Goal: Task Accomplishment & Management: Contribute content

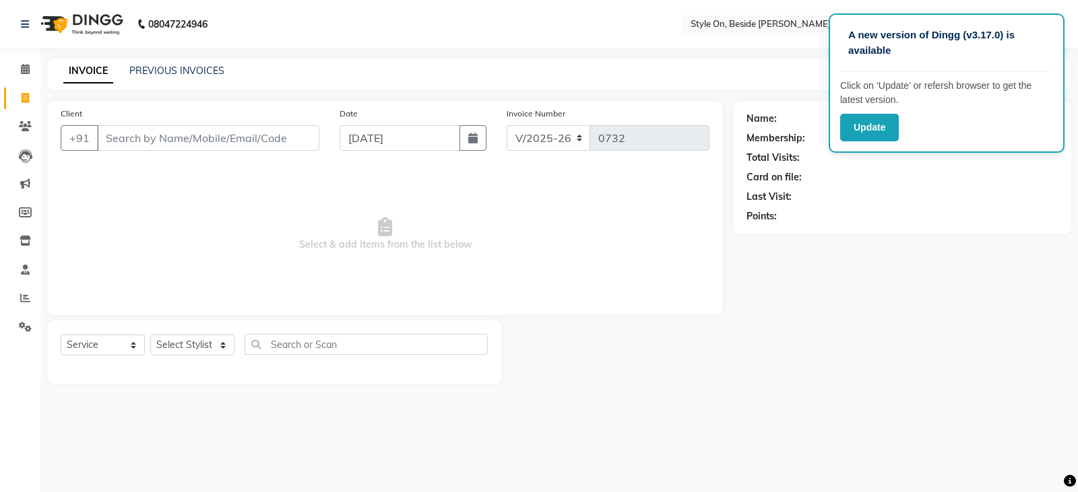
select select "4700"
select select "service"
click at [1056, 316] on div "Name: Membership: Total Visits: Card on file: Last Visit: Points:" at bounding box center [907, 243] width 348 height 284
click at [847, 290] on div "Name: Membership: Total Visits: Card on file: Last Visit: Points:" at bounding box center [907, 243] width 348 height 284
click at [246, 141] on input "Client" at bounding box center [208, 138] width 222 height 26
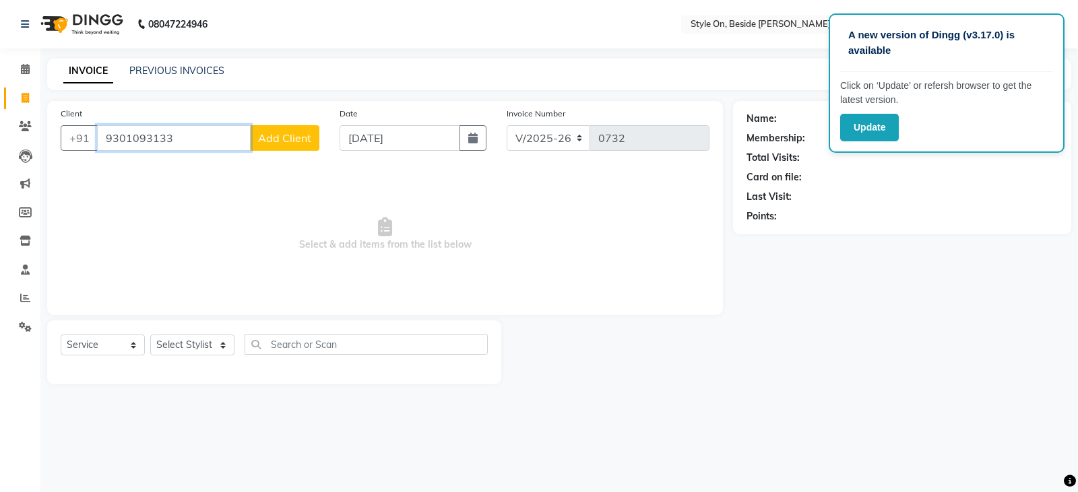
type input "9301093133"
click at [294, 138] on span "Add Client" at bounding box center [284, 137] width 53 height 13
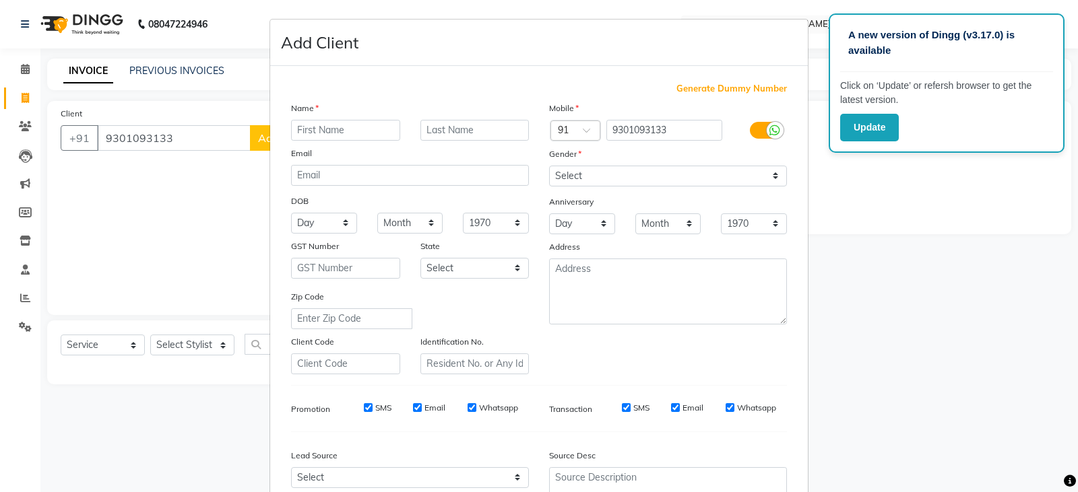
click at [307, 134] on input "text" at bounding box center [345, 130] width 109 height 21
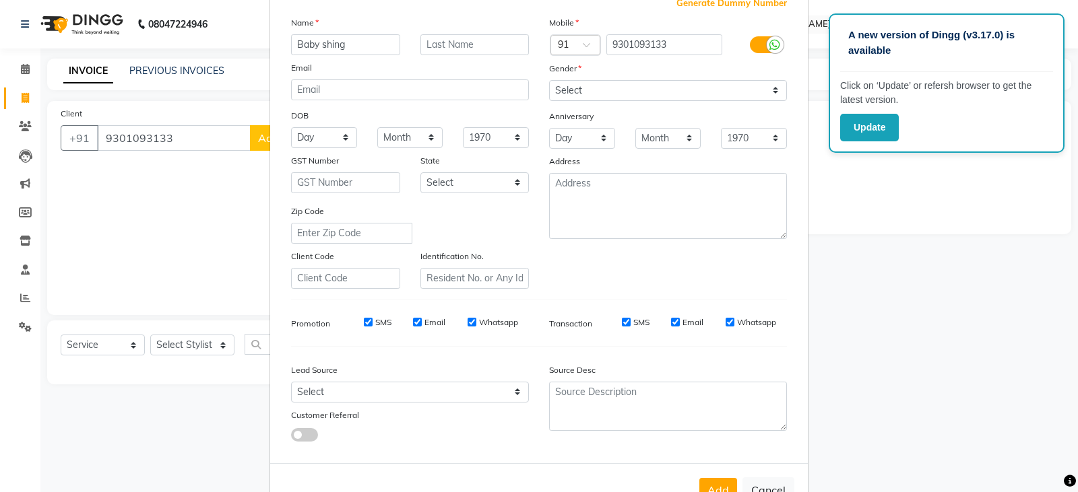
scroll to position [62, 0]
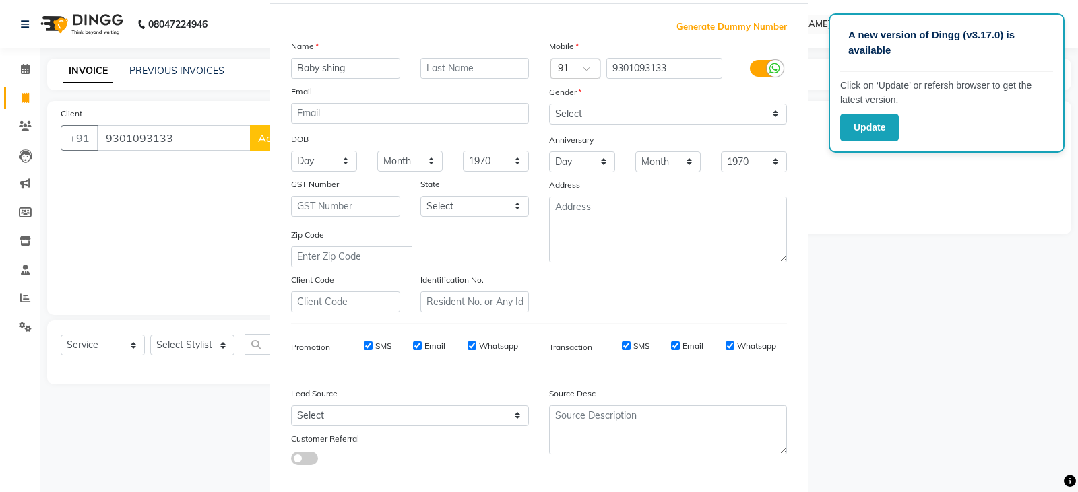
type input "Baby shing"
click at [570, 112] on select "Select [DEMOGRAPHIC_DATA] [DEMOGRAPHIC_DATA] Other Prefer Not To Say" at bounding box center [668, 114] width 238 height 21
select select "[DEMOGRAPHIC_DATA]"
click at [549, 104] on select "Select [DEMOGRAPHIC_DATA] [DEMOGRAPHIC_DATA] Other Prefer Not To Say" at bounding box center [668, 114] width 238 height 21
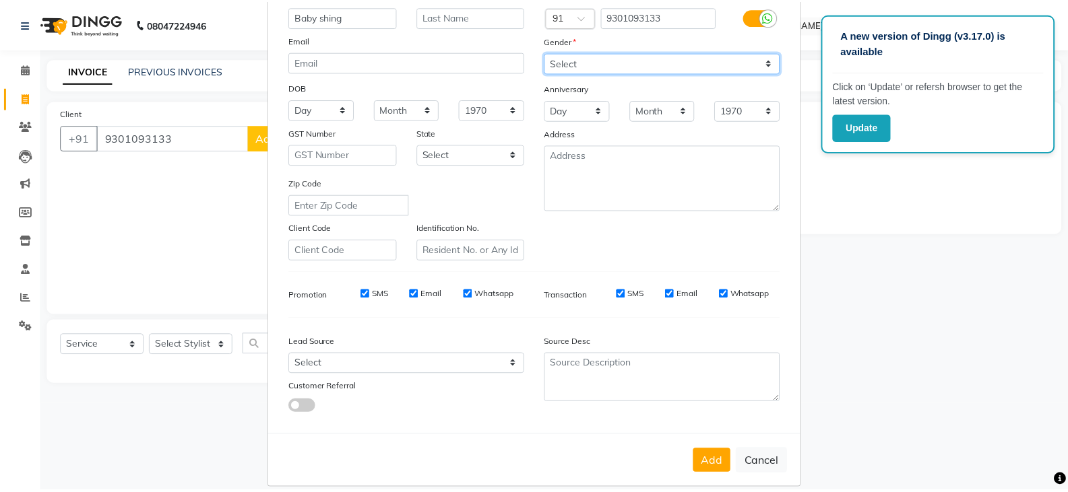
scroll to position [129, 0]
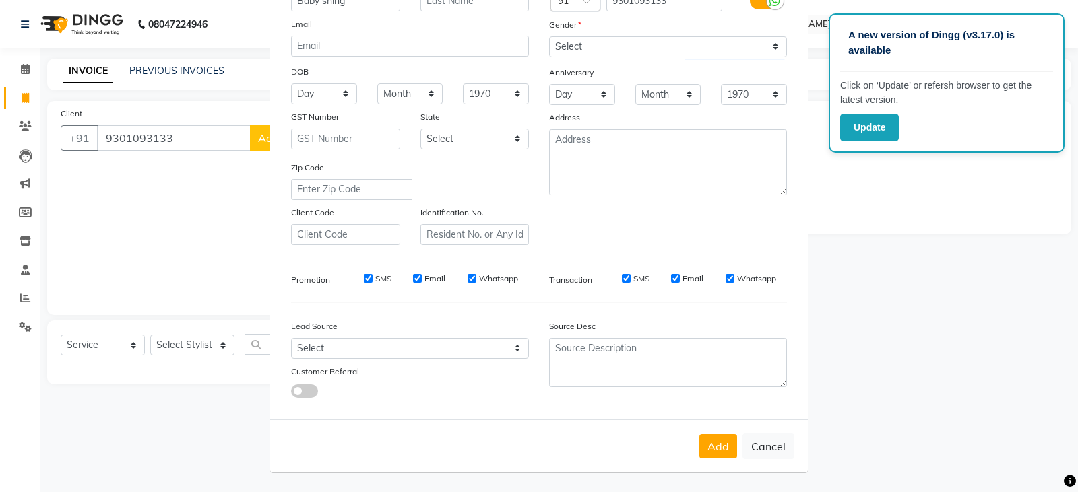
drag, startPoint x: 710, startPoint y: 440, endPoint x: 702, endPoint y: 426, distance: 16.9
click at [707, 434] on button "Add" at bounding box center [718, 446] width 38 height 24
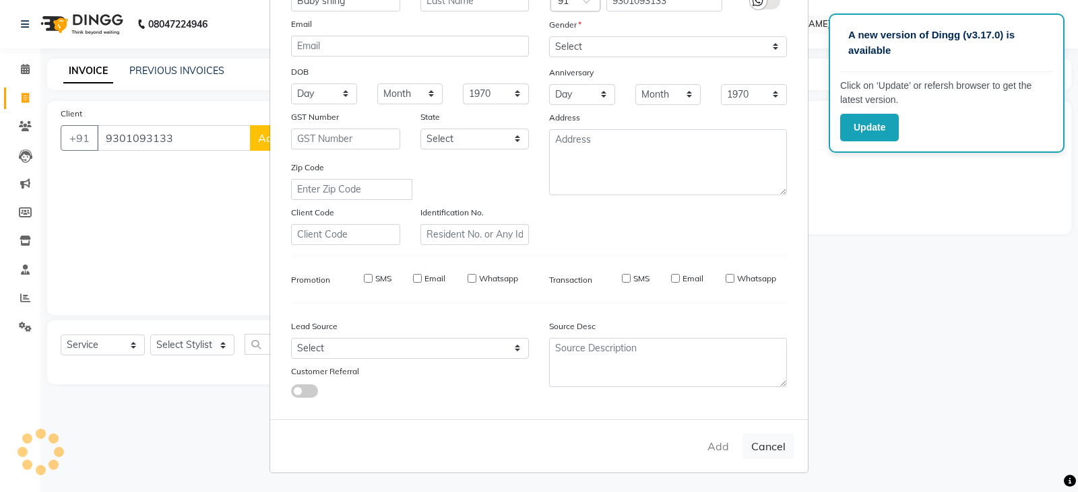
select select
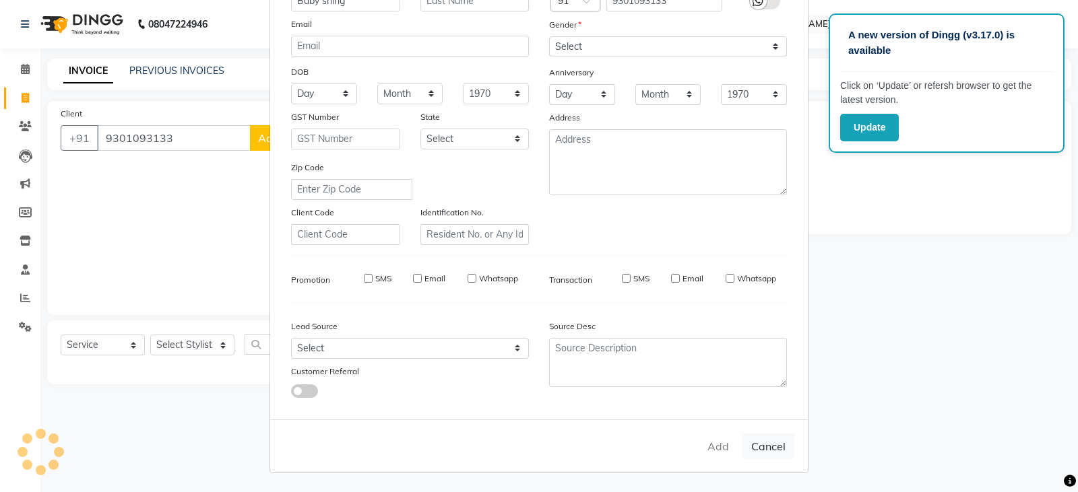
select select
checkbox input "false"
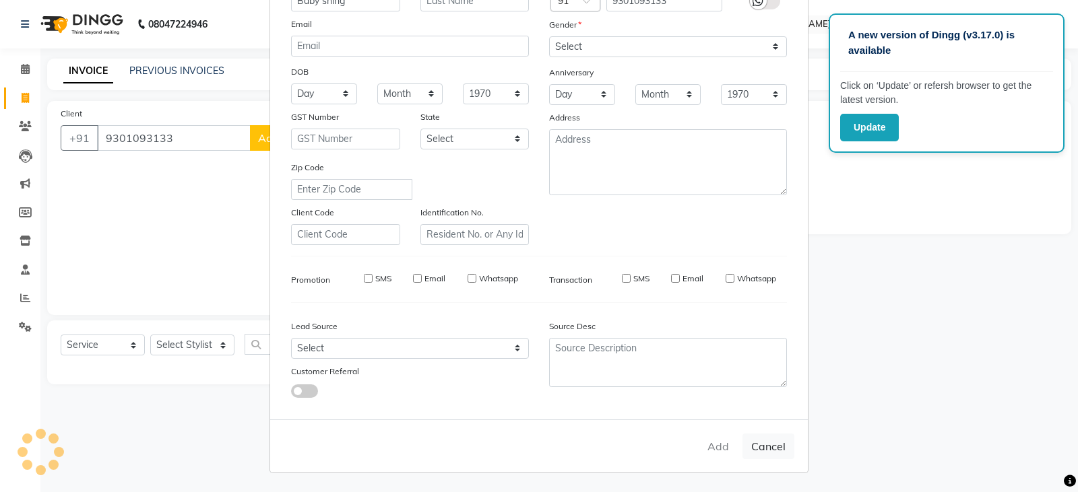
checkbox input "false"
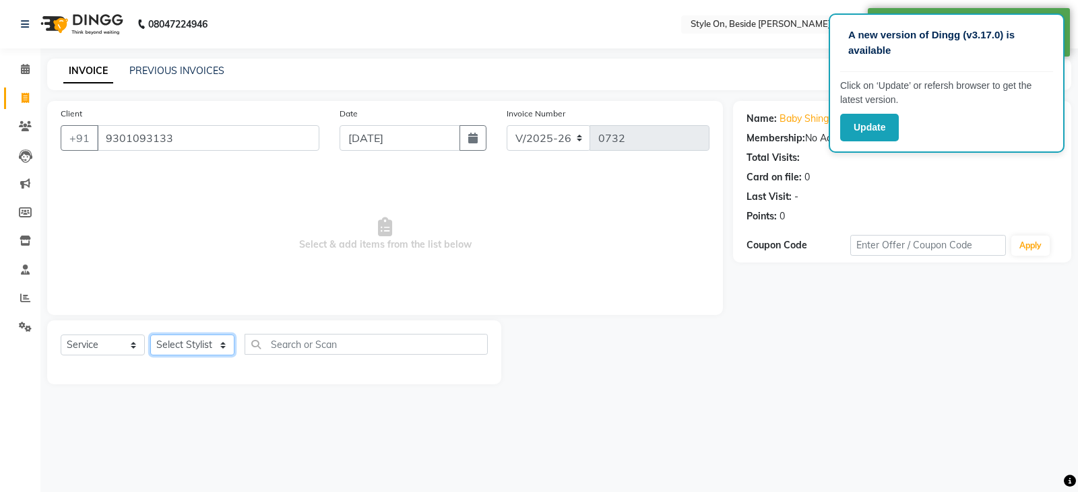
click at [168, 343] on select "Select Stylist [PERSON_NAME] Anju [PERSON_NAME] [PERSON_NAME] [PERSON_NAME] [PE…" at bounding box center [192, 345] width 84 height 21
select select "27829"
click at [150, 335] on select "Select Stylist [PERSON_NAME] Anju [PERSON_NAME] [PERSON_NAME] [PERSON_NAME] [PE…" at bounding box center [192, 345] width 84 height 21
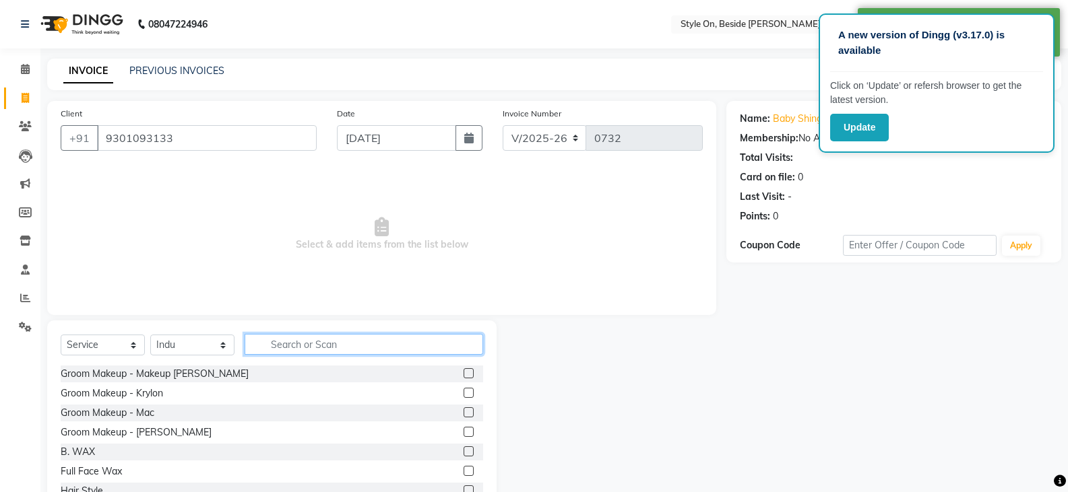
click at [306, 337] on input "text" at bounding box center [363, 344] width 238 height 21
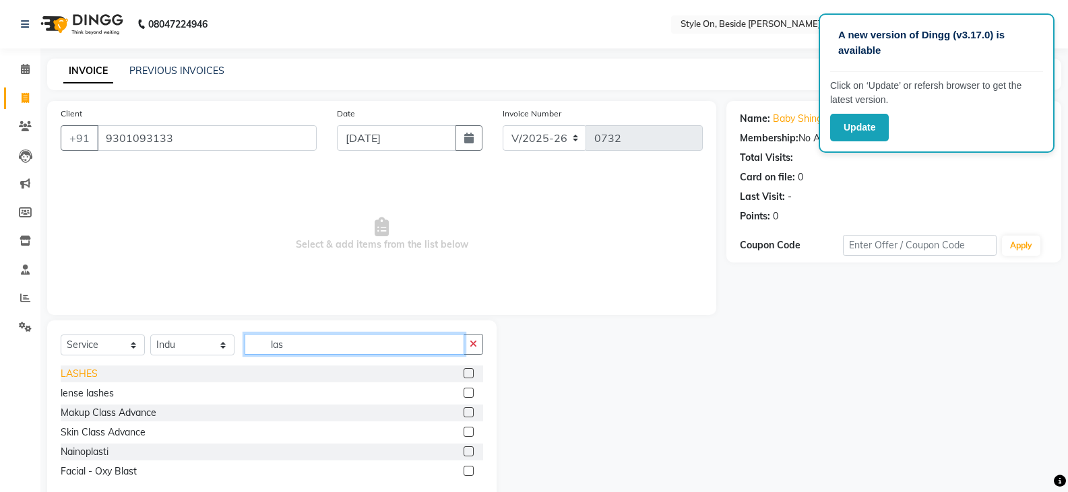
type input "las"
click at [67, 374] on div "LASHES" at bounding box center [79, 374] width 37 height 14
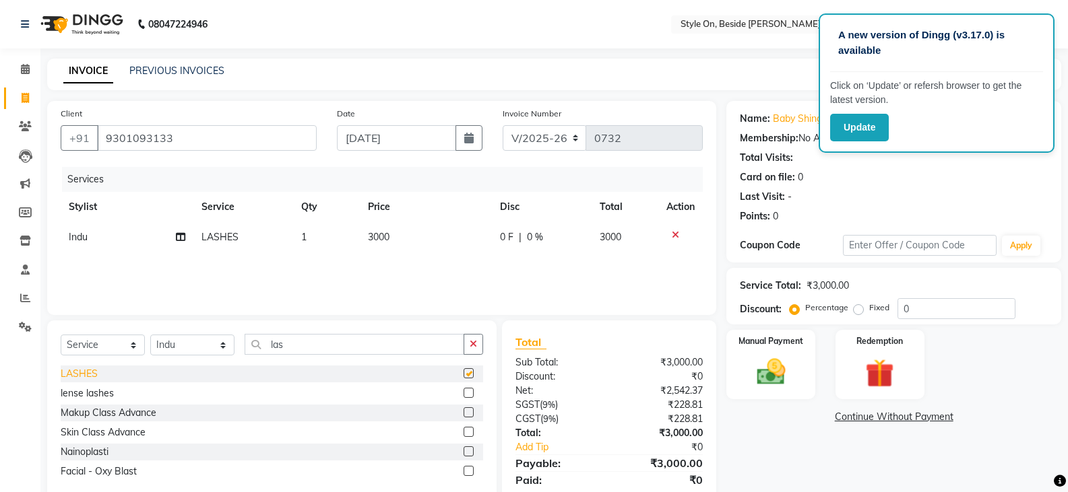
checkbox input "false"
click at [391, 242] on td "3000" at bounding box center [426, 237] width 133 height 30
select select "27829"
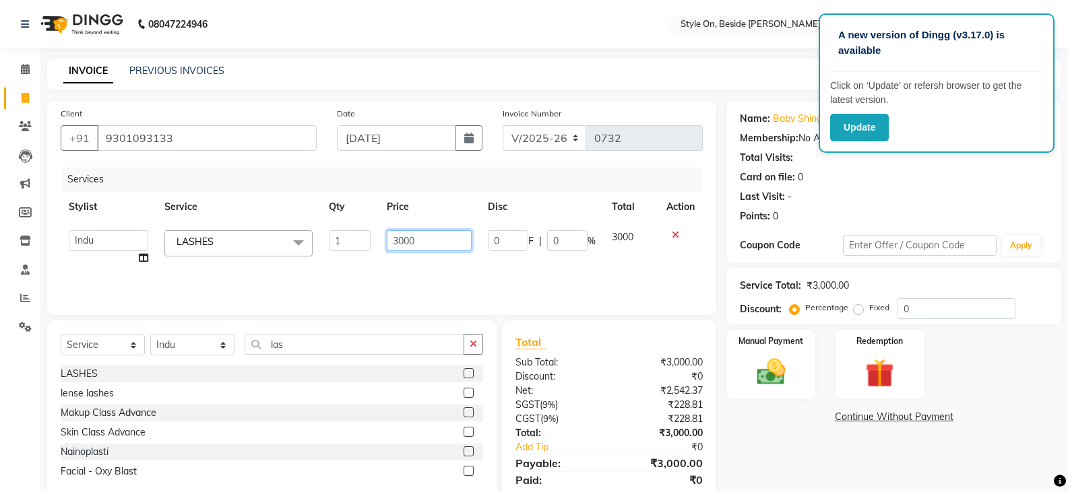
drag, startPoint x: 444, startPoint y: 244, endPoint x: 365, endPoint y: 251, distance: 79.1
click at [365, 251] on tr "[PERSON_NAME] Anju [PERSON_NAME] [PERSON_NAME] [PERSON_NAME] [PERSON_NAME] [PER…" at bounding box center [382, 247] width 642 height 51
type input "1800"
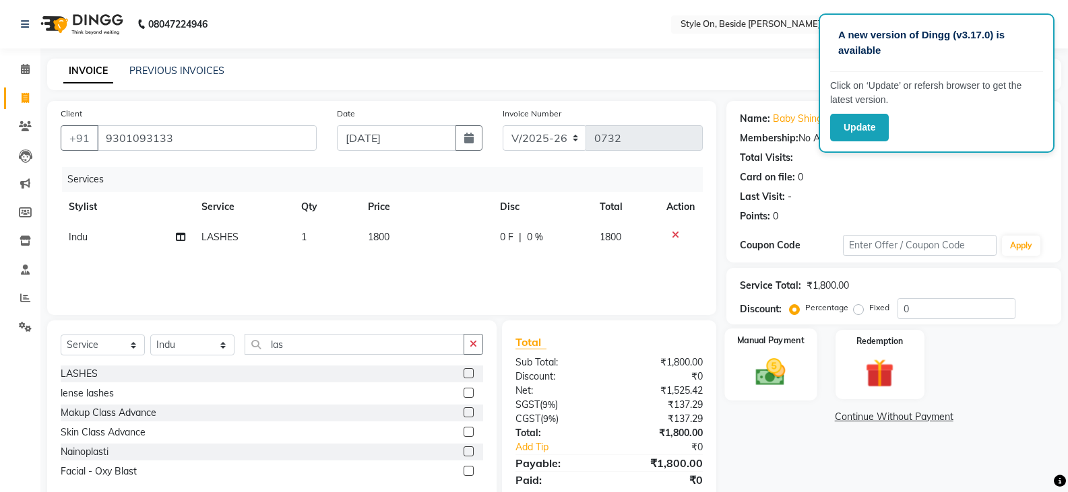
click at [754, 381] on img at bounding box center [770, 372] width 48 height 34
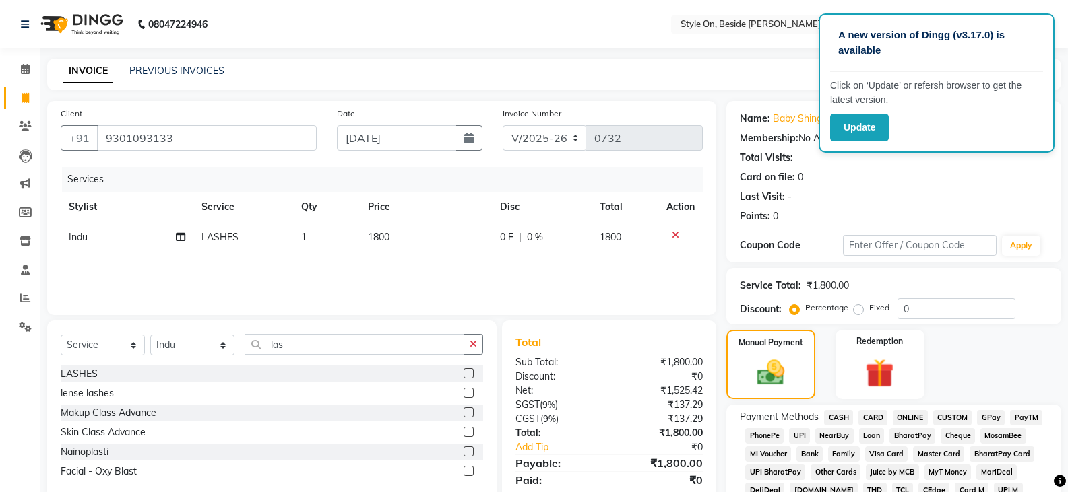
click at [840, 420] on span "CASH" at bounding box center [838, 417] width 29 height 15
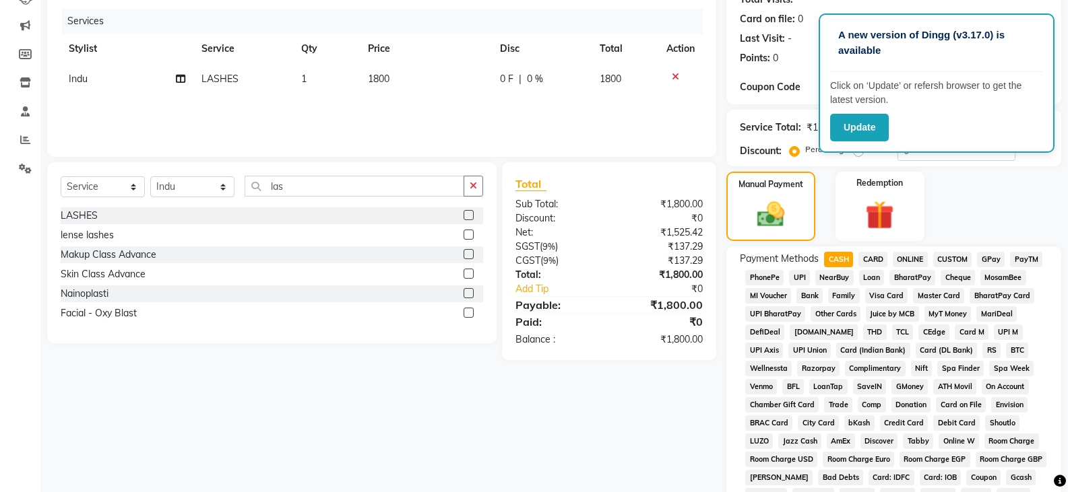
scroll to position [337, 0]
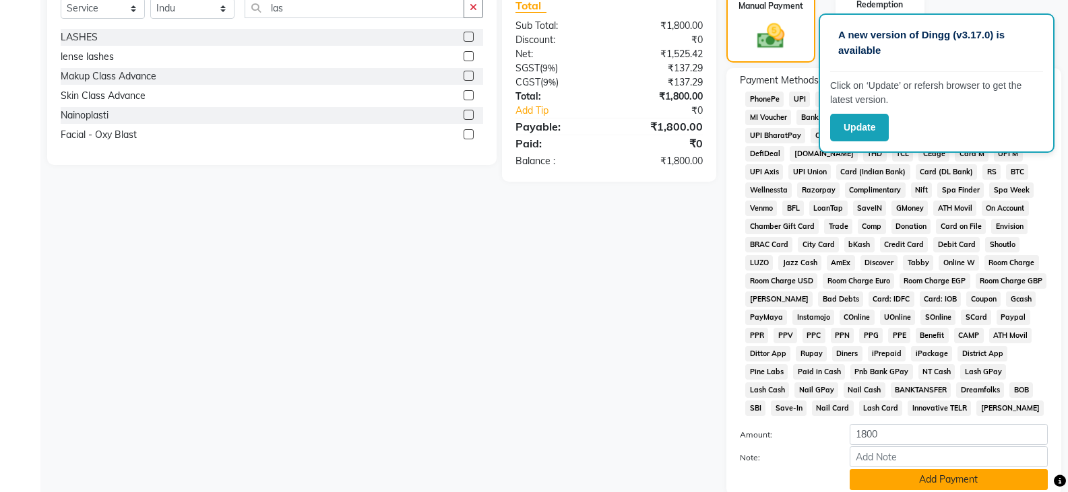
click at [877, 469] on button "Add Payment" at bounding box center [948, 479] width 198 height 21
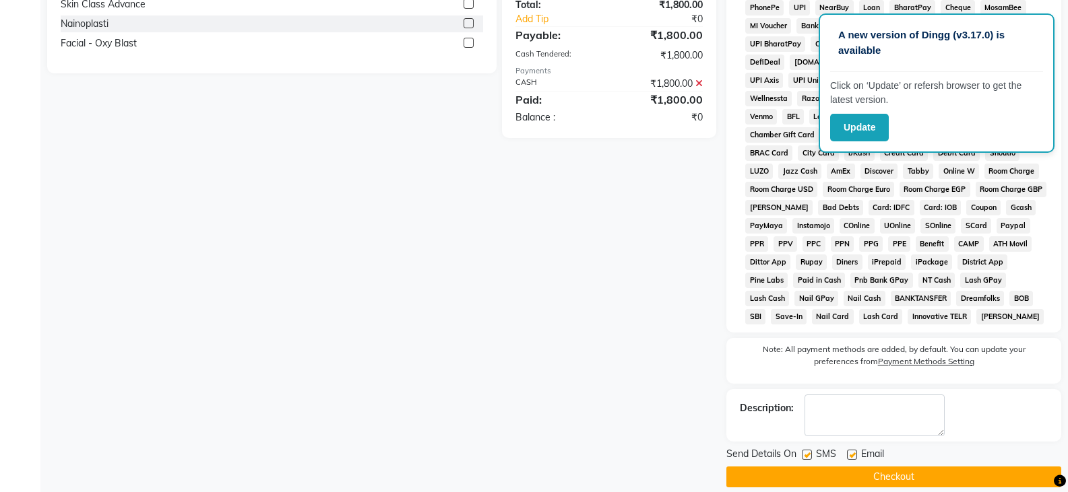
scroll to position [444, 0]
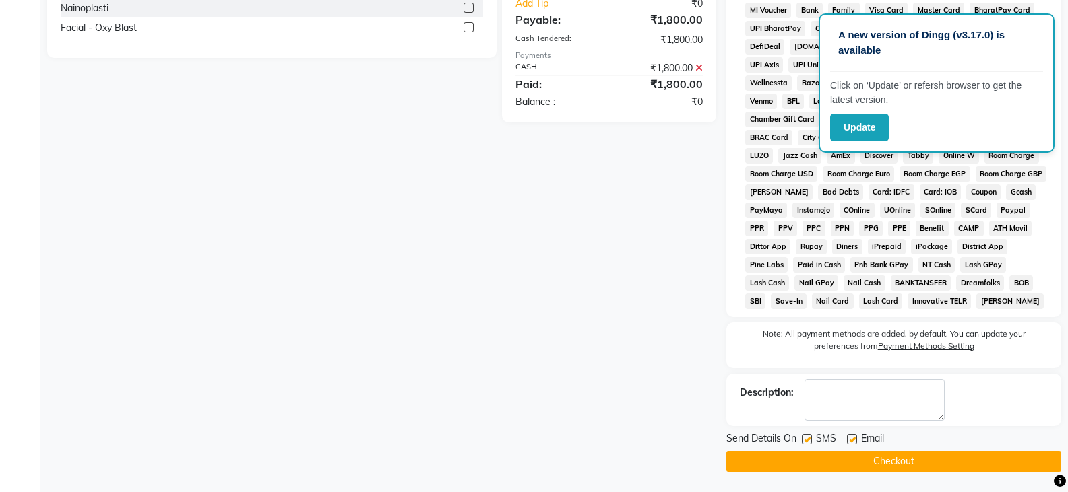
click at [860, 461] on button "Checkout" at bounding box center [893, 461] width 335 height 21
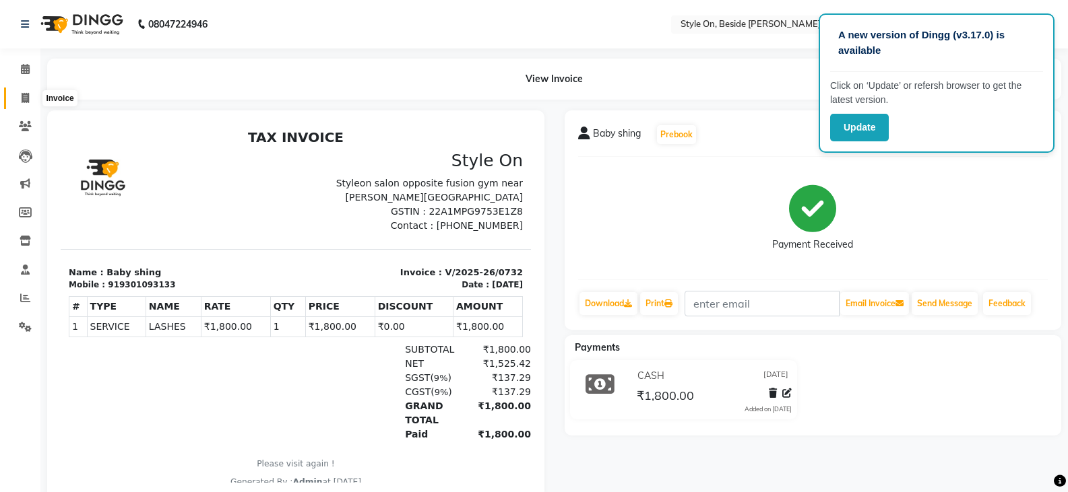
click at [26, 98] on icon at bounding box center [25, 98] width 7 height 10
select select "service"
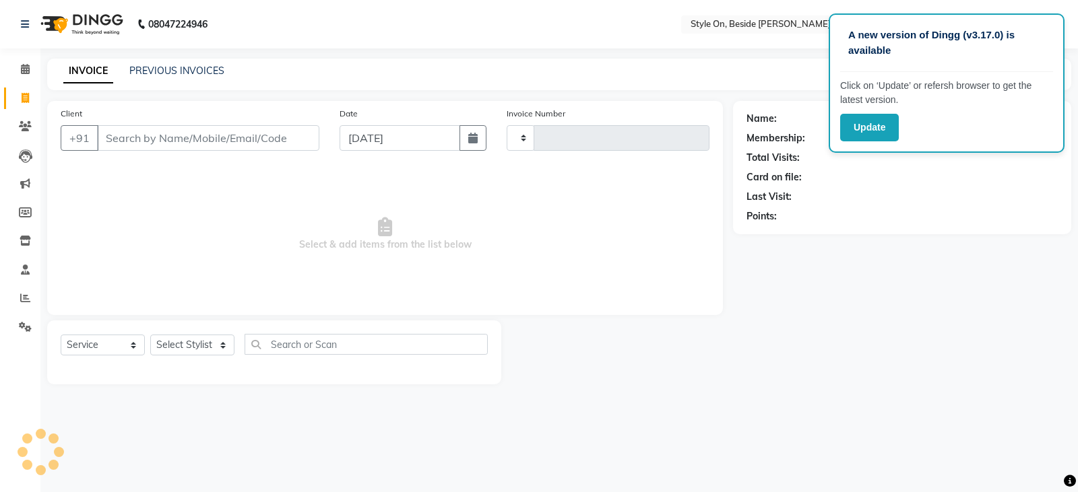
type input "0733"
select select "4700"
drag, startPoint x: 27, startPoint y: 239, endPoint x: 33, endPoint y: 232, distance: 9.1
click at [27, 239] on icon at bounding box center [25, 241] width 11 height 10
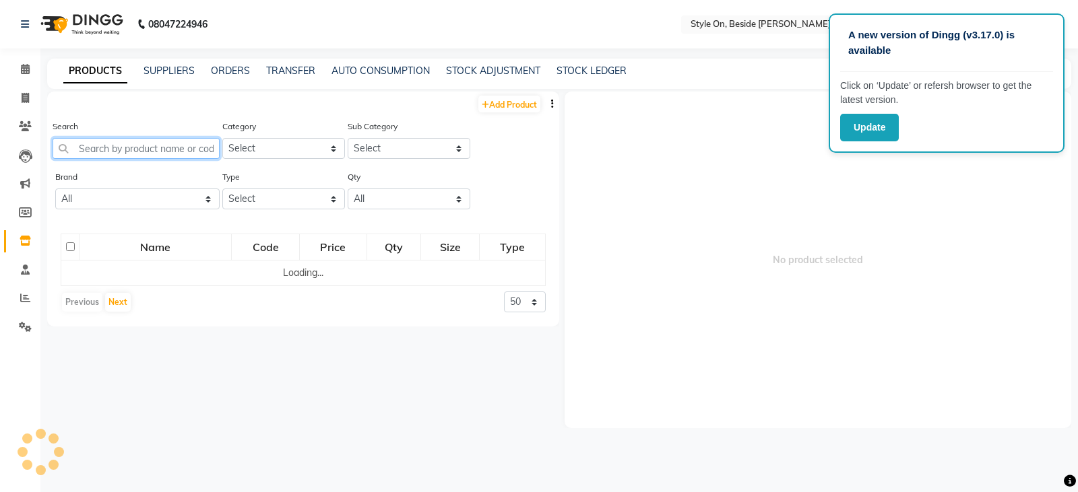
click at [160, 147] on input "text" at bounding box center [136, 148] width 167 height 21
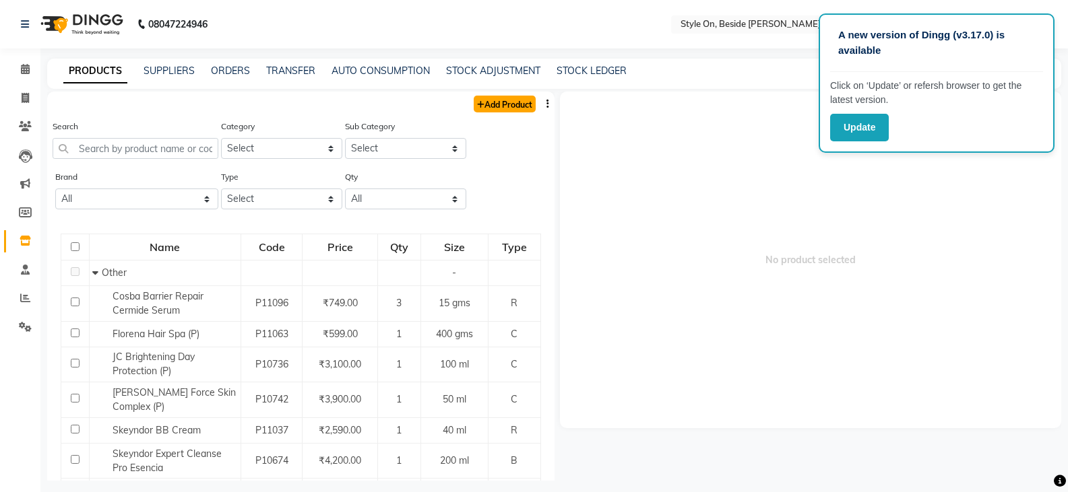
click at [503, 97] on link "Add Product" at bounding box center [504, 104] width 62 height 17
select select "true"
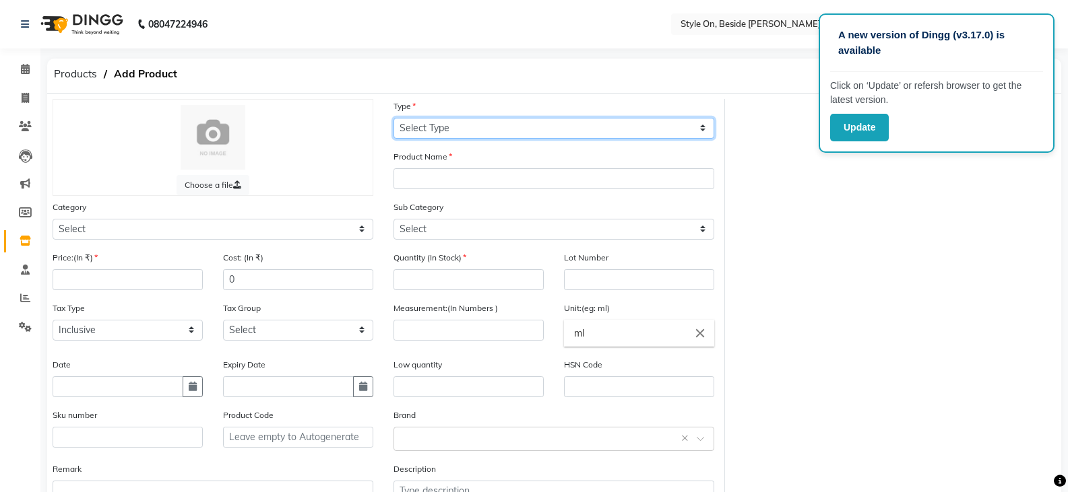
click at [437, 131] on select "Select Type Both Retail Consumable" at bounding box center [553, 128] width 321 height 21
select select "R"
click at [393, 118] on select "Select Type Both Retail Consumable" at bounding box center [553, 128] width 321 height 21
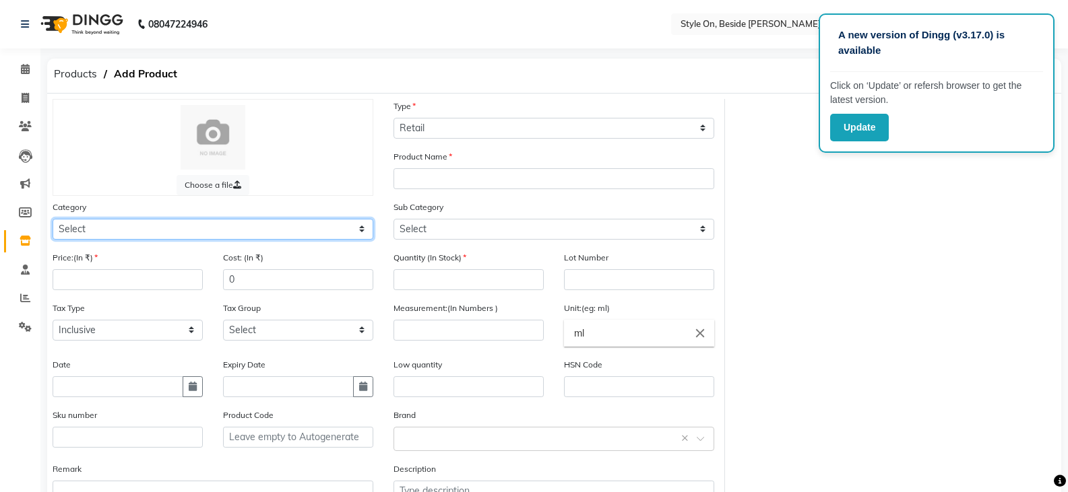
click at [82, 233] on select "Select Hair Skin Makeup Personal Care Appliances [PERSON_NAME] Waxing Disposabl…" at bounding box center [213, 229] width 321 height 21
select select "648201100"
click at [53, 219] on select "Select Hair Skin Makeup Personal Care Appliances [PERSON_NAME] Waxing Disposabl…" at bounding box center [213, 229] width 321 height 21
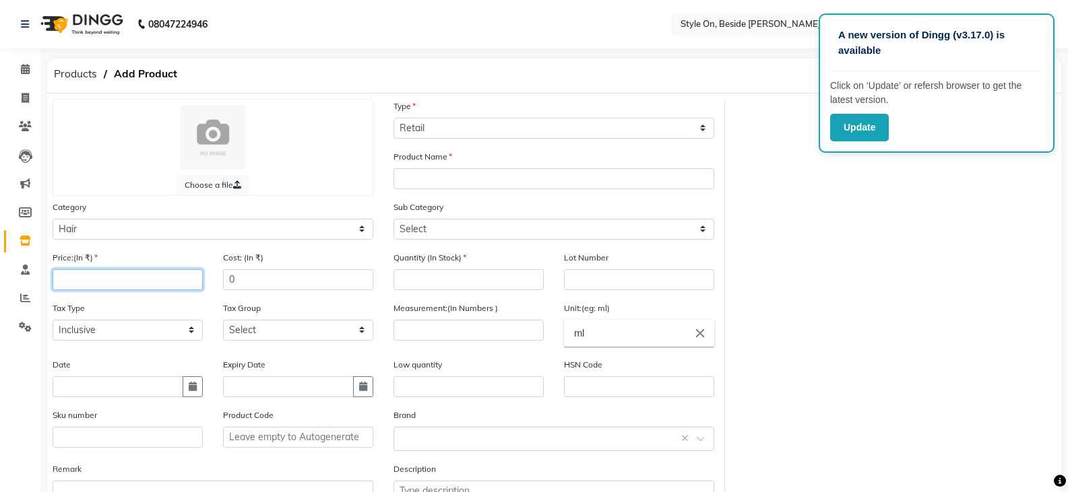
click at [95, 280] on input "number" at bounding box center [128, 279] width 150 height 21
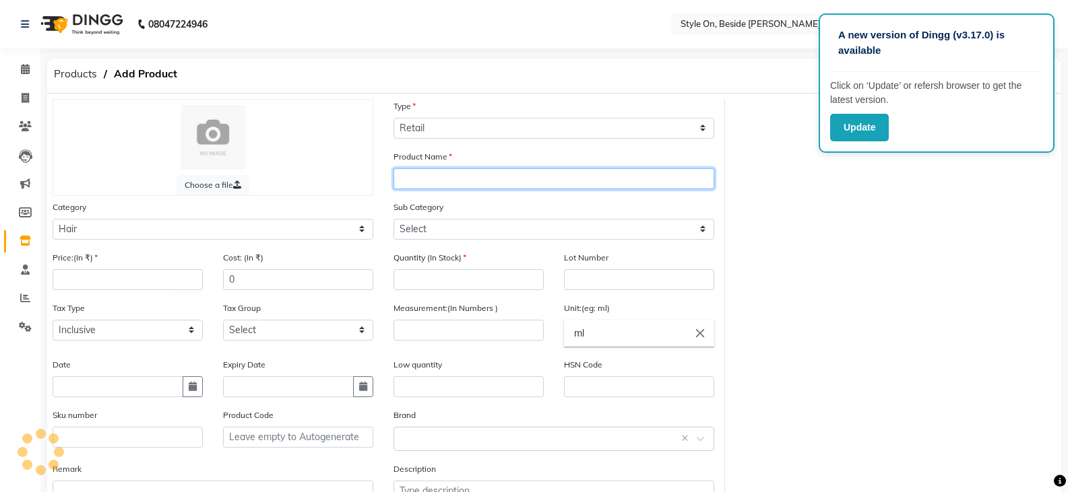
click at [424, 174] on input "text" at bounding box center [553, 178] width 321 height 21
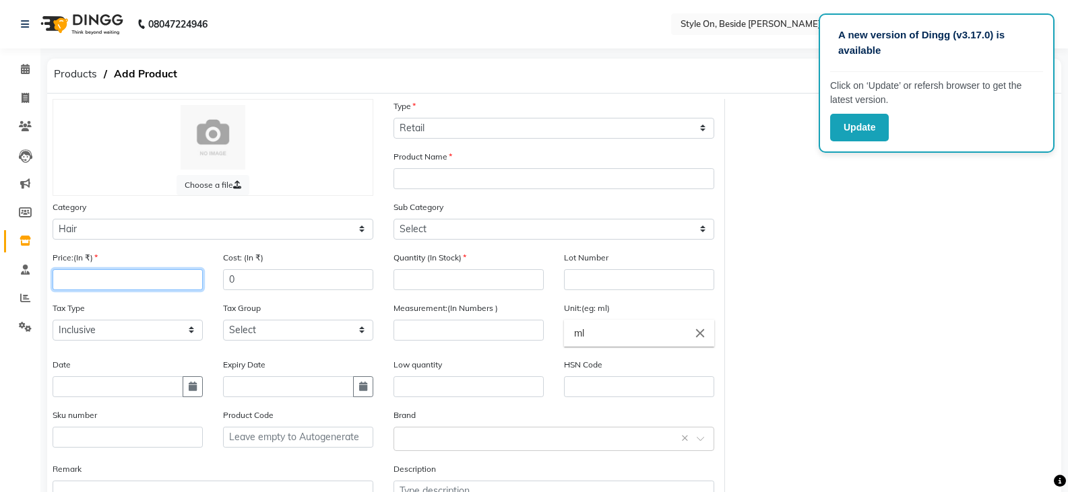
click at [138, 280] on input "number" at bounding box center [128, 279] width 150 height 21
type input "2200"
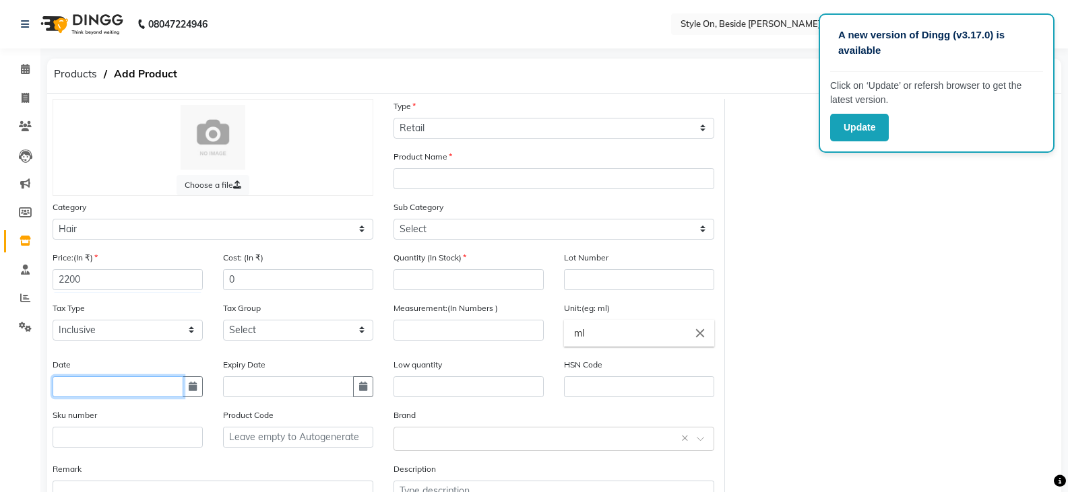
click at [132, 390] on input "text" at bounding box center [118, 387] width 131 height 21
select select "9"
select select "2025"
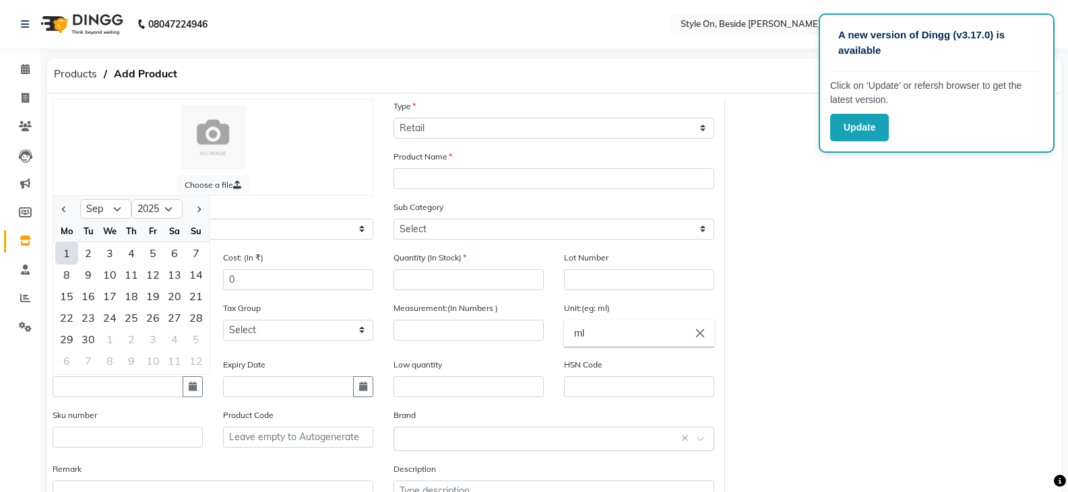
click at [66, 250] on div "1" at bounding box center [67, 253] width 22 height 22
type input "[DATE]"
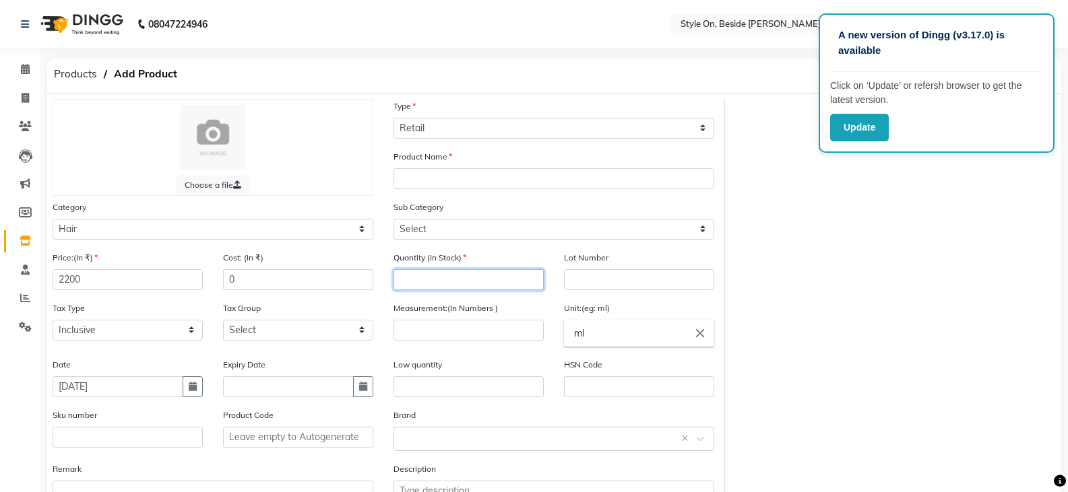
click at [433, 281] on input "number" at bounding box center [468, 279] width 150 height 21
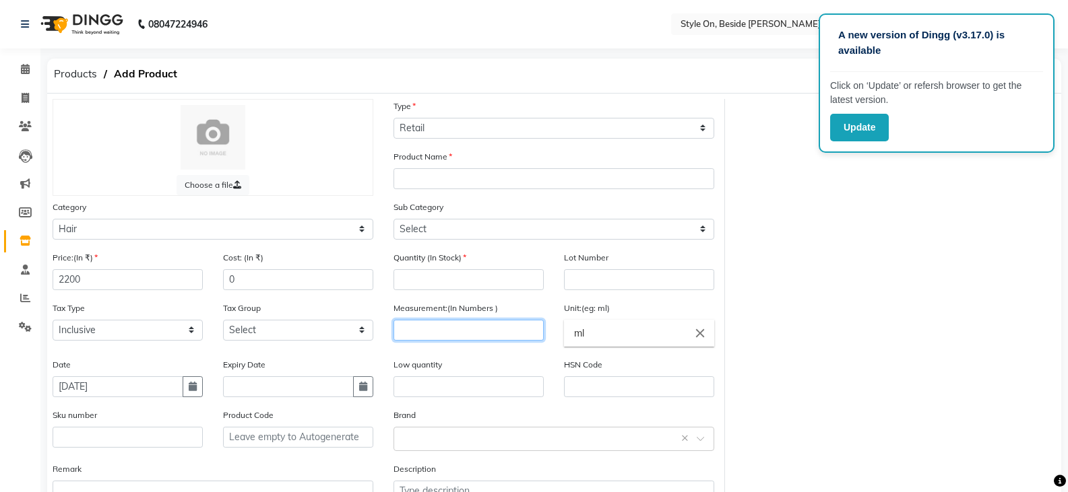
click at [435, 337] on input "number" at bounding box center [468, 330] width 150 height 21
type input "300"
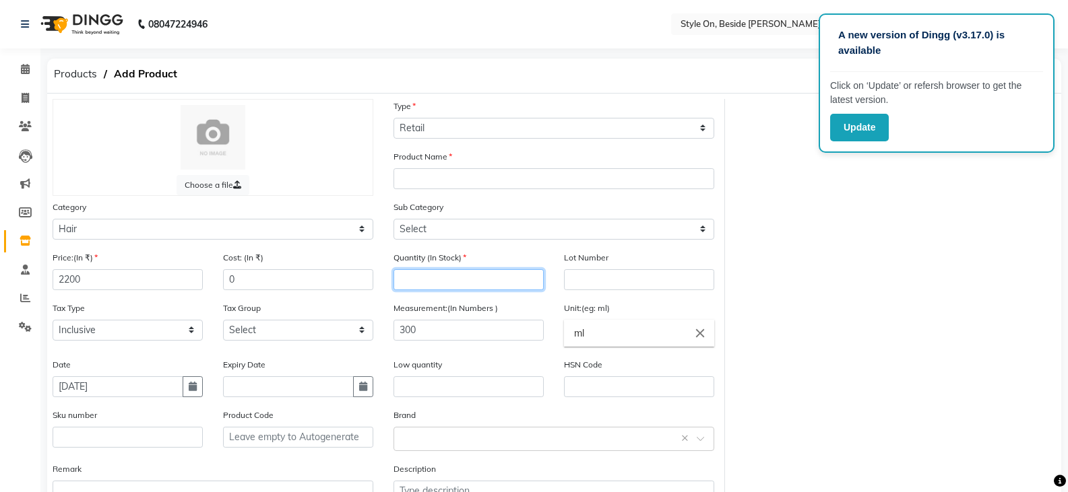
click at [420, 288] on input "number" at bounding box center [468, 279] width 150 height 21
type input "4"
click at [403, 200] on div "Sub Category Select Shampoo Conditioner Cream Mask Oil Serum Color Appliances T…" at bounding box center [553, 220] width 321 height 40
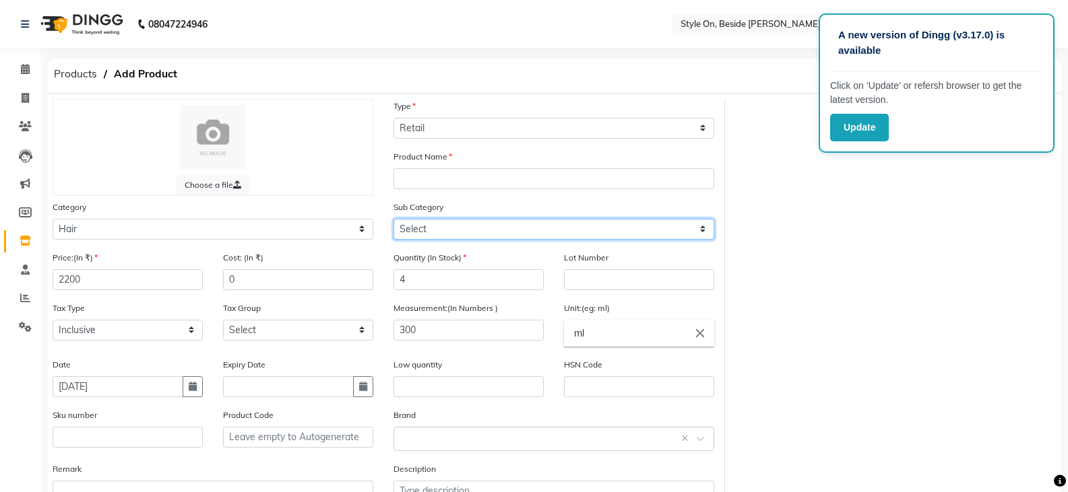
click at [414, 230] on select "Select Shampoo Conditioner Cream Mask Oil Serum Color Appliances Treatment Styl…" at bounding box center [553, 229] width 321 height 21
select select "648201101"
click at [393, 219] on select "Select Shampoo Conditioner Cream Mask Oil Serum Color Appliances Treatment Styl…" at bounding box center [553, 229] width 321 height 21
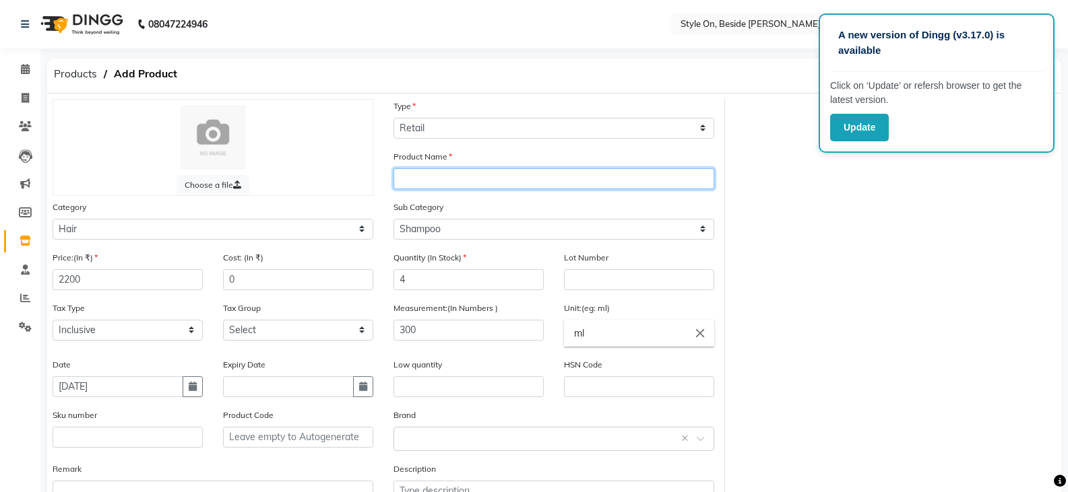
click at [418, 183] on input "text" at bounding box center [553, 178] width 321 height 21
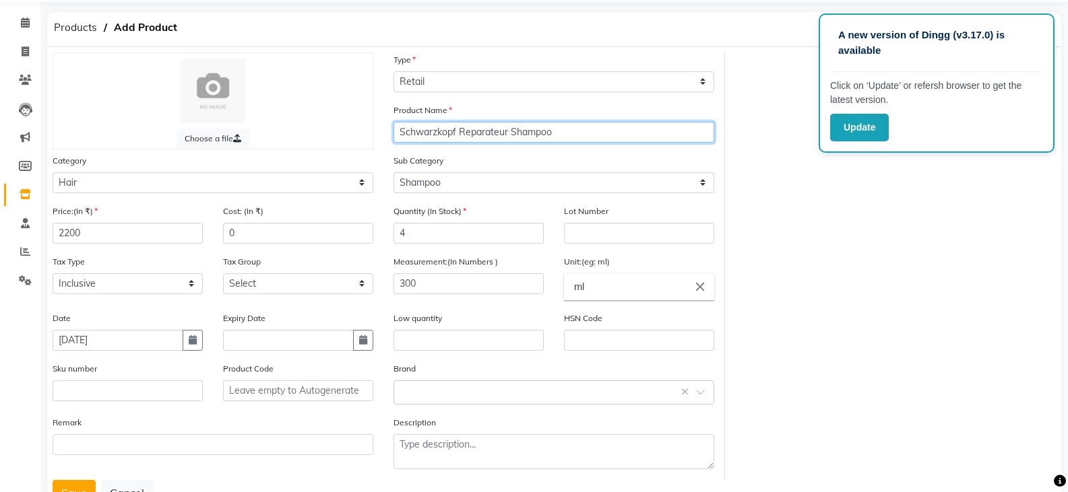
scroll to position [99, 0]
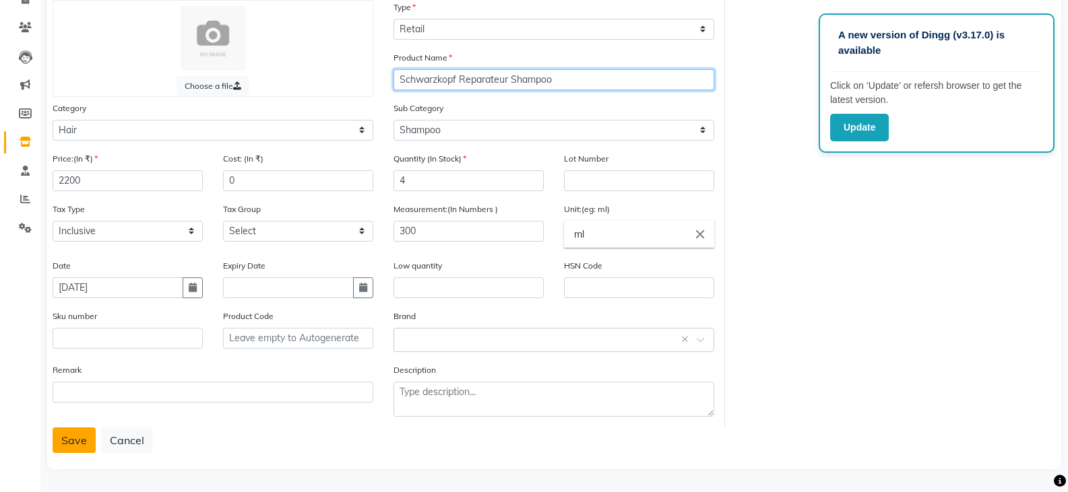
type input "Schwarzkopf Reparateur Shampoo"
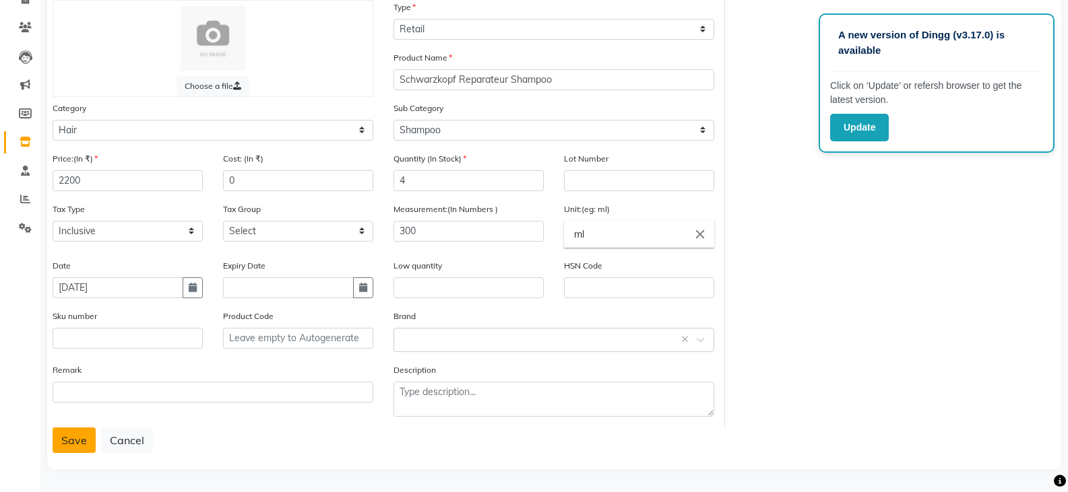
click at [75, 445] on button "Save" at bounding box center [74, 441] width 43 height 26
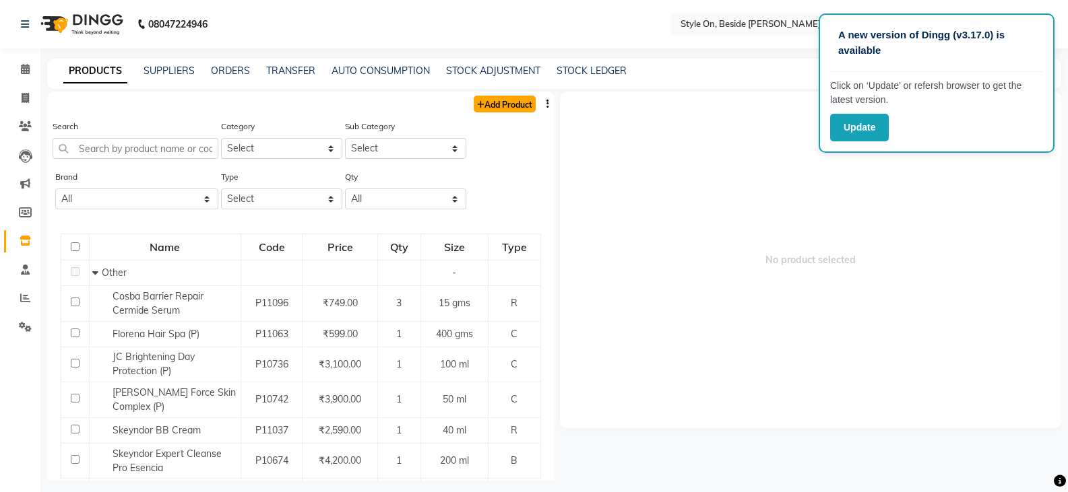
click at [488, 109] on link "Add Product" at bounding box center [504, 104] width 62 height 17
select select "true"
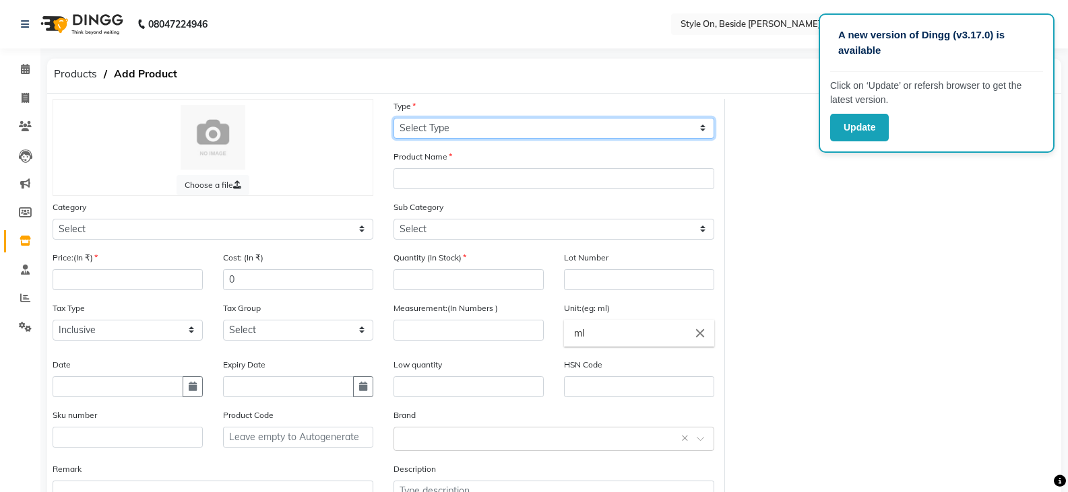
click at [426, 125] on select "Select Type Both Retail Consumable" at bounding box center [553, 128] width 321 height 21
select select "R"
click at [393, 118] on select "Select Type Both Retail Consumable" at bounding box center [553, 128] width 321 height 21
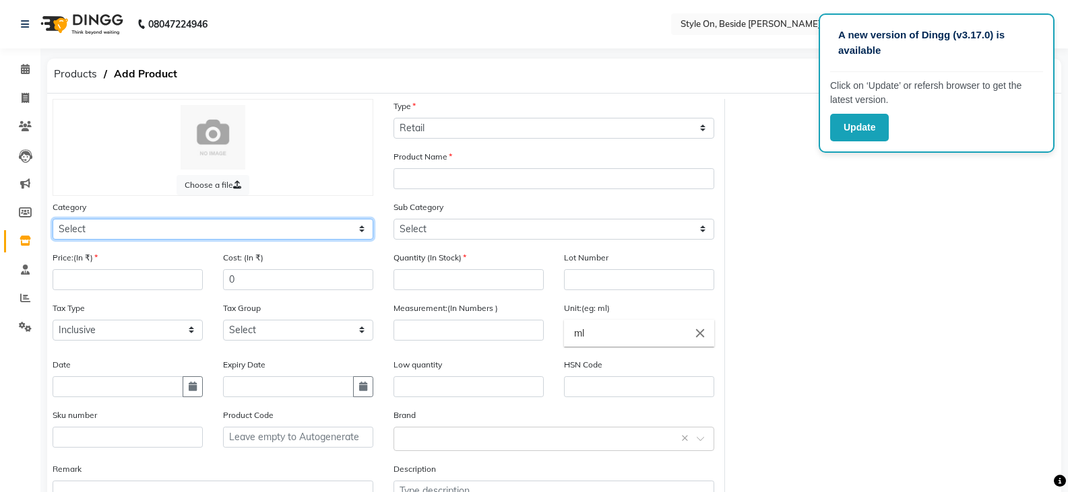
click at [80, 232] on select "Select Hair Skin Makeup Personal Care Appliances [PERSON_NAME] Waxing Disposabl…" at bounding box center [213, 229] width 321 height 21
select select "648201100"
click at [53, 219] on select "Select Hair Skin Makeup Personal Care Appliances [PERSON_NAME] Waxing Disposabl…" at bounding box center [213, 229] width 321 height 21
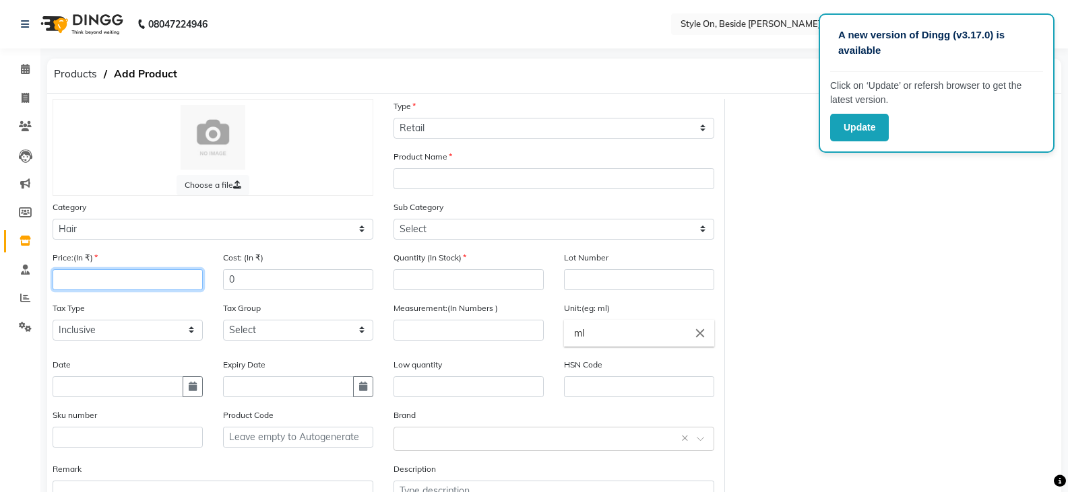
click at [135, 282] on input "number" at bounding box center [128, 279] width 150 height 21
type input "2200"
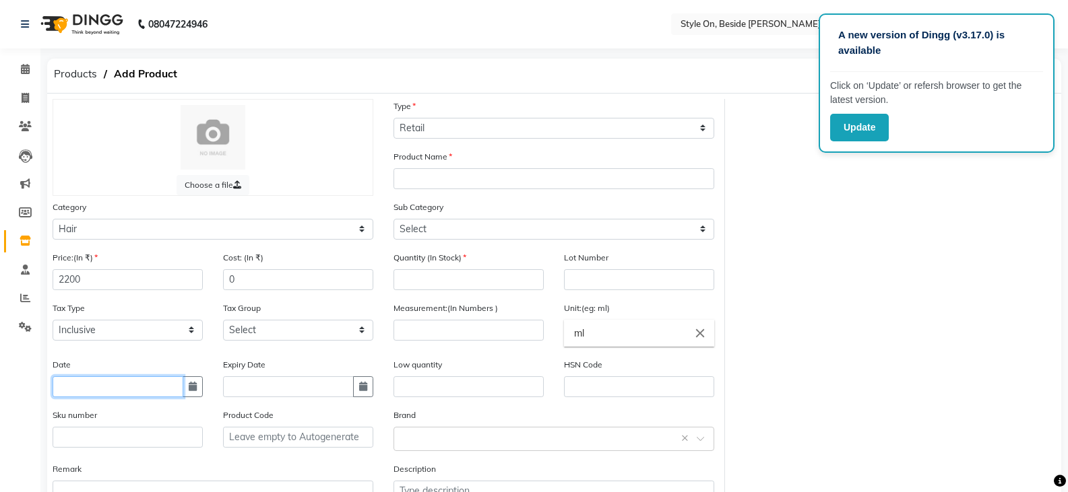
click at [131, 389] on input "text" at bounding box center [118, 387] width 131 height 21
select select "9"
select select "2025"
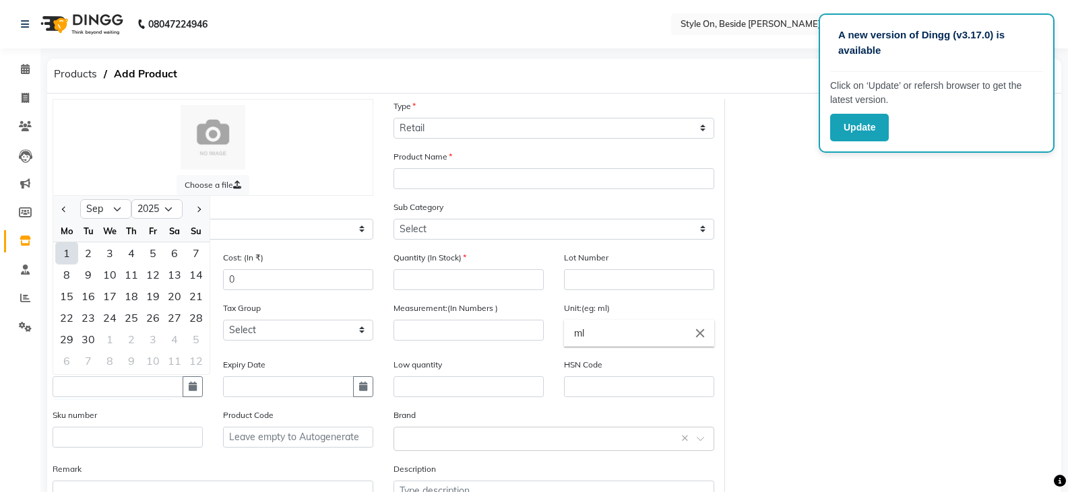
click at [68, 254] on div "1" at bounding box center [67, 253] width 22 height 22
type input "[DATE]"
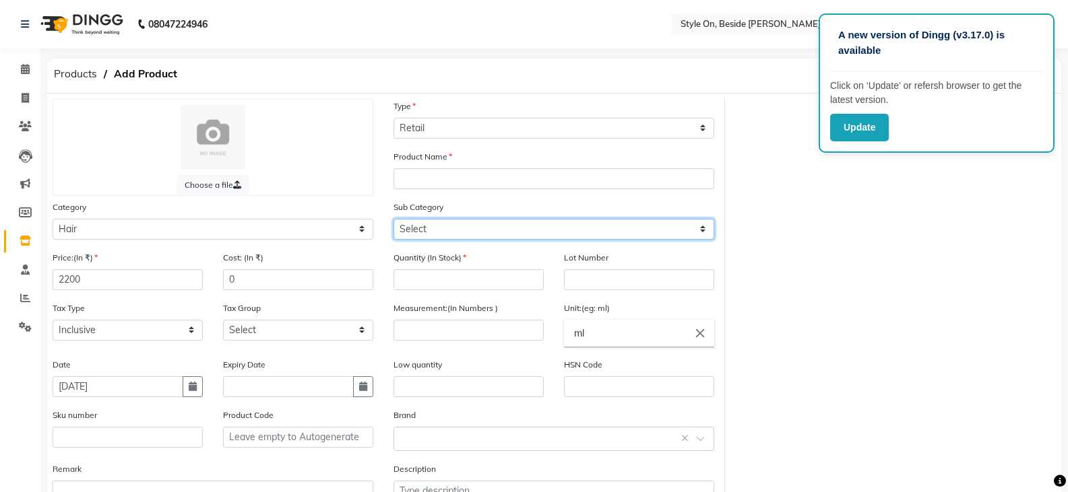
click at [408, 220] on select "Select Shampoo Conditioner Cream Mask Oil Serum Color Appliances Treatment Styl…" at bounding box center [553, 229] width 321 height 21
select select "648201101"
click at [393, 219] on select "Select Shampoo Conditioner Cream Mask Oil Serum Color Appliances Treatment Styl…" at bounding box center [553, 229] width 321 height 21
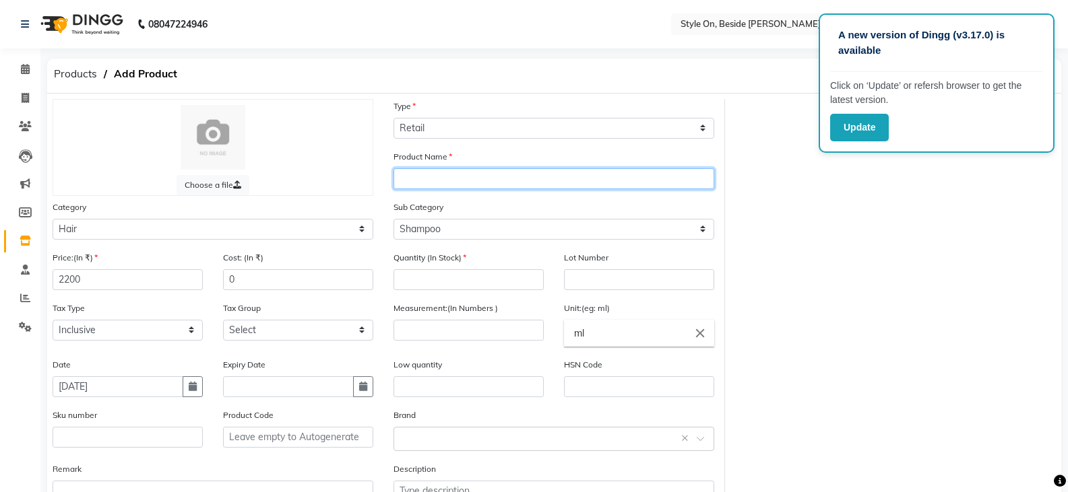
click at [416, 187] on input "text" at bounding box center [553, 178] width 321 height 21
click at [472, 176] on input "Schwarzkopf Dicip" at bounding box center [553, 178] width 321 height 21
click at [503, 175] on input "Schwarzkopf Discip" at bounding box center [553, 178] width 321 height 21
type input "Schwarzkopf Disciplinant Shampoo"
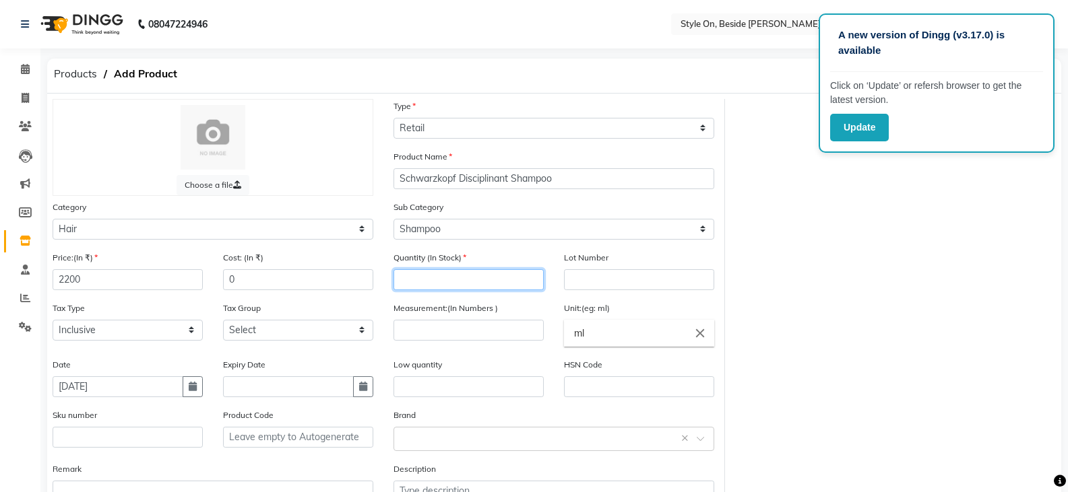
click at [447, 282] on input "number" at bounding box center [468, 279] width 150 height 21
type input "4"
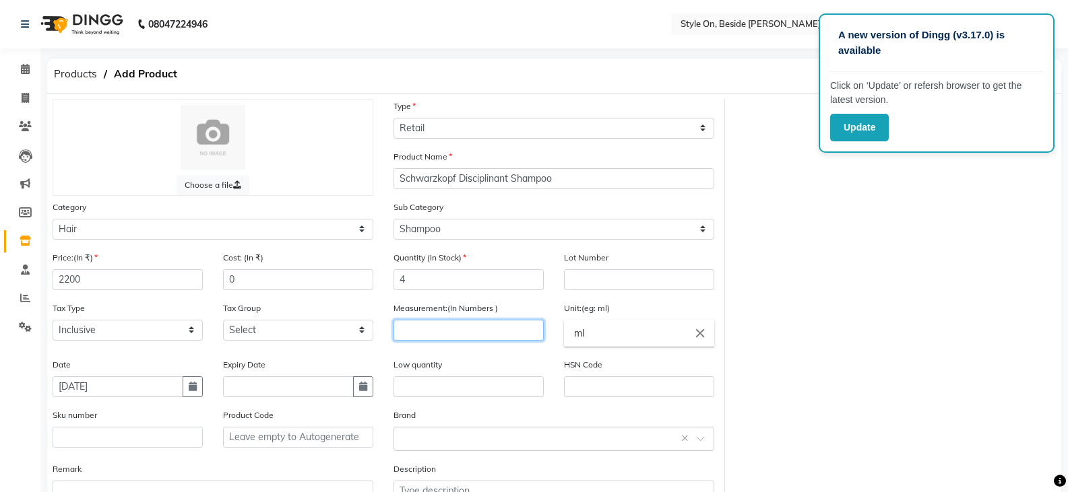
click at [443, 337] on input "number" at bounding box center [468, 330] width 150 height 21
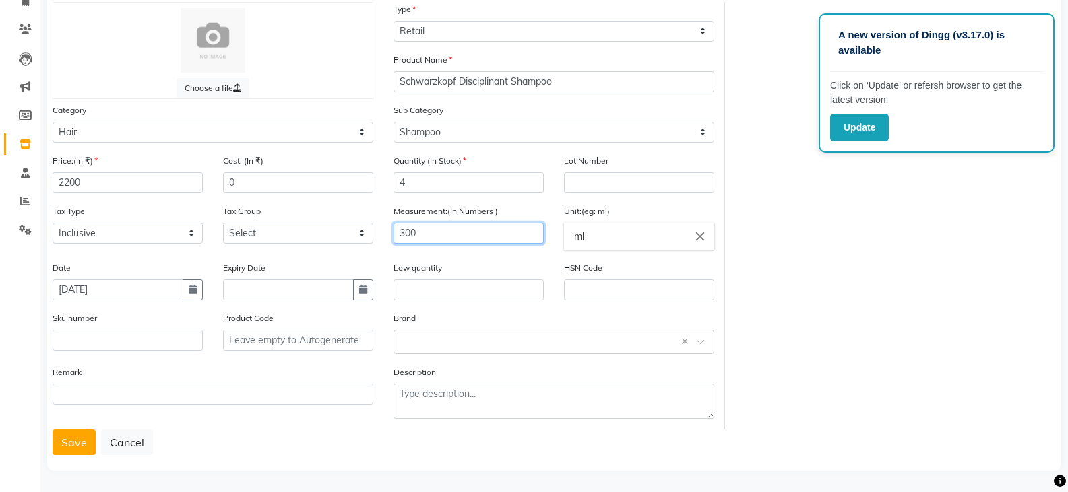
scroll to position [99, 0]
type input "300"
click at [86, 436] on button "Save" at bounding box center [74, 441] width 43 height 26
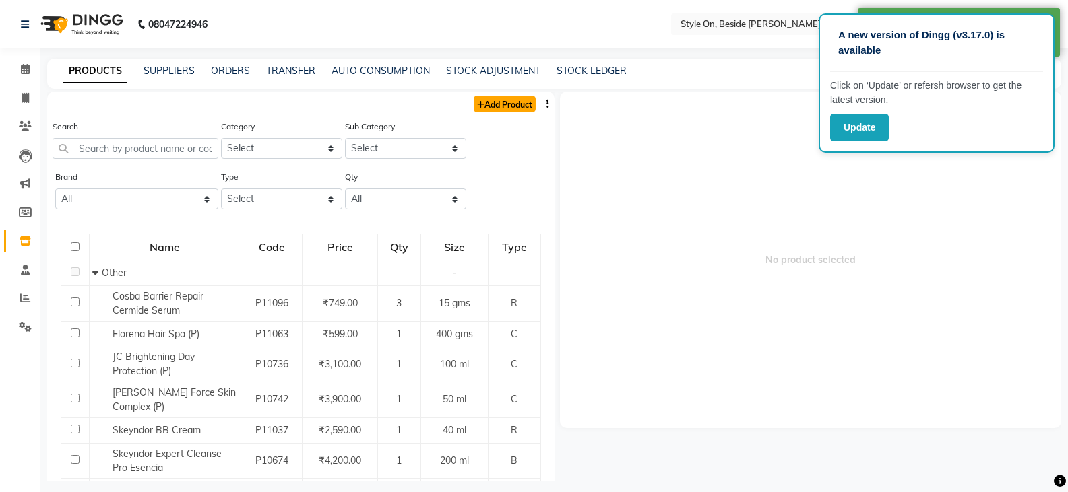
click at [492, 101] on link "Add Product" at bounding box center [504, 104] width 62 height 17
select select "true"
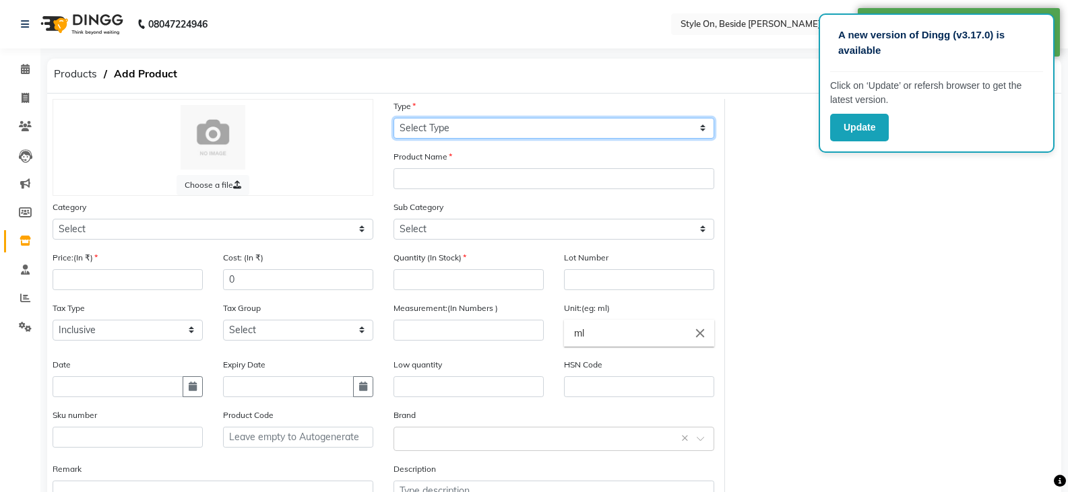
click at [447, 124] on select "Select Type Both Retail Consumable" at bounding box center [553, 128] width 321 height 21
select select "R"
click at [393, 118] on select "Select Type Both Retail Consumable" at bounding box center [553, 128] width 321 height 21
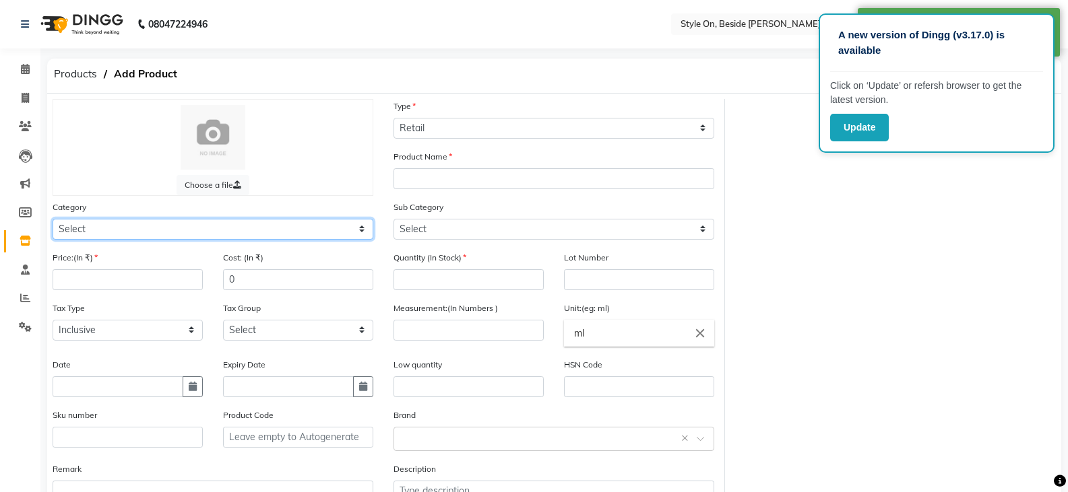
click at [89, 226] on select "Select Hair Skin Makeup Personal Care Appliances [PERSON_NAME] Waxing Disposabl…" at bounding box center [213, 229] width 321 height 21
select select "648201100"
click at [53, 219] on select "Select Hair Skin Makeup Personal Care Appliances [PERSON_NAME] Waxing Disposabl…" at bounding box center [213, 229] width 321 height 21
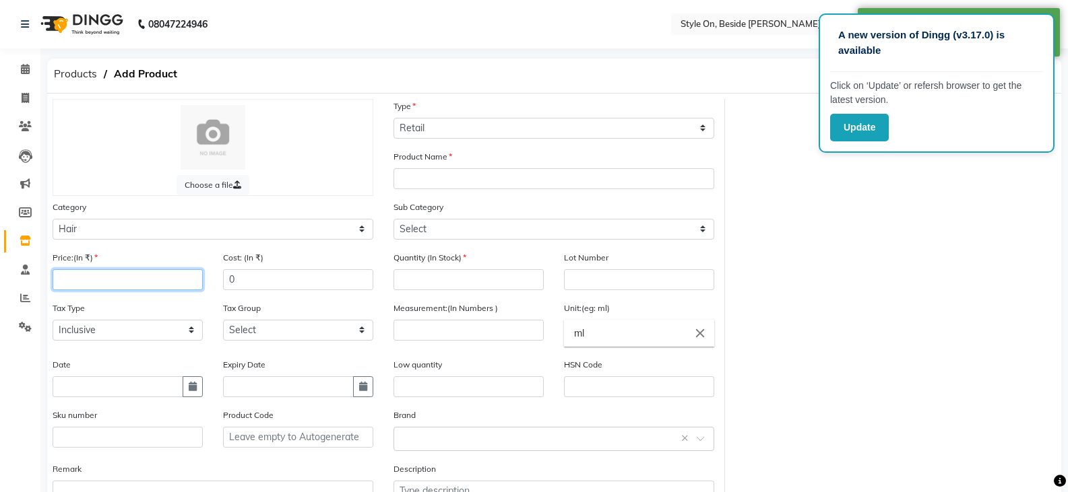
click at [88, 287] on input "number" at bounding box center [128, 279] width 150 height 21
type input "2200"
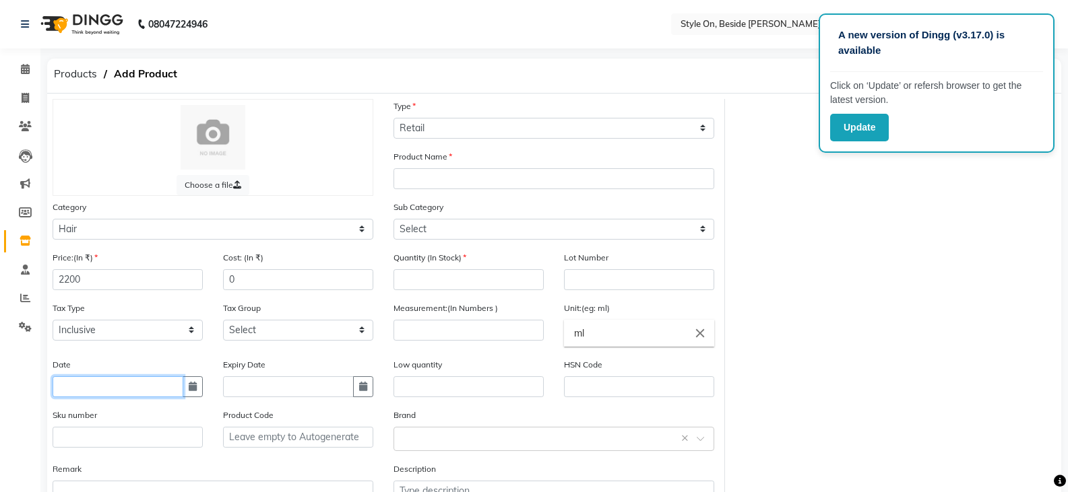
click at [80, 390] on input "text" at bounding box center [118, 387] width 131 height 21
select select "9"
select select "2025"
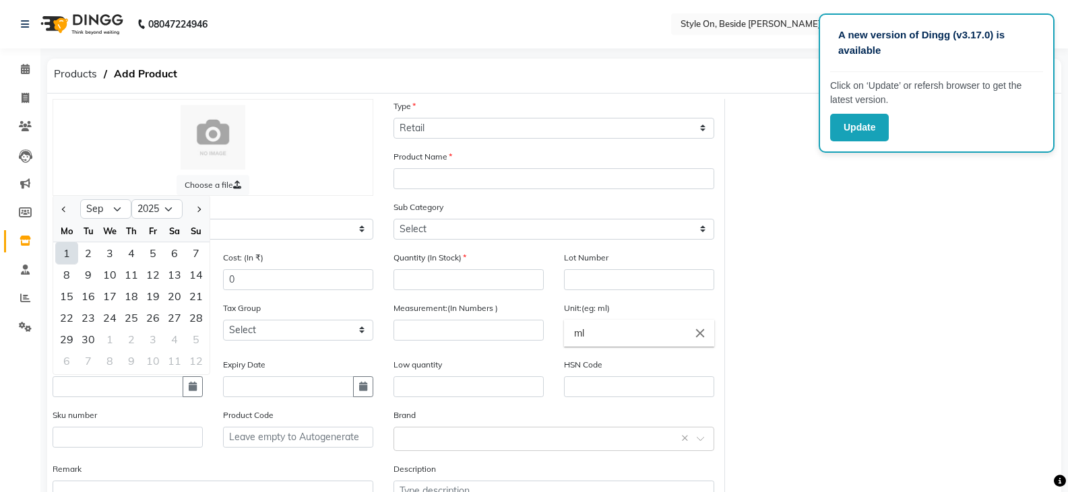
click at [67, 250] on div "1" at bounding box center [67, 253] width 22 height 22
type input "[DATE]"
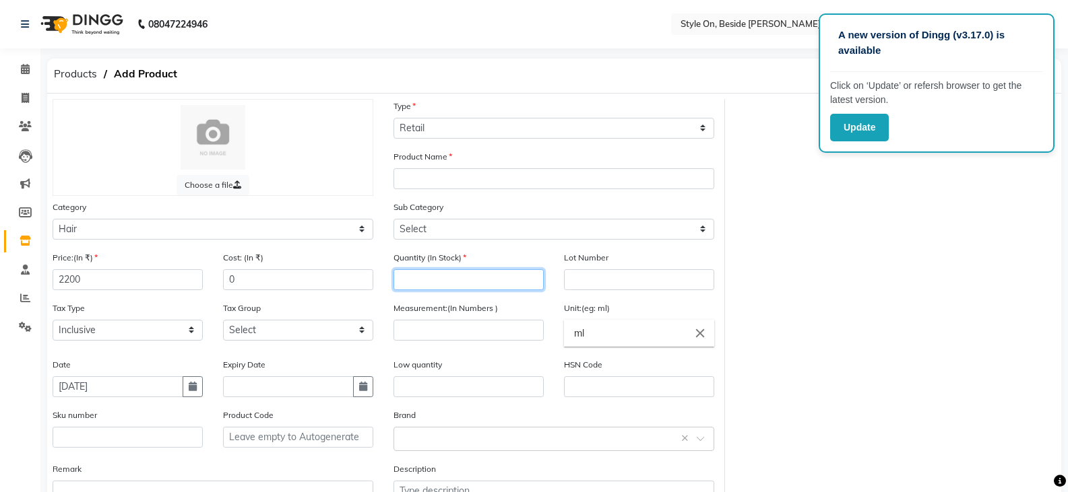
click at [428, 284] on input "number" at bounding box center [468, 279] width 150 height 21
type input "4"
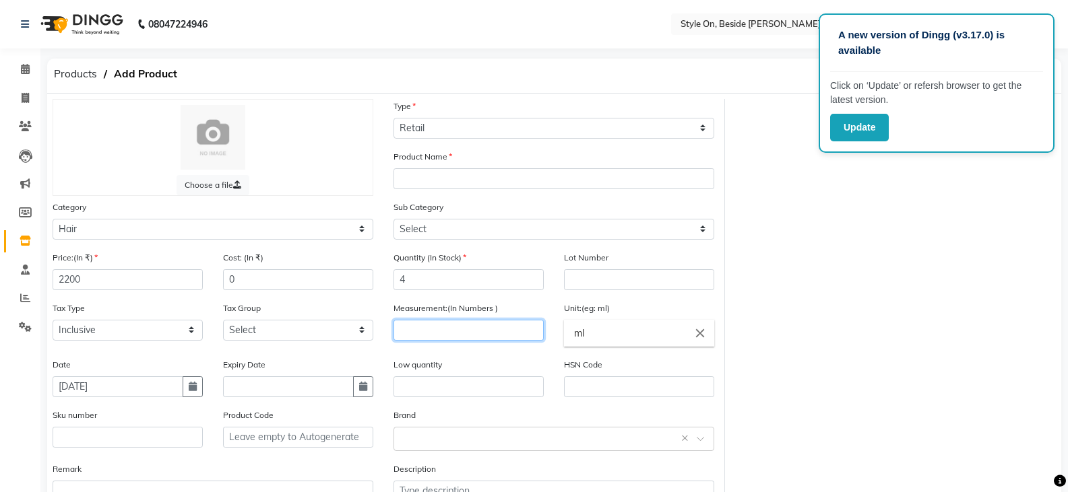
click at [448, 334] on input "number" at bounding box center [468, 330] width 150 height 21
type input "300"
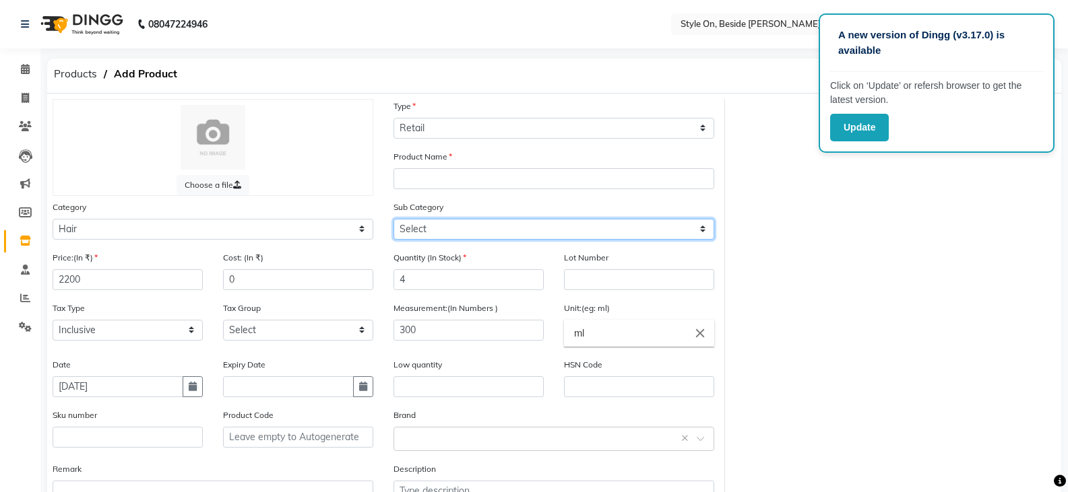
drag, startPoint x: 429, startPoint y: 232, endPoint x: 438, endPoint y: 229, distance: 9.2
click at [429, 232] on select "Select Shampoo Conditioner Cream Mask Oil Serum Color Appliances Treatment Styl…" at bounding box center [553, 229] width 321 height 21
select select "648201101"
click at [393, 219] on select "Select Shampoo Conditioner Cream Mask Oil Serum Color Appliances Treatment Styl…" at bounding box center [553, 229] width 321 height 21
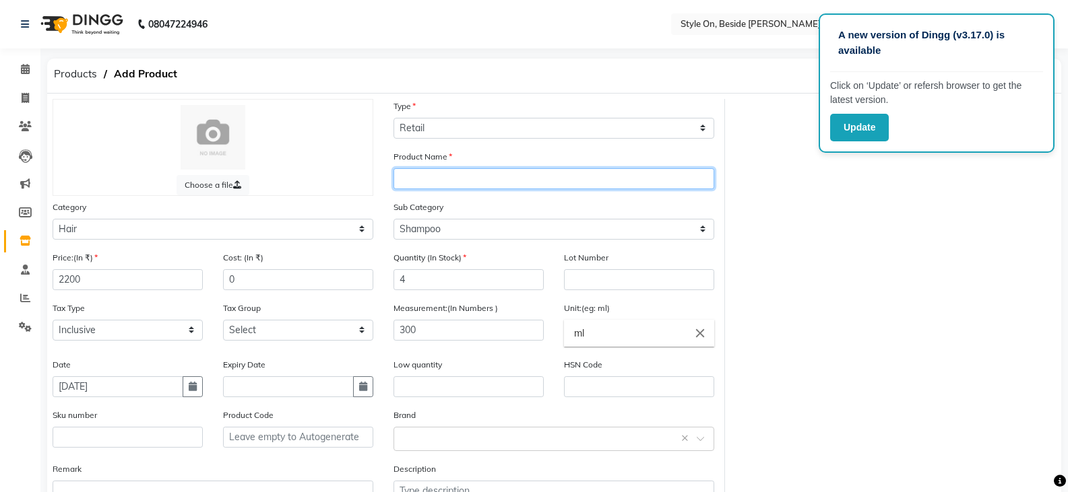
click at [418, 172] on input "text" at bounding box center [553, 178] width 321 height 21
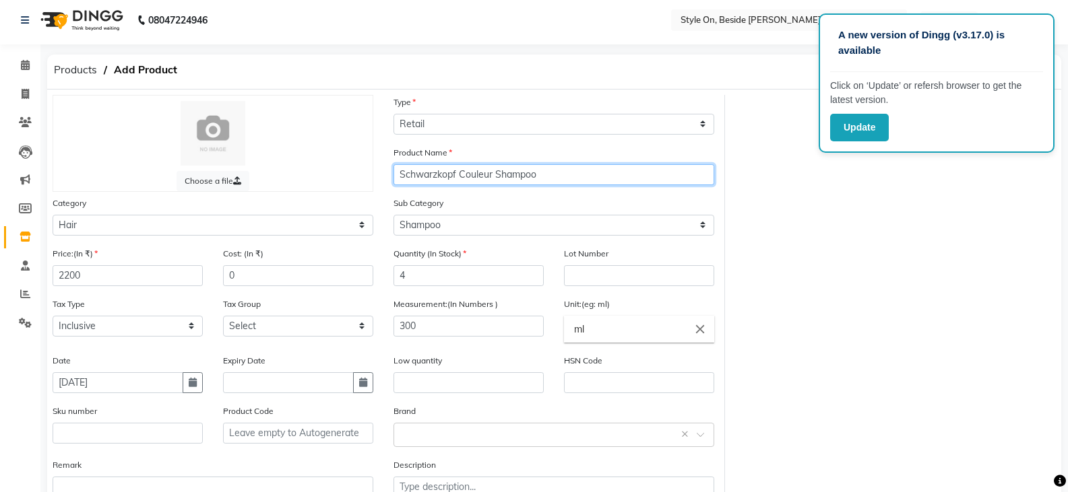
scroll to position [99, 0]
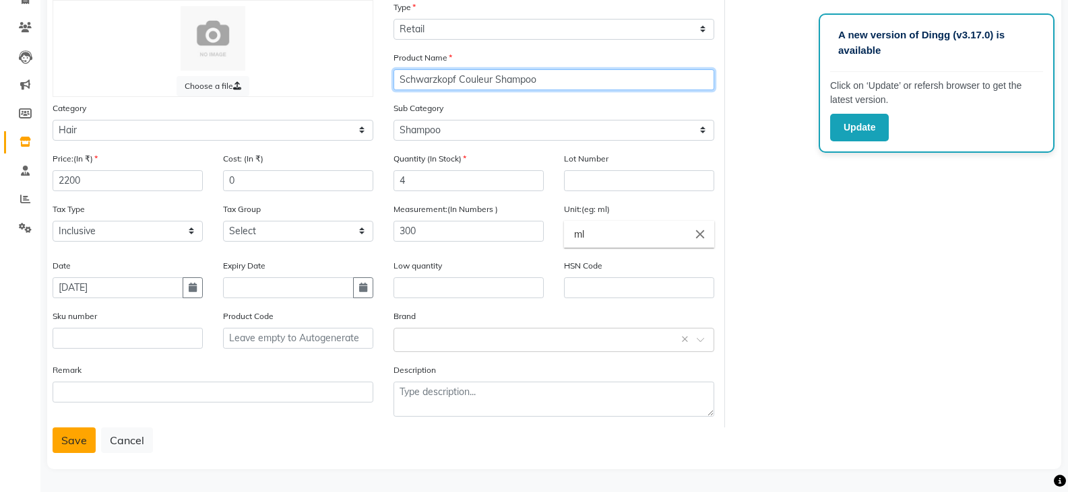
type input "Schwarzkopf Couleur Shampoo"
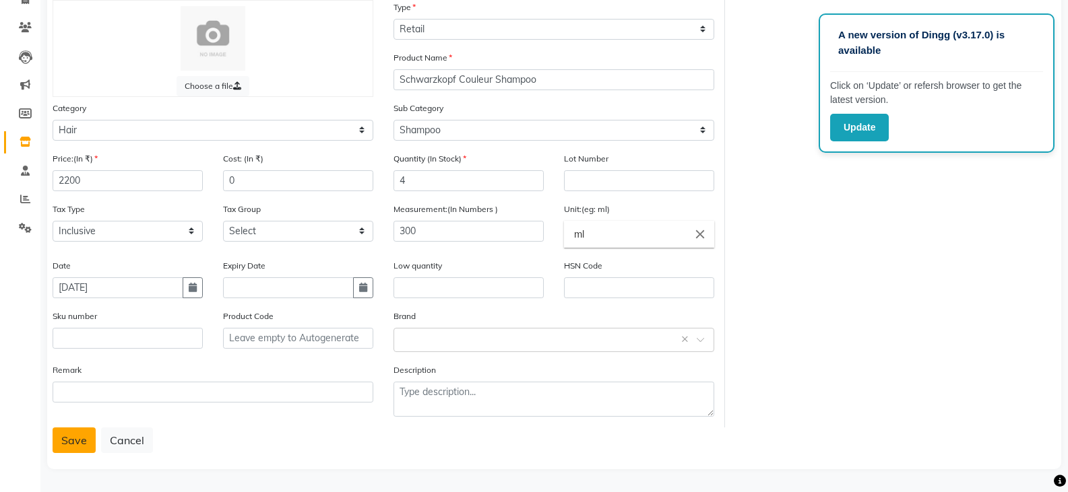
click at [79, 439] on button "Save" at bounding box center [74, 441] width 43 height 26
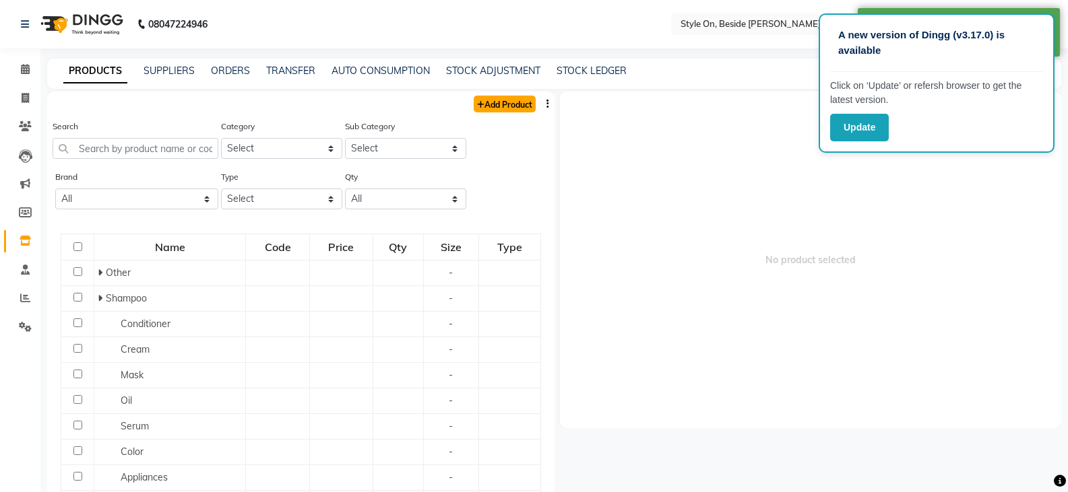
click at [525, 102] on link "Add Product" at bounding box center [504, 104] width 62 height 17
select select "true"
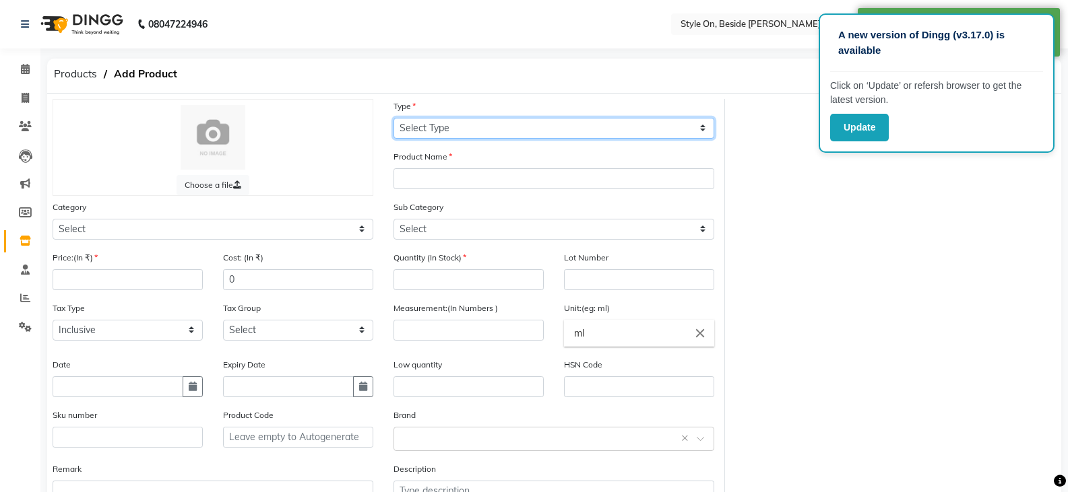
click at [422, 125] on select "Select Type Both Retail Consumable" at bounding box center [553, 128] width 321 height 21
select select "R"
click at [393, 118] on select "Select Type Both Retail Consumable" at bounding box center [553, 128] width 321 height 21
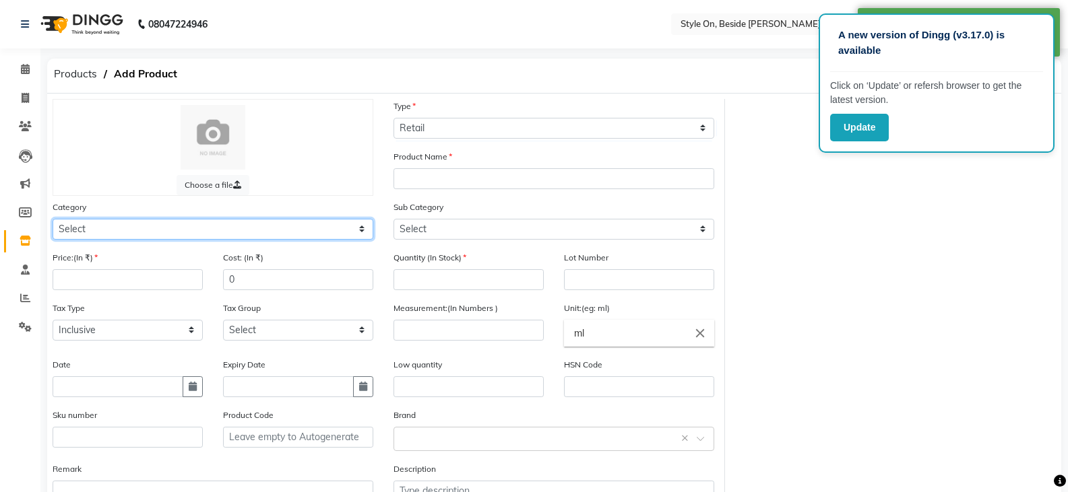
click at [101, 234] on select "Select Hair Skin Makeup Personal Care Appliances [PERSON_NAME] Waxing Disposabl…" at bounding box center [213, 229] width 321 height 21
select select "648201100"
click at [53, 219] on select "Select Hair Skin Makeup Personal Care Appliances [PERSON_NAME] Waxing Disposabl…" at bounding box center [213, 229] width 321 height 21
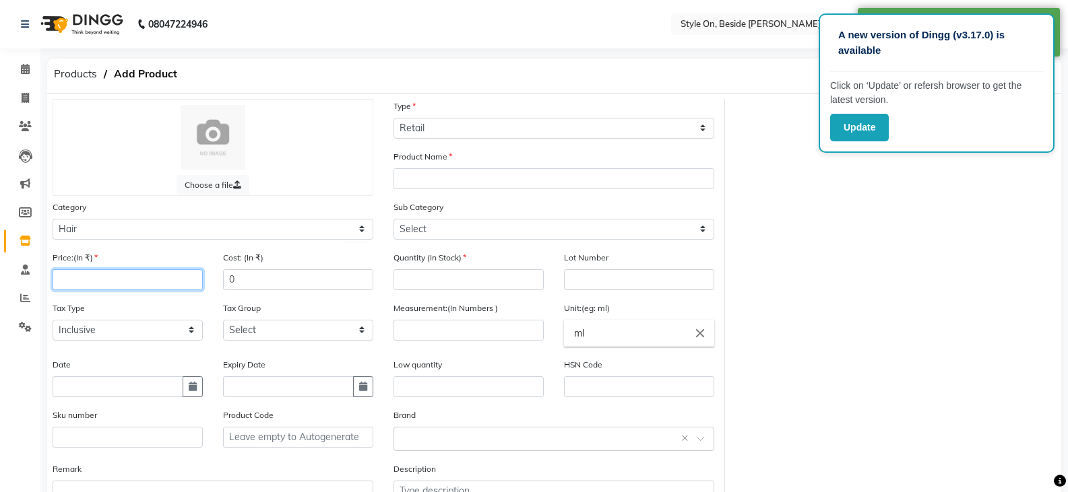
click at [140, 272] on input "number" at bounding box center [128, 279] width 150 height 21
type input "2200"
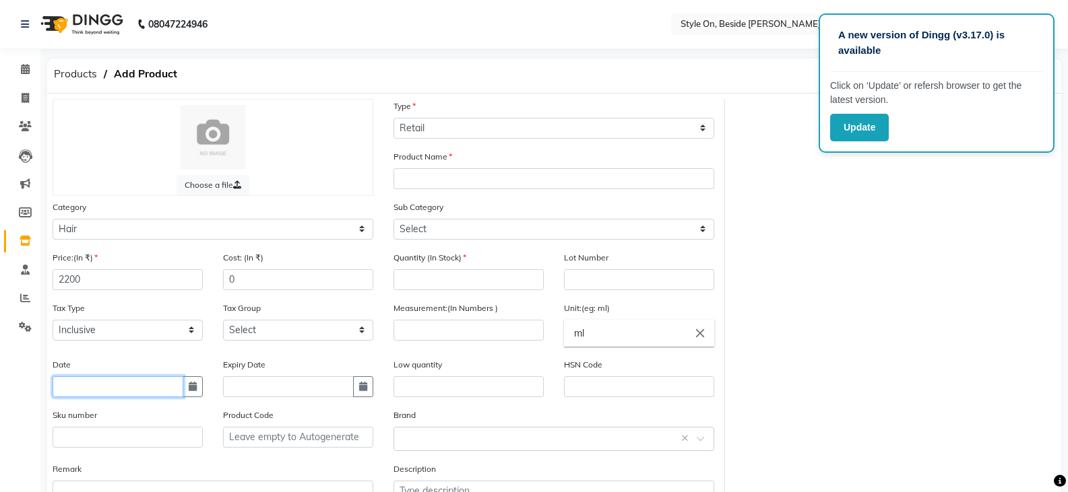
click at [123, 383] on input "text" at bounding box center [118, 387] width 131 height 21
select select "9"
select select "2025"
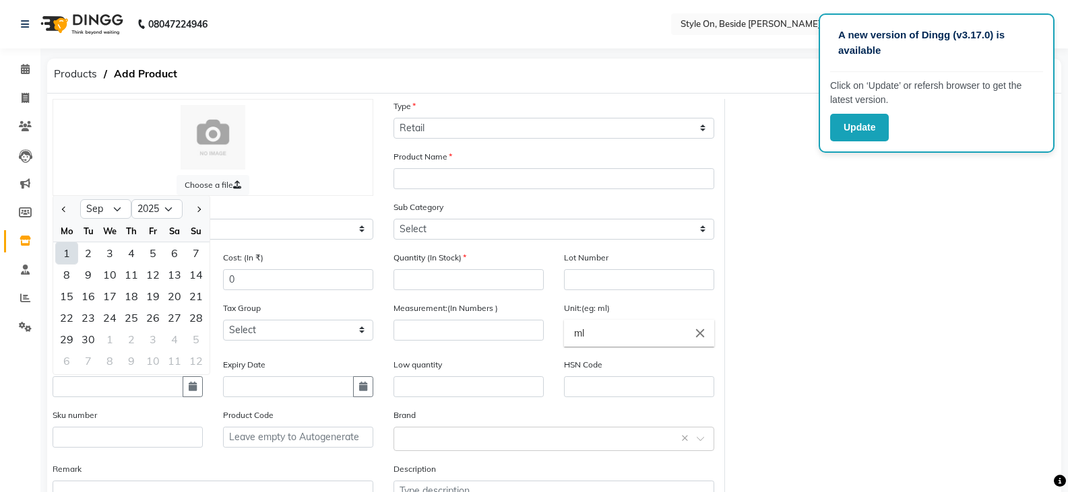
click at [66, 257] on div "1" at bounding box center [67, 253] width 22 height 22
type input "[DATE]"
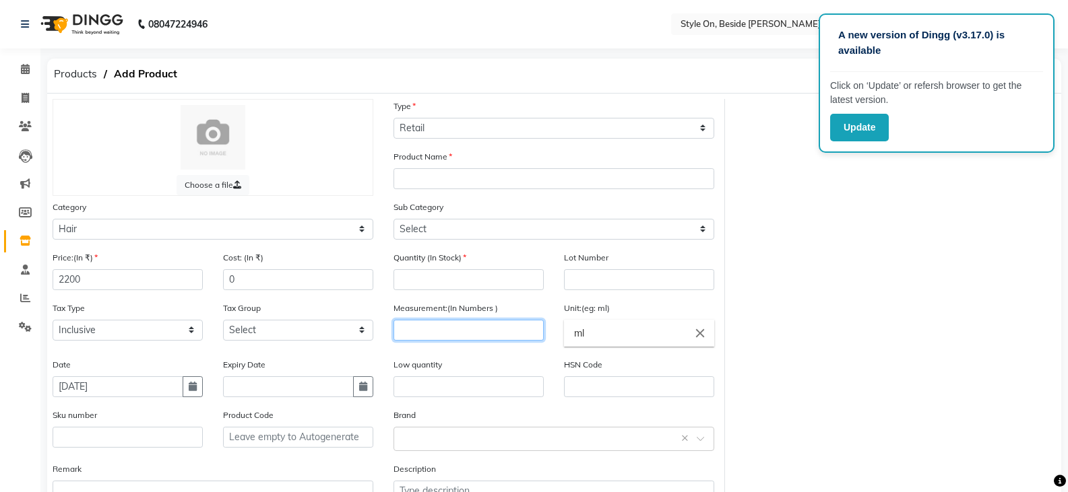
click at [484, 335] on input "number" at bounding box center [468, 330] width 150 height 21
type input "300"
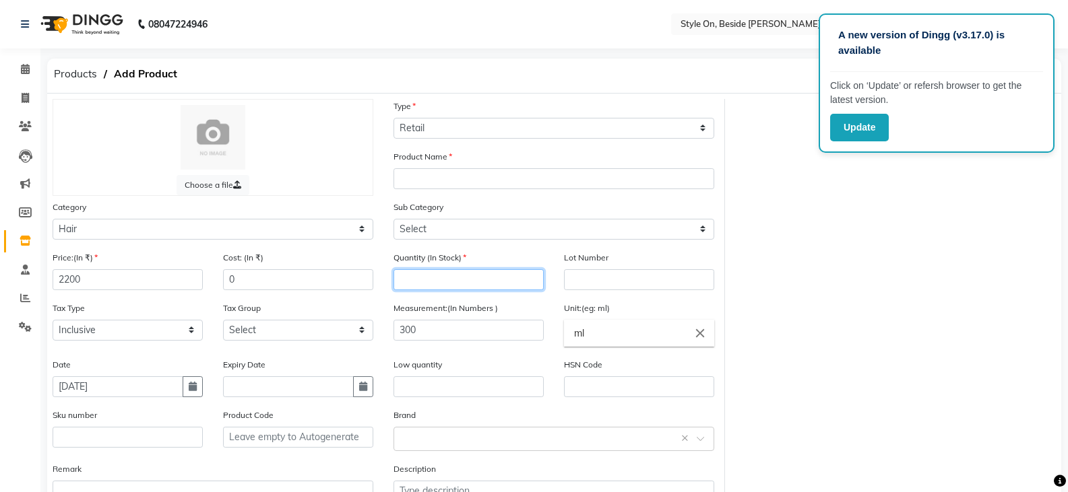
click at [473, 284] on input "number" at bounding box center [468, 279] width 150 height 21
type input "4"
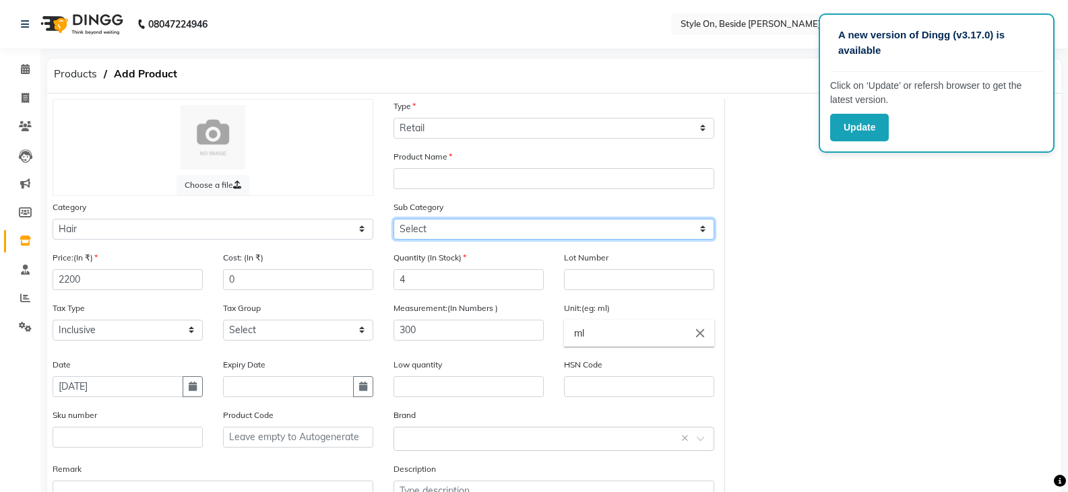
click at [453, 234] on select "Select Shampoo Conditioner Cream Mask Oil Serum Color Appliances Treatment Styl…" at bounding box center [553, 229] width 321 height 21
select select "648201101"
click at [393, 219] on select "Select Shampoo Conditioner Cream Mask Oil Serum Color Appliances Treatment Styl…" at bounding box center [553, 229] width 321 height 21
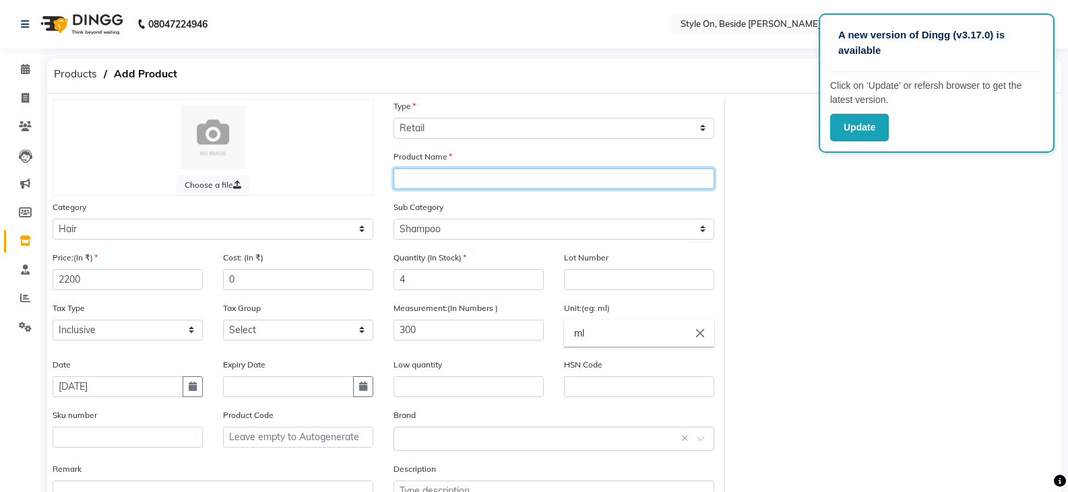
click at [424, 175] on input "text" at bounding box center [553, 178] width 321 height 21
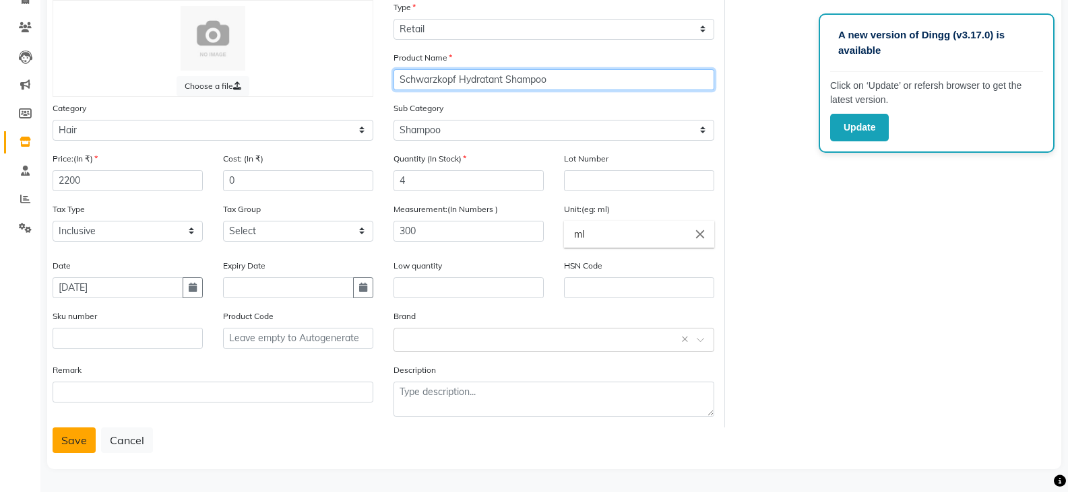
type input "Schwarzkopf Hydratant Shampoo"
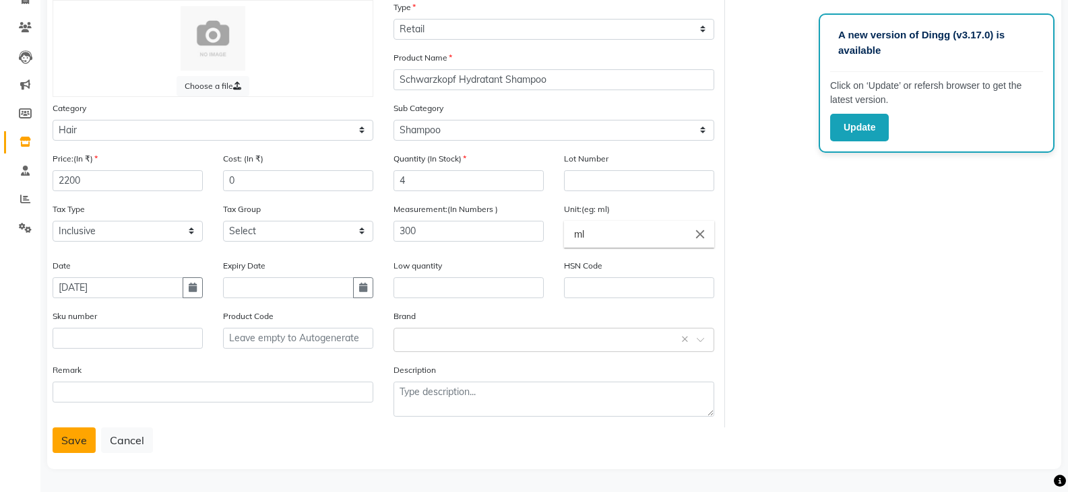
click at [72, 439] on button "Save" at bounding box center [74, 441] width 43 height 26
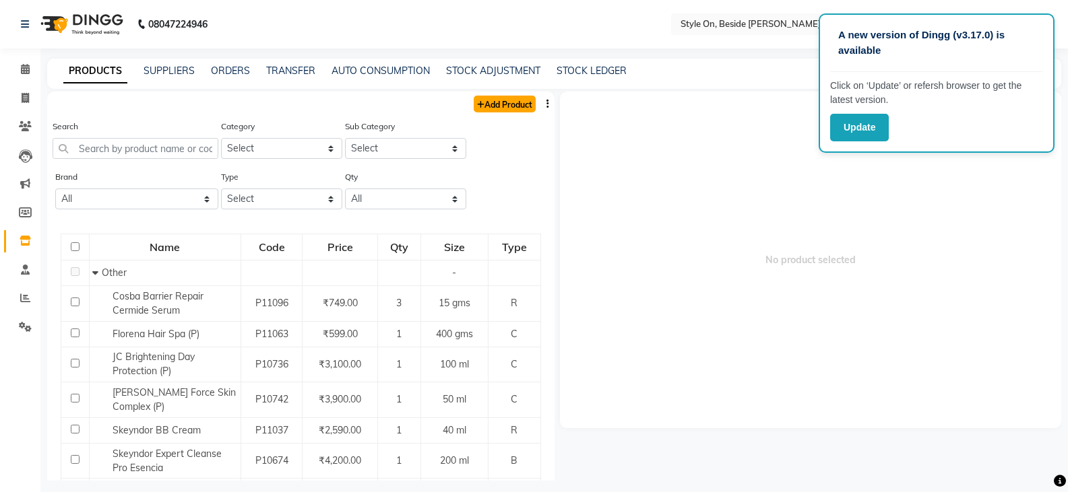
click at [476, 108] on link "Add Product" at bounding box center [504, 104] width 62 height 17
select select "true"
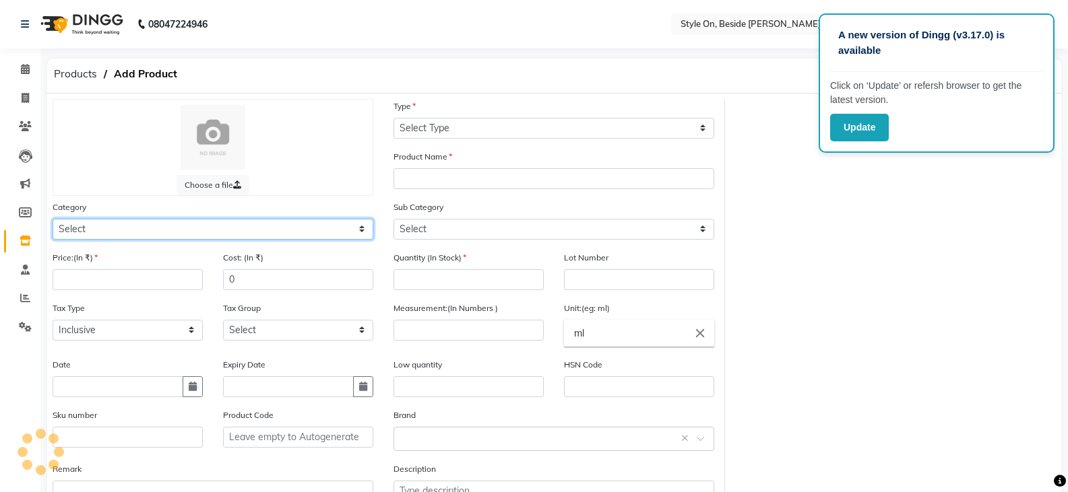
click at [92, 222] on select "Select Hair Skin Makeup Personal Care Appliances [PERSON_NAME] Waxing Disposabl…" at bounding box center [213, 229] width 321 height 21
select select "648201100"
click at [53, 219] on select "Select Hair Skin Makeup Personal Care Appliances [PERSON_NAME] Waxing Disposabl…" at bounding box center [213, 229] width 321 height 21
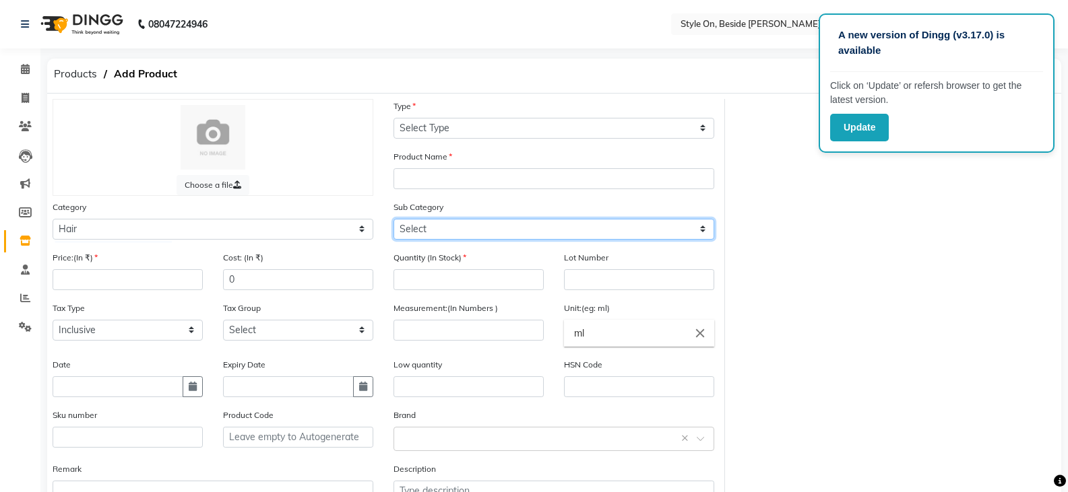
click at [427, 225] on select "Select Shampoo Conditioner Cream Mask Oil Serum Color Appliances Treatment Styl…" at bounding box center [553, 229] width 321 height 21
select select "648201104"
click at [393, 219] on select "Select Shampoo Conditioner Cream Mask Oil Serum Color Appliances Treatment Styl…" at bounding box center [553, 229] width 321 height 21
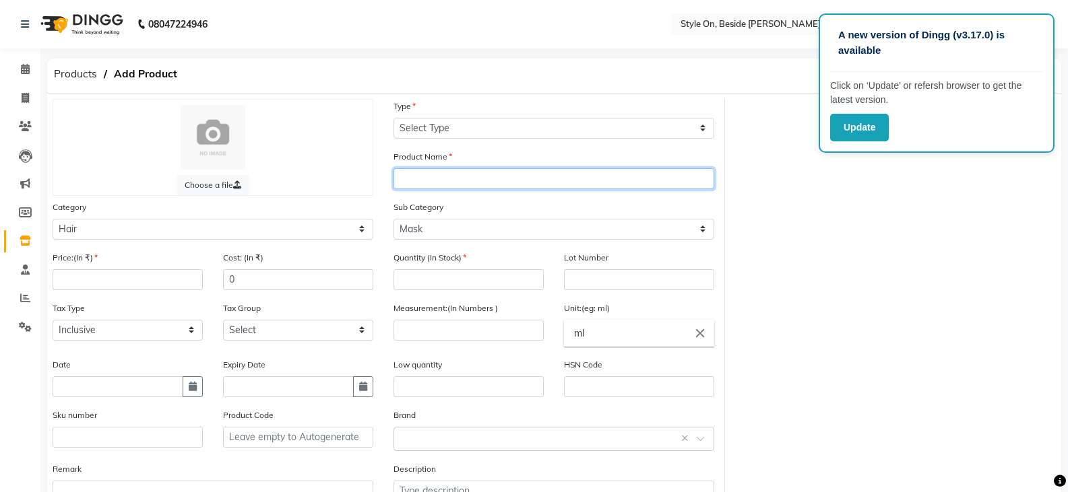
click at [426, 178] on input "text" at bounding box center [553, 178] width 321 height 21
type input "Schwarzkopf Hydrate Mask"
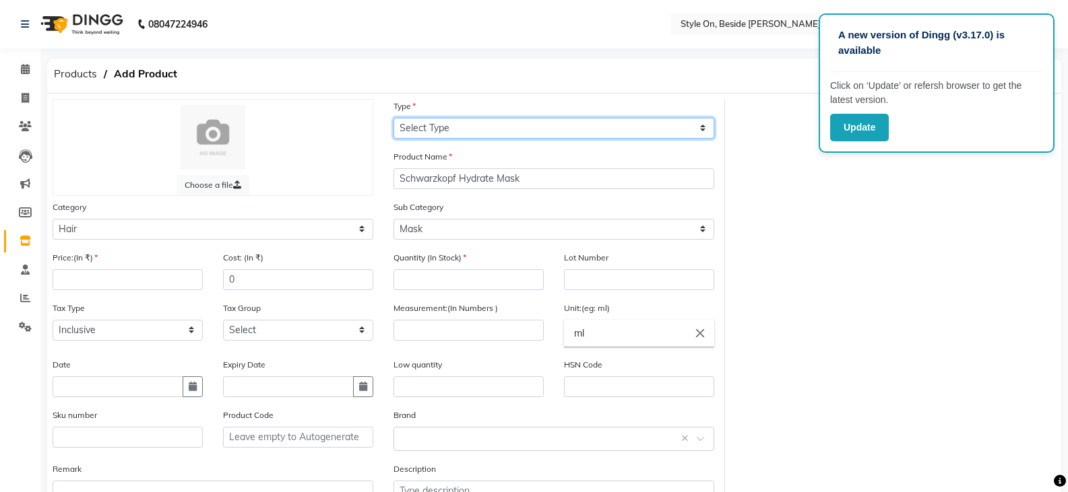
click at [438, 119] on select "Select Type Both Retail Consumable" at bounding box center [553, 128] width 321 height 21
select select "R"
click at [393, 118] on select "Select Type Both Retail Consumable" at bounding box center [553, 128] width 321 height 21
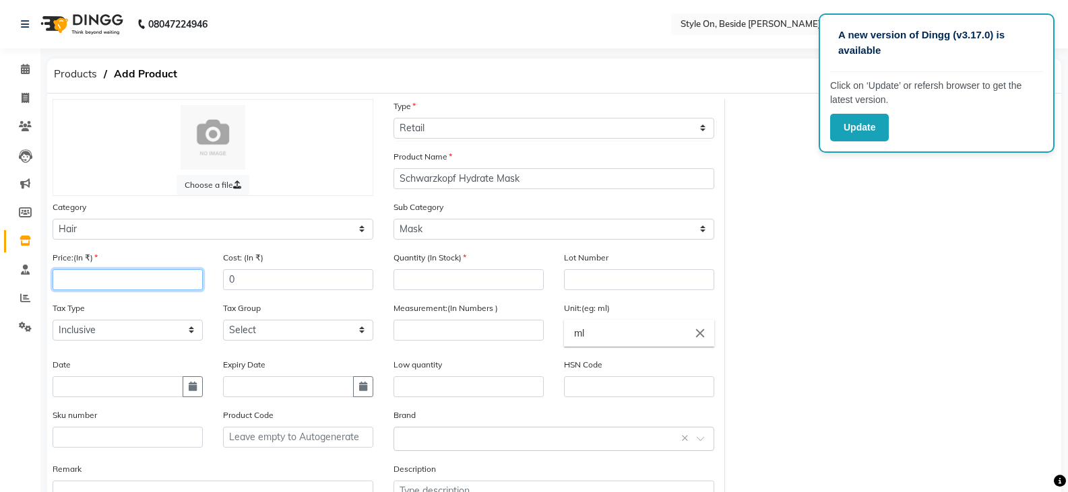
click at [65, 277] on input "number" at bounding box center [128, 279] width 150 height 21
type input "2400"
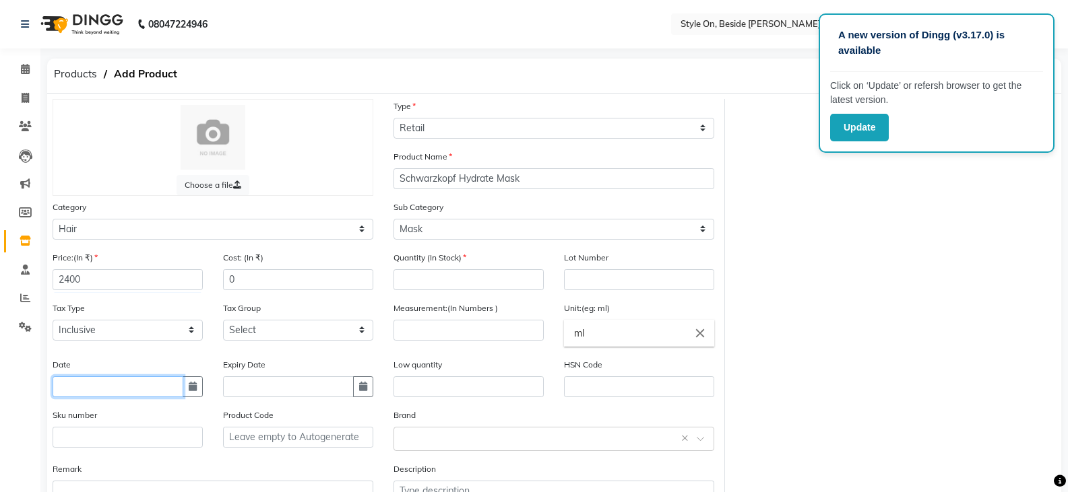
click at [157, 389] on input "text" at bounding box center [118, 387] width 131 height 21
select select "9"
select select "2025"
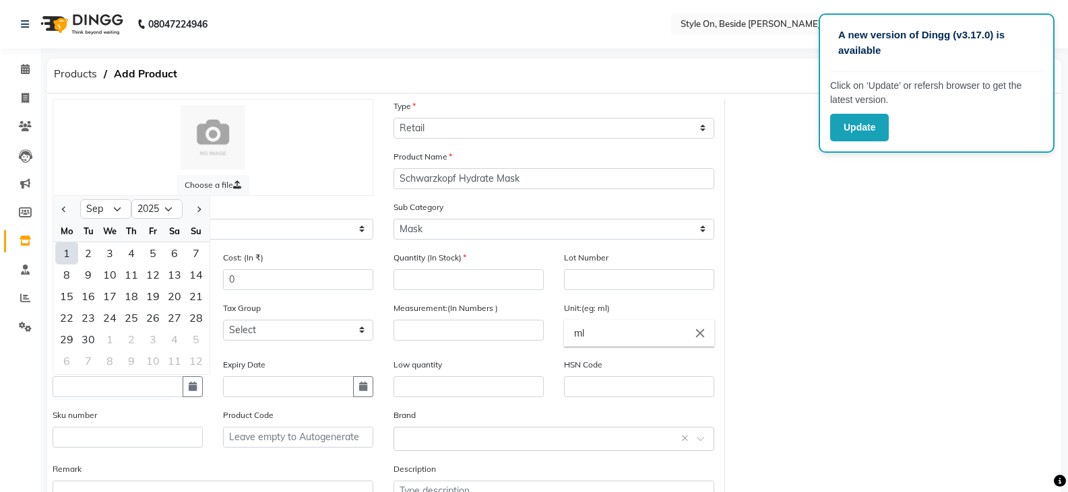
click at [69, 252] on div "1" at bounding box center [67, 253] width 22 height 22
type input "[DATE]"
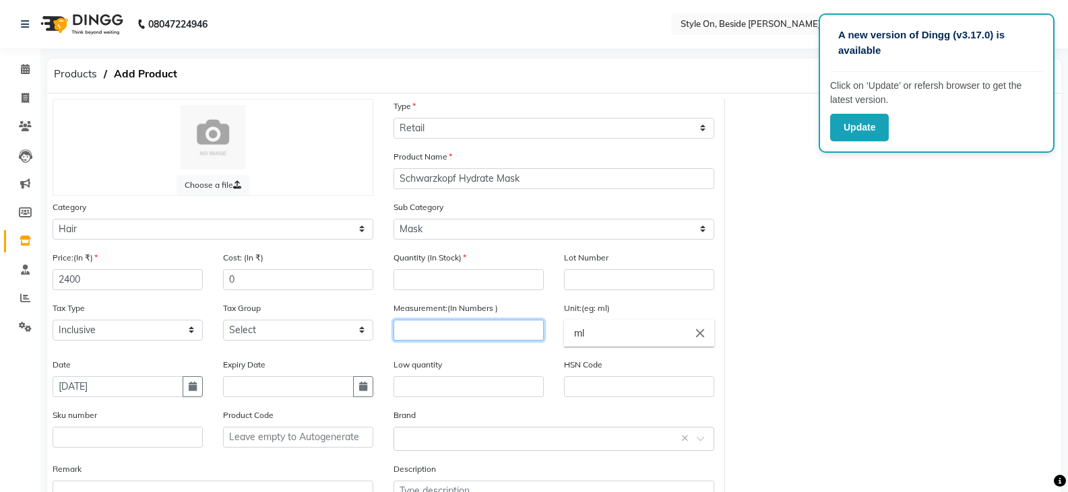
click at [405, 326] on input "number" at bounding box center [468, 330] width 150 height 21
type input "250"
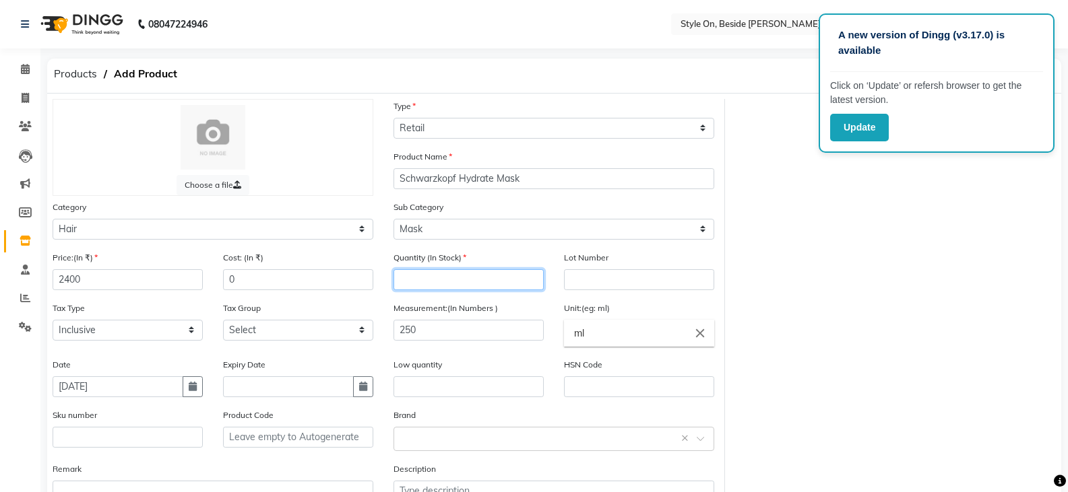
click at [438, 284] on input "number" at bounding box center [468, 279] width 150 height 21
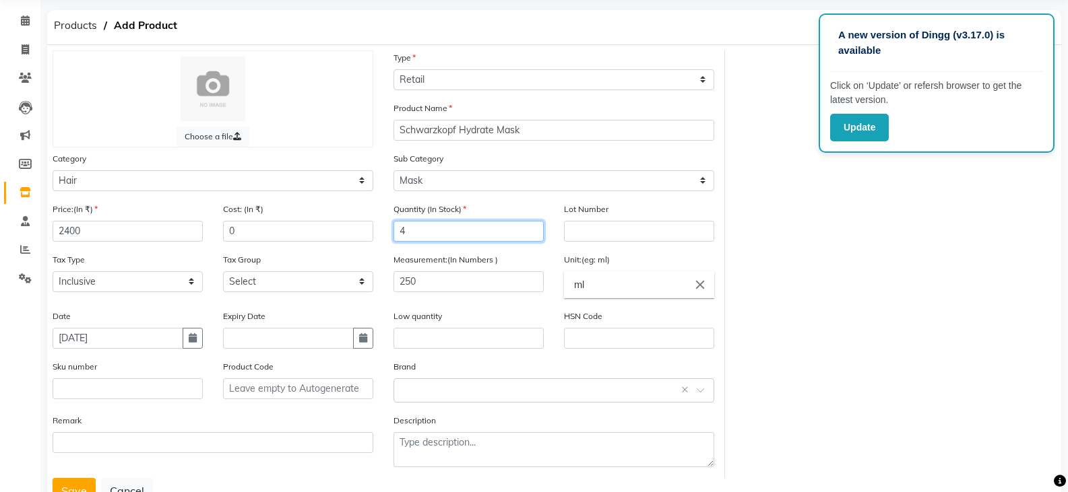
scroll to position [99, 0]
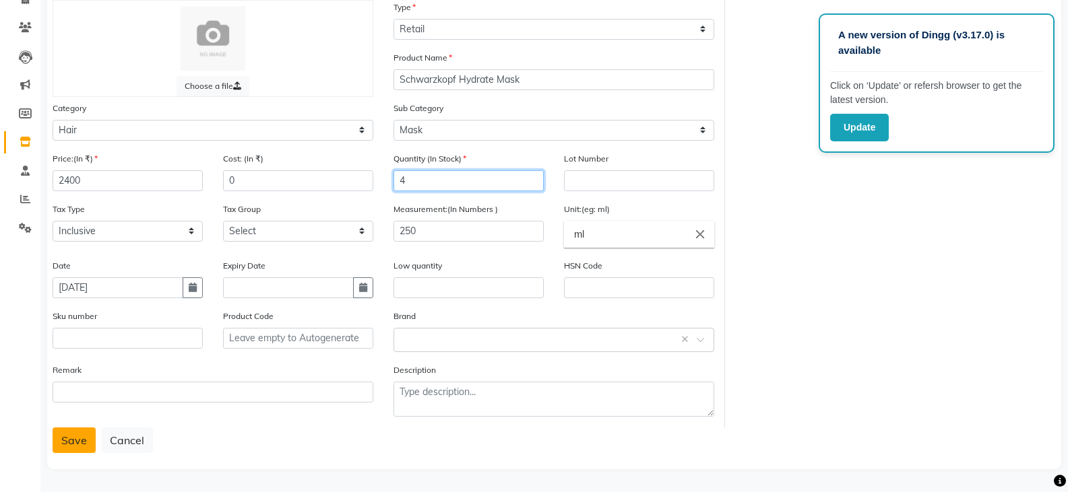
type input "4"
click at [62, 445] on button "Save" at bounding box center [74, 441] width 43 height 26
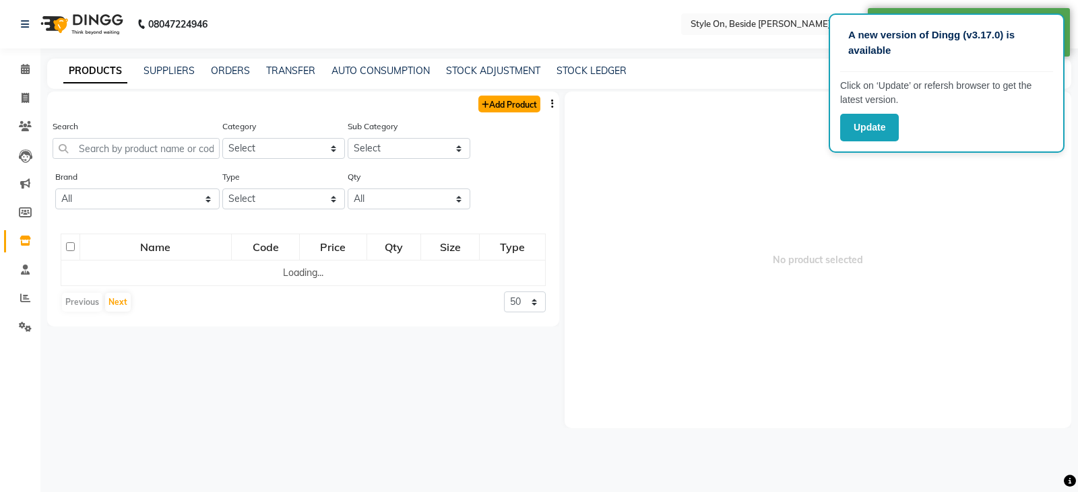
click at [489, 107] on link "Add Product" at bounding box center [509, 104] width 62 height 17
select select "true"
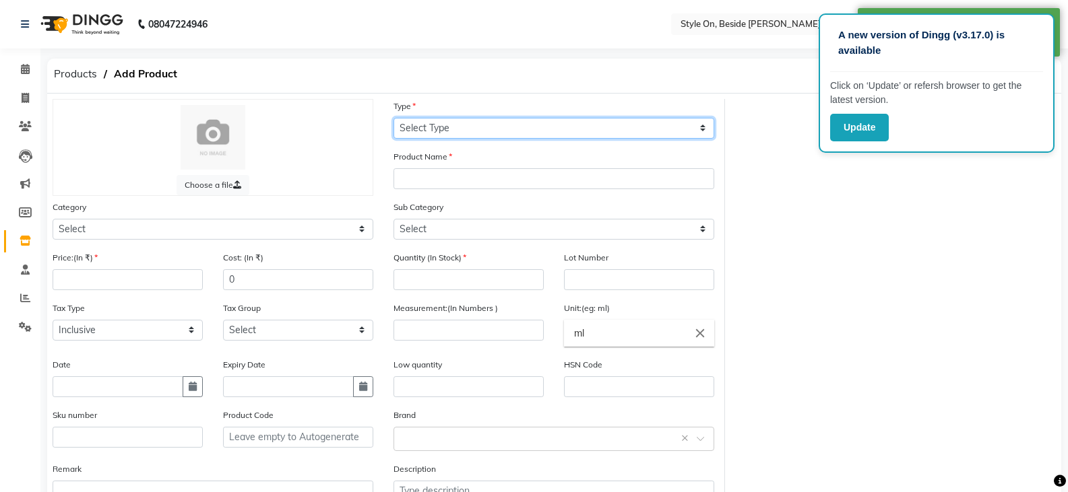
click at [424, 131] on select "Select Type Both Retail Consumable" at bounding box center [553, 128] width 321 height 21
select select "R"
click at [393, 118] on select "Select Type Both Retail Consumable" at bounding box center [553, 128] width 321 height 21
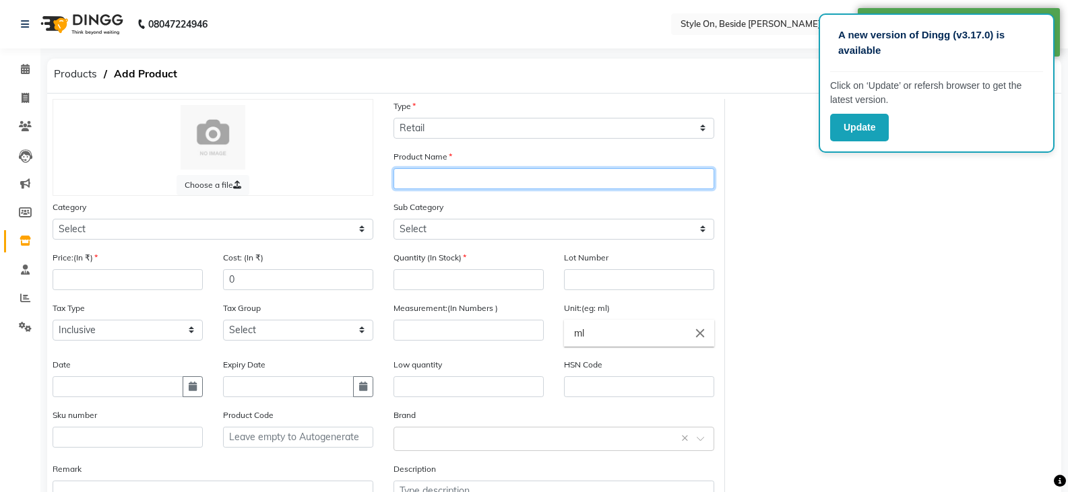
click at [408, 186] on input "text" at bounding box center [553, 178] width 321 height 21
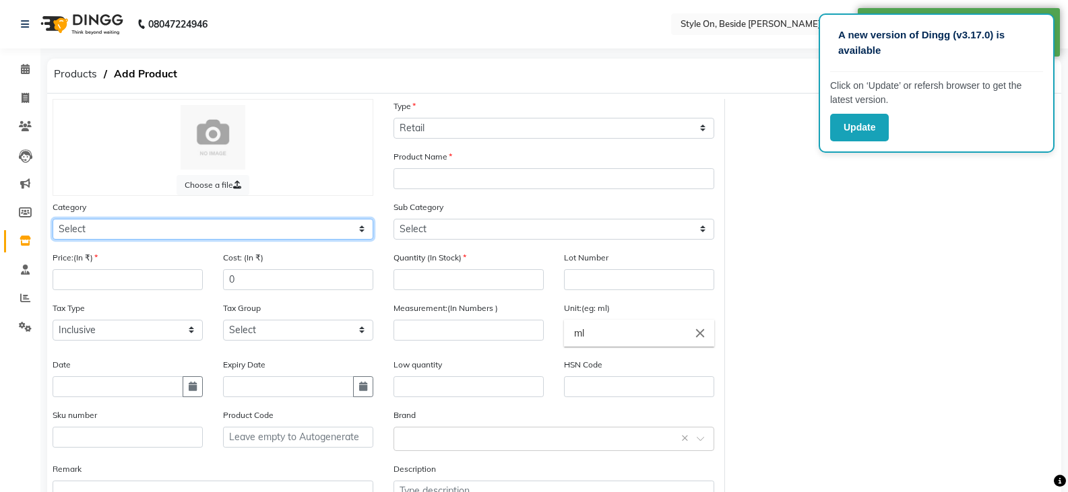
click at [182, 225] on select "Select Hair Skin Makeup Personal Care Appliances [PERSON_NAME] Waxing Disposabl…" at bounding box center [213, 229] width 321 height 21
select select "648201100"
click at [53, 219] on select "Select Hair Skin Makeup Personal Care Appliances [PERSON_NAME] Waxing Disposabl…" at bounding box center [213, 229] width 321 height 21
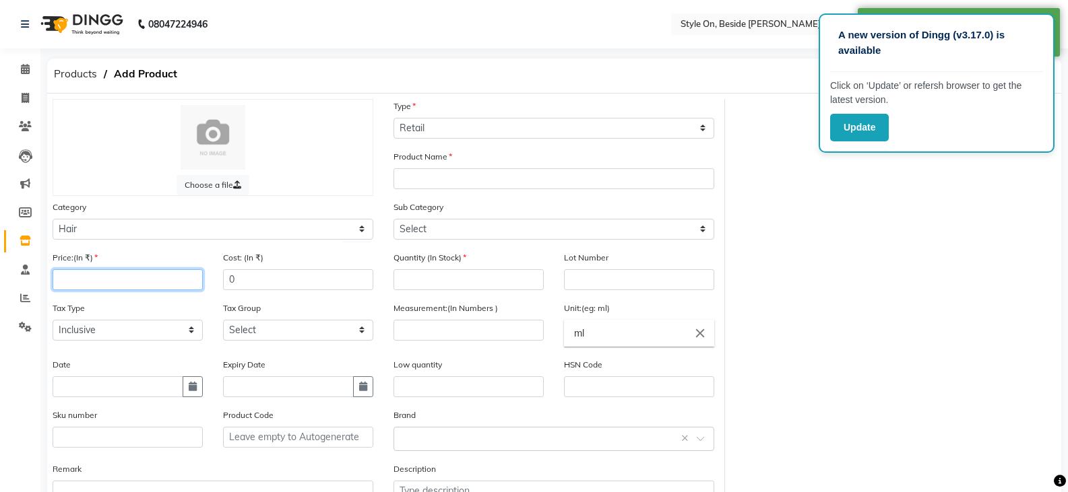
click at [88, 282] on input "number" at bounding box center [128, 279] width 150 height 21
type input "2400"
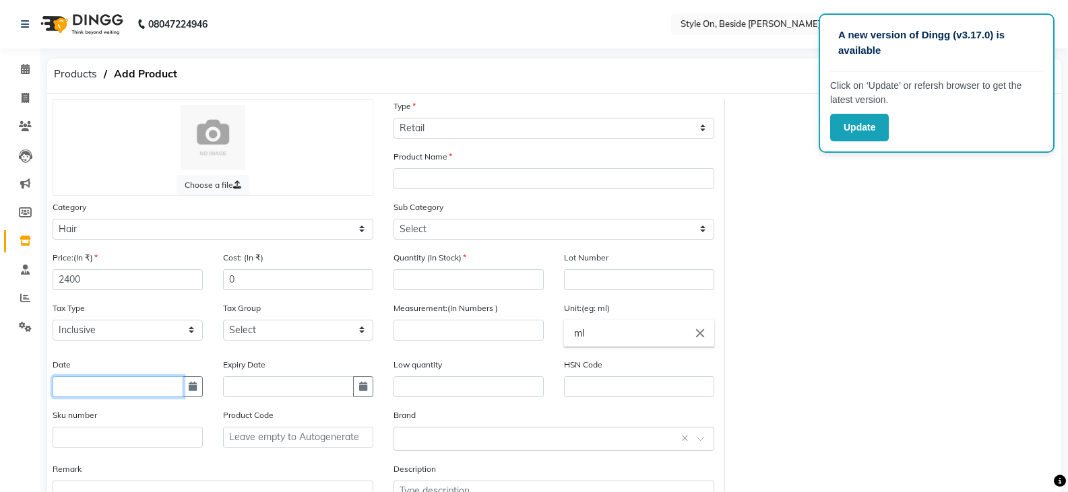
click at [145, 387] on input "text" at bounding box center [118, 387] width 131 height 21
select select "9"
select select "2025"
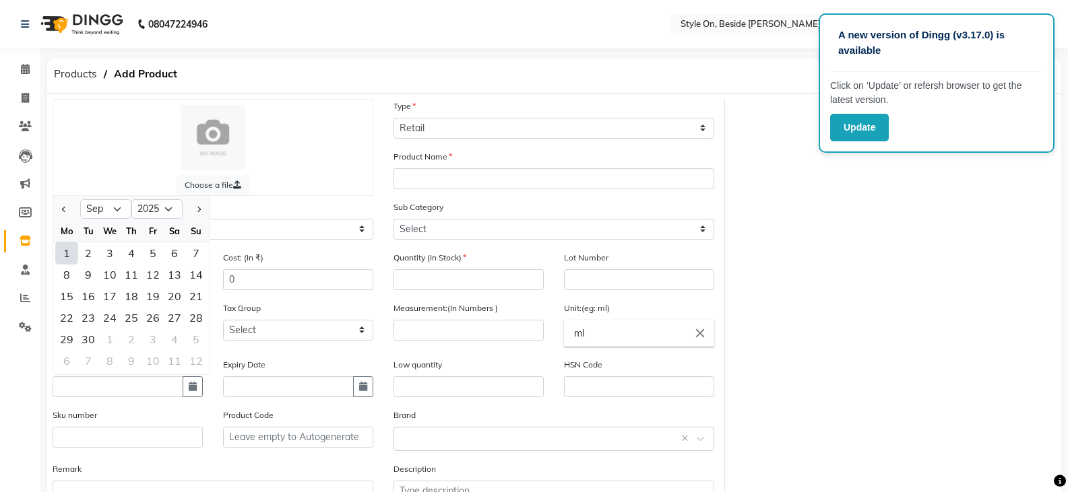
click at [71, 256] on div "1" at bounding box center [67, 253] width 22 height 22
type input "[DATE]"
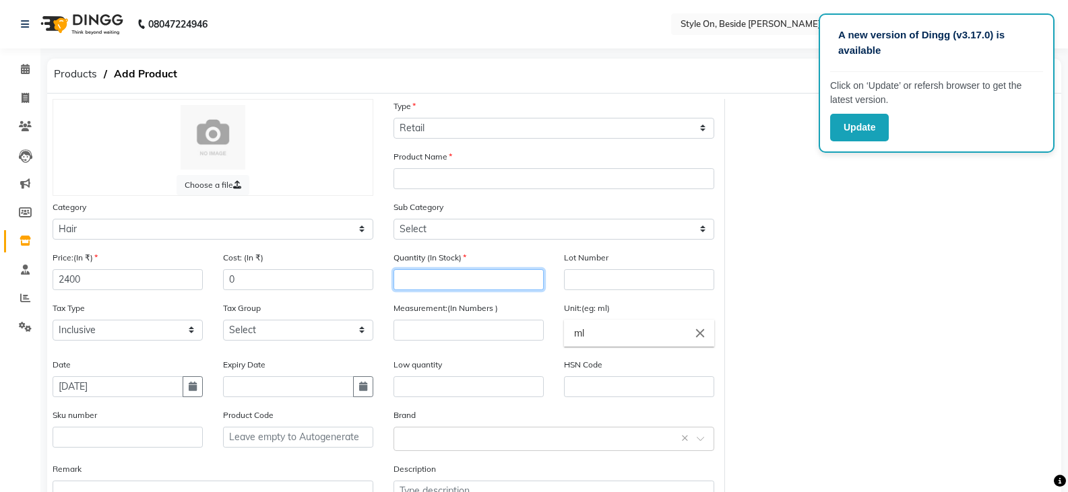
click at [478, 280] on input "number" at bounding box center [468, 279] width 150 height 21
type input "4"
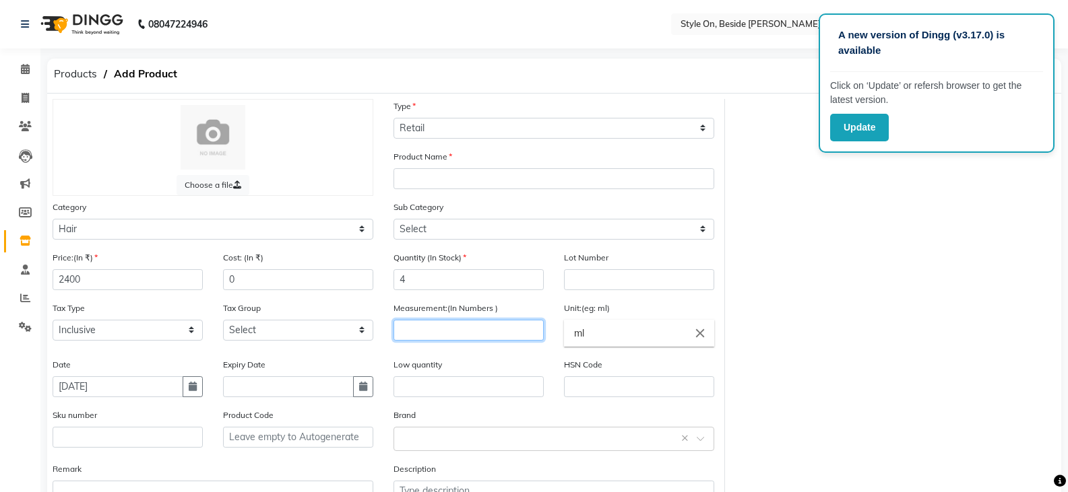
click at [455, 335] on input "number" at bounding box center [468, 330] width 150 height 21
type input "250"
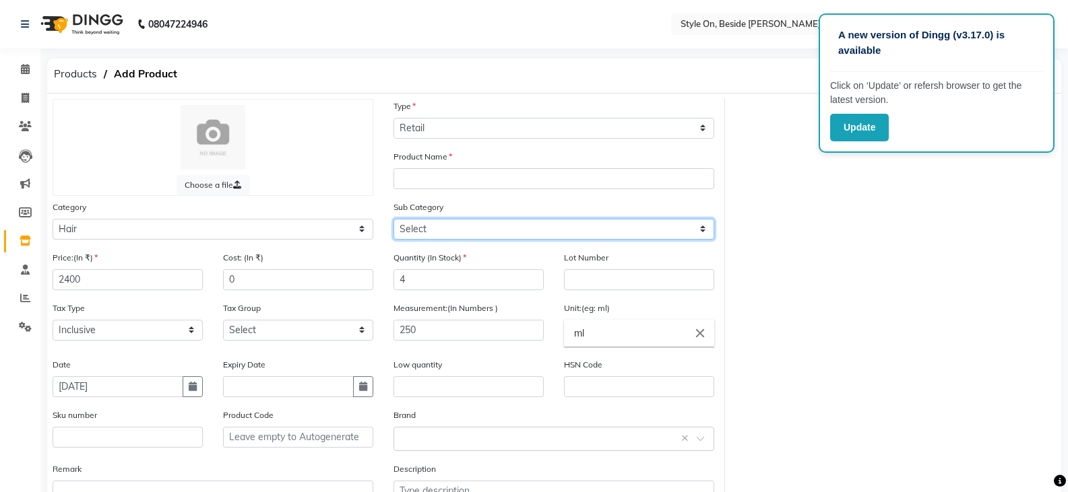
click at [433, 230] on select "Select Shampoo Conditioner Cream Mask Oil Serum Color Appliances Treatment Styl…" at bounding box center [553, 229] width 321 height 21
select select "648201104"
click at [393, 219] on select "Select Shampoo Conditioner Cream Mask Oil Serum Color Appliances Treatment Styl…" at bounding box center [553, 229] width 321 height 21
drag, startPoint x: 410, startPoint y: 194, endPoint x: 407, endPoint y: 187, distance: 7.3
click at [407, 187] on div "Product Name" at bounding box center [553, 175] width 341 height 51
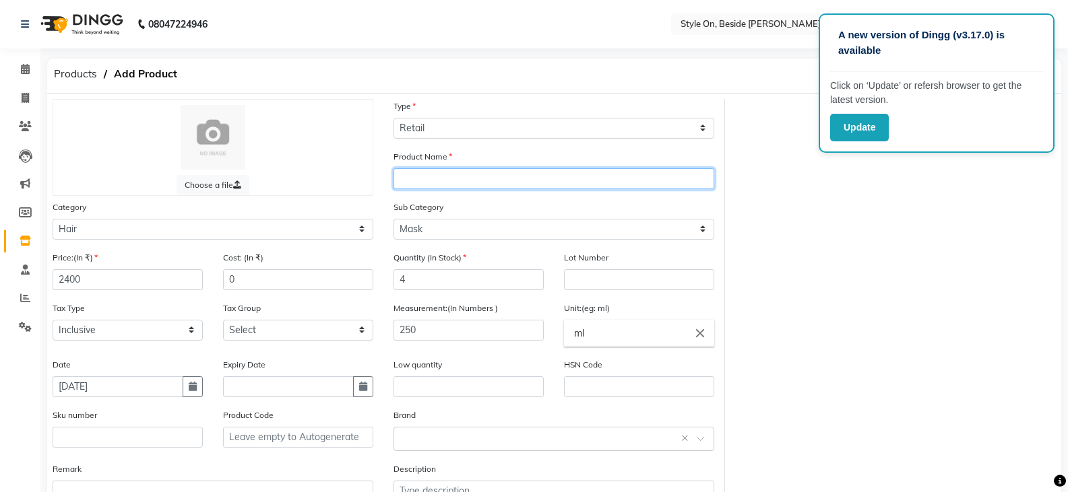
click at [408, 181] on input "text" at bounding box center [553, 178] width 321 height 21
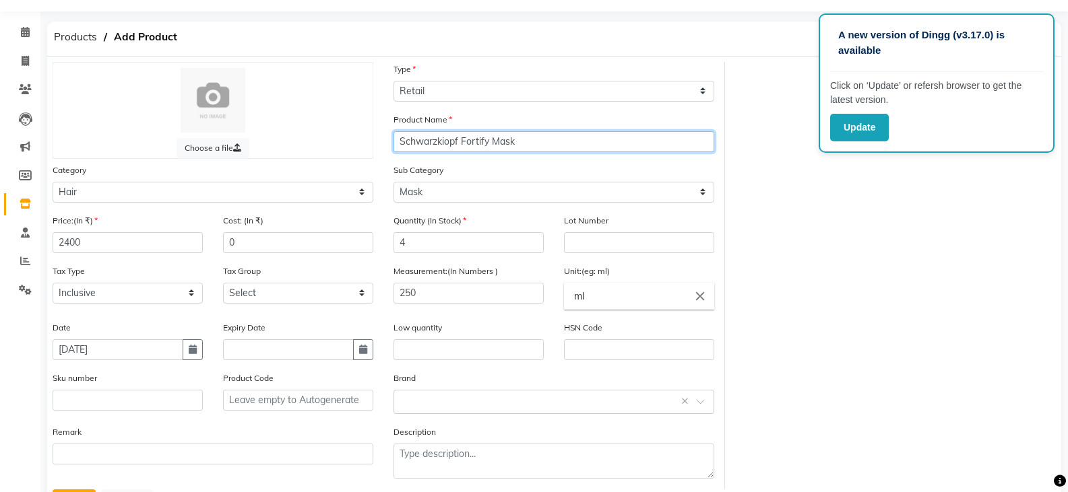
scroll to position [99, 0]
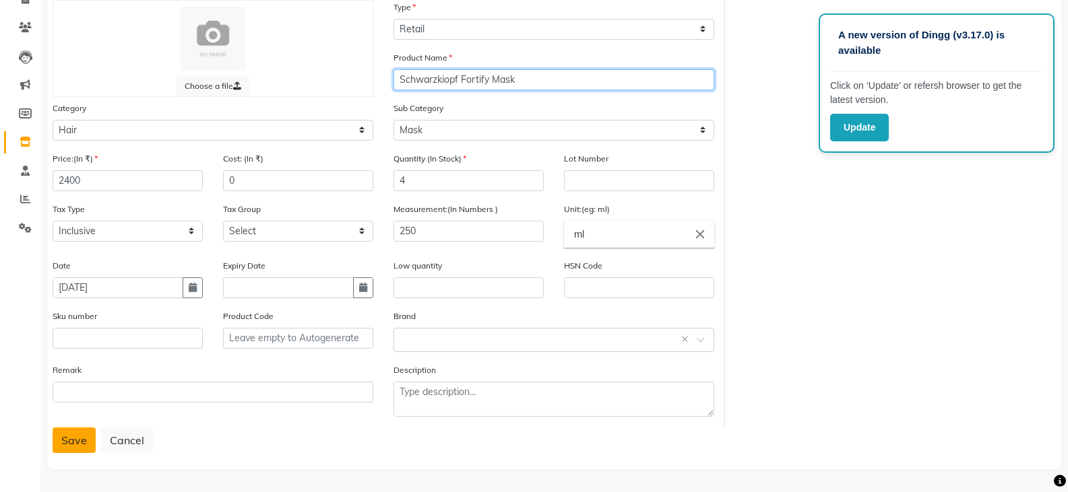
type input "Schwarzkiopf Fortify Mask"
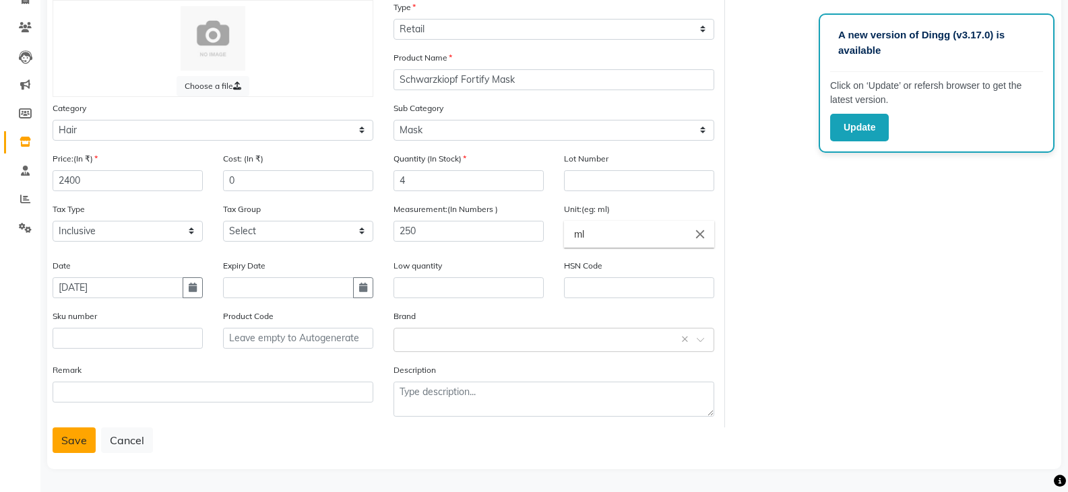
click at [67, 443] on button "Save" at bounding box center [74, 441] width 43 height 26
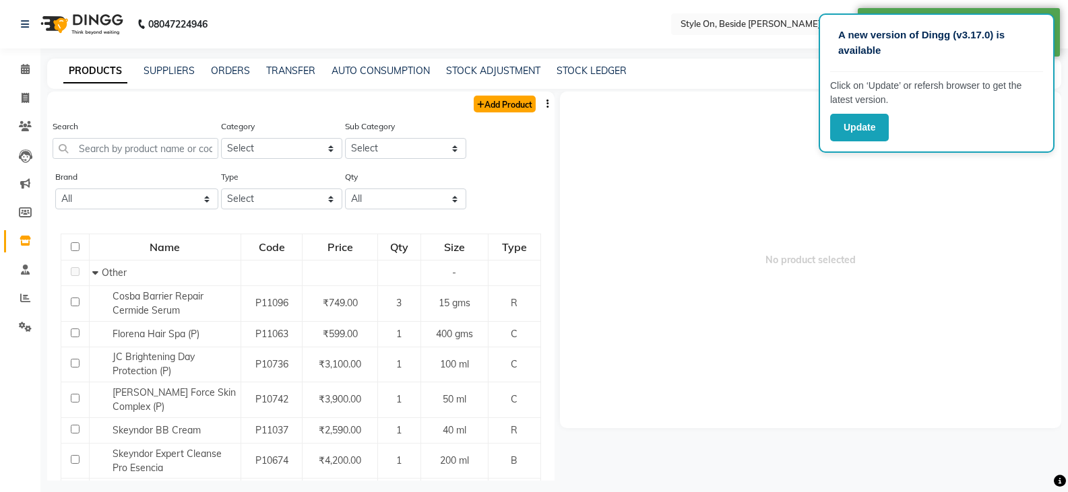
click at [493, 106] on link "Add Product" at bounding box center [504, 104] width 62 height 17
select select "true"
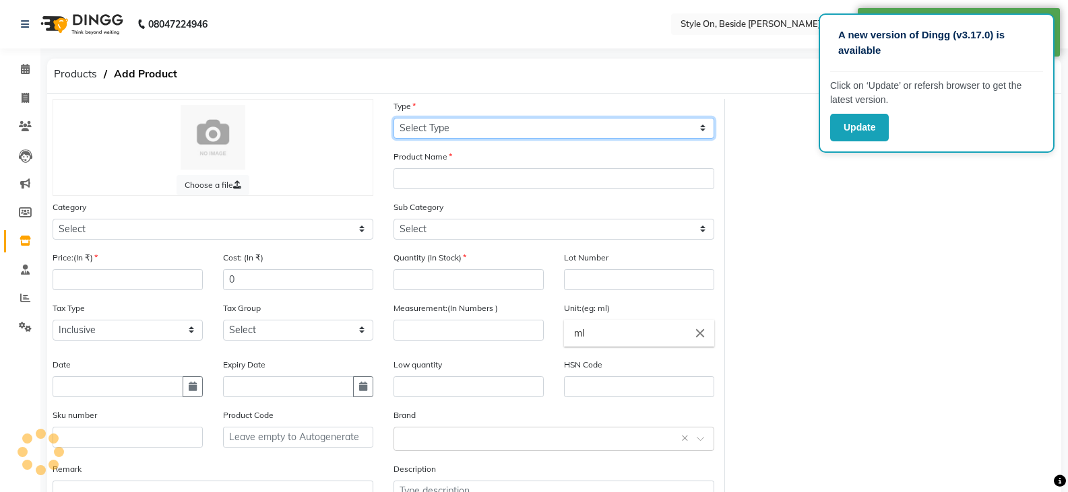
click at [399, 128] on select "Select Type Both Retail Consumable" at bounding box center [553, 128] width 321 height 21
select select "R"
click at [393, 118] on select "Select Type Both Retail Consumable" at bounding box center [553, 128] width 321 height 21
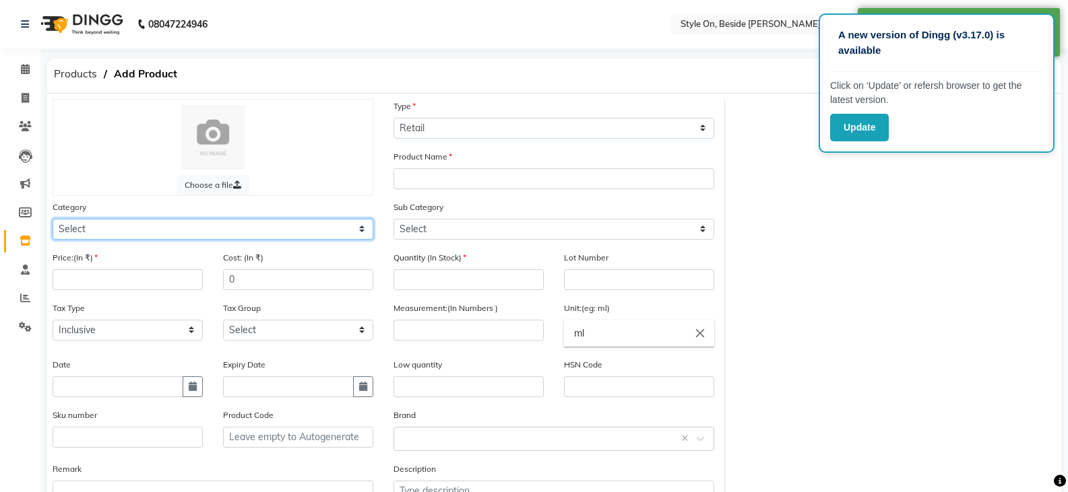
click at [110, 231] on select "Select Hair Skin Makeup Personal Care Appliances [PERSON_NAME] Waxing Disposabl…" at bounding box center [213, 229] width 321 height 21
select select "648201100"
click at [53, 219] on select "Select Hair Skin Makeup Personal Care Appliances [PERSON_NAME] Waxing Disposabl…" at bounding box center [213, 229] width 321 height 21
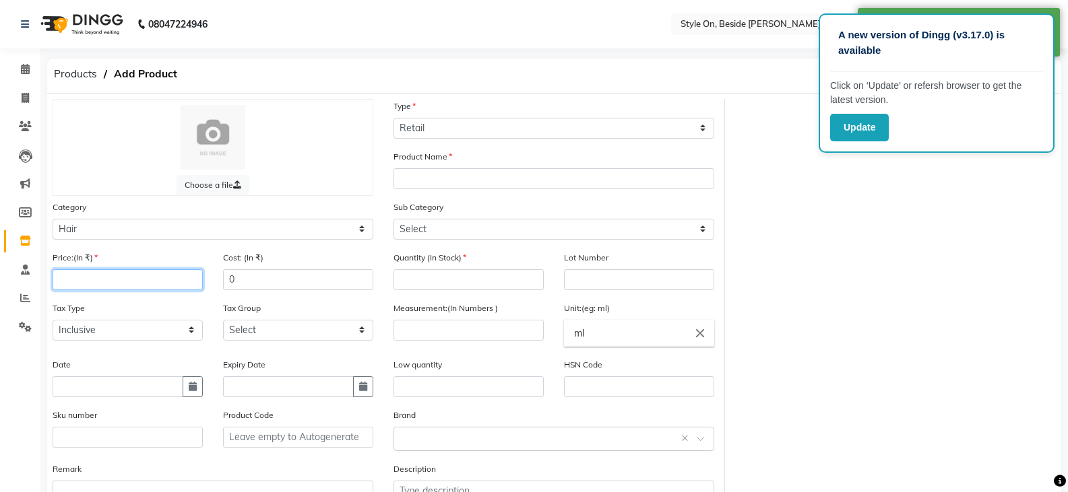
click at [82, 281] on input "number" at bounding box center [128, 279] width 150 height 21
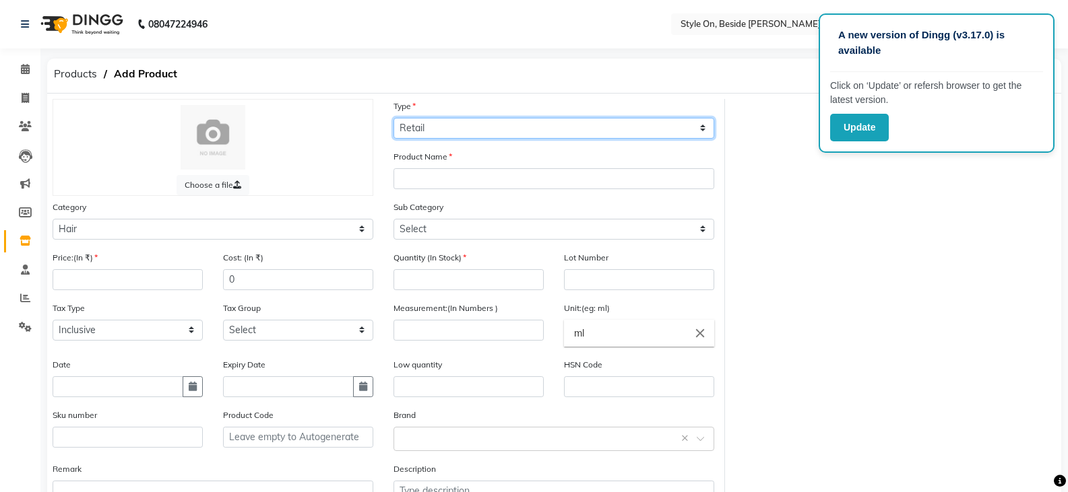
click at [436, 125] on select "Select Type Both Retail Consumable" at bounding box center [553, 128] width 321 height 21
click at [434, 129] on select "Select Type Both Retail Consumable" at bounding box center [553, 128] width 321 height 21
click at [110, 240] on div "Category Select Hair Skin Makeup Personal Care Appliances [PERSON_NAME] Waxing …" at bounding box center [212, 225] width 341 height 51
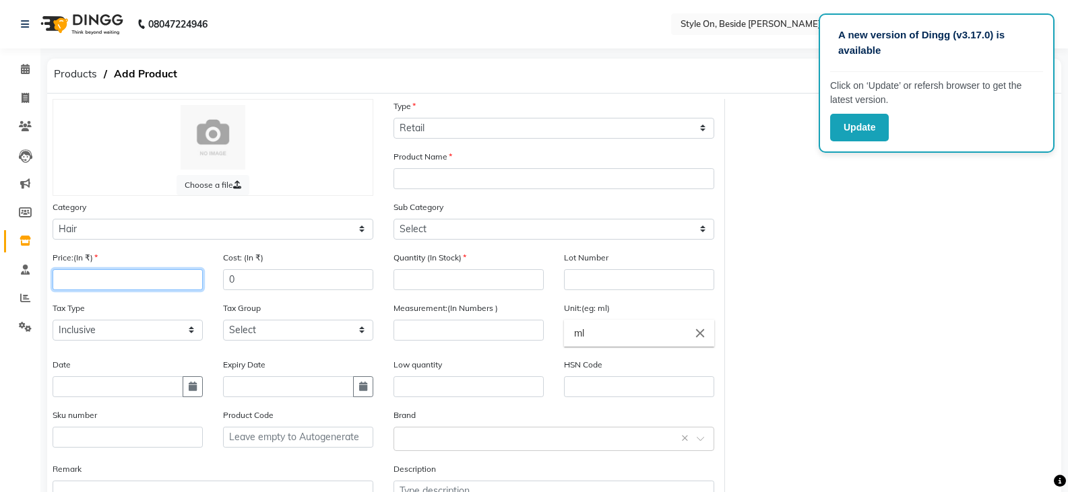
click at [90, 281] on input "number" at bounding box center [128, 279] width 150 height 21
type input "2400"
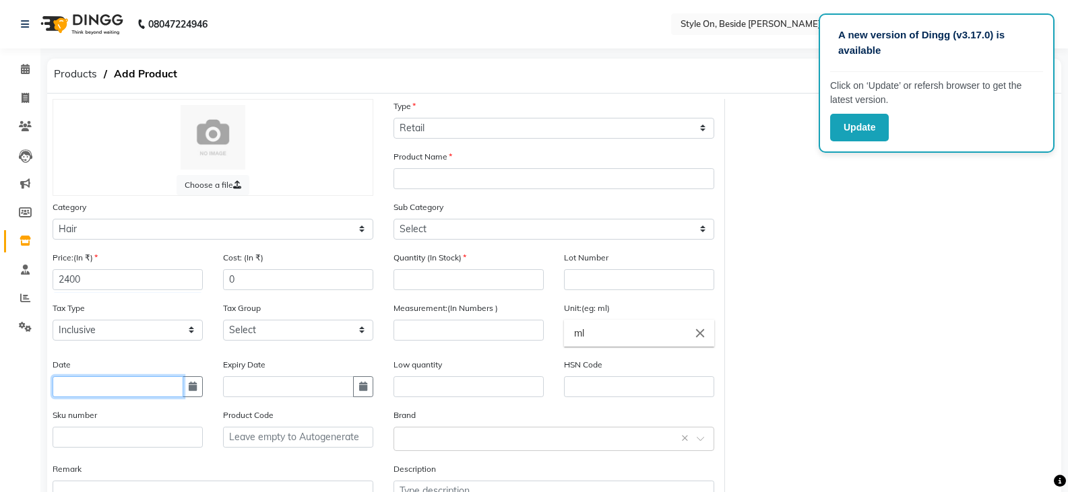
click at [85, 387] on input "text" at bounding box center [118, 387] width 131 height 21
select select "9"
select select "2025"
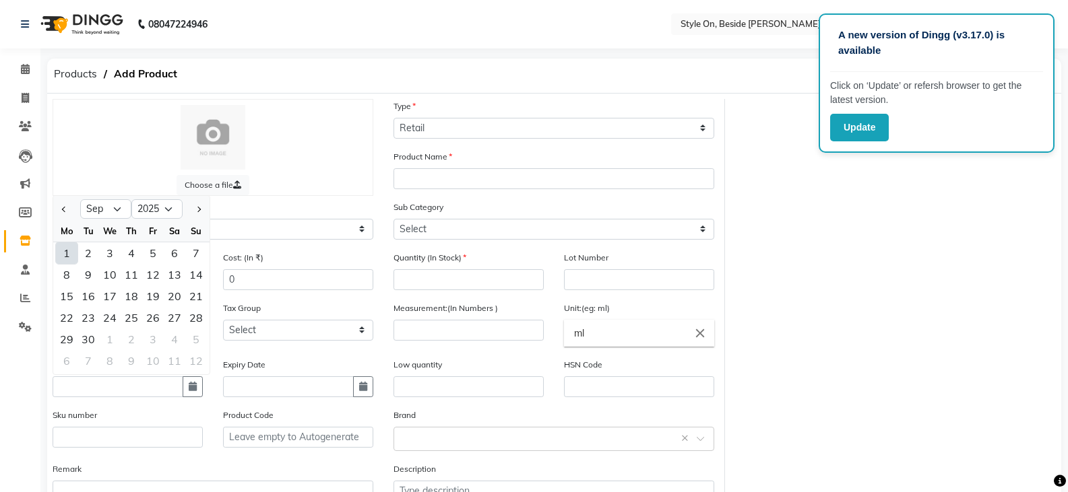
click at [69, 251] on div "1" at bounding box center [67, 253] width 22 height 22
type input "[DATE]"
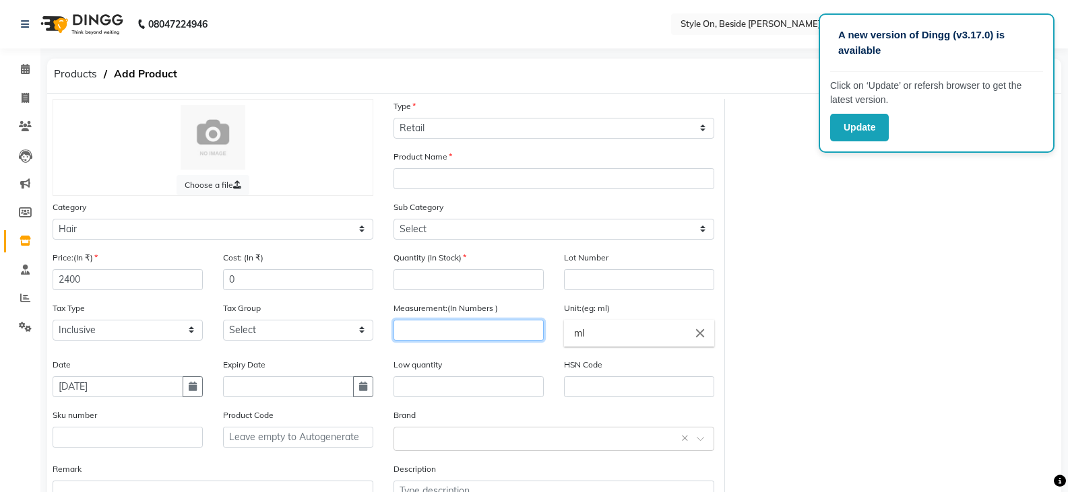
click at [424, 327] on input "number" at bounding box center [468, 330] width 150 height 21
type input "100"
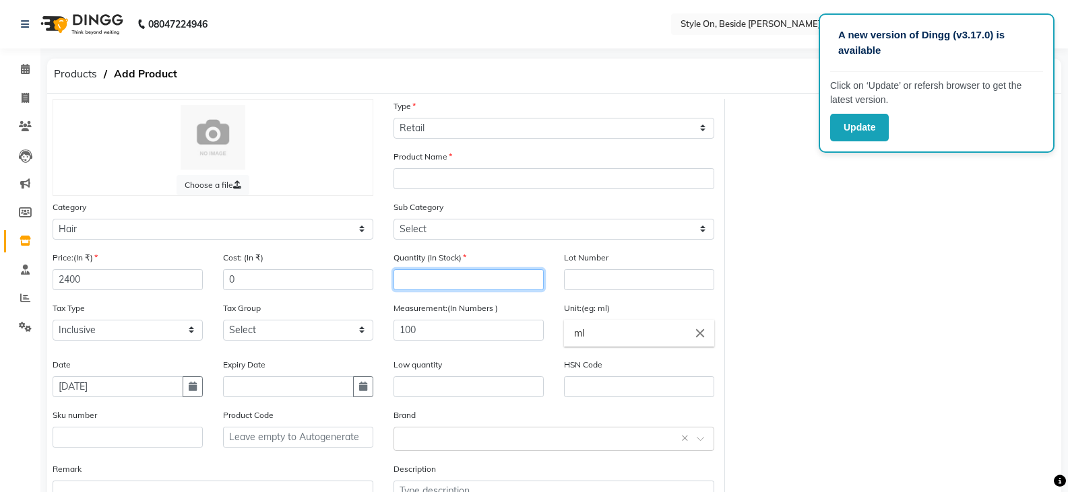
click at [418, 284] on input "number" at bounding box center [468, 279] width 150 height 21
type input "2"
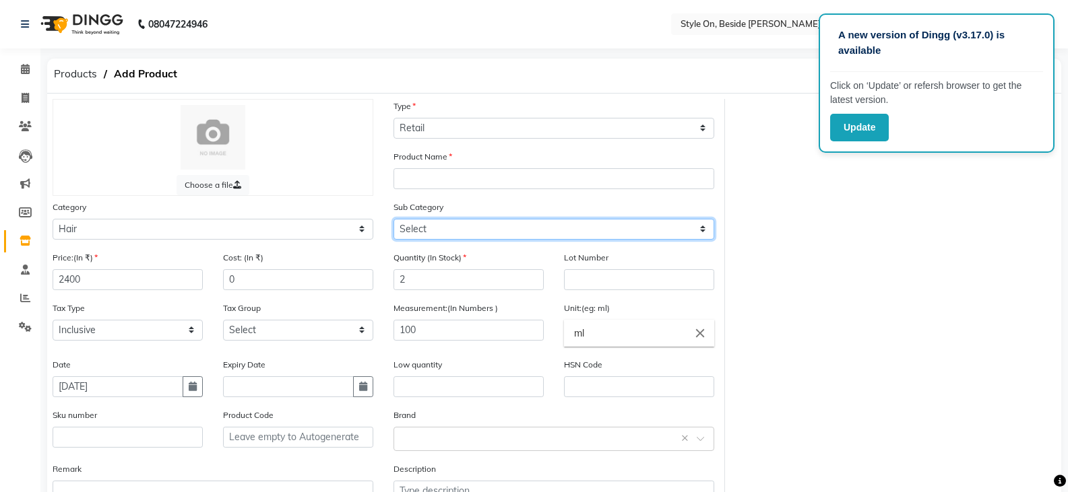
click at [420, 222] on select "Select Shampoo Conditioner Cream Mask Oil Serum Color Appliances Treatment Styl…" at bounding box center [553, 229] width 321 height 21
select select "648201105"
click at [393, 219] on select "Select Shampoo Conditioner Cream Mask Oil Serum Color Appliances Treatment Styl…" at bounding box center [553, 229] width 321 height 21
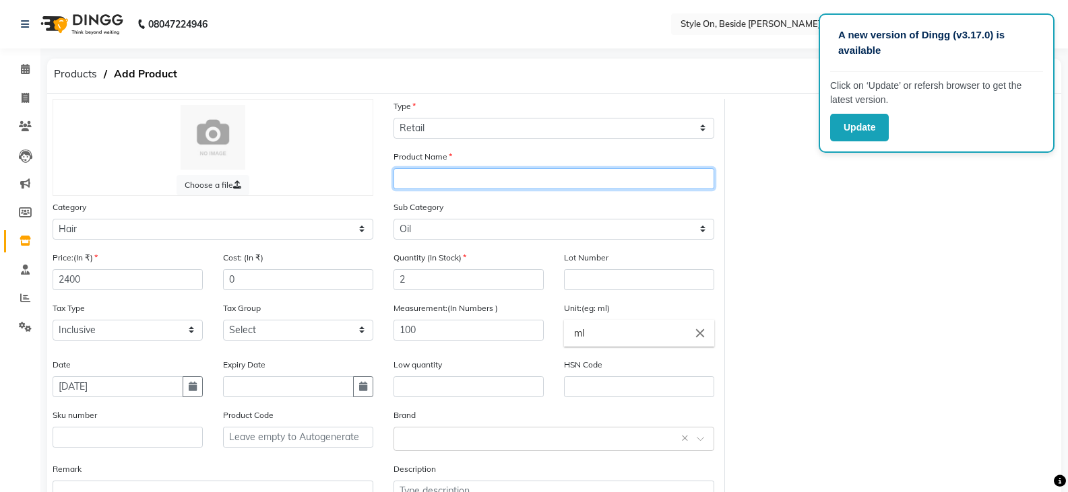
click at [410, 182] on input "text" at bounding box center [553, 178] width 321 height 21
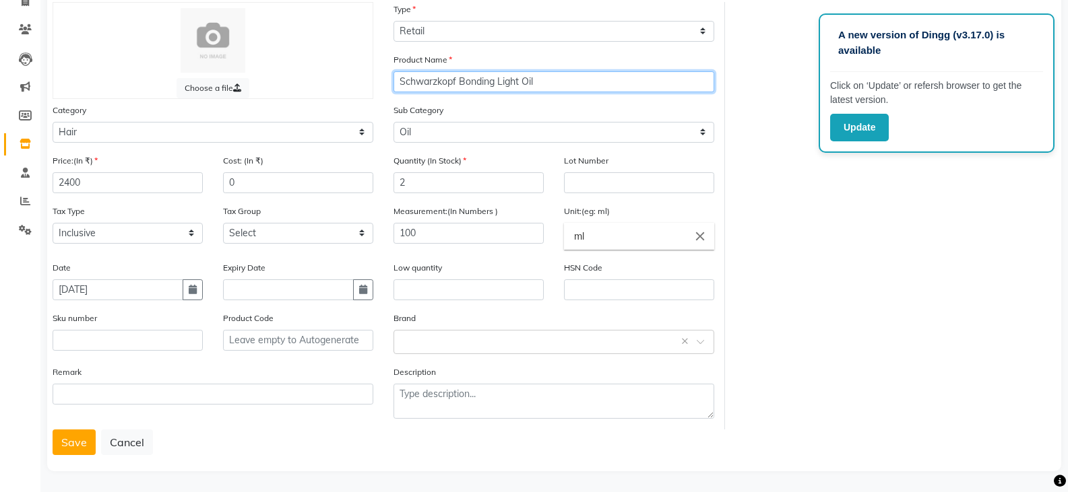
scroll to position [99, 0]
type input "Schwarzkopf Bonding Light Oil"
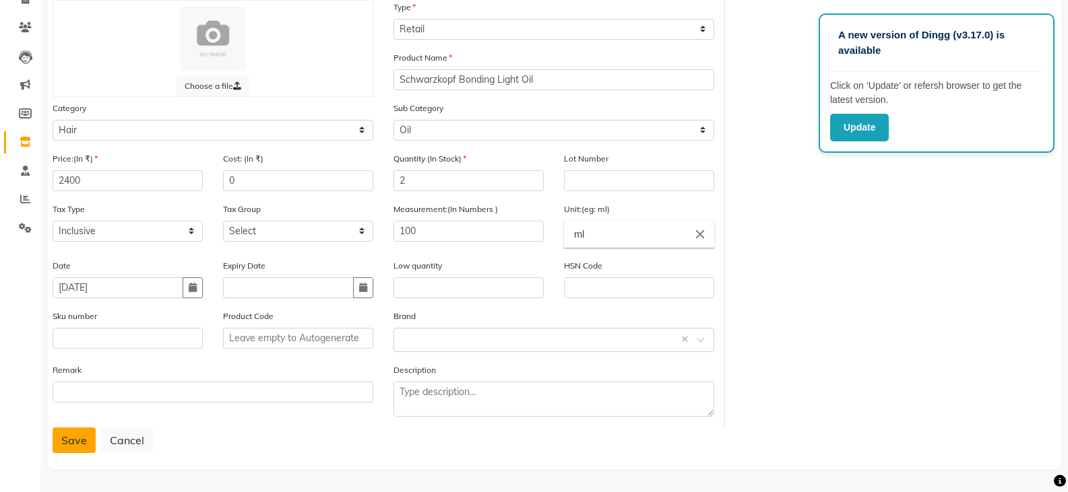
click at [77, 446] on button "Save" at bounding box center [74, 441] width 43 height 26
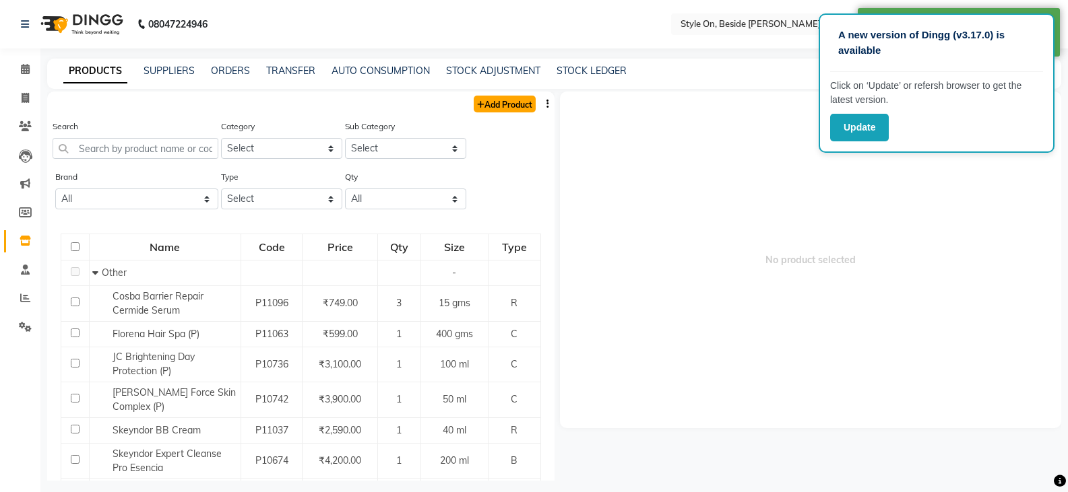
click at [491, 102] on link "Add Product" at bounding box center [504, 104] width 62 height 17
select select "true"
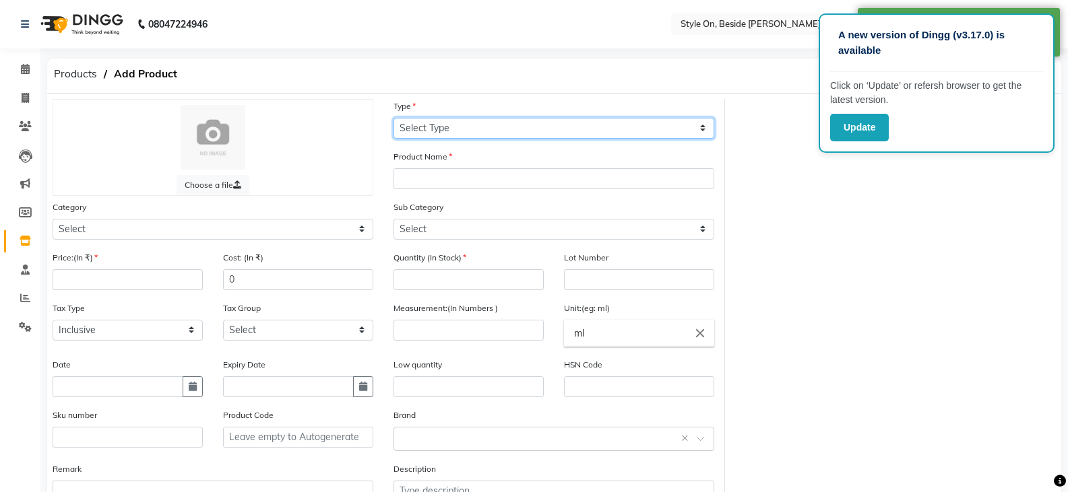
click at [428, 133] on select "Select Type Both Retail Consumable" at bounding box center [553, 128] width 321 height 21
select select "R"
click at [393, 118] on select "Select Type Both Retail Consumable" at bounding box center [553, 128] width 321 height 21
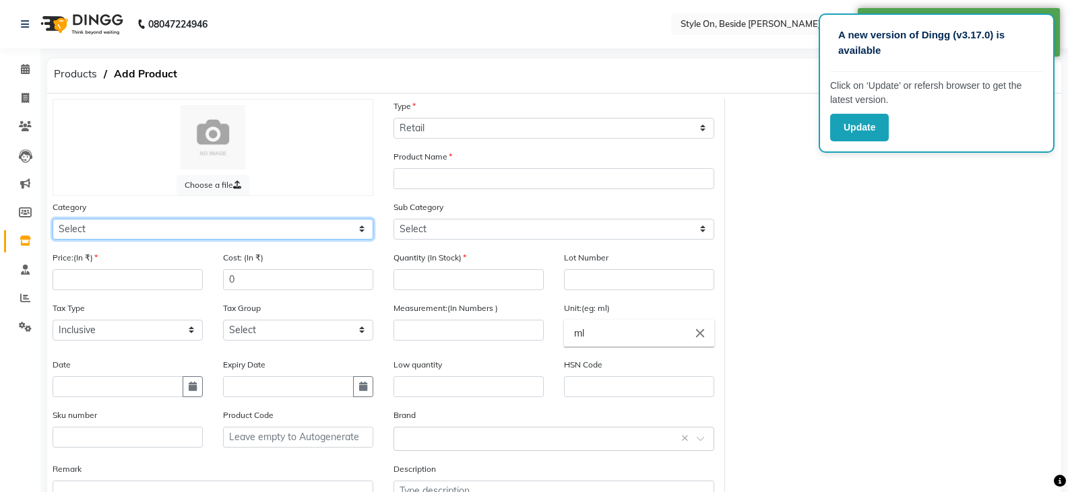
click at [67, 225] on select "Select Hair Skin Makeup Personal Care Appliances [PERSON_NAME] Waxing Disposabl…" at bounding box center [213, 229] width 321 height 21
select select "648201100"
click at [53, 219] on select "Select Hair Skin Makeup Personal Care Appliances [PERSON_NAME] Waxing Disposabl…" at bounding box center [213, 229] width 321 height 21
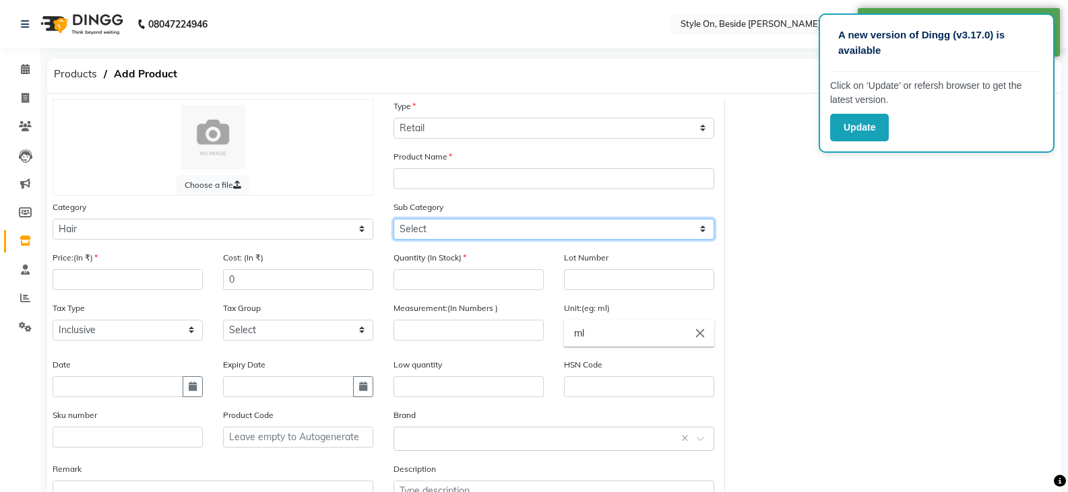
click at [426, 222] on select "Select Shampoo Conditioner Cream Mask Oil Serum Color Appliances Treatment Styl…" at bounding box center [553, 229] width 321 height 21
select select "648201105"
click at [393, 219] on select "Select Shampoo Conditioner Cream Mask Oil Serum Color Appliances Treatment Styl…" at bounding box center [553, 229] width 321 height 21
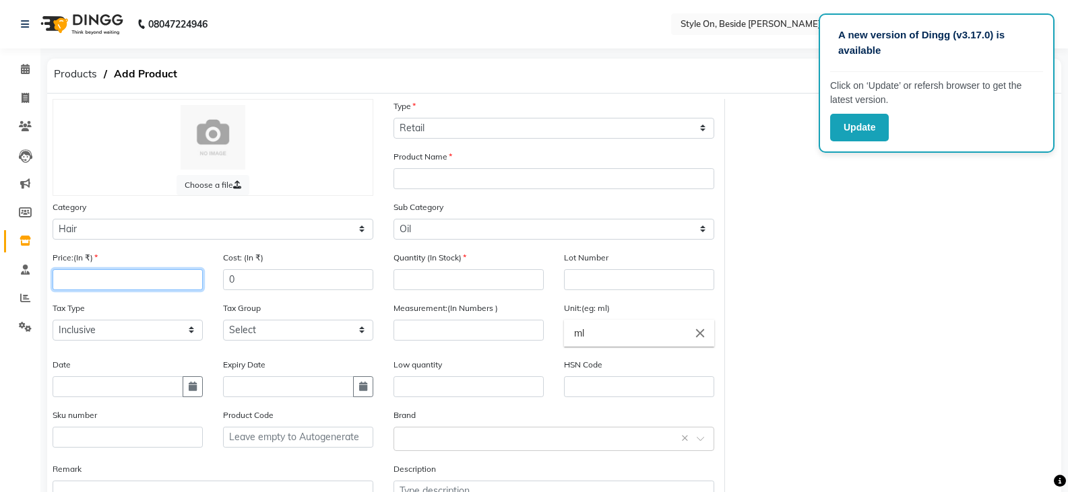
click at [107, 278] on input "number" at bounding box center [128, 279] width 150 height 21
type input "2400"
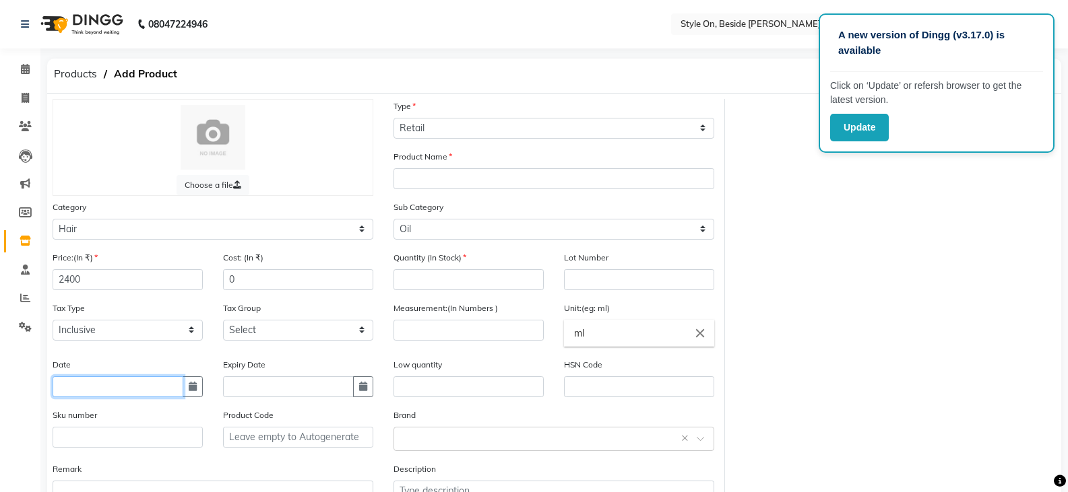
click at [90, 392] on input "text" at bounding box center [118, 387] width 131 height 21
select select "9"
select select "2025"
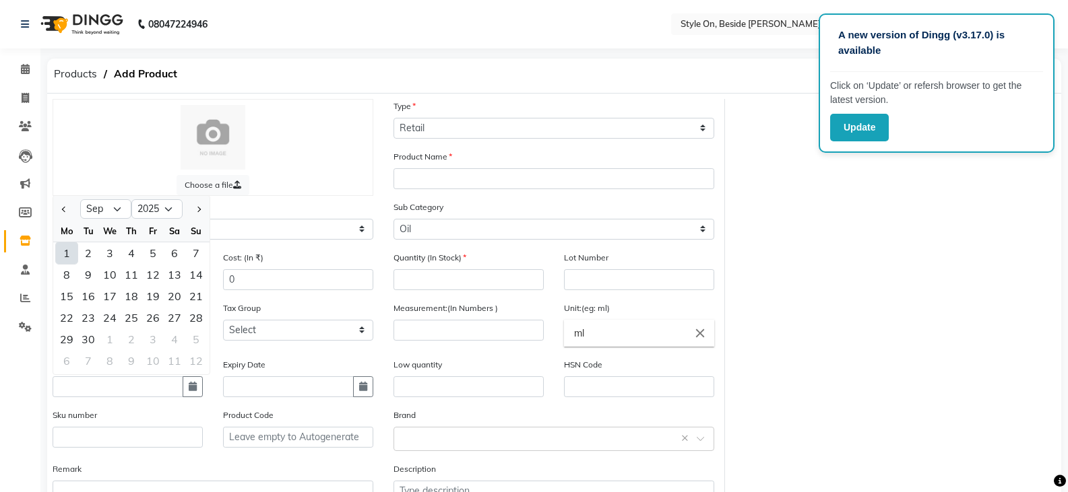
click at [68, 253] on div "1" at bounding box center [67, 253] width 22 height 22
type input "[DATE]"
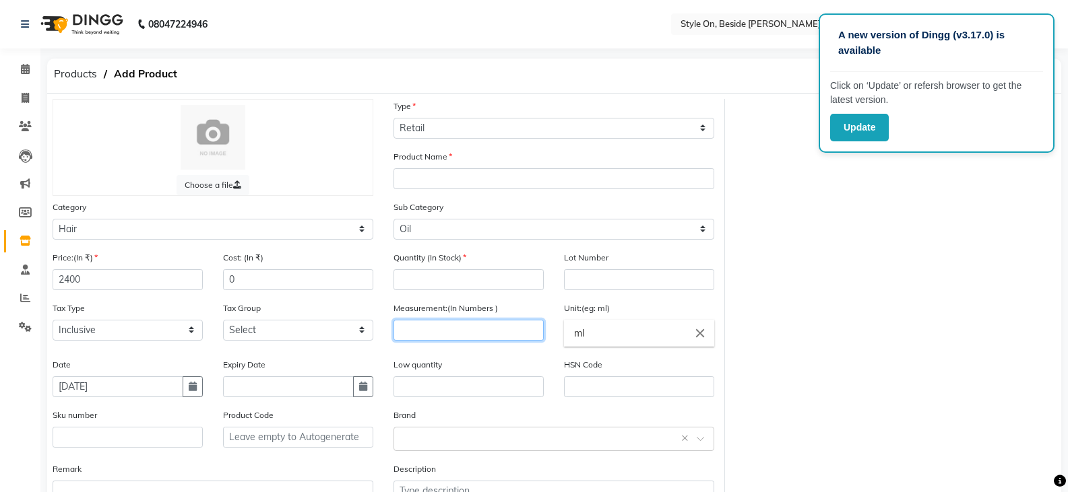
drag, startPoint x: 422, startPoint y: 333, endPoint x: 410, endPoint y: 325, distance: 14.8
click at [419, 331] on input "number" at bounding box center [468, 330] width 150 height 21
type input "100"
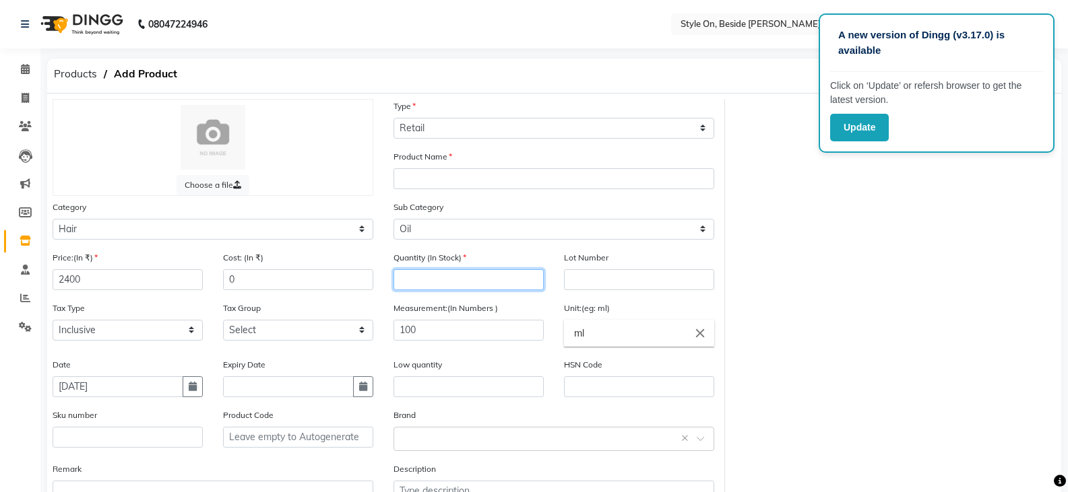
click at [469, 277] on input "number" at bounding box center [468, 279] width 150 height 21
type input "3"
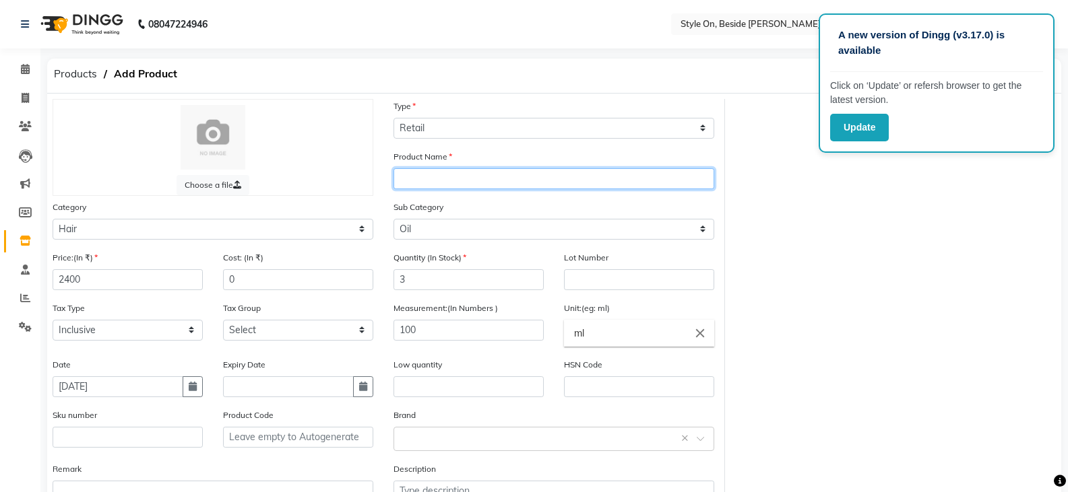
click at [432, 183] on input "text" at bounding box center [553, 178] width 321 height 21
click at [558, 183] on input "Schwarzkopf Bonding Rich Cream to Oil" at bounding box center [553, 178] width 321 height 21
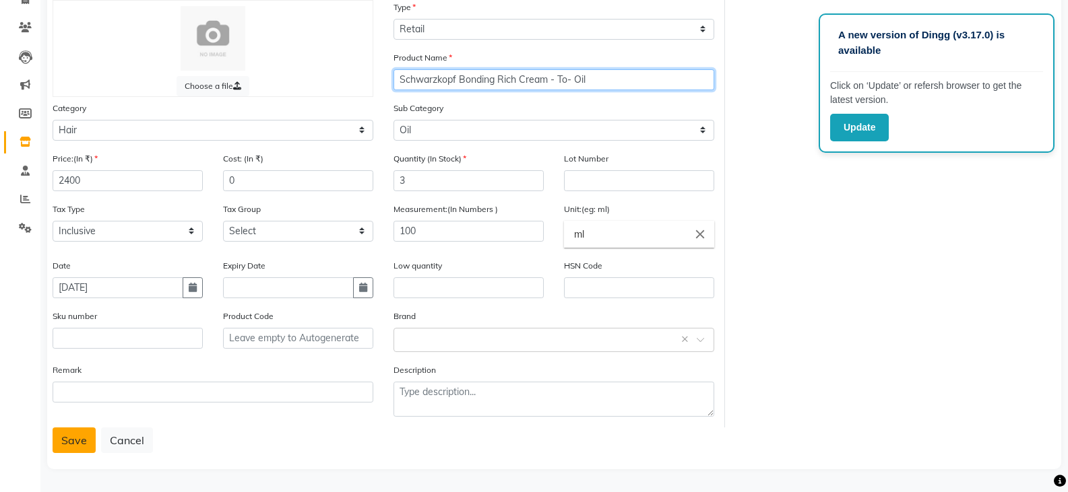
type input "Schwarzkopf Bonding Rich Cream - To- Oil"
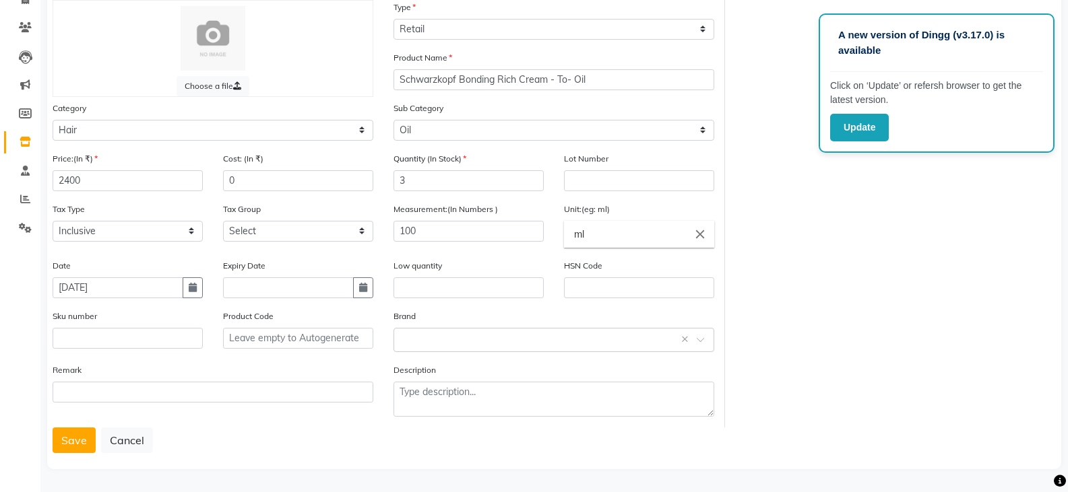
click at [73, 436] on button "Save" at bounding box center [74, 441] width 43 height 26
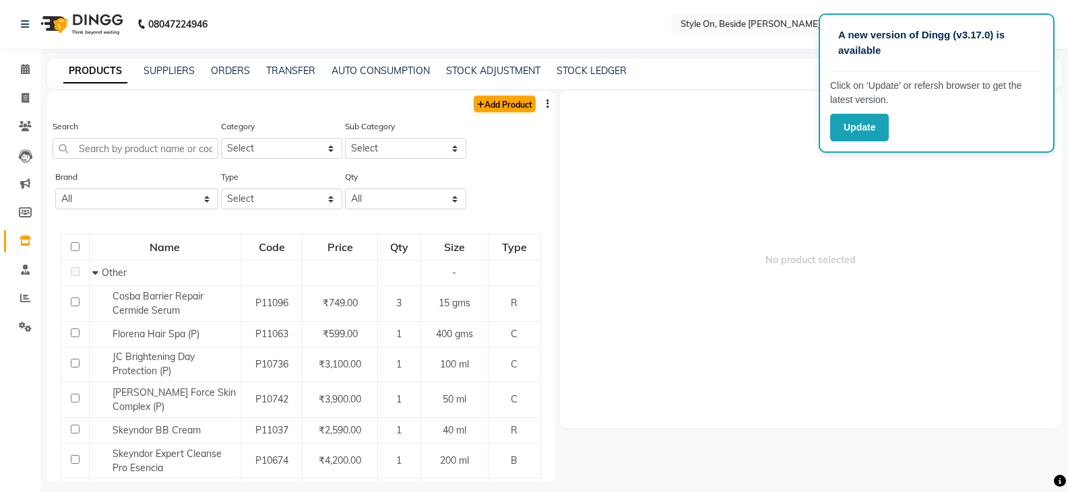
click at [491, 100] on link "Add Product" at bounding box center [504, 104] width 62 height 17
select select "true"
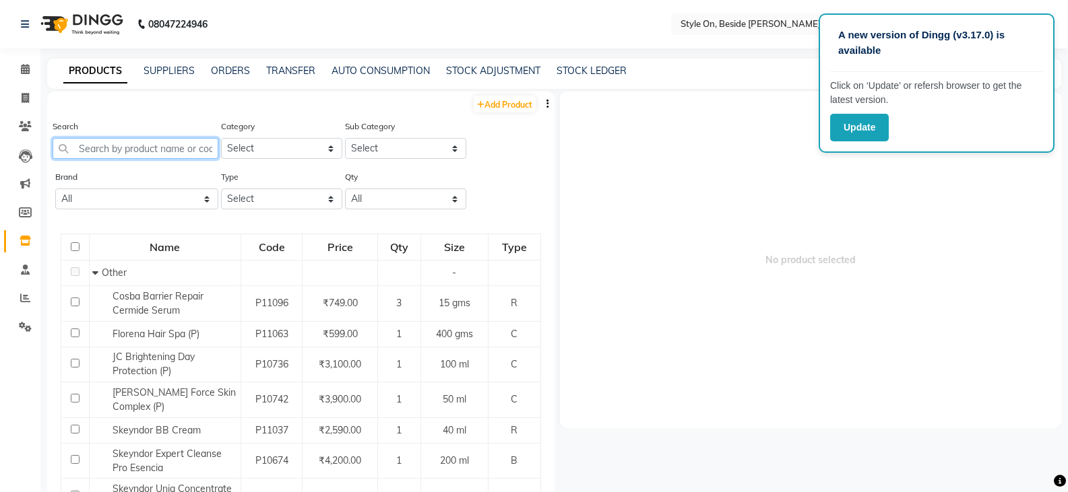
click at [93, 152] on input "text" at bounding box center [136, 148] width 166 height 21
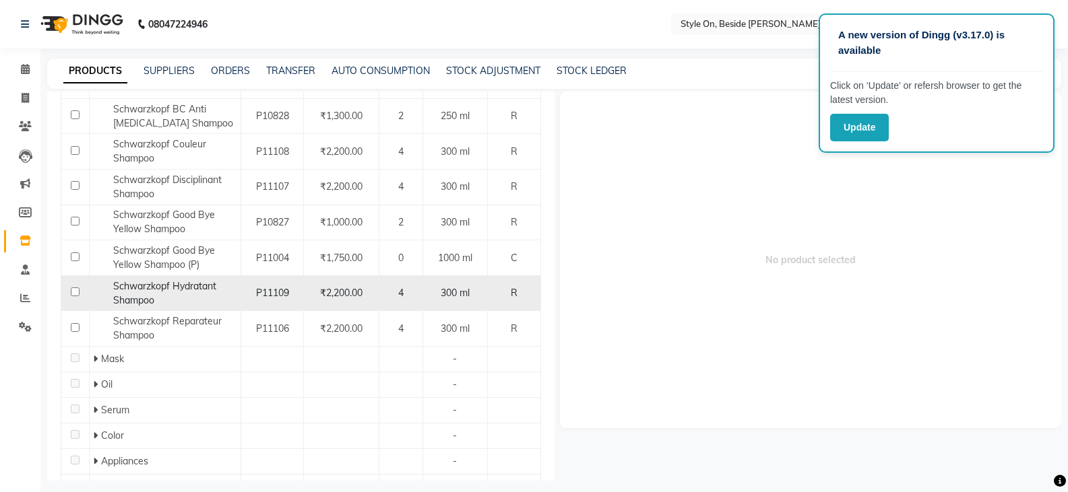
scroll to position [135, 0]
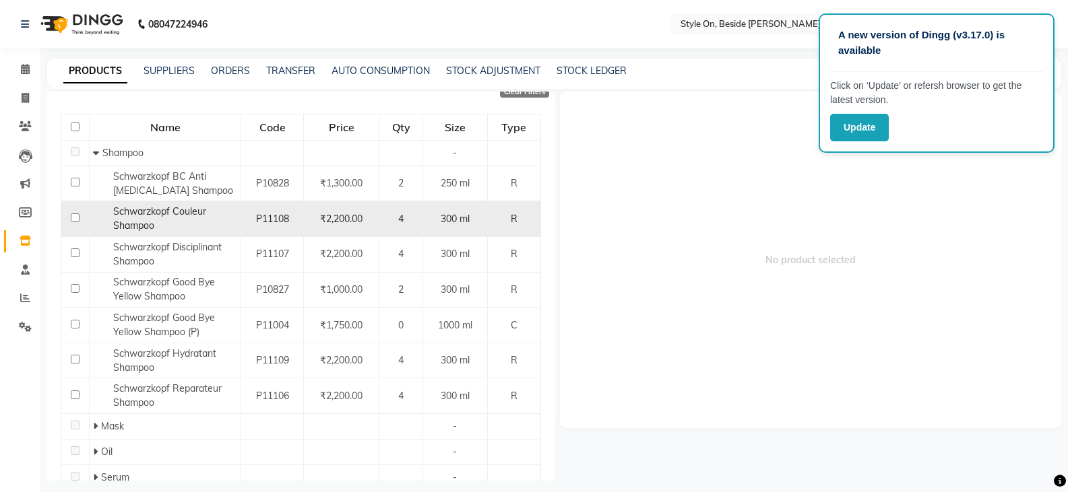
type input "Schwarzkopf"
click at [189, 216] on span "Schwarzkopf Couleur Shampoo" at bounding box center [159, 218] width 93 height 26
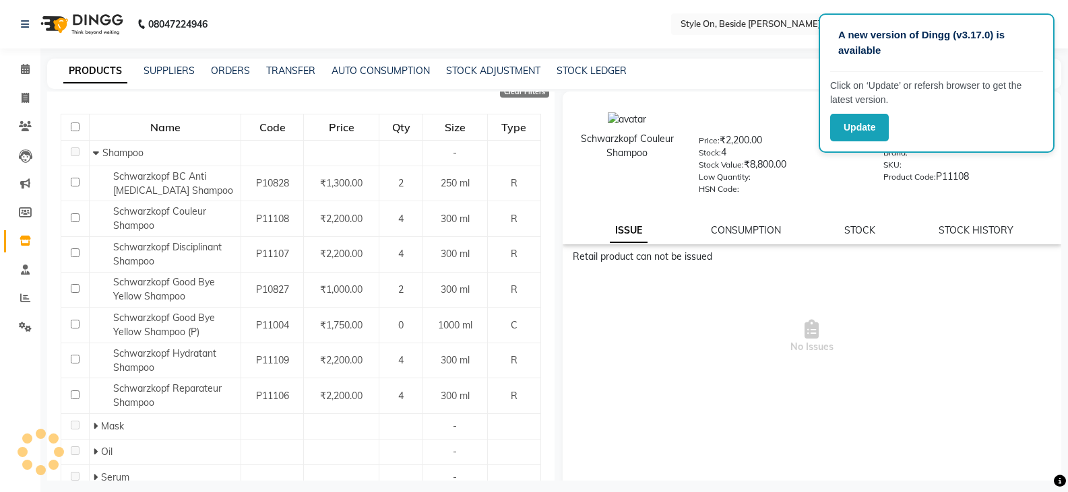
click at [750, 81] on div "PRODUCTS SUPPLIERS ORDERS TRANSFER AUTO CONSUMPTION STOCK ADJUSTMENT STOCK LEDG…" at bounding box center [554, 74] width 1014 height 30
click at [865, 131] on button "Update" at bounding box center [859, 128] width 59 height 28
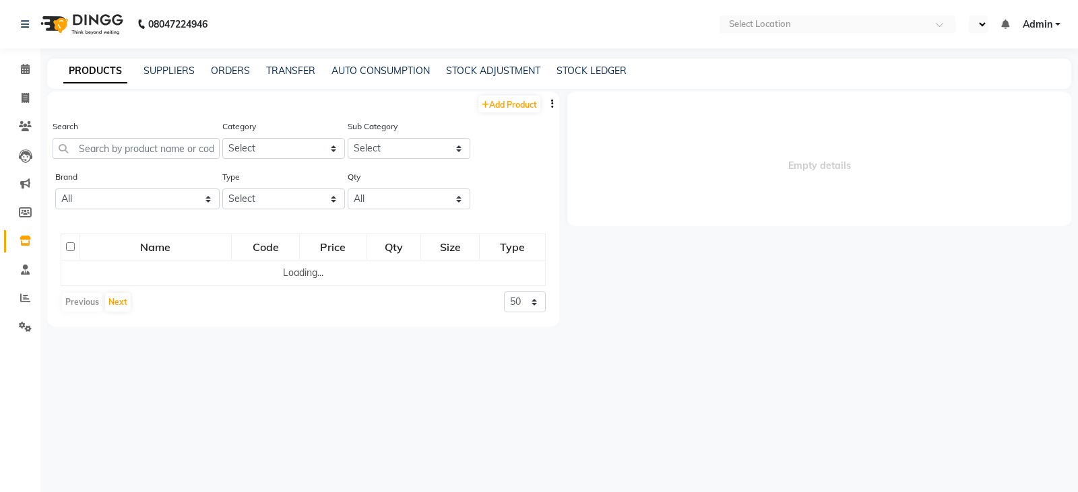
select select "en"
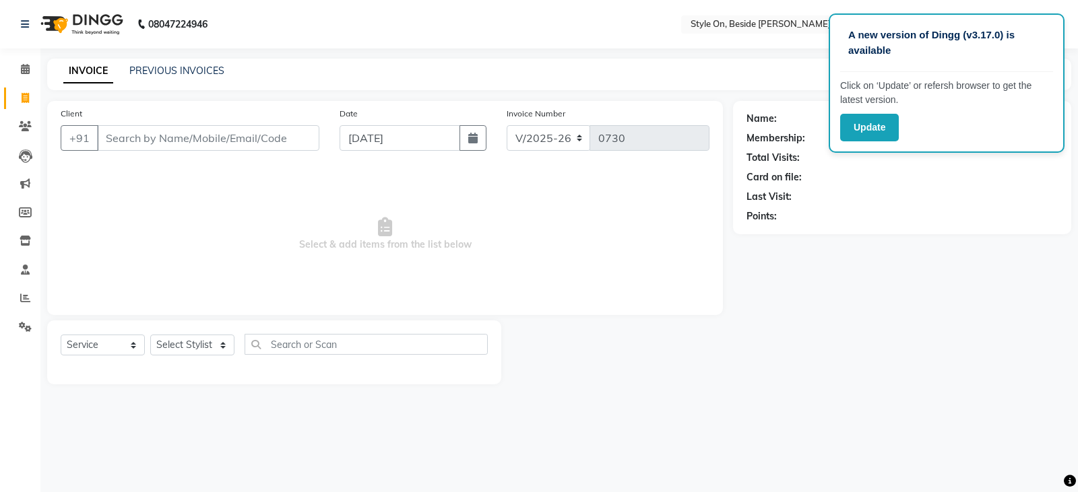
select select "4700"
select select "service"
click at [865, 125] on button "Update" at bounding box center [869, 128] width 59 height 28
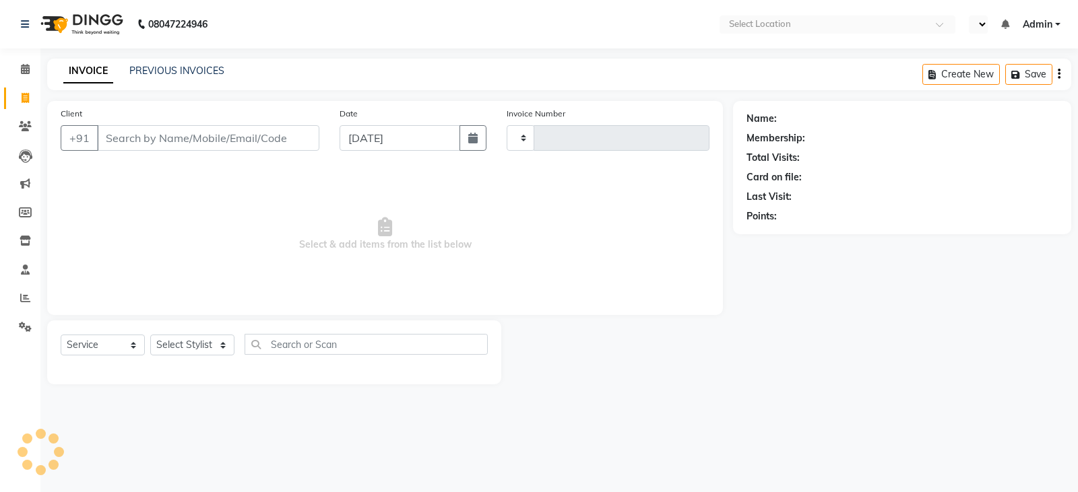
select select "service"
type input "0733"
select select "en"
select select "4700"
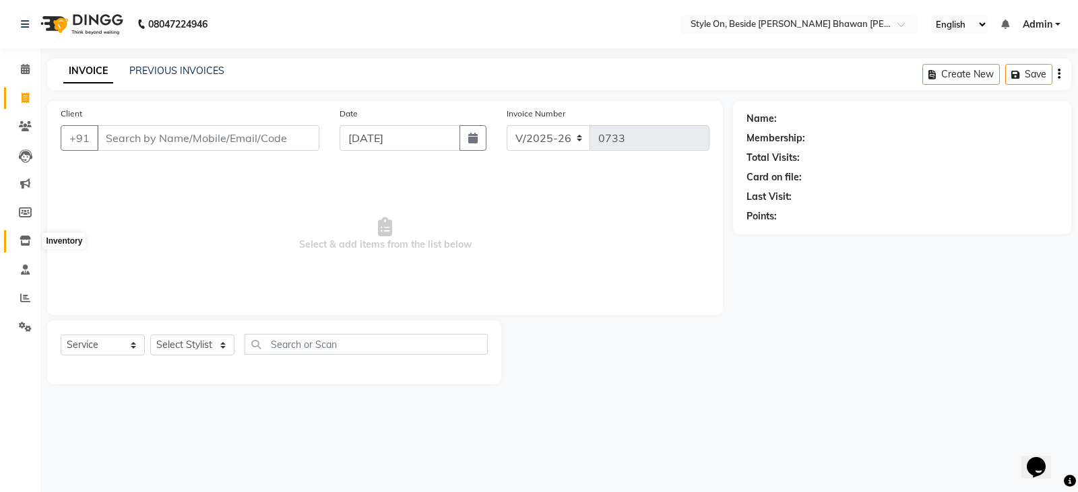
click at [22, 240] on icon at bounding box center [25, 241] width 11 height 10
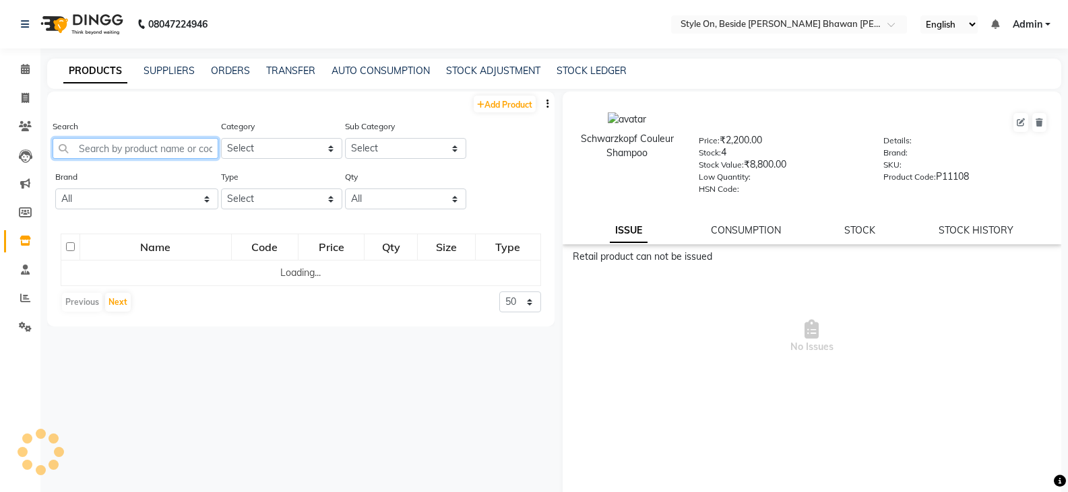
click at [131, 150] on input "text" at bounding box center [136, 148] width 166 height 21
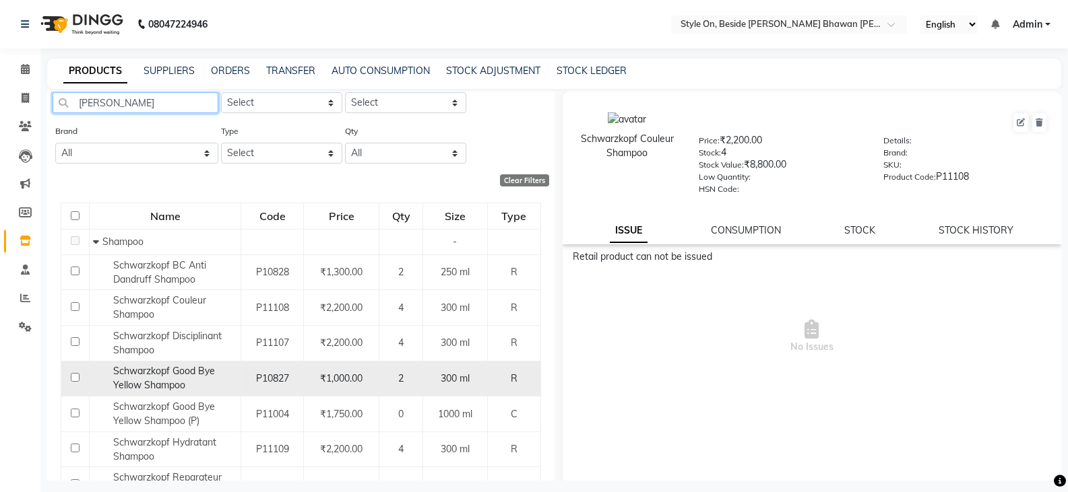
scroll to position [67, 0]
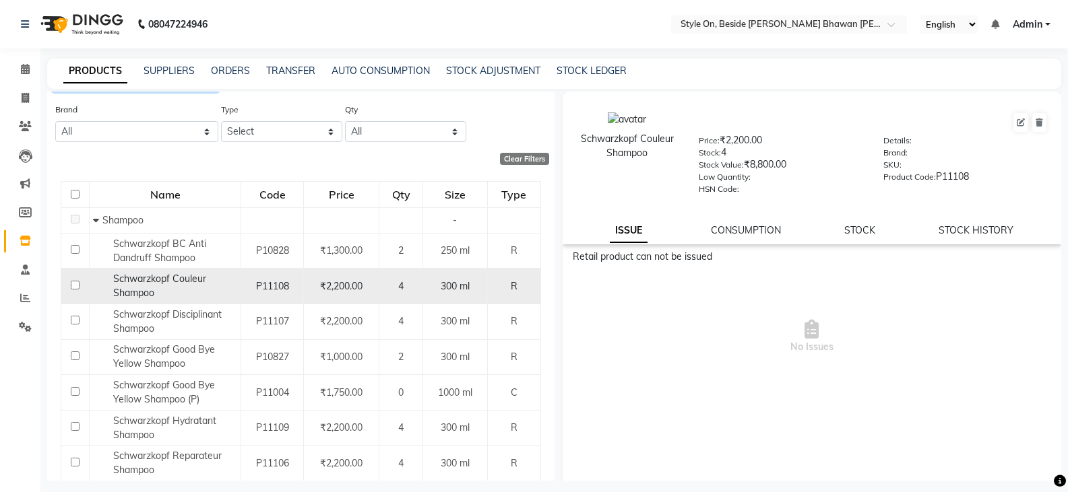
type input "[PERSON_NAME]"
click at [181, 280] on span "Schwarzkopf Couleur Shampoo" at bounding box center [159, 286] width 93 height 26
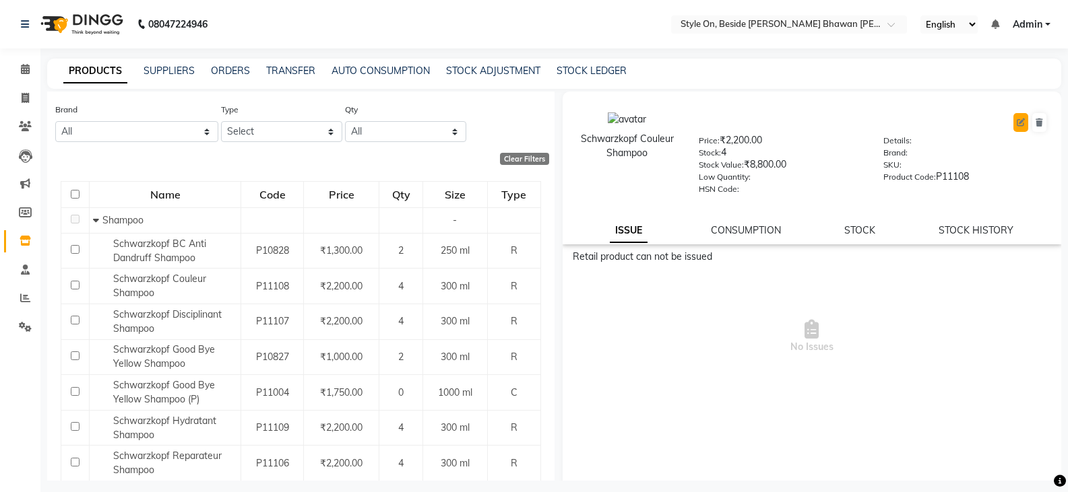
click at [1016, 123] on icon at bounding box center [1020, 123] width 8 height 8
select select "R"
select select "true"
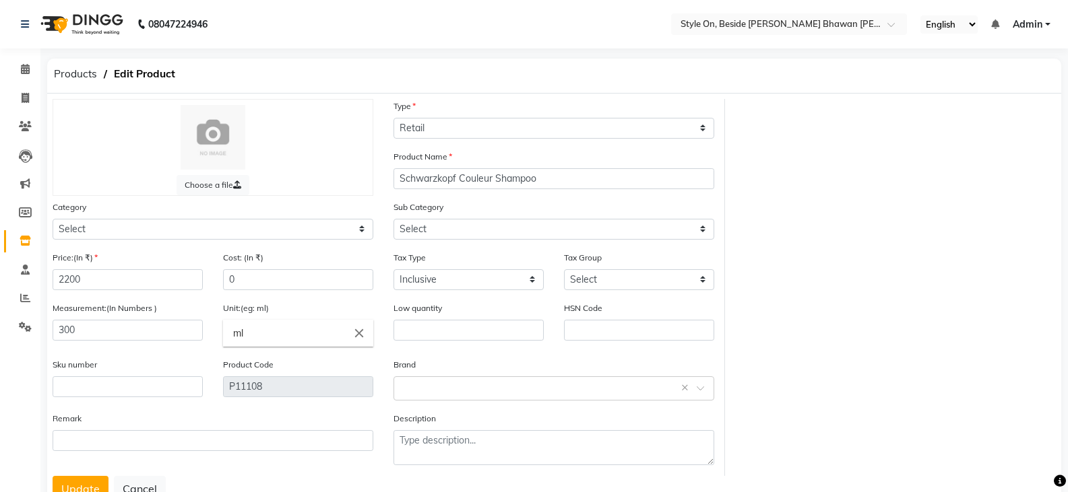
select select "648201101"
select select "648201100"
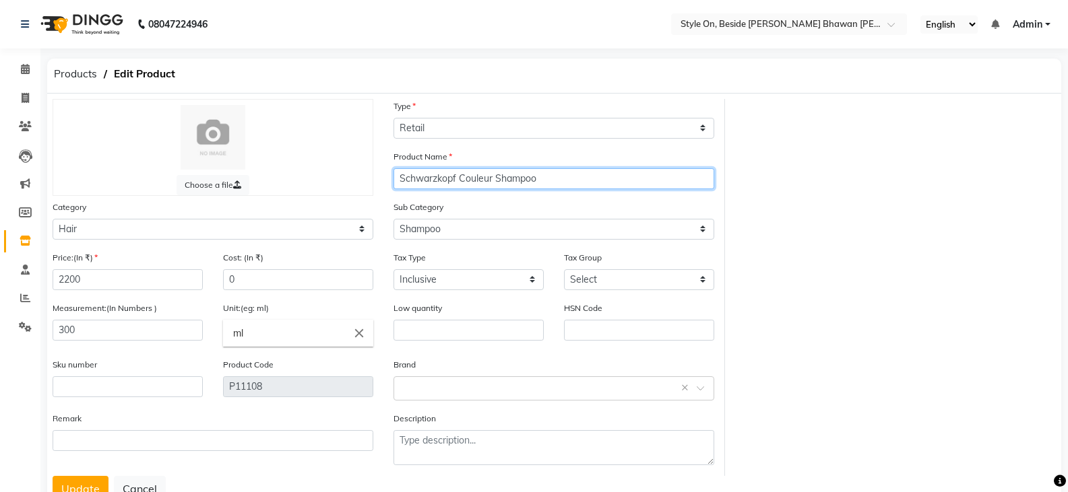
click at [494, 179] on input "Schwarzkopf Couleur Shampoo" at bounding box center [553, 178] width 321 height 21
type input "Schwarzkopf Vibrancy Shampoo"
click at [75, 491] on button "Update" at bounding box center [81, 489] width 56 height 26
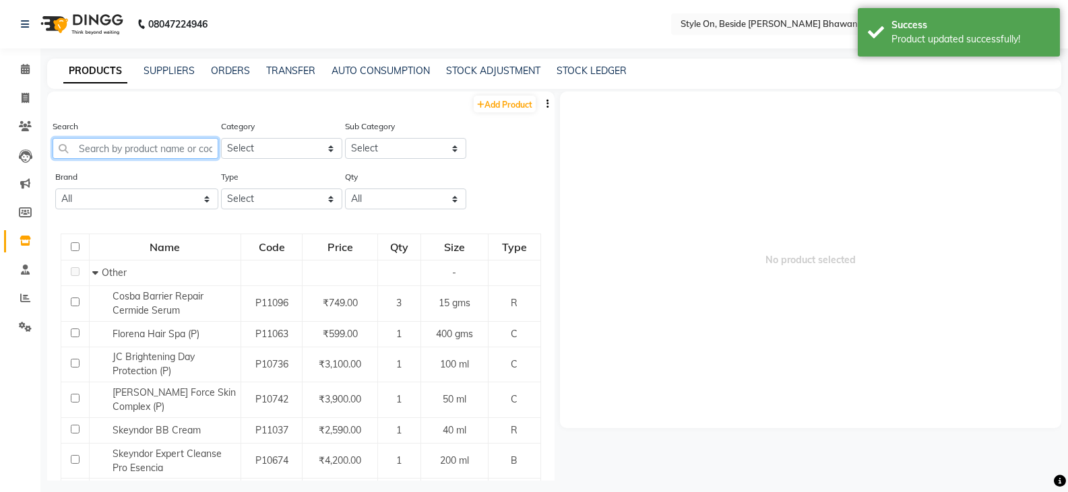
click at [147, 151] on input "text" at bounding box center [136, 148] width 166 height 21
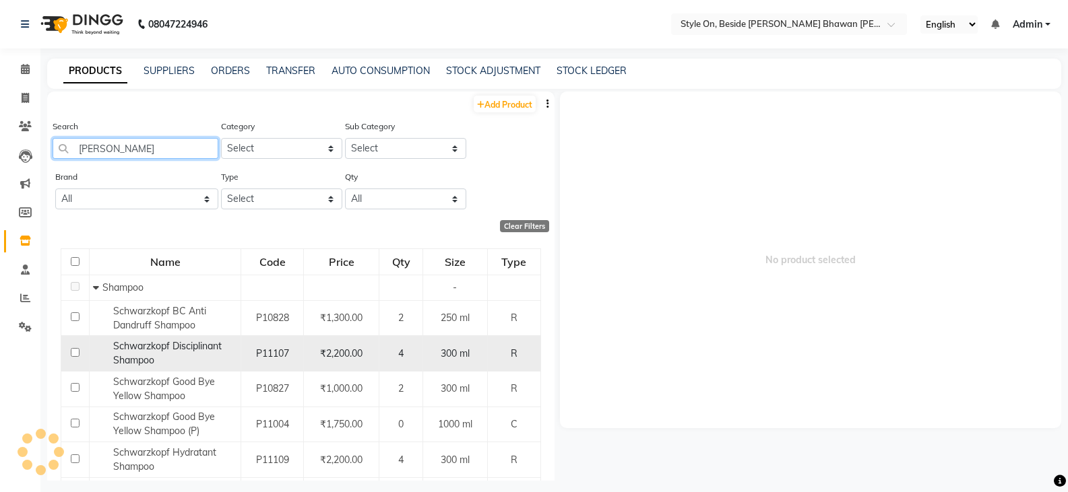
type input "[PERSON_NAME]"
click at [199, 346] on span "Schwarzkopf Disciplinant Shampoo" at bounding box center [167, 353] width 108 height 26
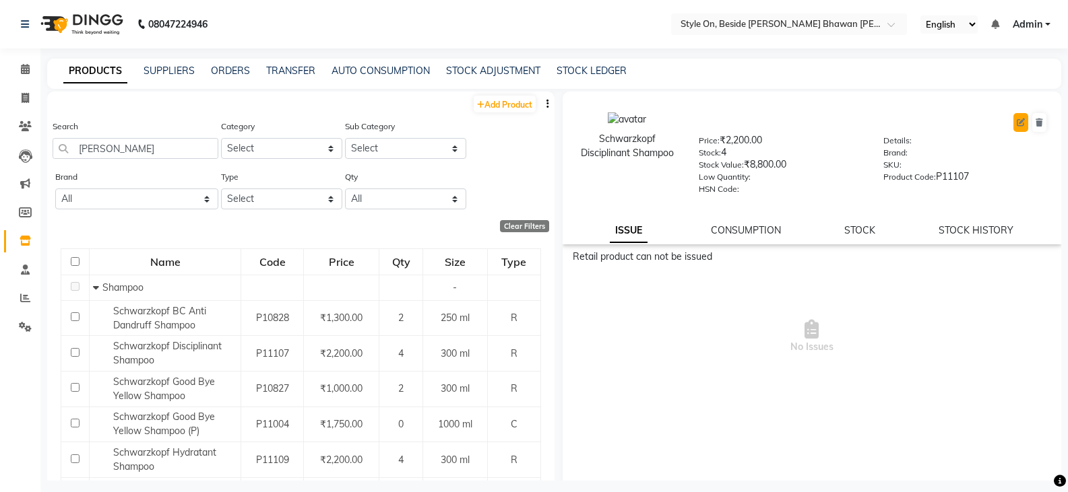
click at [1016, 125] on icon at bounding box center [1020, 123] width 8 height 8
select select "true"
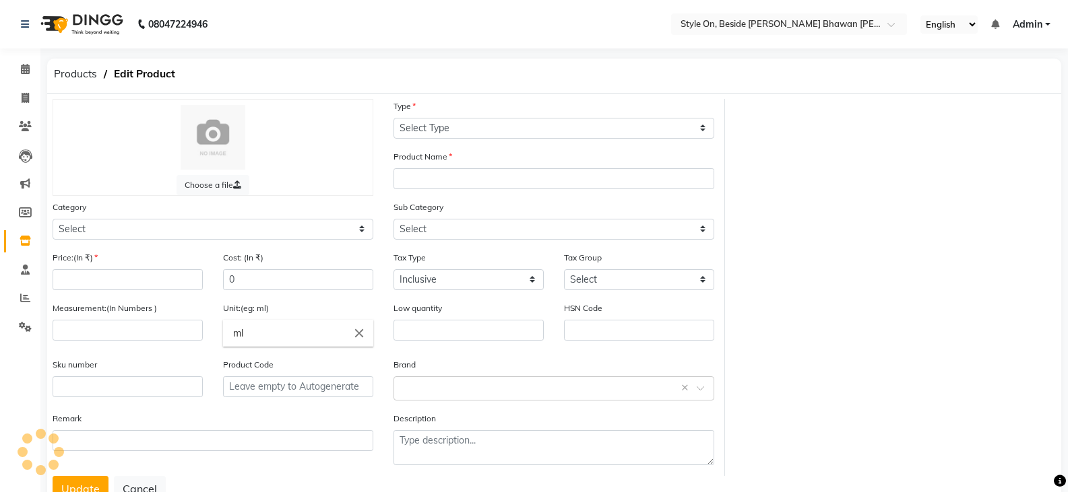
select select "R"
type input "Schwarzkopf Disciplinant Shampoo"
select select
type input "2200"
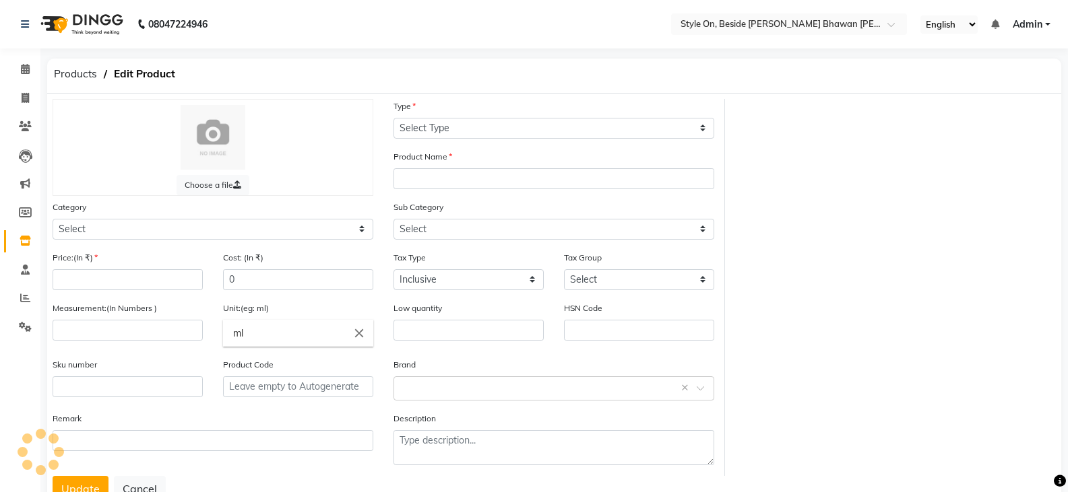
type input "300"
type input "P11107"
select select "648201100"
select select "648201101"
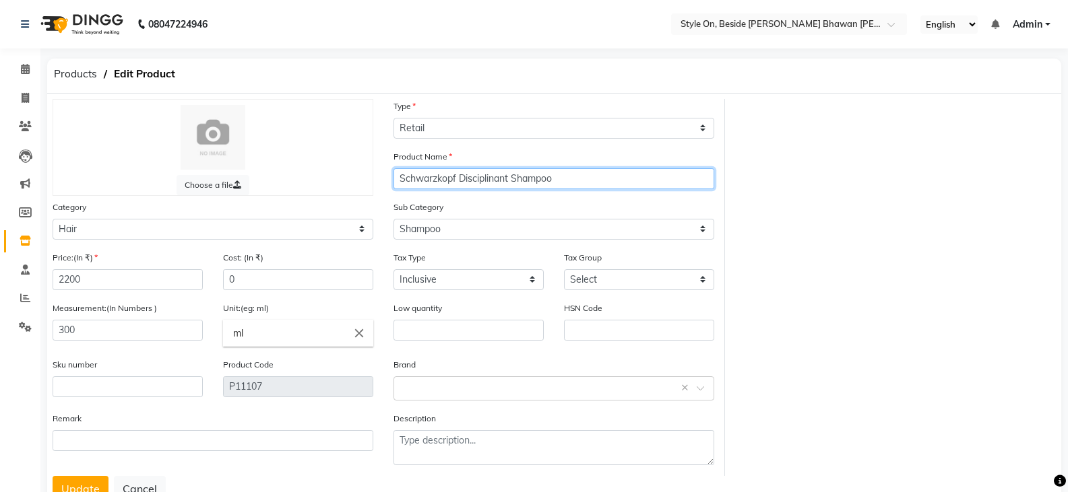
drag, startPoint x: 511, startPoint y: 178, endPoint x: 469, endPoint y: 190, distance: 43.3
click at [469, 190] on div "Product Name Schwarzkopf Disciplinant Shampoo" at bounding box center [553, 175] width 341 height 51
type input "Schwarzkopf De-Frizz Shampoo"
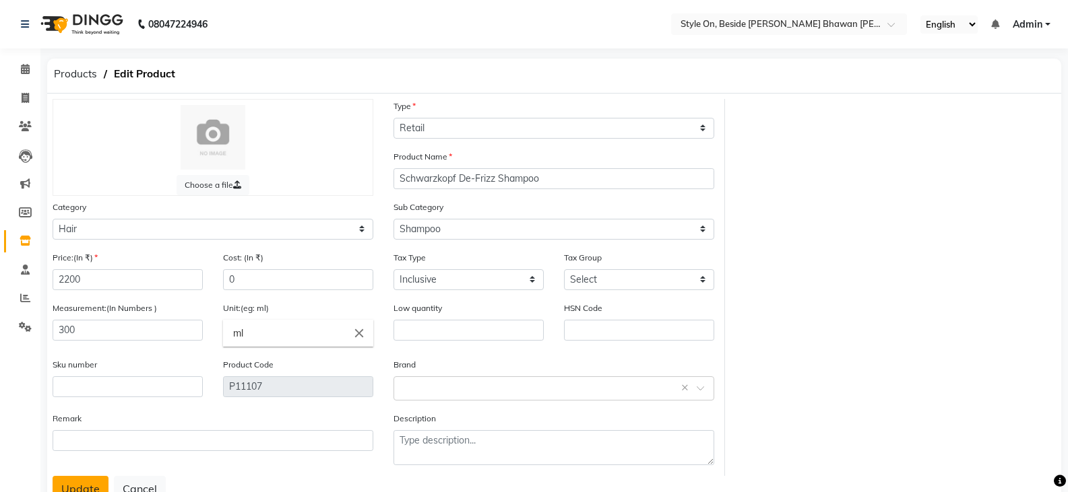
click at [81, 485] on button "Update" at bounding box center [81, 489] width 56 height 26
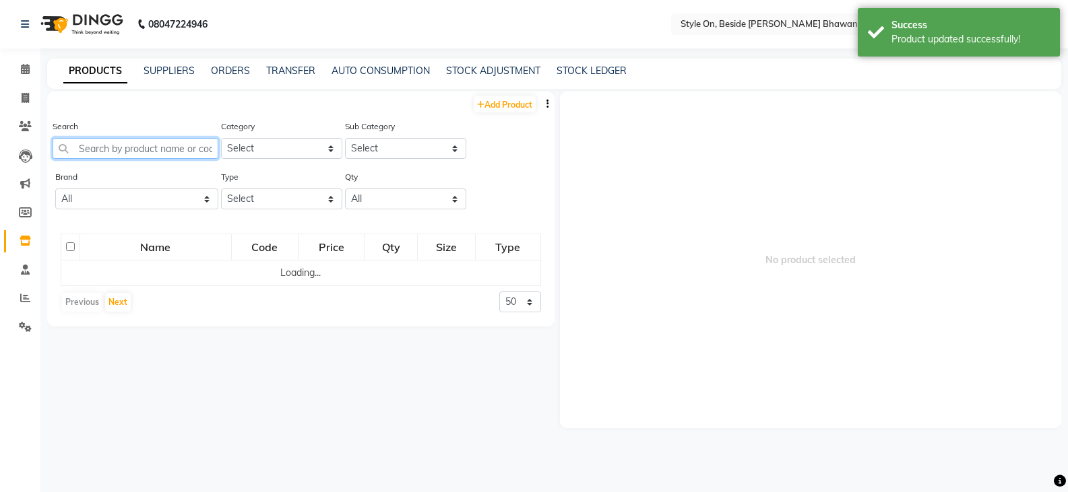
click at [122, 152] on input "text" at bounding box center [136, 148] width 166 height 21
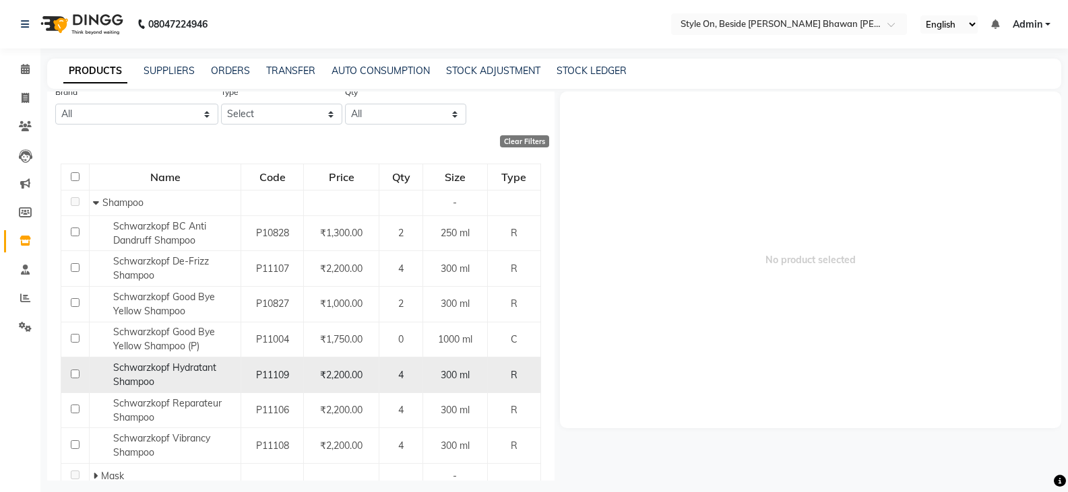
scroll to position [202, 0]
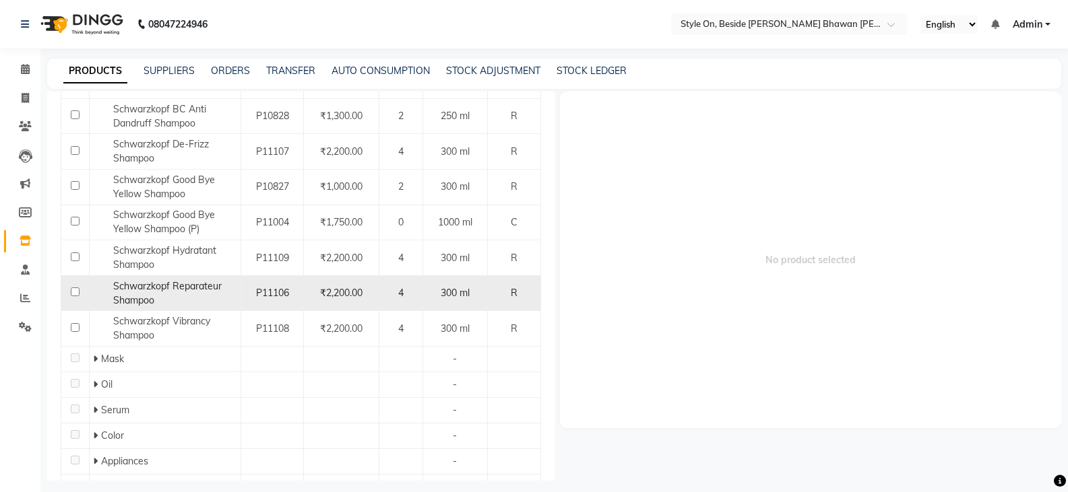
type input "[PERSON_NAME]"
click at [206, 287] on span "Schwarzkopf Reparateur Shampoo" at bounding box center [167, 293] width 108 height 26
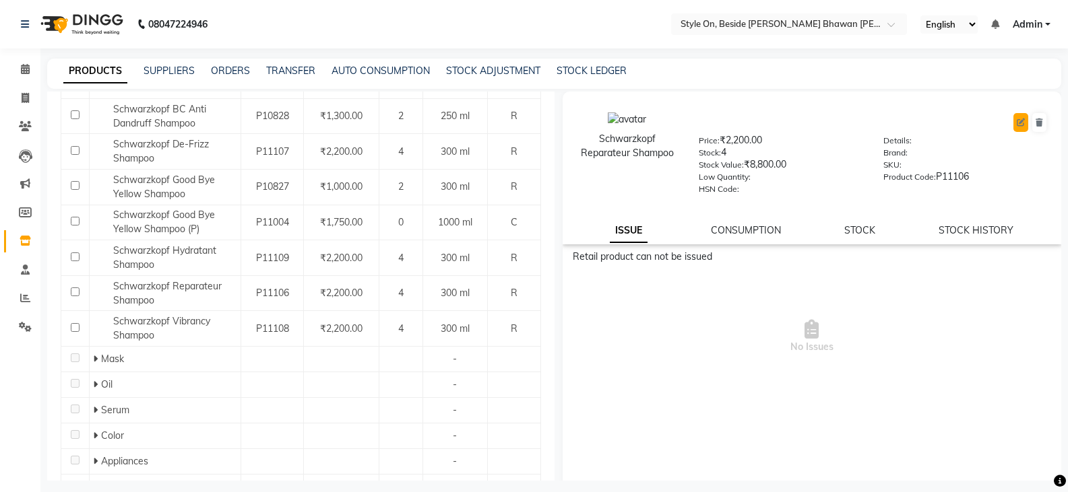
click at [1016, 123] on icon at bounding box center [1020, 123] width 8 height 8
select select "R"
select select "true"
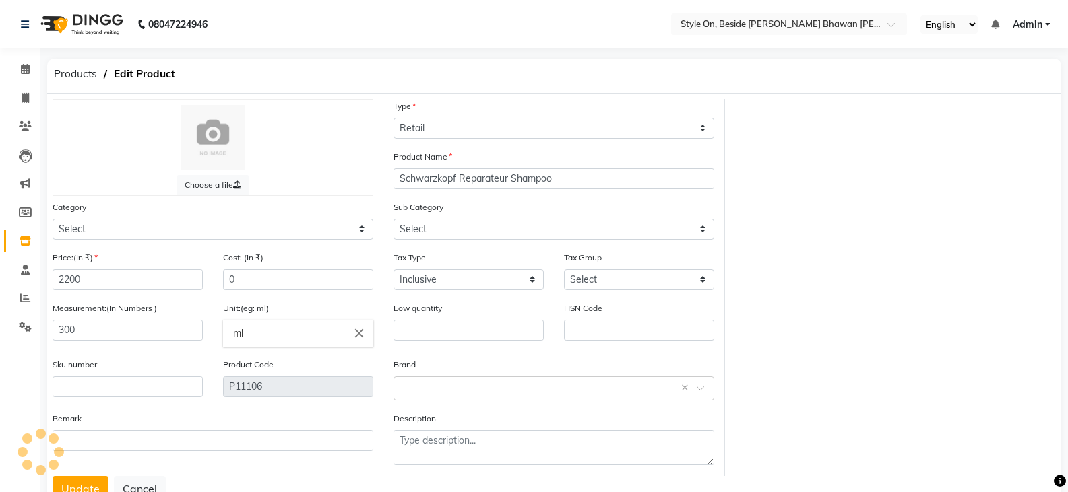
select select "648201100"
select select "648201101"
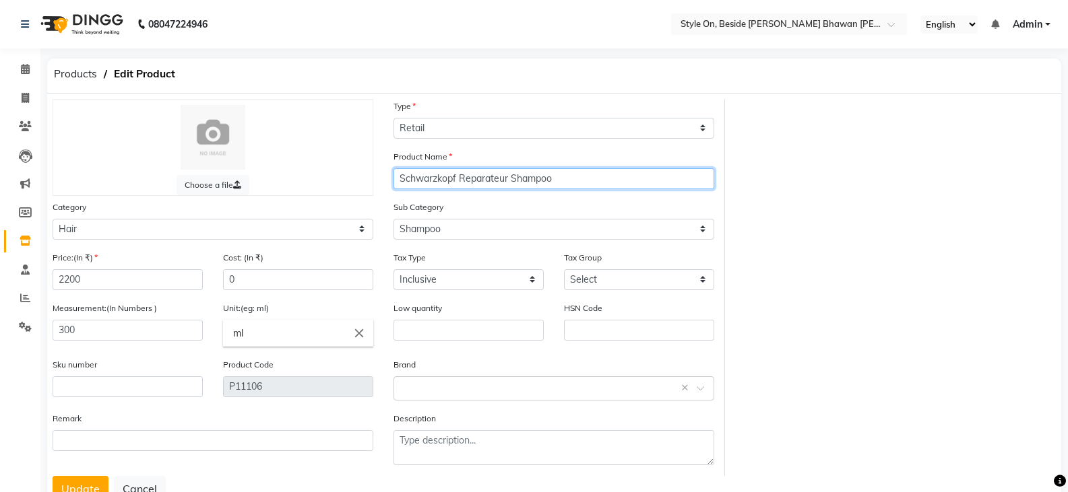
drag, startPoint x: 508, startPoint y: 178, endPoint x: 462, endPoint y: 187, distance: 46.8
click at [462, 187] on input "Schwarzkopf Reparateur Shampoo" at bounding box center [553, 178] width 321 height 21
click at [570, 178] on input "Schwarzkopf Fortify Shampoo" at bounding box center [553, 178] width 321 height 21
type input "Schwarzkopf Fortify Shampoo"
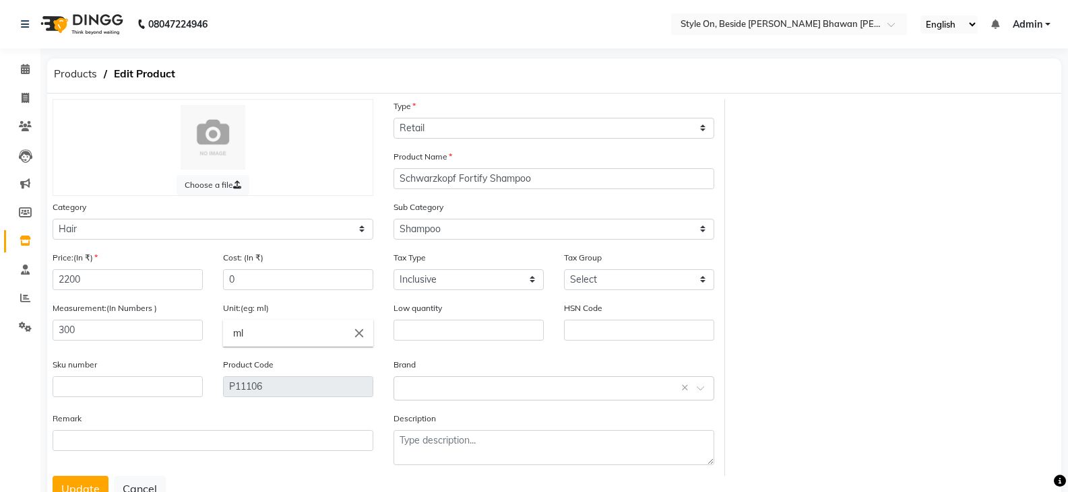
click at [83, 484] on button "Update" at bounding box center [81, 489] width 56 height 26
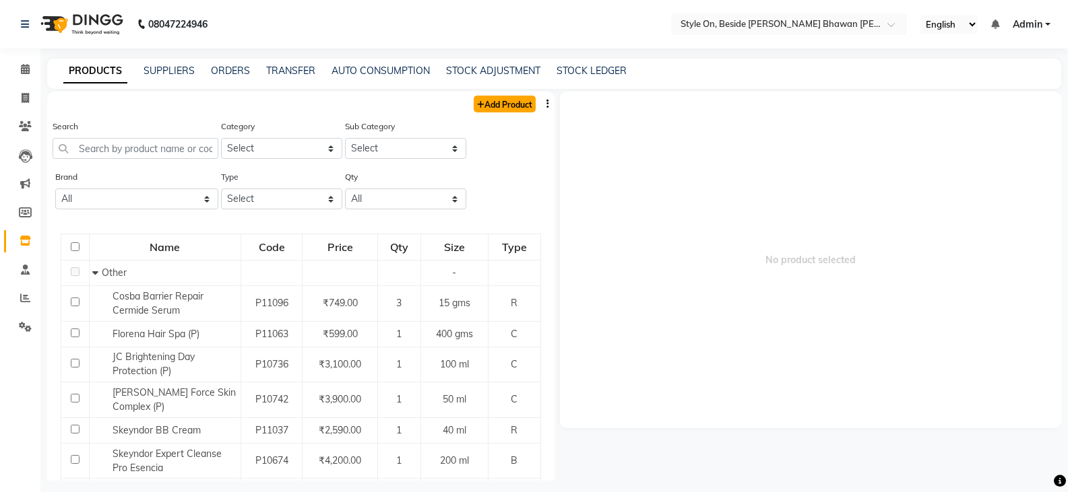
click at [490, 104] on link "Add Product" at bounding box center [504, 104] width 62 height 17
select select "true"
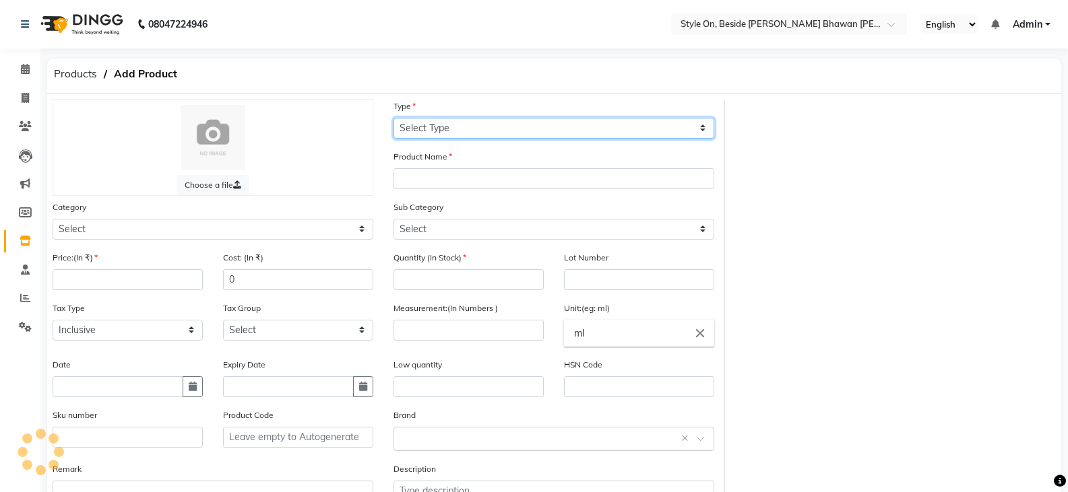
click at [420, 128] on select "Select Type Both Retail Consumable" at bounding box center [553, 128] width 321 height 21
select select "C"
click at [393, 118] on select "Select Type Both Retail Consumable" at bounding box center [553, 128] width 321 height 21
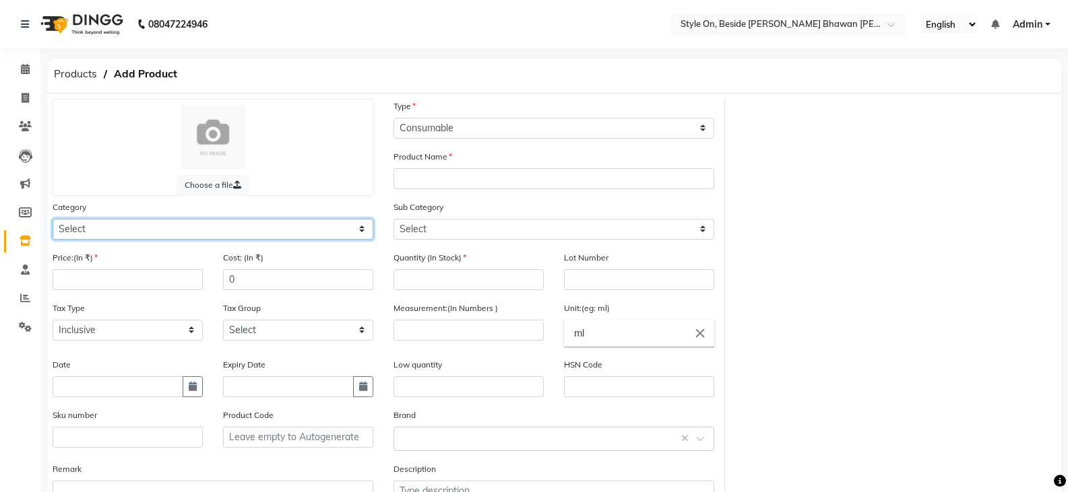
click at [80, 232] on select "Select Hair Skin Makeup Personal Care Appliances [PERSON_NAME] Waxing Disposabl…" at bounding box center [213, 229] width 321 height 21
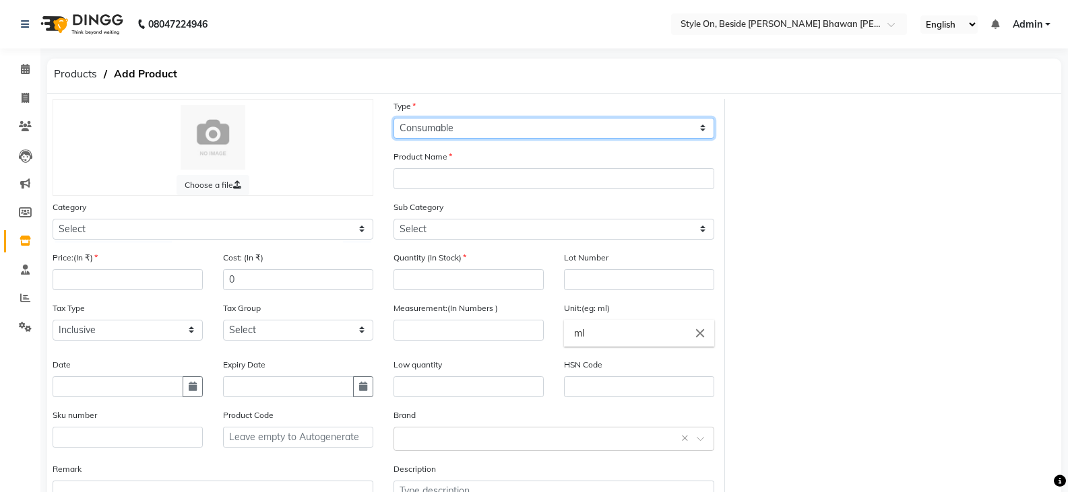
click at [432, 123] on select "Select Type Both Retail Consumable" at bounding box center [553, 128] width 321 height 21
click at [393, 118] on select "Select Type Both Retail Consumable" at bounding box center [553, 128] width 321 height 21
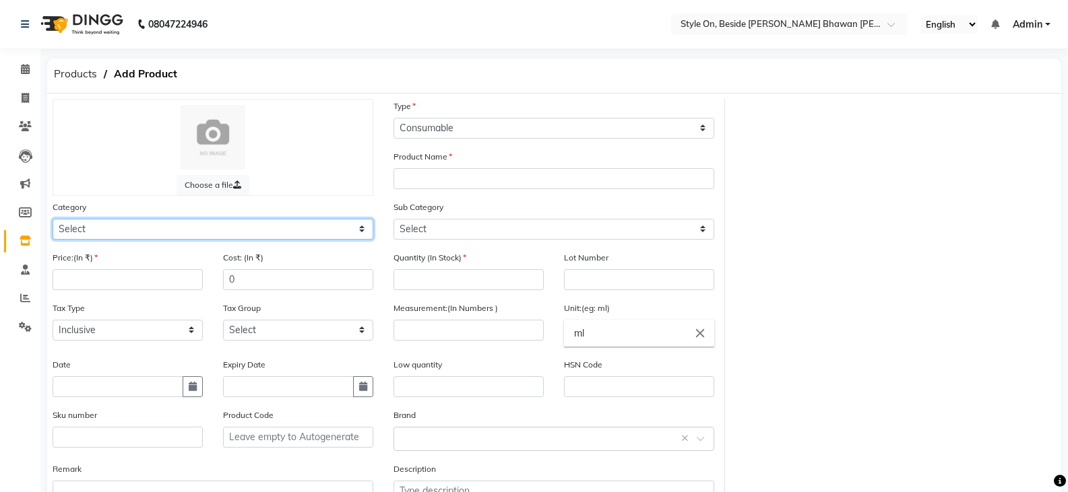
click at [79, 238] on select "Select Hair Skin Makeup Personal Care Appliances [PERSON_NAME] Waxing Disposabl…" at bounding box center [213, 229] width 321 height 21
select select "648201100"
click at [53, 219] on select "Select Hair Skin Makeup Personal Care Appliances [PERSON_NAME] Waxing Disposabl…" at bounding box center [213, 229] width 321 height 21
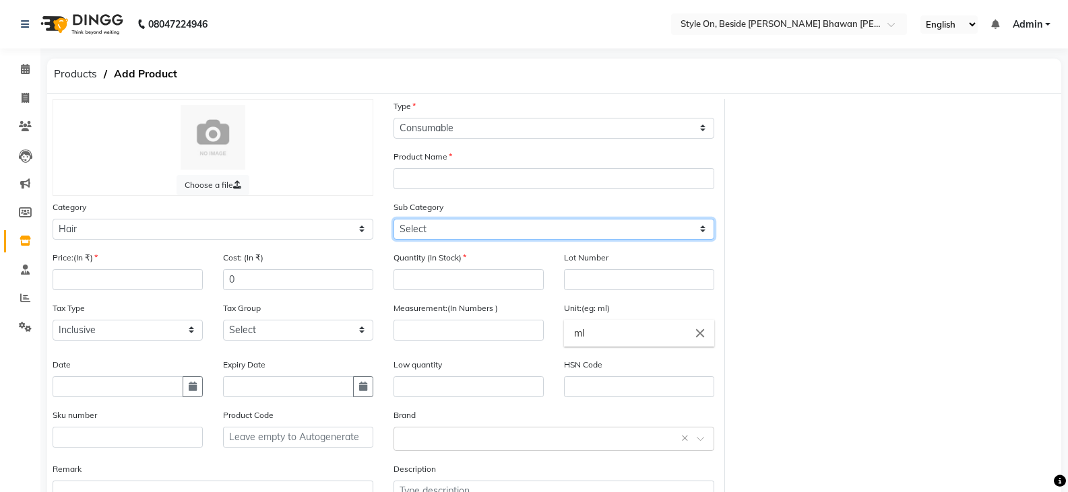
click at [424, 219] on select "Select Shampoo Conditioner Cream Mask Oil Serum Color Appliances Treatment Styl…" at bounding box center [553, 229] width 321 height 21
select select "648201109"
click at [393, 219] on select "Select Shampoo Conditioner Cream Mask Oil Serum Color Appliances Treatment Styl…" at bounding box center [553, 229] width 321 height 21
click at [426, 233] on select "Select Shampoo Conditioner Cream Mask Oil Serum Color Appliances Treatment Styl…" at bounding box center [553, 229] width 321 height 21
click at [393, 219] on select "Select Shampoo Conditioner Cream Mask Oil Serum Color Appliances Treatment Styl…" at bounding box center [553, 229] width 321 height 21
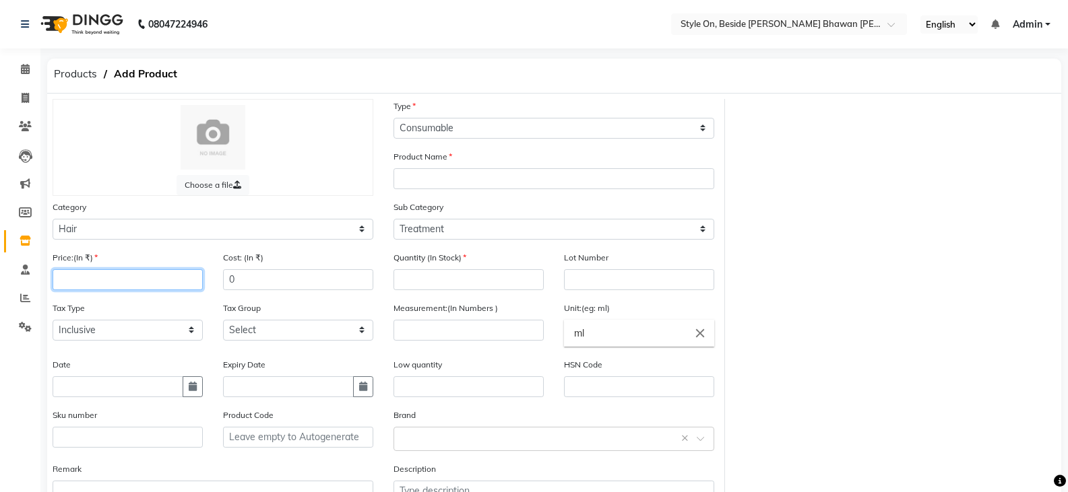
click at [86, 271] on input "number" at bounding box center [128, 279] width 150 height 21
type input "850"
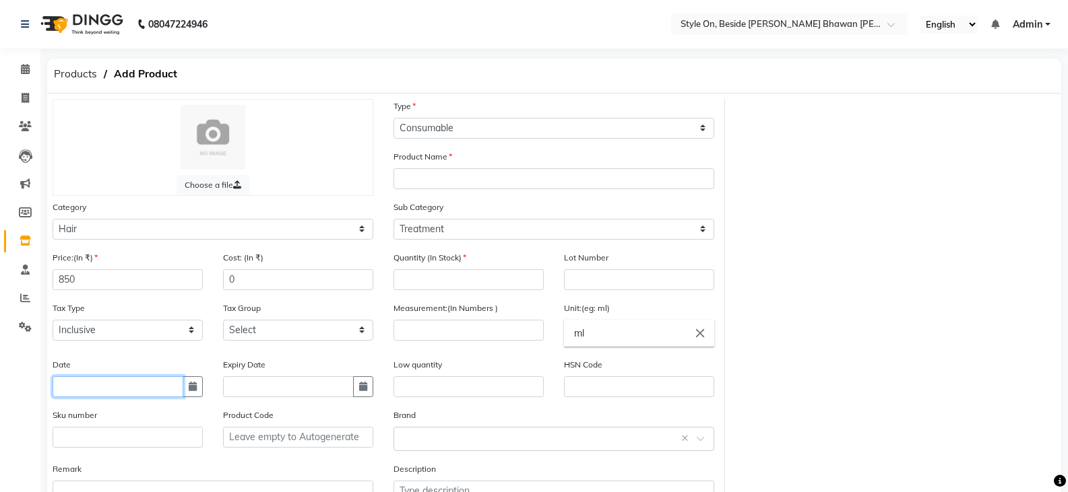
click at [78, 396] on input "text" at bounding box center [118, 387] width 131 height 21
select select "9"
select select "2025"
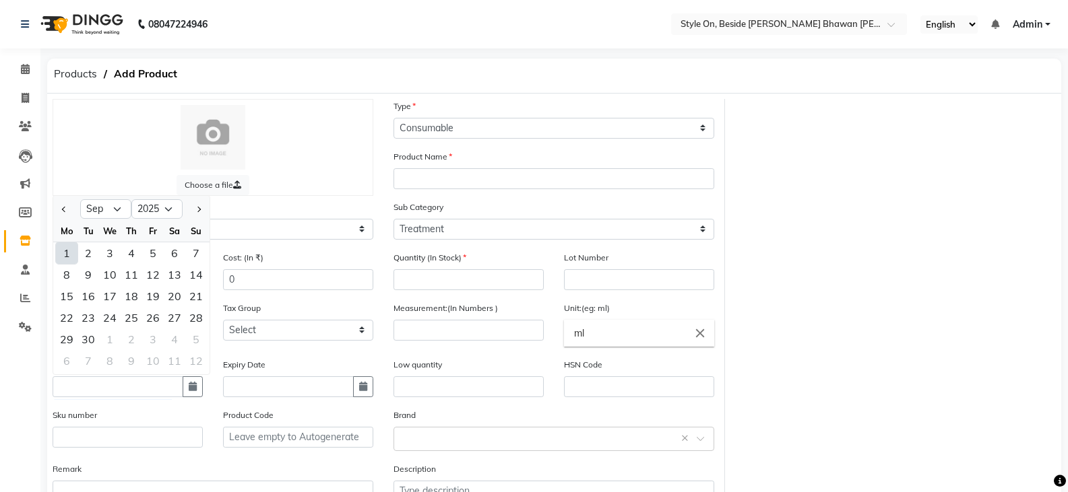
click at [65, 255] on div "1" at bounding box center [67, 253] width 22 height 22
type input "[DATE]"
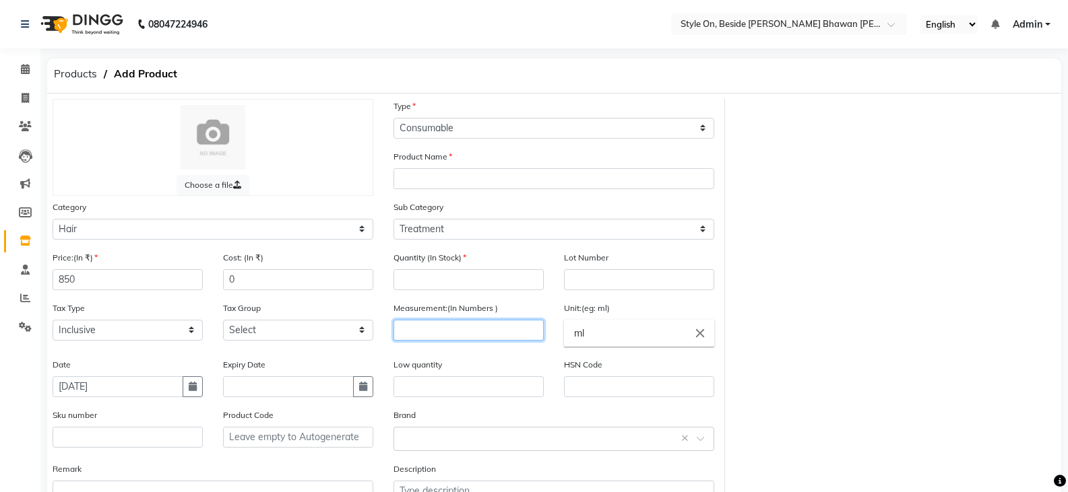
click at [430, 333] on input "number" at bounding box center [468, 330] width 150 height 21
type input "45"
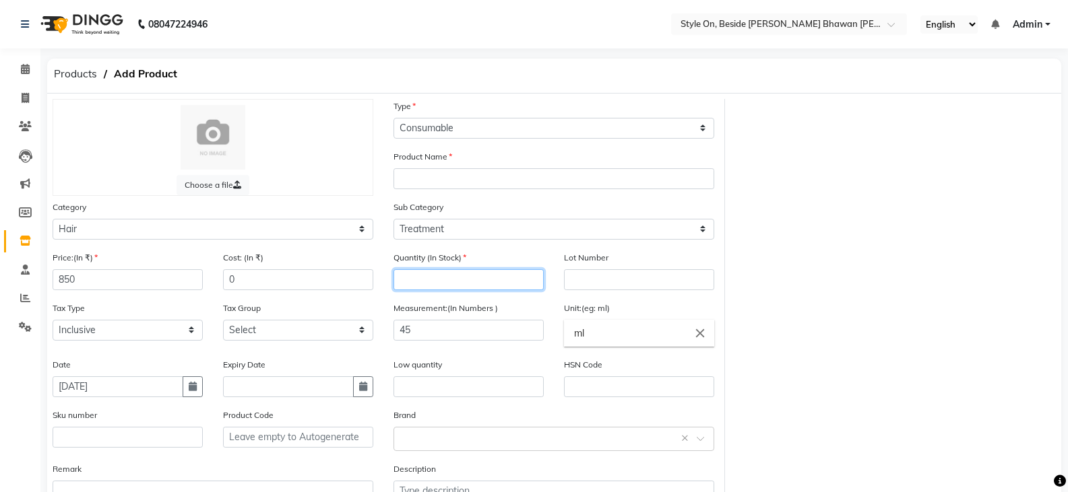
click at [443, 279] on input "number" at bounding box center [468, 279] width 150 height 21
type input "2"
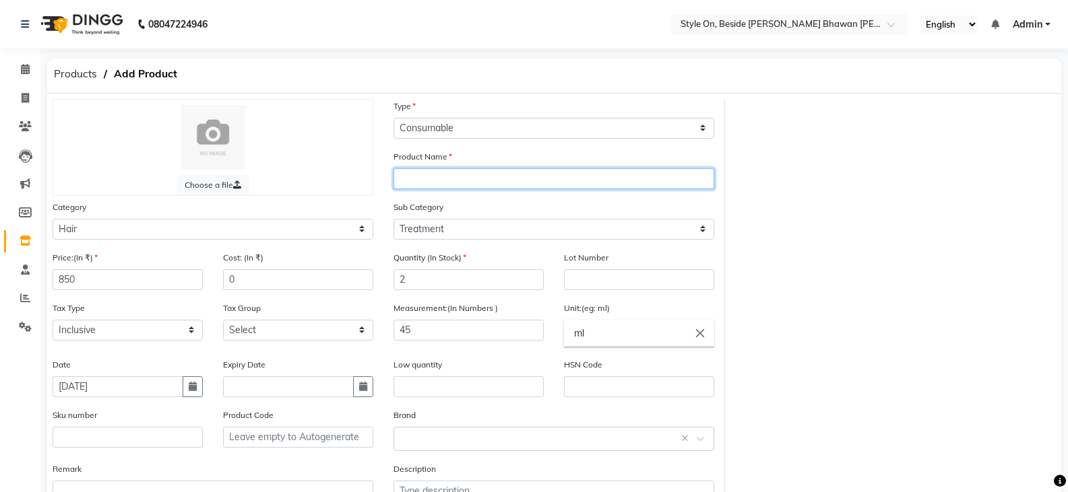
click at [424, 176] on input "text" at bounding box center [553, 178] width 321 height 21
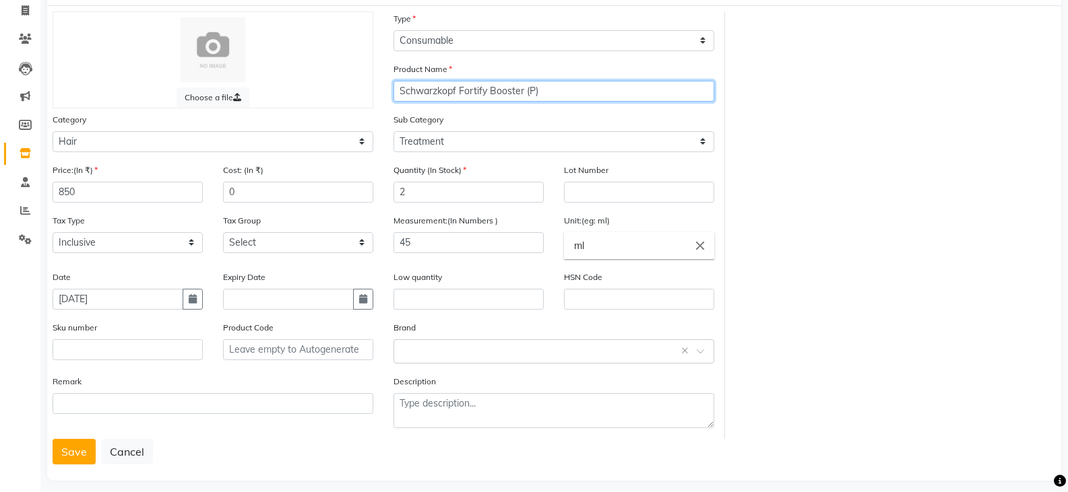
scroll to position [99, 0]
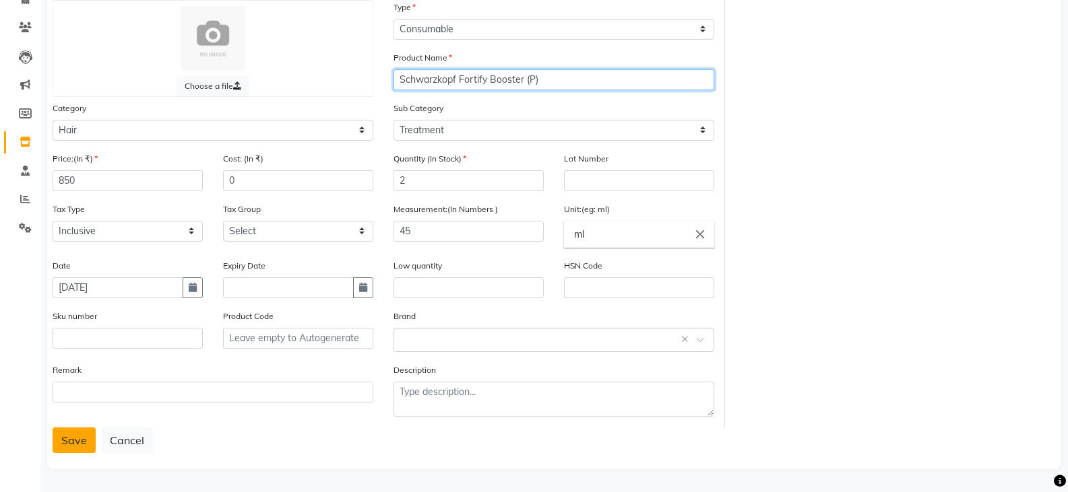
type input "Schwarzkopf Fortify Booster (P)"
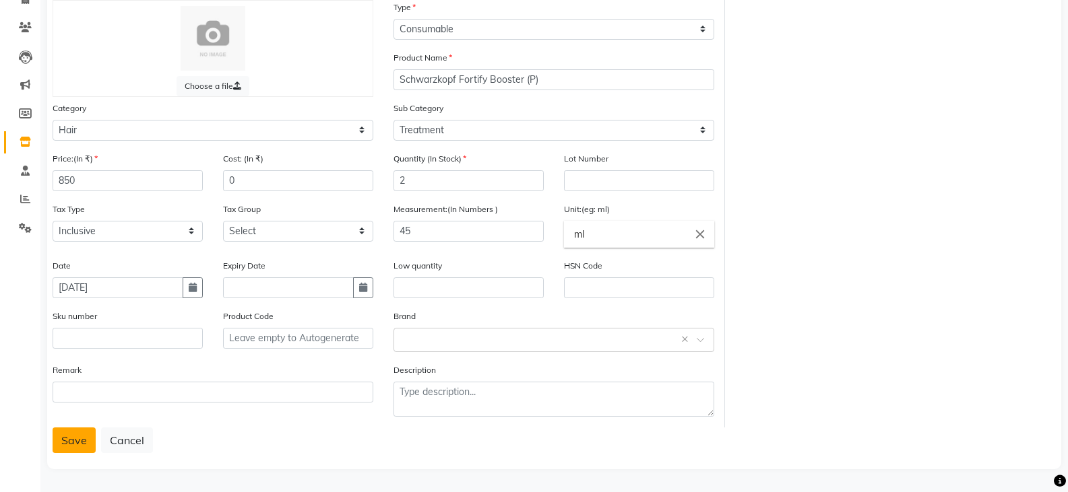
click at [67, 443] on button "Save" at bounding box center [74, 441] width 43 height 26
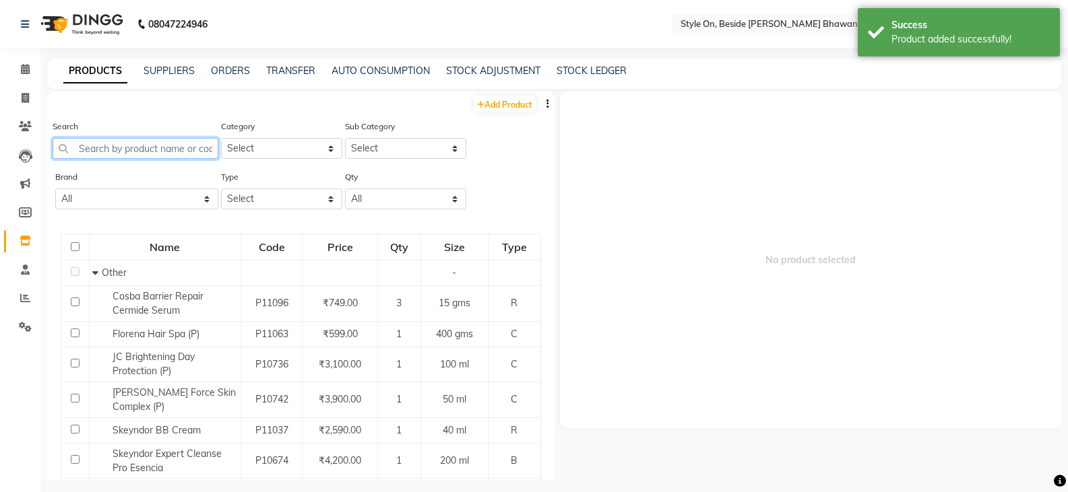
click at [124, 155] on input "text" at bounding box center [136, 148] width 166 height 21
click at [492, 106] on link "Add Product" at bounding box center [504, 104] width 62 height 17
select select "true"
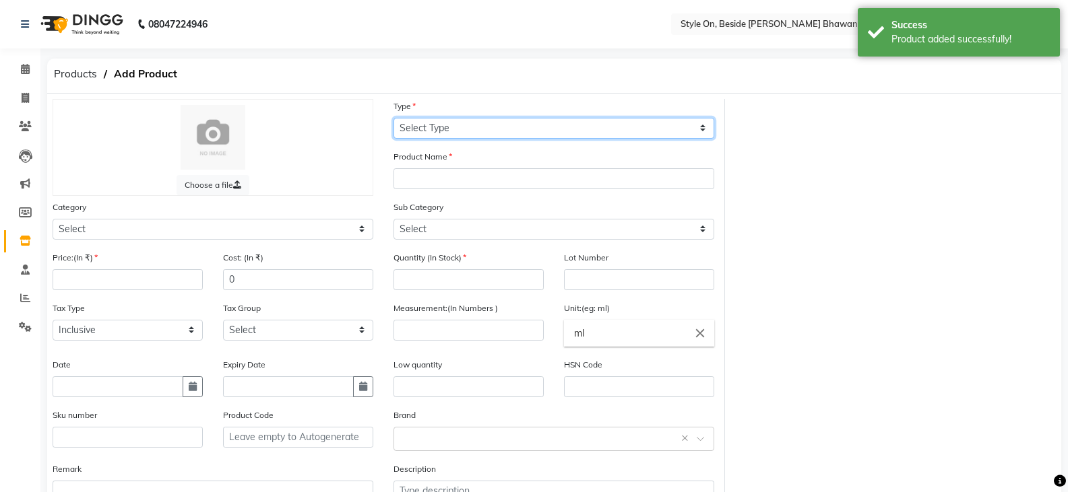
click at [405, 125] on select "Select Type Both Retail Consumable" at bounding box center [553, 128] width 321 height 21
select select "C"
click at [393, 118] on select "Select Type Both Retail Consumable" at bounding box center [553, 128] width 321 height 21
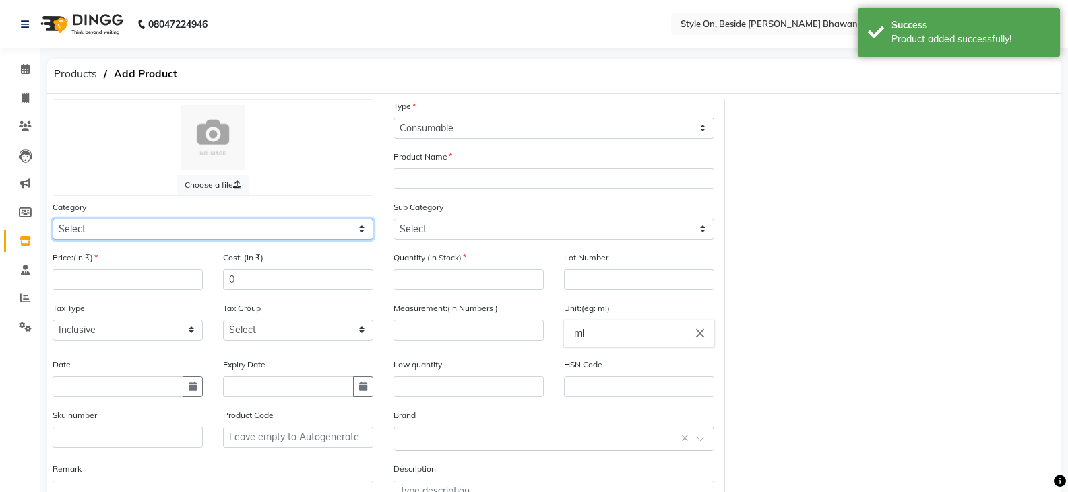
click at [84, 226] on select "Select Hair Skin Makeup Personal Care Appliances [PERSON_NAME] Waxing Disposabl…" at bounding box center [213, 229] width 321 height 21
select select "648201100"
click at [53, 219] on select "Select Hair Skin Makeup Personal Care Appliances [PERSON_NAME] Waxing Disposabl…" at bounding box center [213, 229] width 321 height 21
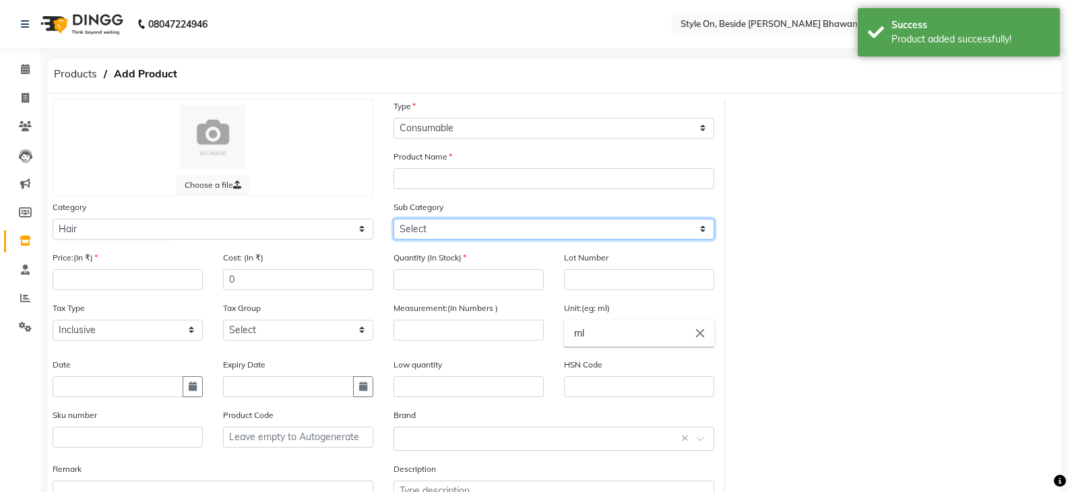
click at [421, 231] on select "Select Shampoo Conditioner Cream Mask Oil Serum Color Appliances Treatment Styl…" at bounding box center [553, 229] width 321 height 21
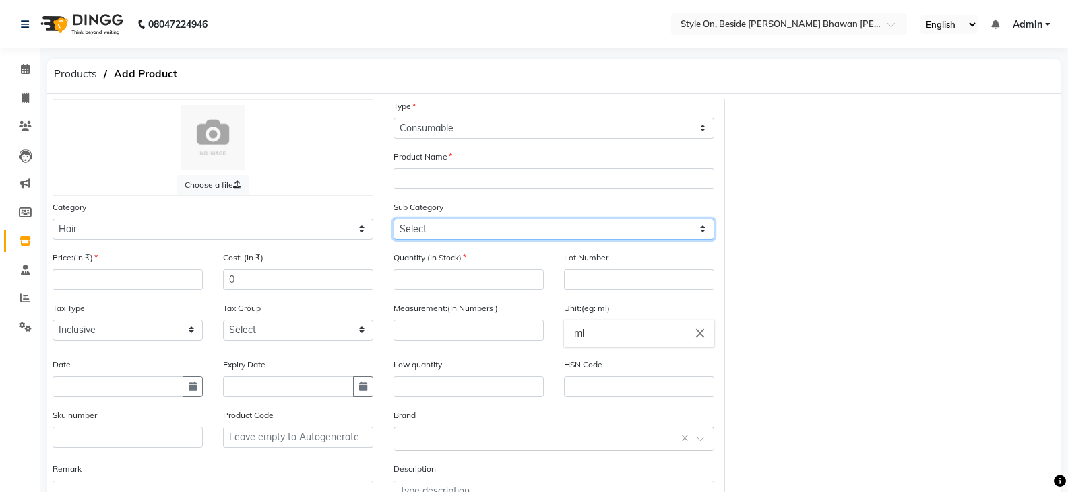
select select "648201109"
click at [393, 219] on select "Select Shampoo Conditioner Cream Mask Oil Serum Color Appliances Treatment Styl…" at bounding box center [553, 229] width 321 height 21
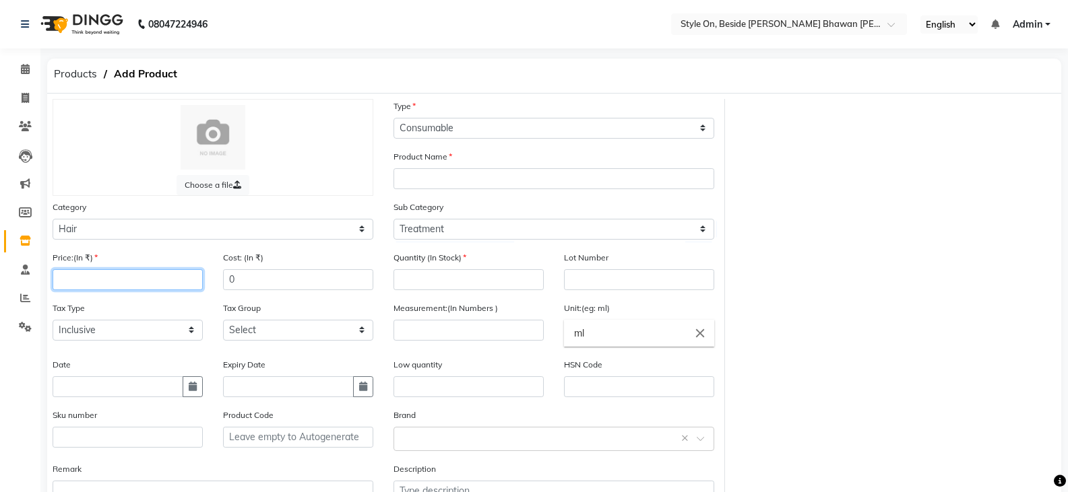
click at [126, 277] on input "number" at bounding box center [128, 279] width 150 height 21
type input "850"
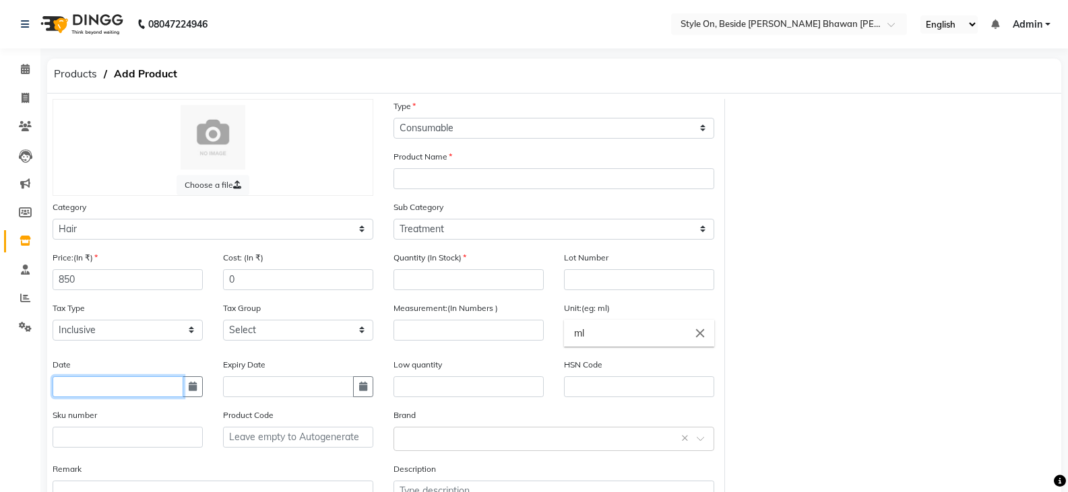
click at [119, 385] on input "text" at bounding box center [118, 387] width 131 height 21
select select "9"
select select "2025"
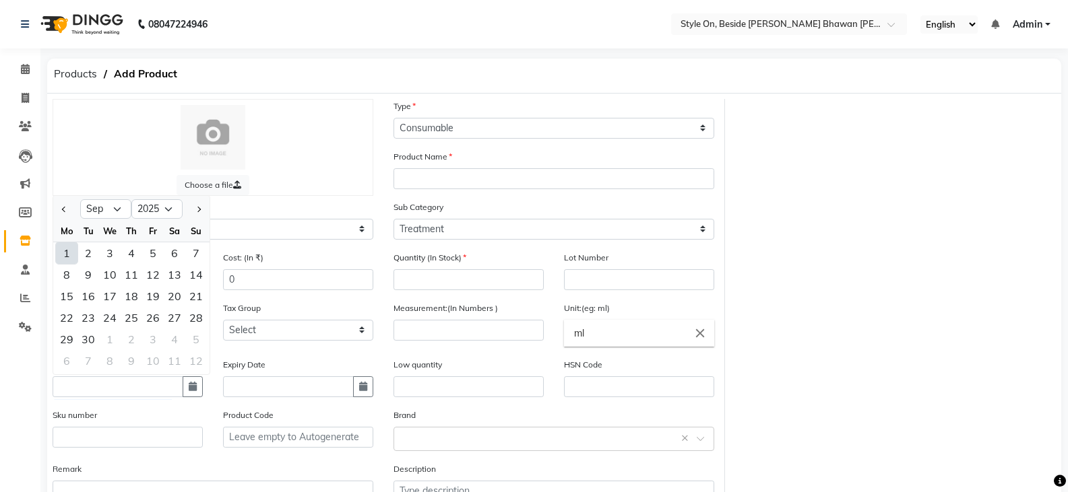
drag, startPoint x: 68, startPoint y: 256, endPoint x: 212, endPoint y: 256, distance: 144.1
click at [71, 256] on div "1" at bounding box center [67, 253] width 22 height 22
type input "[DATE]"
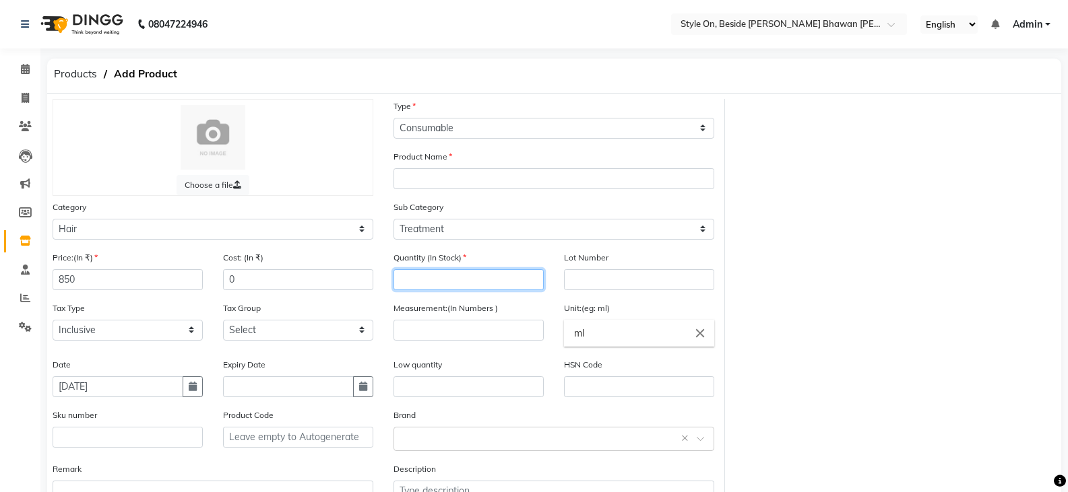
click at [404, 274] on input "number" at bounding box center [468, 279] width 150 height 21
type input "2"
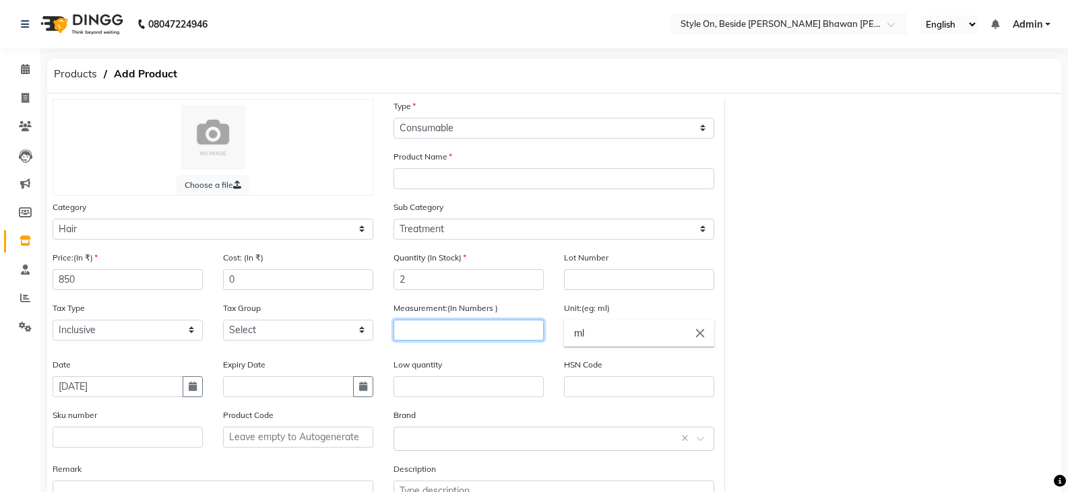
click at [454, 337] on input "number" at bounding box center [468, 330] width 150 height 21
type input "45"
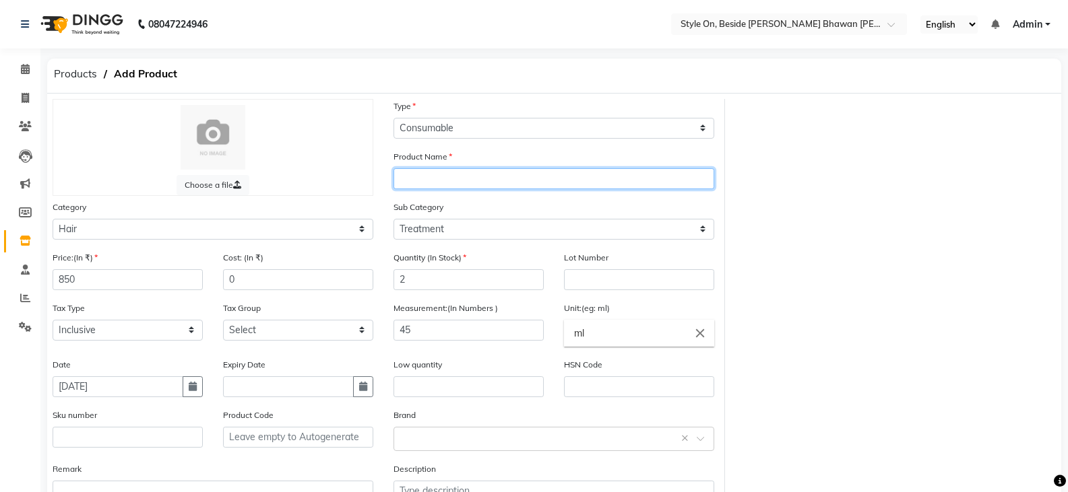
click at [434, 185] on input "text" at bounding box center [553, 178] width 321 height 21
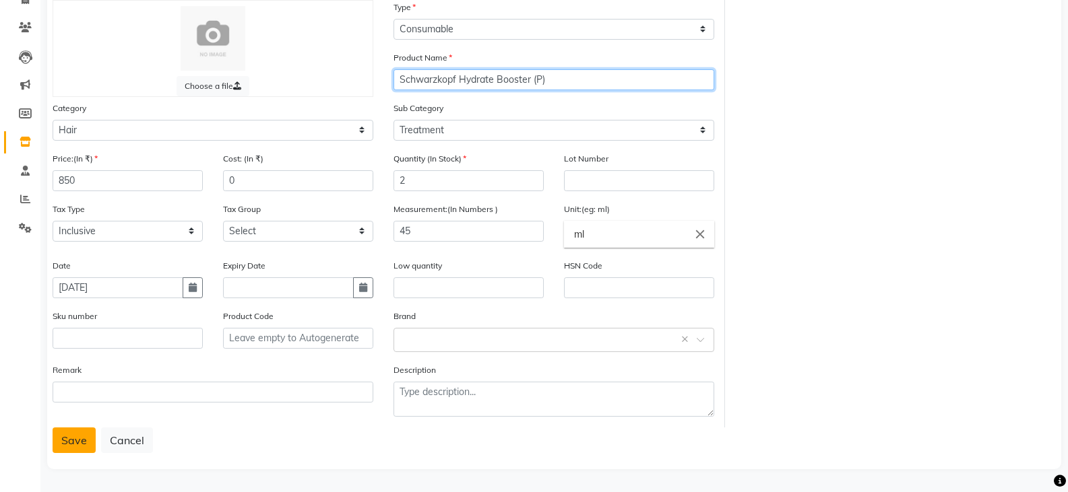
type input "Schwarzkopf Hydrate Booster (P)"
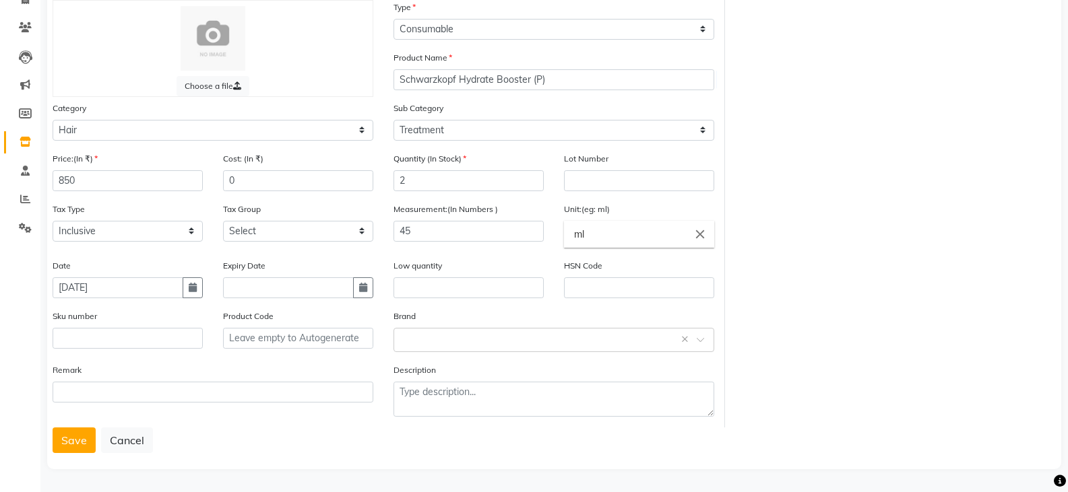
click at [77, 444] on button "Save" at bounding box center [74, 441] width 43 height 26
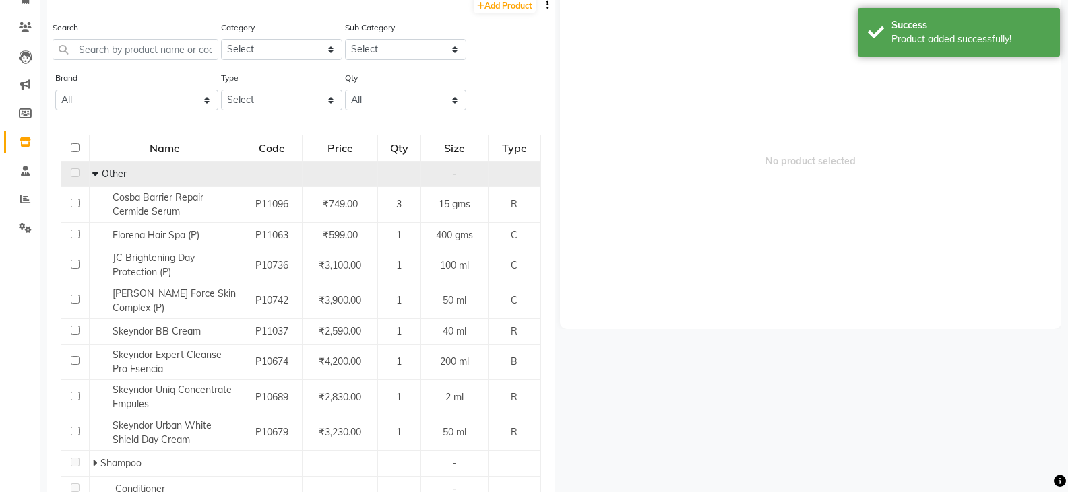
scroll to position [9, 0]
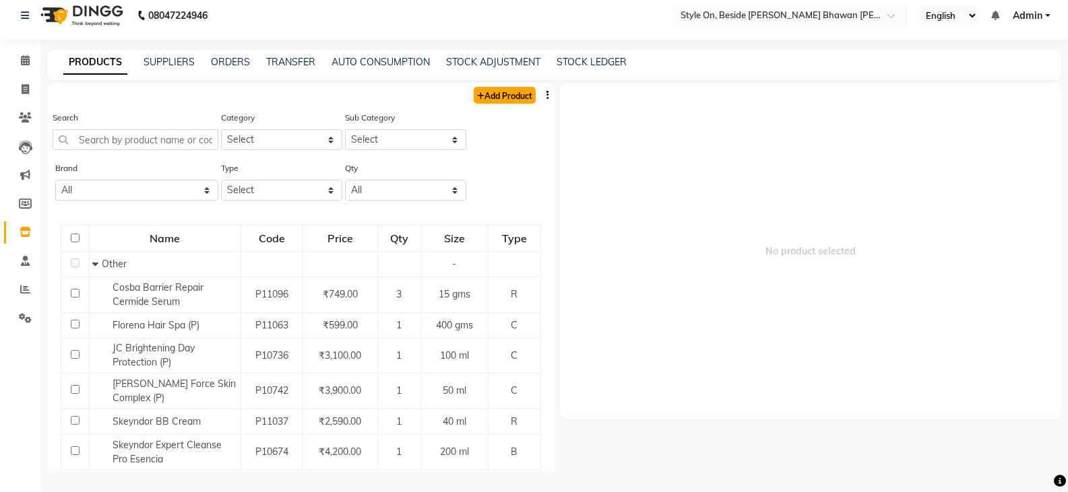
click at [489, 92] on link "Add Product" at bounding box center [504, 95] width 62 height 17
select select "true"
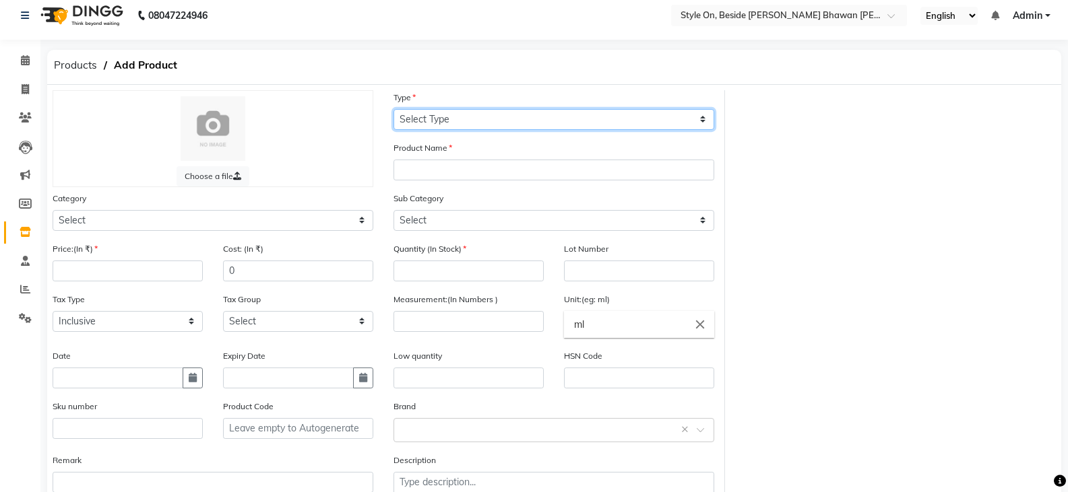
drag, startPoint x: 434, startPoint y: 118, endPoint x: 434, endPoint y: 129, distance: 10.8
click at [434, 118] on select "Select Type Both Retail Consumable" at bounding box center [553, 119] width 321 height 21
select select "C"
click at [393, 109] on select "Select Type Both Retail Consumable" at bounding box center [553, 119] width 321 height 21
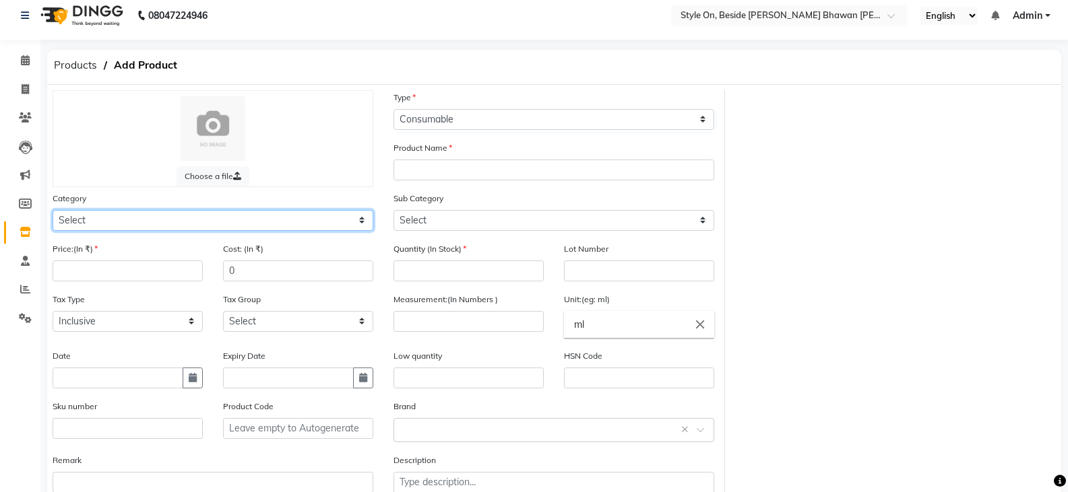
click at [84, 224] on select "Select Hair Skin Makeup Personal Care Appliances [PERSON_NAME] Waxing Disposabl…" at bounding box center [213, 220] width 321 height 21
select select "648201100"
click at [53, 210] on select "Select Hair Skin Makeup Personal Care Appliances [PERSON_NAME] Waxing Disposabl…" at bounding box center [213, 220] width 321 height 21
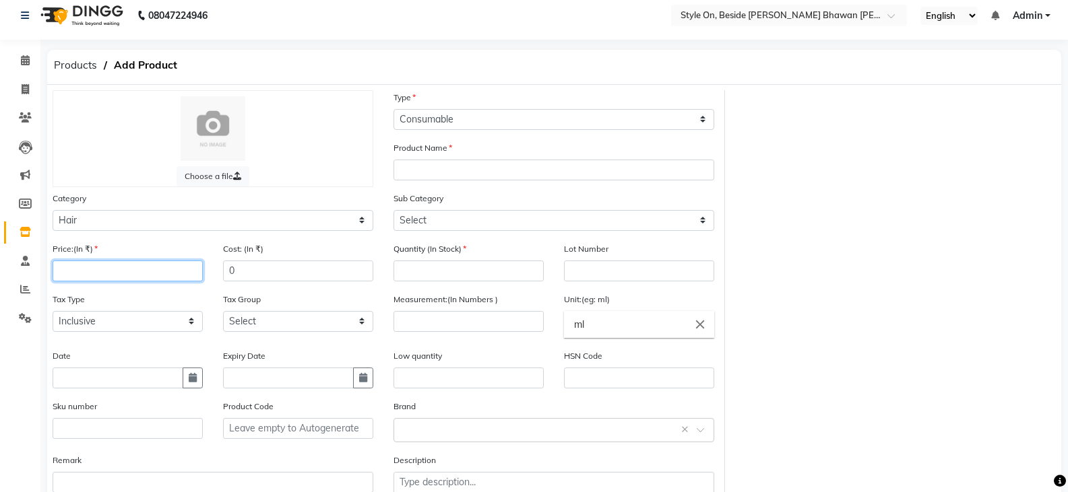
click at [99, 274] on input "number" at bounding box center [128, 271] width 150 height 21
type input "1100"
click at [126, 376] on input "text" at bounding box center [118, 378] width 131 height 21
select select "9"
select select "2025"
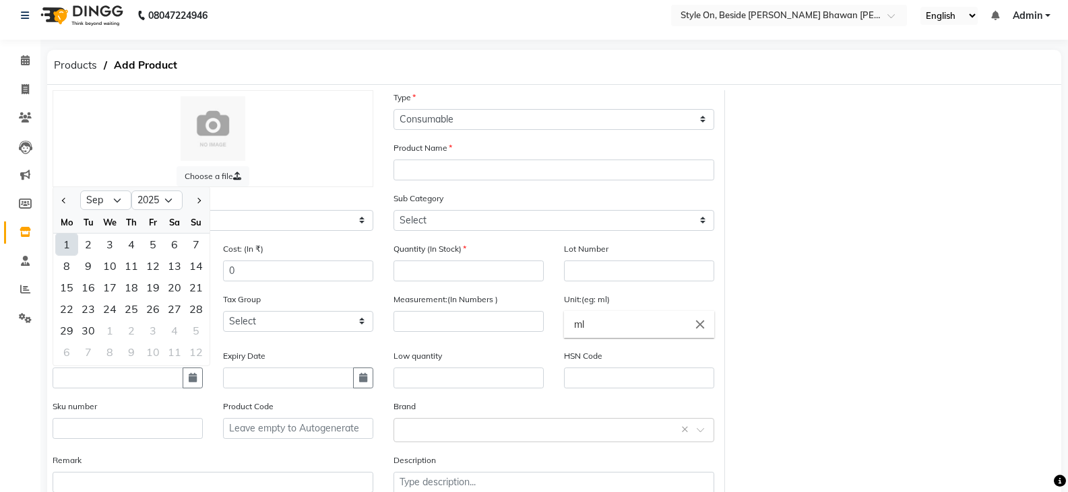
click at [59, 248] on div "1" at bounding box center [67, 245] width 22 height 22
type input "[DATE]"
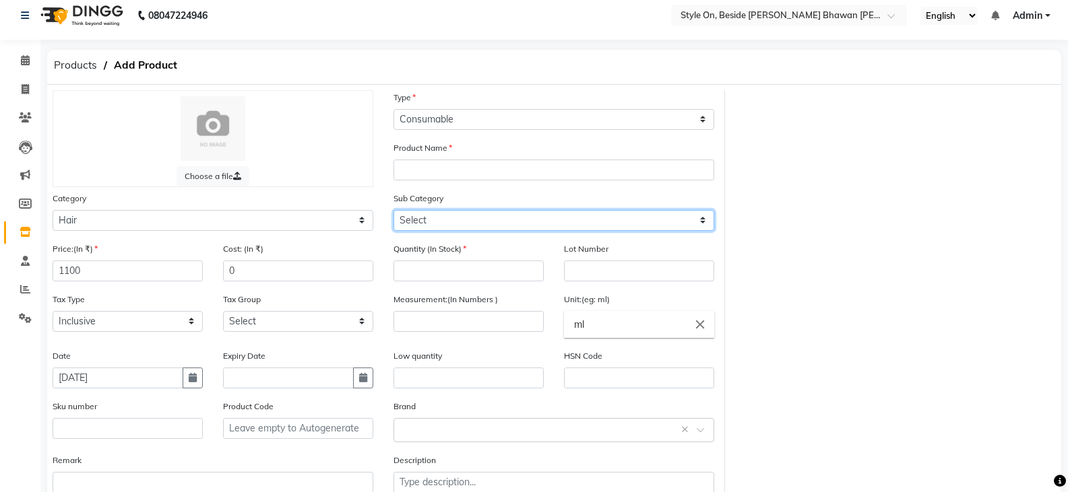
click at [414, 220] on select "Select Shampoo Conditioner Cream Mask Oil Serum Color Appliances Treatment Styl…" at bounding box center [553, 220] width 321 height 21
select select "648201101"
click at [393, 210] on select "Select Shampoo Conditioner Cream Mask Oil Serum Color Appliances Treatment Styl…" at bounding box center [553, 220] width 321 height 21
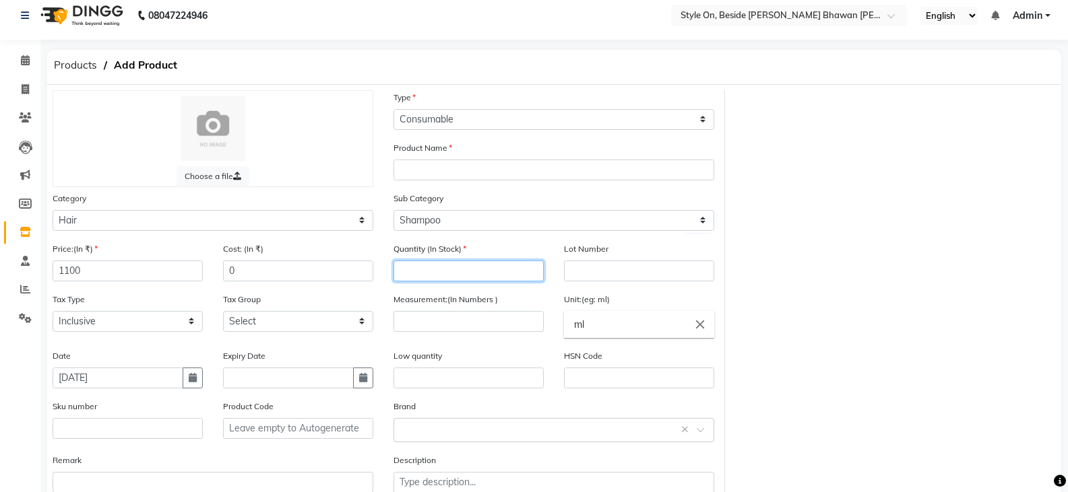
click at [427, 276] on input "number" at bounding box center [468, 271] width 150 height 21
type input "1"
click at [441, 321] on input "number" at bounding box center [468, 321] width 150 height 21
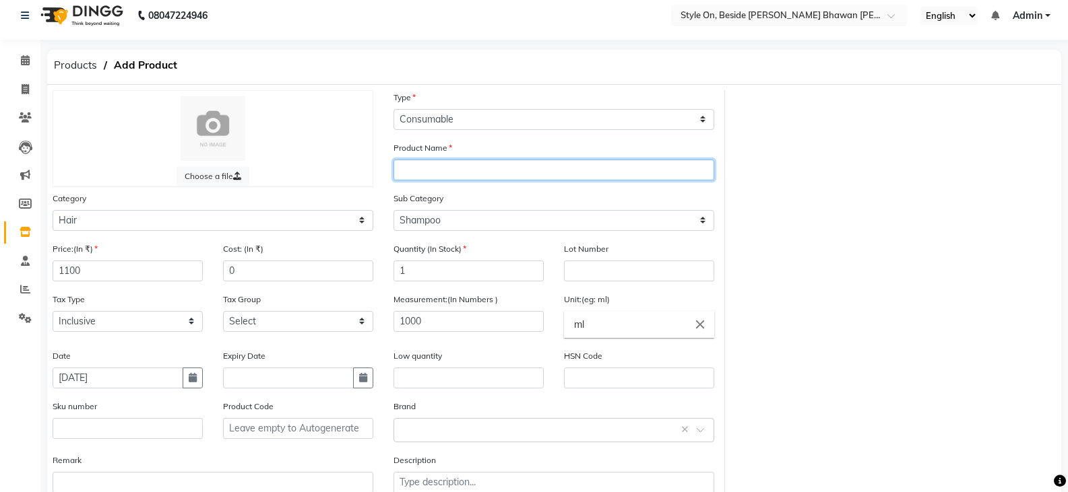
click at [417, 174] on input "text" at bounding box center [553, 170] width 321 height 21
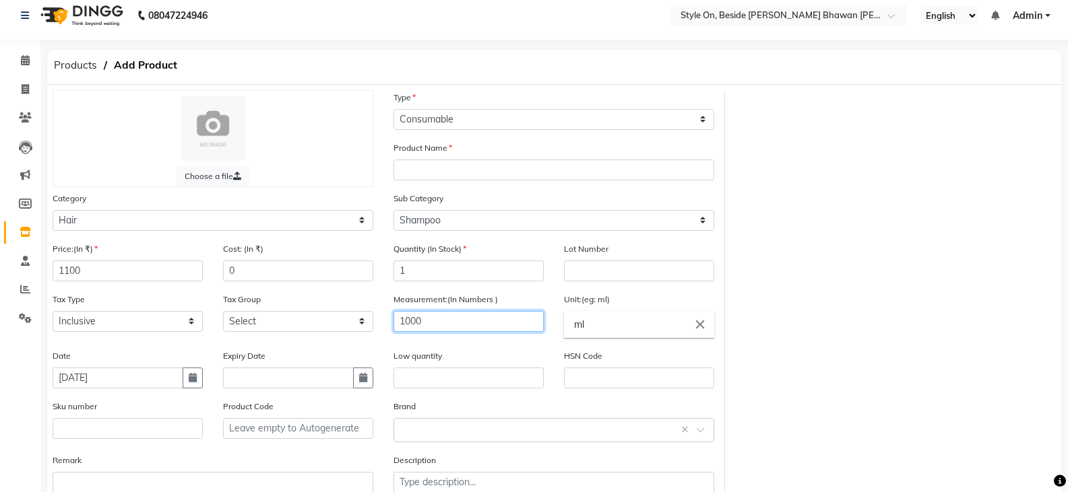
drag, startPoint x: 455, startPoint y: 327, endPoint x: 422, endPoint y: 352, distance: 42.3
click at [445, 335] on div "Measurement:(In Numbers ) 1000" at bounding box center [468, 320] width 170 height 57
type input "1"
drag, startPoint x: 590, startPoint y: 329, endPoint x: 521, endPoint y: 365, distance: 78.3
click at [564, 338] on ng-autocomplete "ml close ml" at bounding box center [639, 324] width 150 height 27
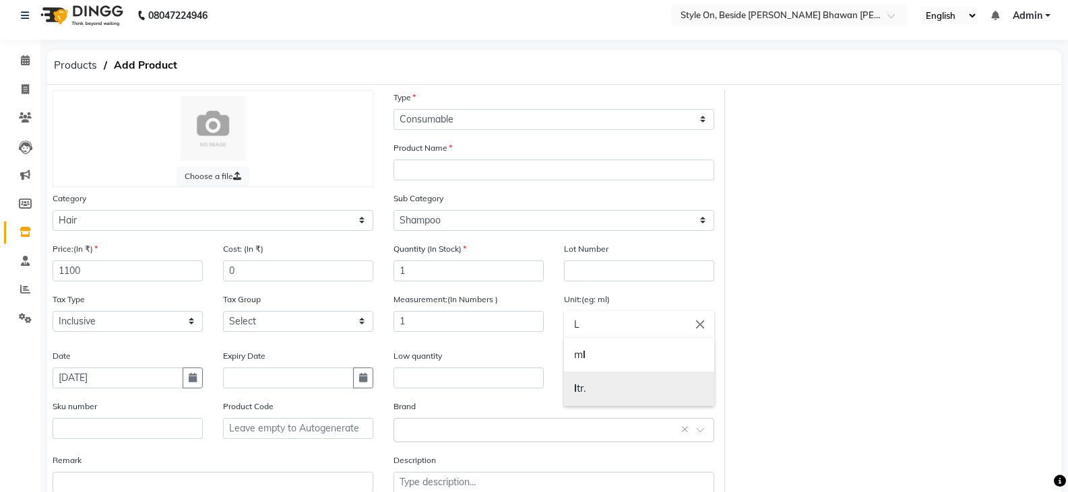
click at [576, 384] on b "l" at bounding box center [575, 388] width 3 height 13
type input "ltr."
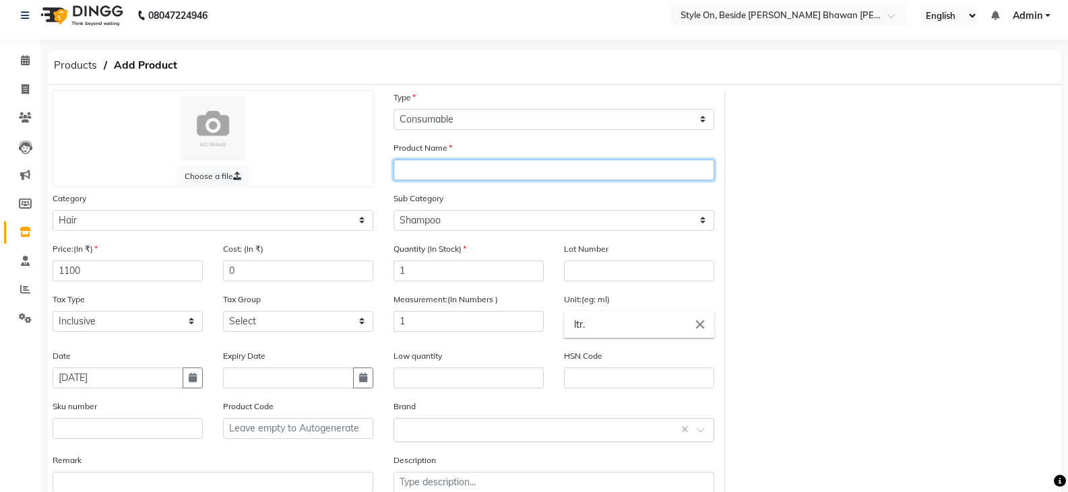
click at [430, 168] on input "text" at bounding box center [553, 170] width 321 height 21
drag, startPoint x: 519, startPoint y: 171, endPoint x: 479, endPoint y: 178, distance: 40.3
click at [479, 178] on input "Schwarzkopf Spa Essence Nourishing Shampoo" at bounding box center [553, 170] width 321 height 21
click at [626, 163] on input "Schwarzkopf Spa Essence Nourishing Shampoo" at bounding box center [553, 170] width 321 height 21
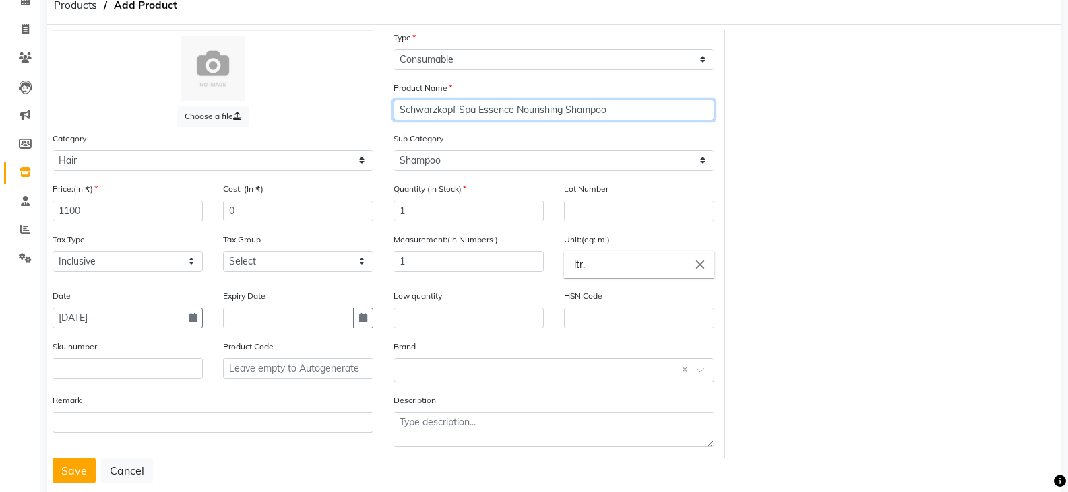
scroll to position [76, 0]
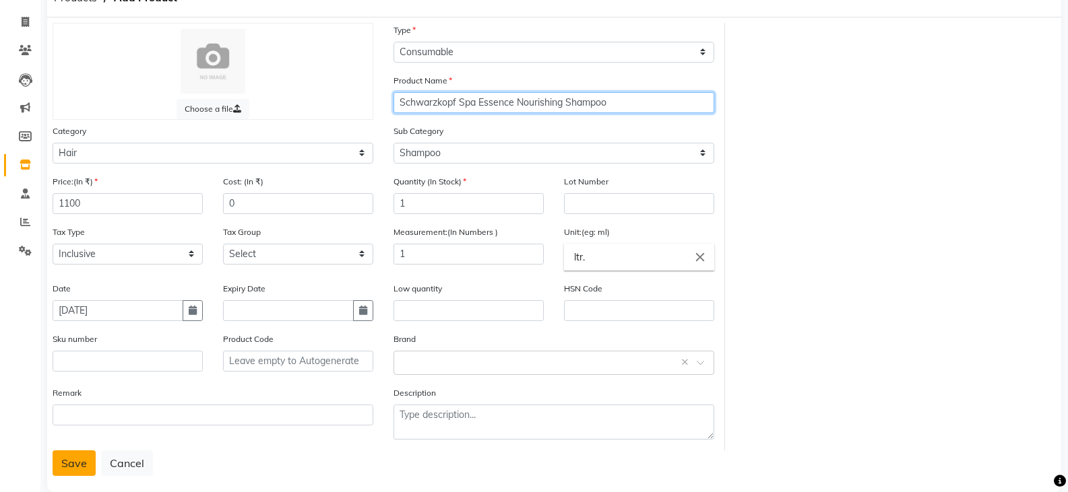
type input "Schwarzkopf Spa Essence Nourishing Shampoo"
click at [84, 459] on button "Save" at bounding box center [74, 464] width 43 height 26
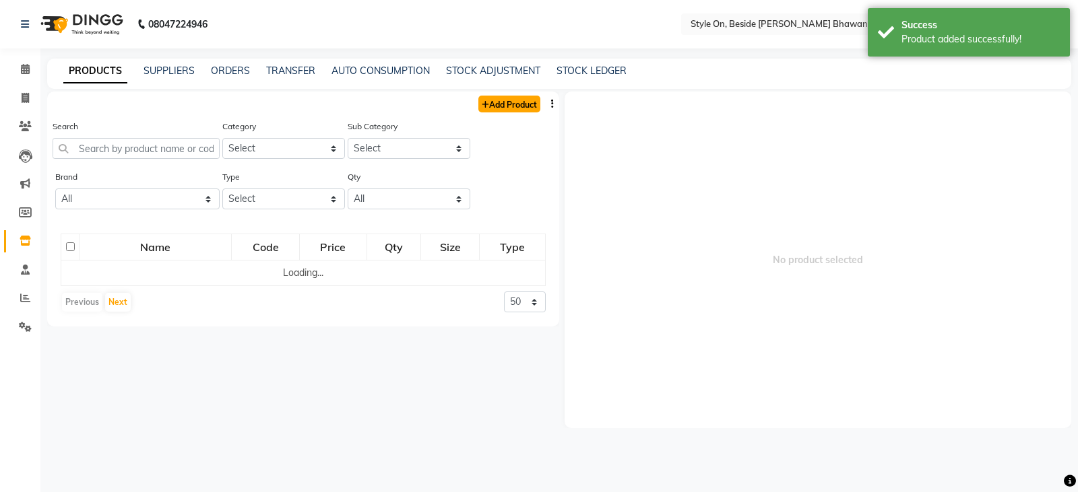
click at [498, 102] on link "Add Product" at bounding box center [509, 104] width 62 height 17
select select "true"
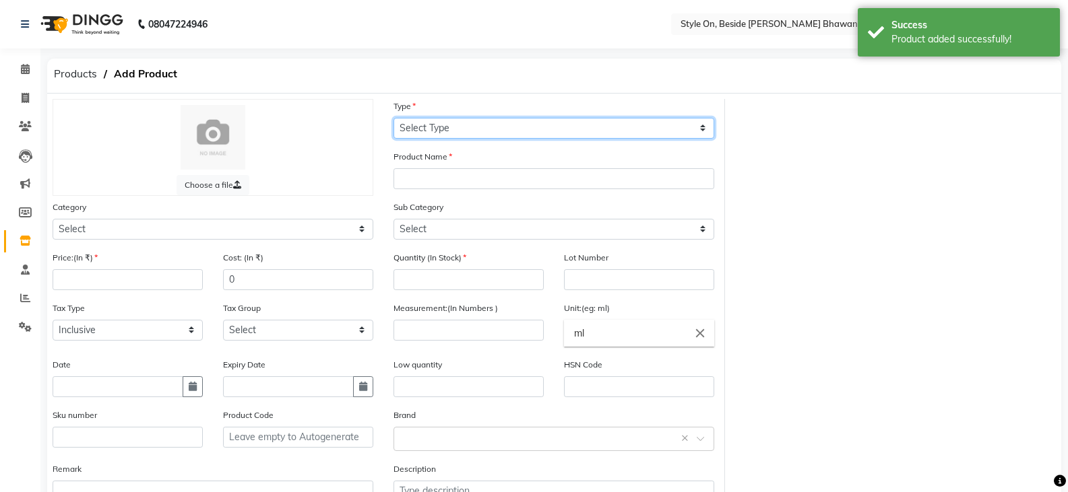
drag, startPoint x: 444, startPoint y: 125, endPoint x: 443, endPoint y: 133, distance: 7.5
click at [444, 125] on select "Select Type Both Retail Consumable" at bounding box center [553, 128] width 321 height 21
select select "C"
click at [393, 118] on select "Select Type Both Retail Consumable" at bounding box center [553, 128] width 321 height 21
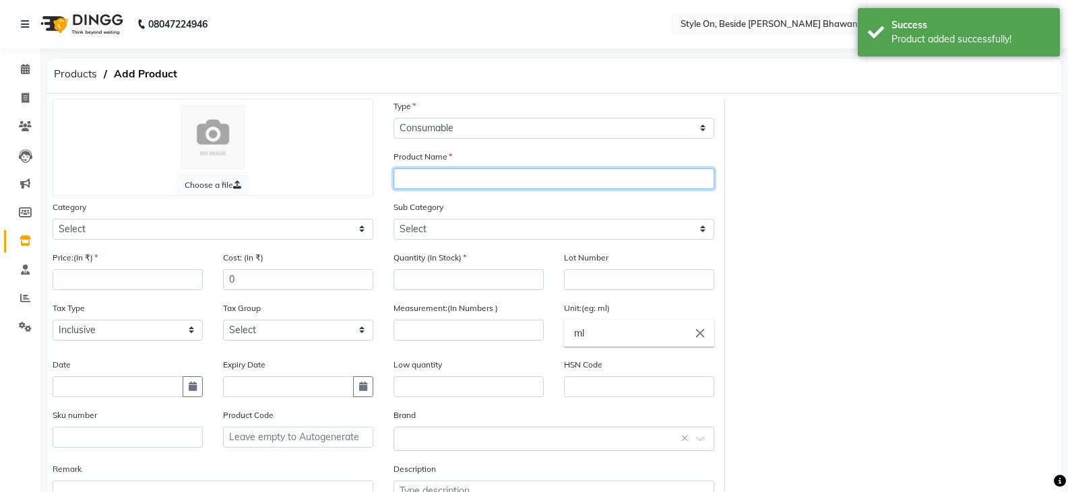
click at [420, 174] on input "text" at bounding box center [553, 178] width 321 height 21
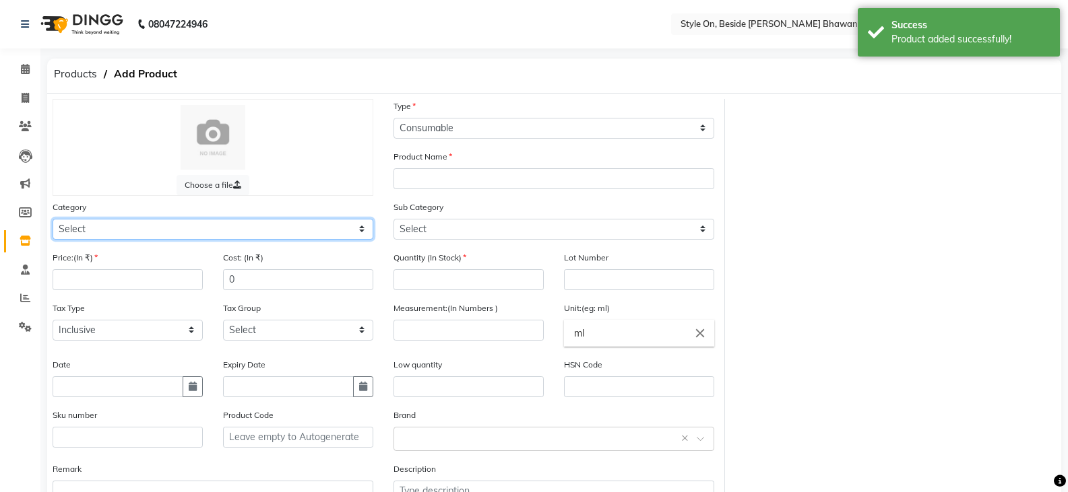
click at [111, 232] on select "Select Hair Skin Makeup Personal Care Appliances [PERSON_NAME] Waxing Disposabl…" at bounding box center [213, 229] width 321 height 21
select select "648201100"
click at [53, 219] on select "Select Hair Skin Makeup Personal Care Appliances [PERSON_NAME] Waxing Disposabl…" at bounding box center [213, 229] width 321 height 21
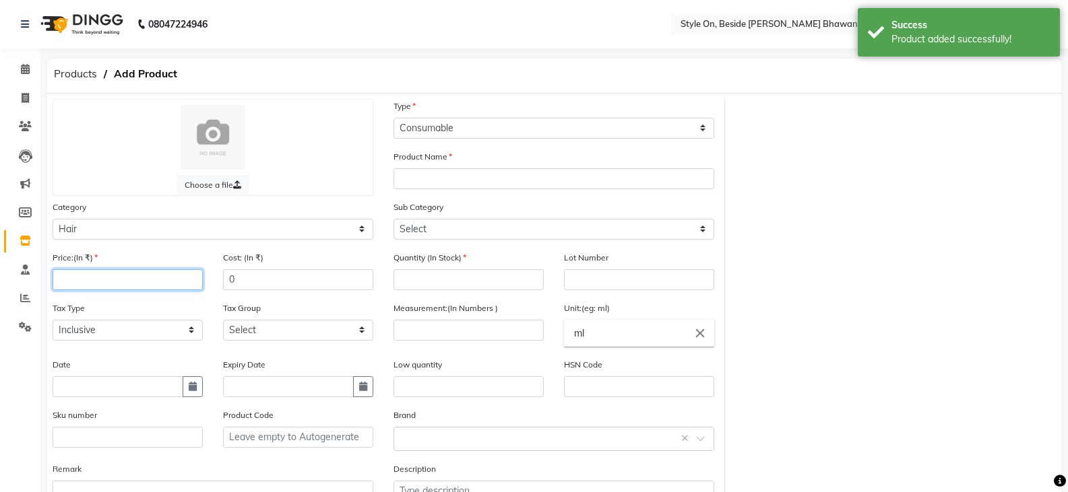
click at [75, 277] on input "number" at bounding box center [128, 279] width 150 height 21
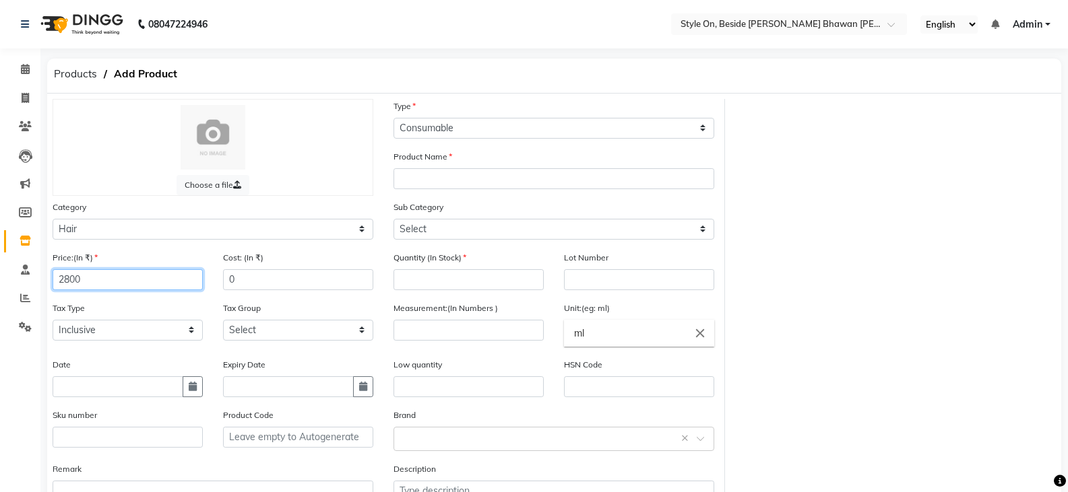
type input "2800"
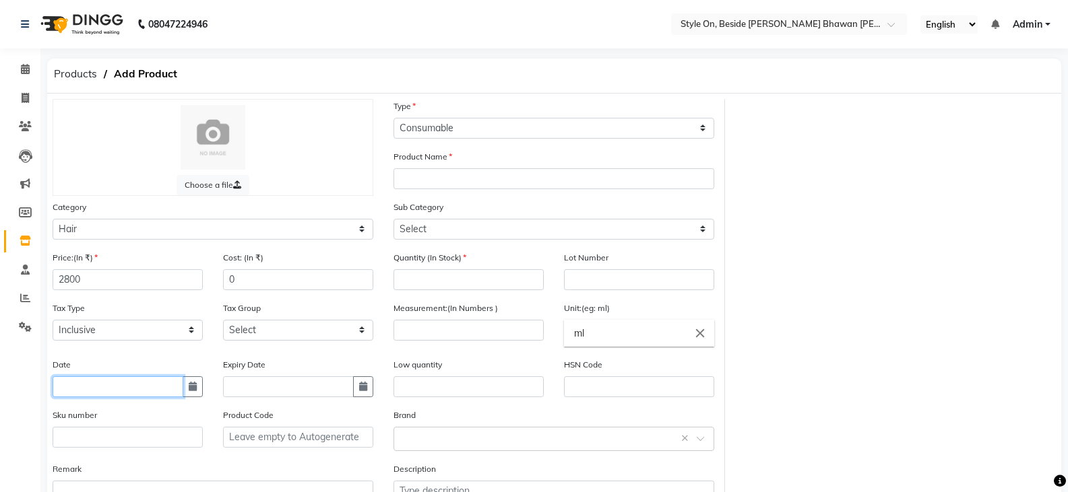
click at [135, 385] on input "text" at bounding box center [118, 387] width 131 height 21
select select "9"
select select "2025"
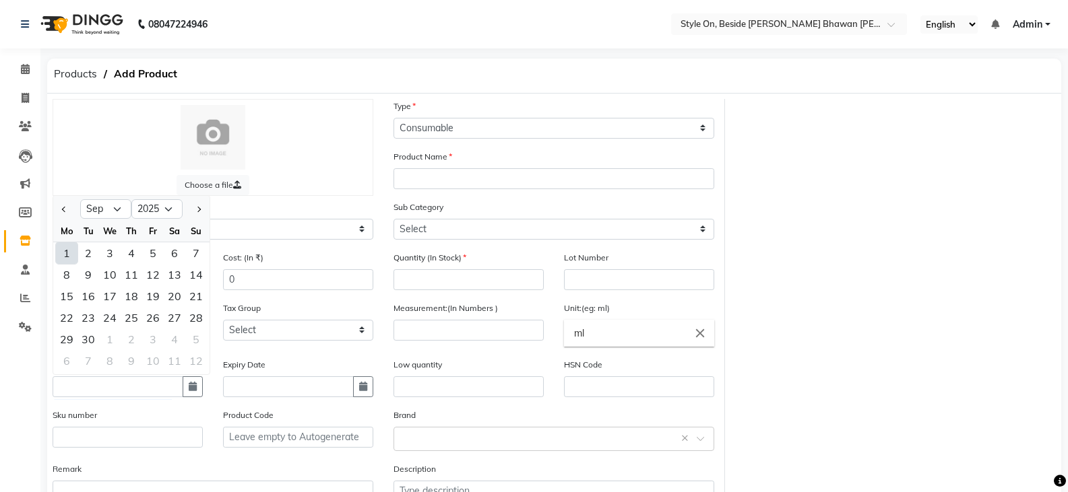
click at [64, 257] on div "1" at bounding box center [67, 253] width 22 height 22
type input "[DATE]"
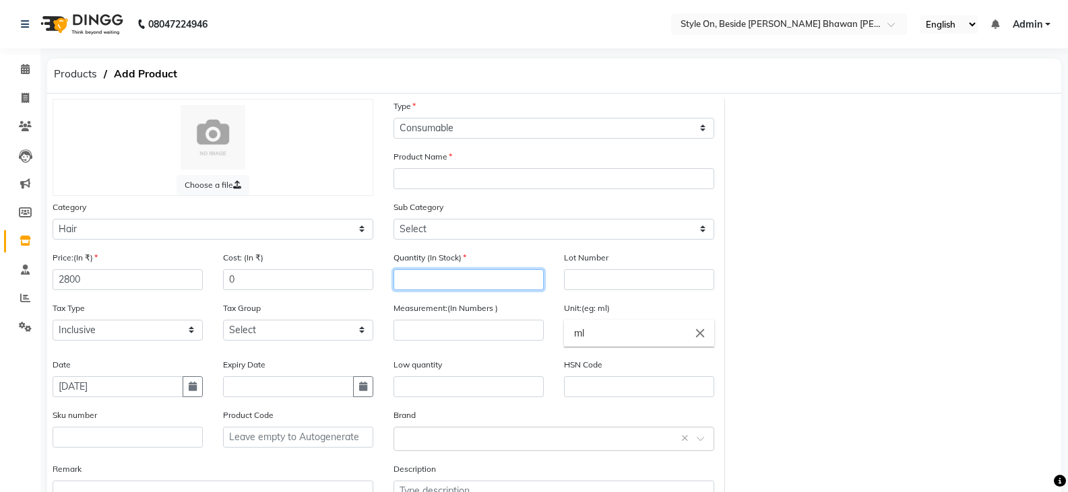
click at [452, 277] on input "number" at bounding box center [468, 279] width 150 height 21
type input "1"
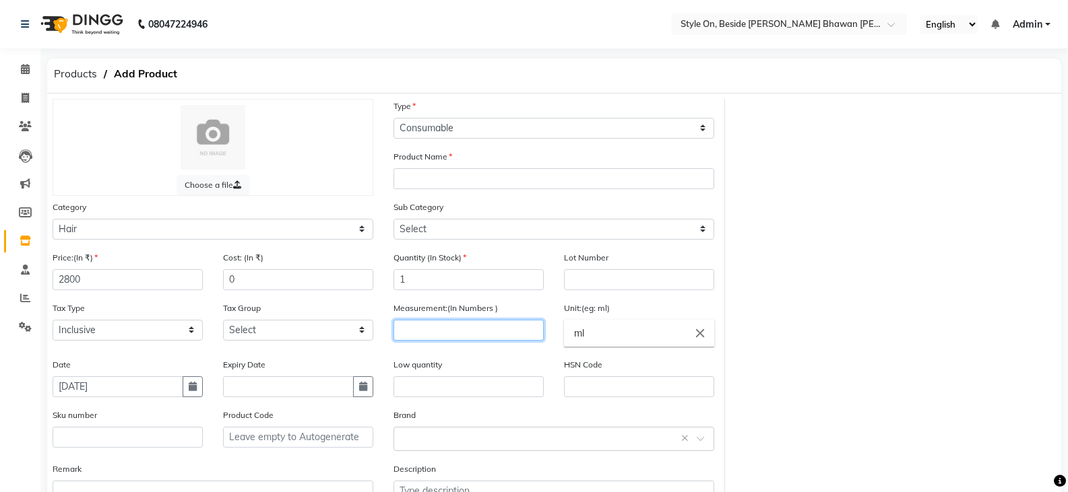
click at [451, 329] on input "number" at bounding box center [468, 330] width 150 height 21
type input "1000"
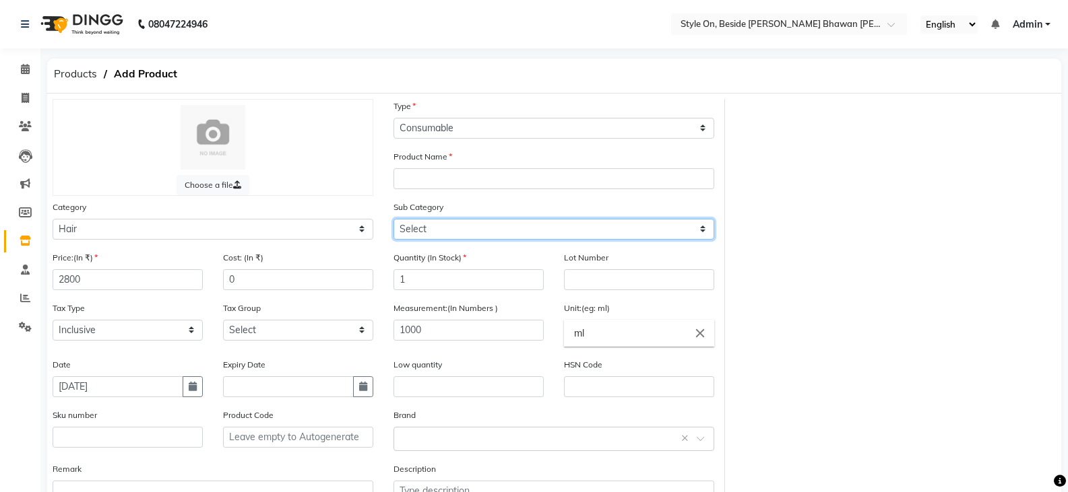
click at [413, 228] on select "Select Shampoo Conditioner Cream Mask Oil Serum Color Appliances Treatment Styl…" at bounding box center [553, 229] width 321 height 21
select select "648201101"
click at [393, 219] on select "Select Shampoo Conditioner Cream Mask Oil Serum Color Appliances Treatment Styl…" at bounding box center [553, 229] width 321 height 21
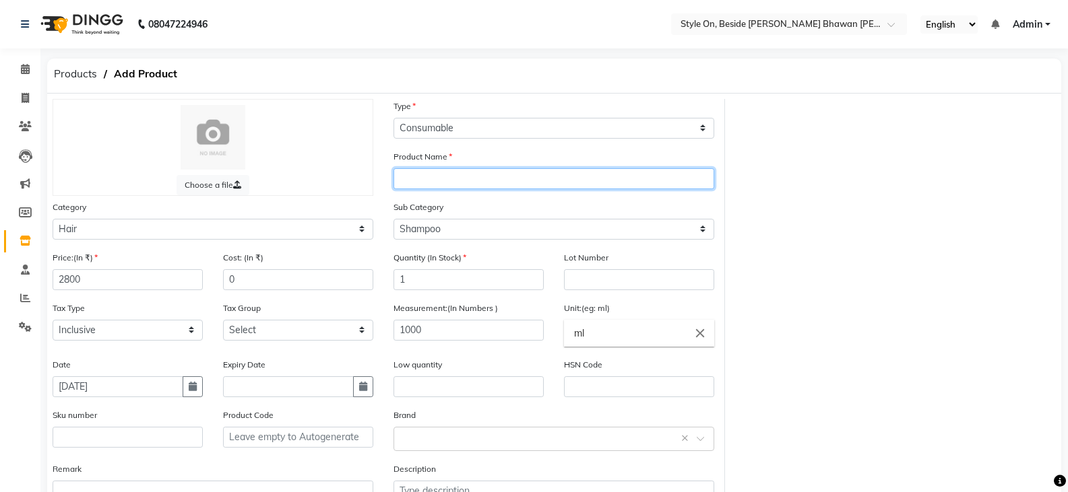
click at [450, 173] on input "text" at bounding box center [553, 178] width 321 height 21
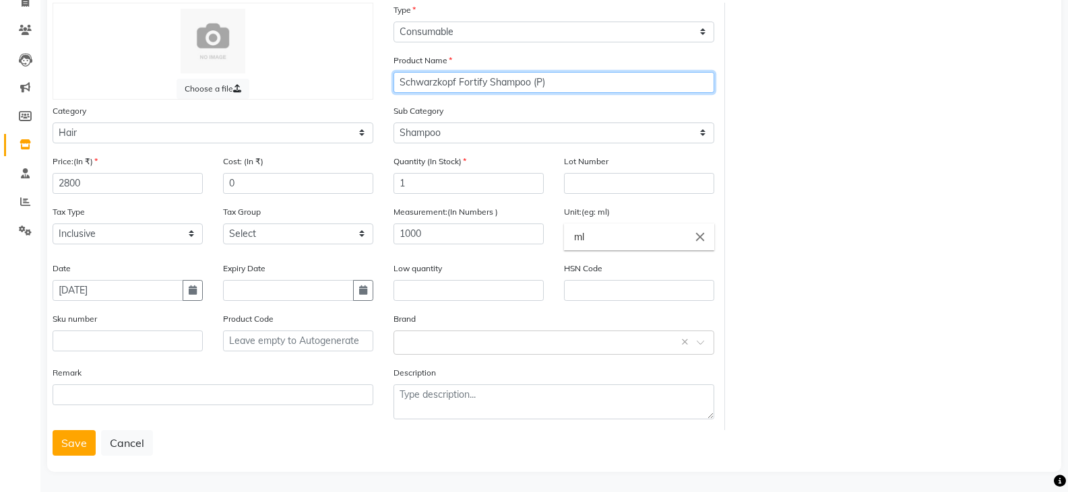
scroll to position [99, 0]
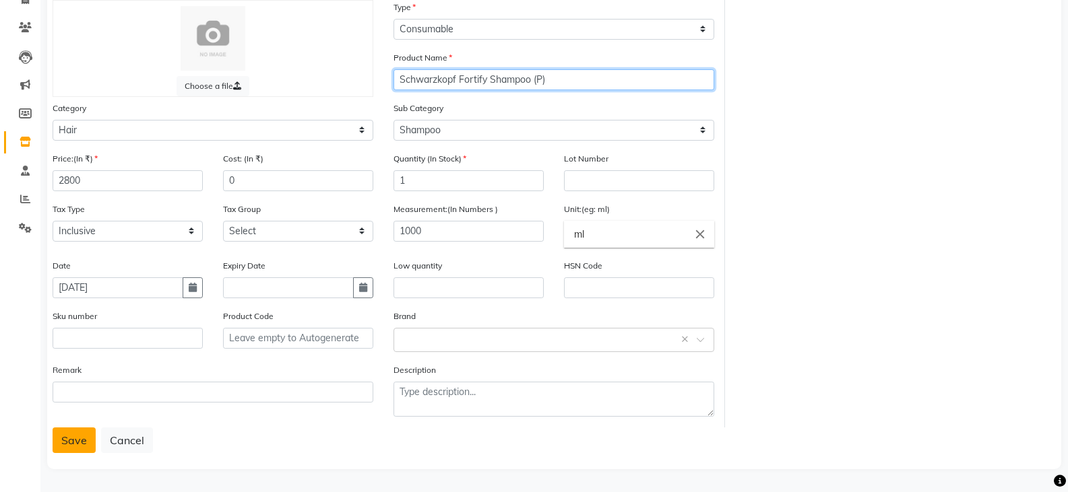
type input "Schwarzkopf Fortify Shampoo (P)"
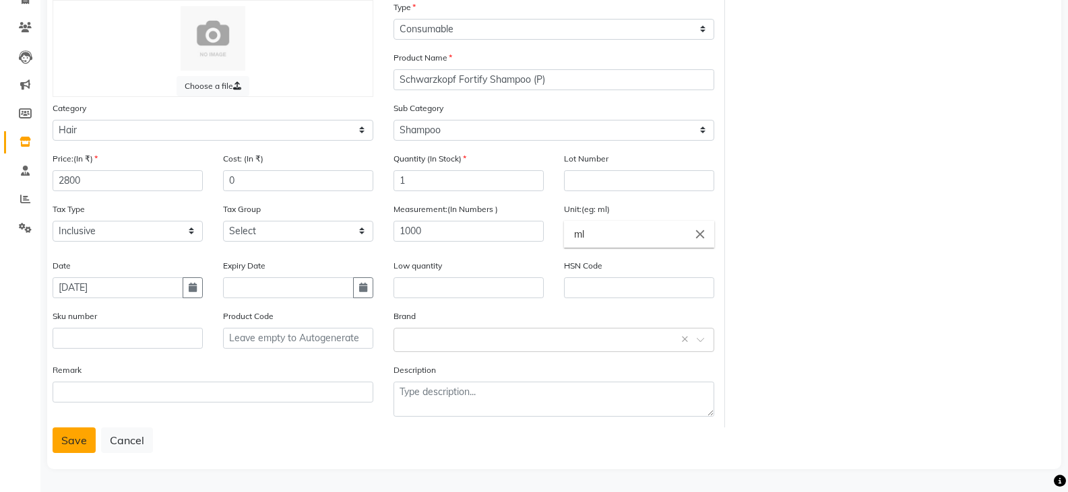
click at [73, 445] on button "Save" at bounding box center [74, 441] width 43 height 26
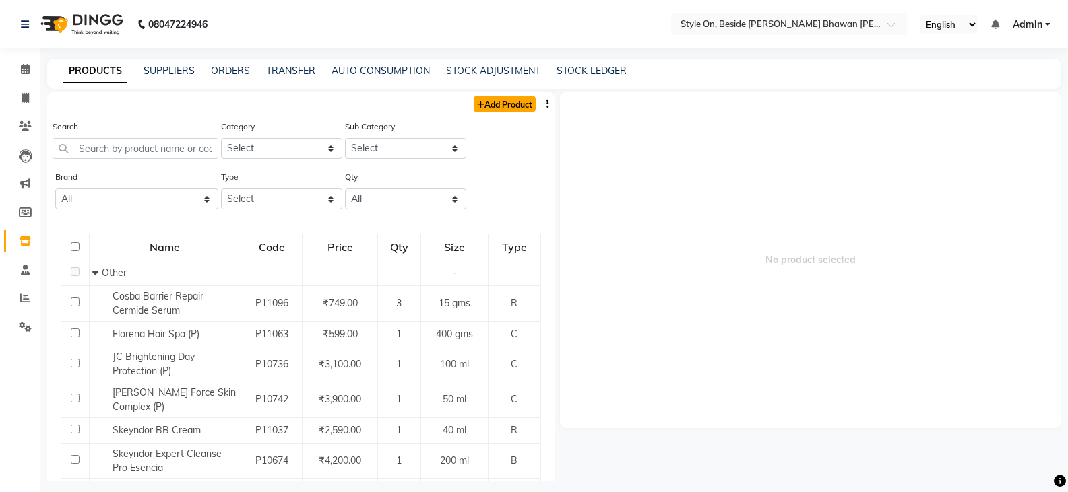
click at [504, 108] on link "Add Product" at bounding box center [504, 104] width 62 height 17
select select "true"
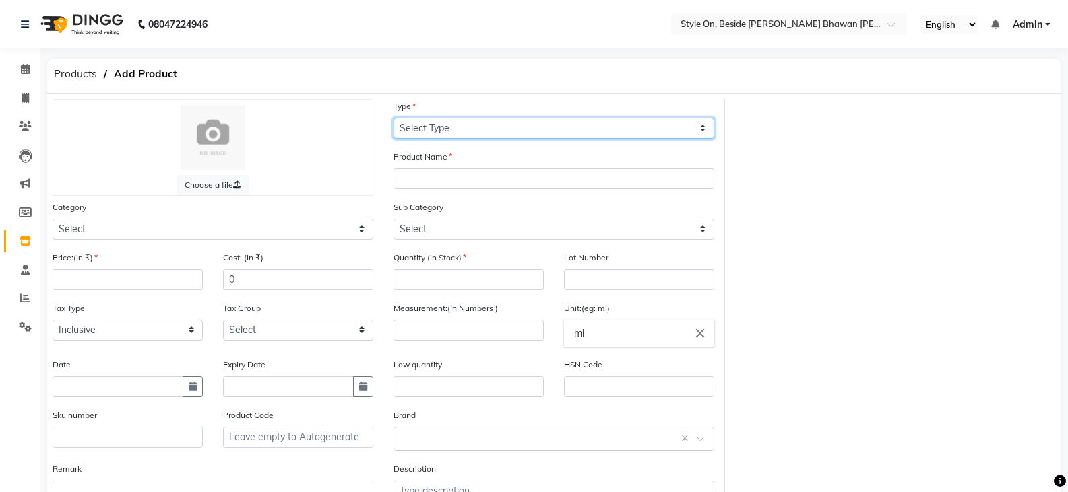
drag, startPoint x: 423, startPoint y: 124, endPoint x: 424, endPoint y: 133, distance: 8.8
click at [423, 124] on select "Select Type Both Retail Consumable" at bounding box center [553, 128] width 321 height 21
select select "C"
click at [393, 118] on select "Select Type Both Retail Consumable" at bounding box center [553, 128] width 321 height 21
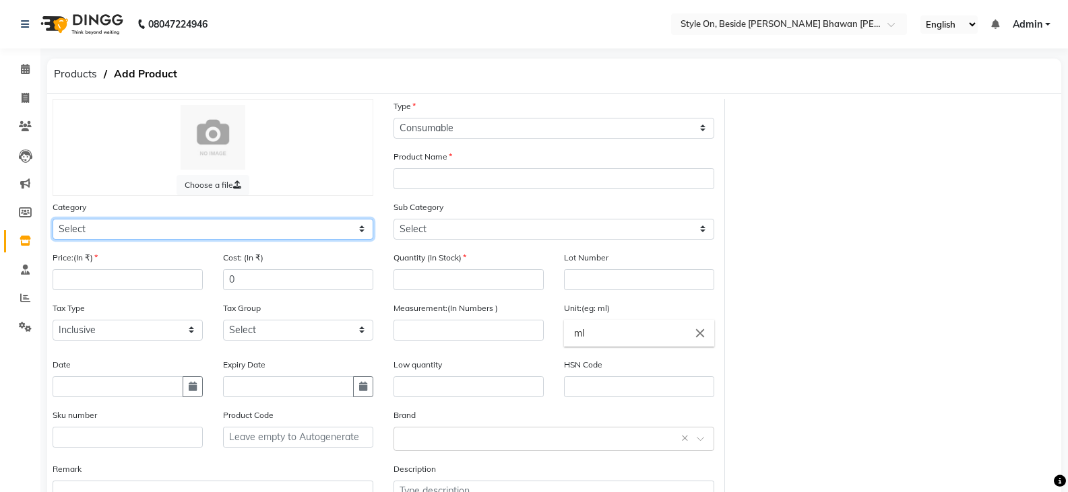
click at [67, 233] on select "Select Hair Skin Makeup Personal Care Appliances [PERSON_NAME] Waxing Disposabl…" at bounding box center [213, 229] width 321 height 21
select select "648201100"
click at [53, 219] on select "Select Hair Skin Makeup Personal Care Appliances [PERSON_NAME] Waxing Disposabl…" at bounding box center [213, 229] width 321 height 21
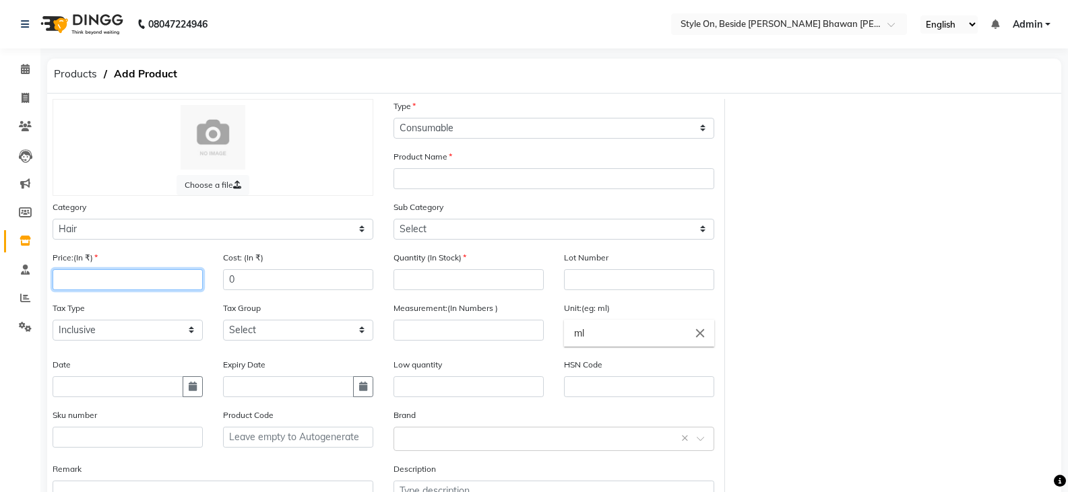
click at [98, 277] on input "number" at bounding box center [128, 279] width 150 height 21
type input "2800"
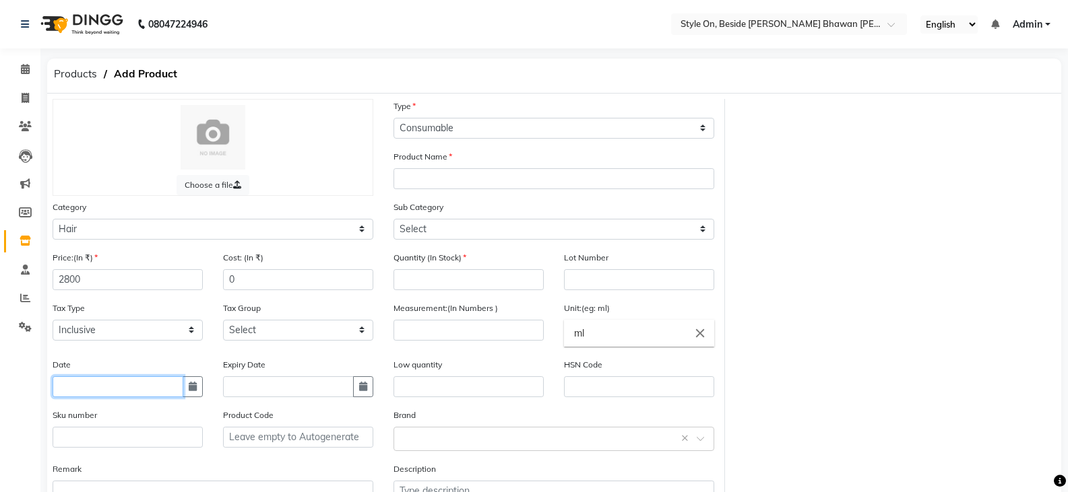
click at [100, 395] on input "text" at bounding box center [118, 387] width 131 height 21
select select "9"
select select "2025"
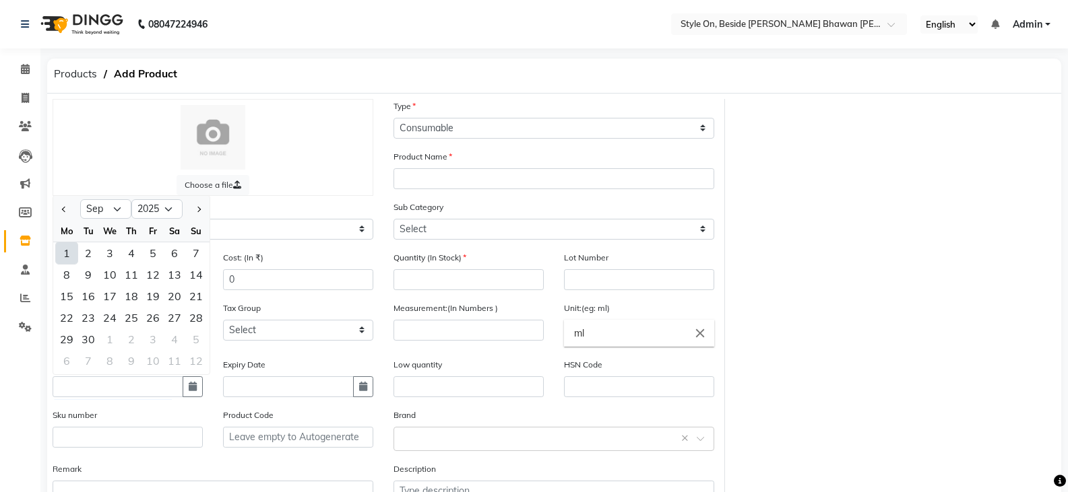
click at [61, 255] on div "1" at bounding box center [67, 253] width 22 height 22
type input "[DATE]"
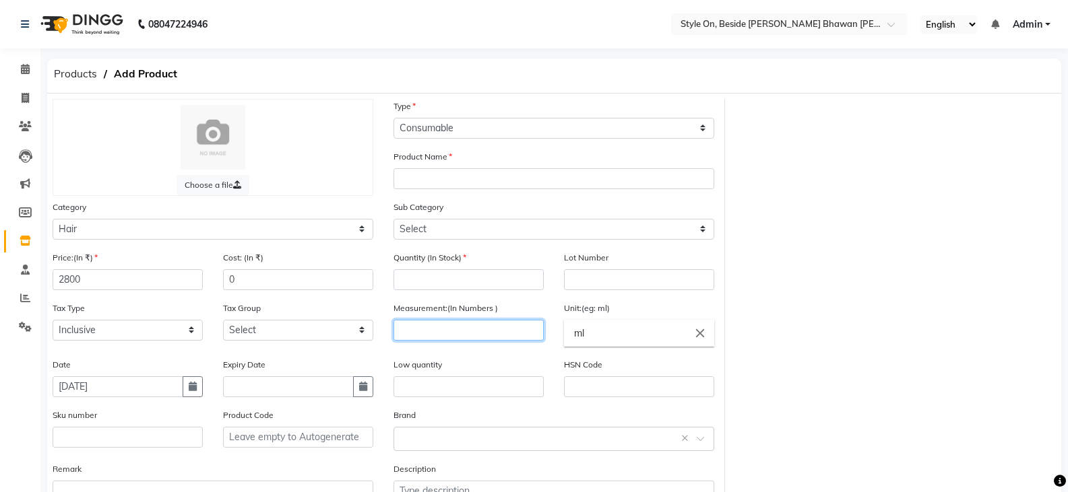
click at [411, 332] on input "number" at bounding box center [468, 330] width 150 height 21
type input "1000"
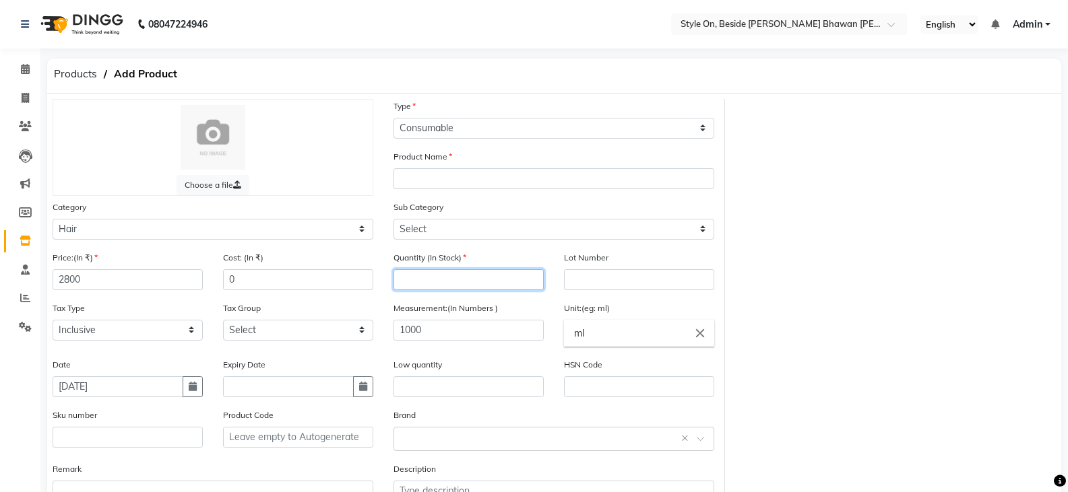
click at [478, 278] on input "number" at bounding box center [468, 279] width 150 height 21
type input "1"
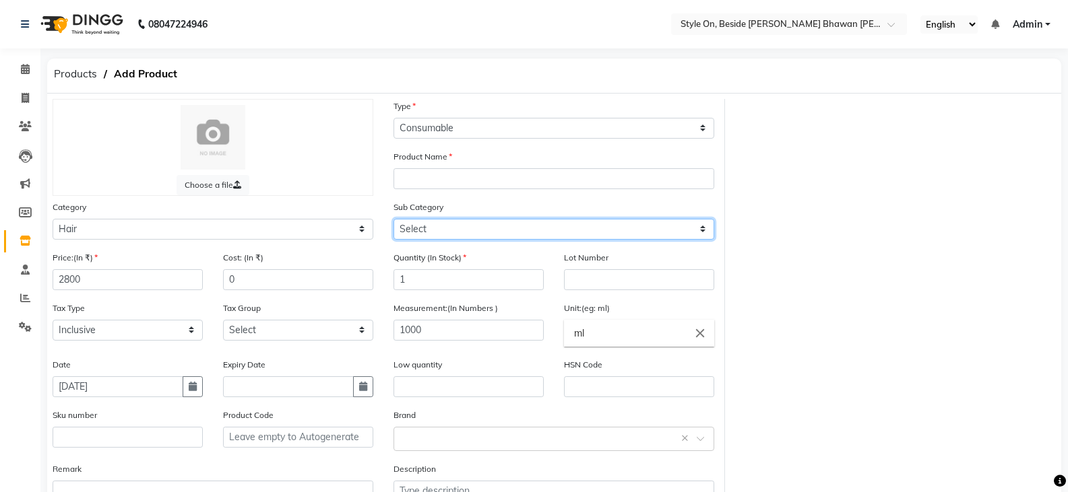
click at [420, 228] on select "Select Shampoo Conditioner Cream Mask Oil Serum Color Appliances Treatment Styl…" at bounding box center [553, 229] width 321 height 21
select select "648201101"
click at [393, 219] on select "Select Shampoo Conditioner Cream Mask Oil Serum Color Appliances Treatment Styl…" at bounding box center [553, 229] width 321 height 21
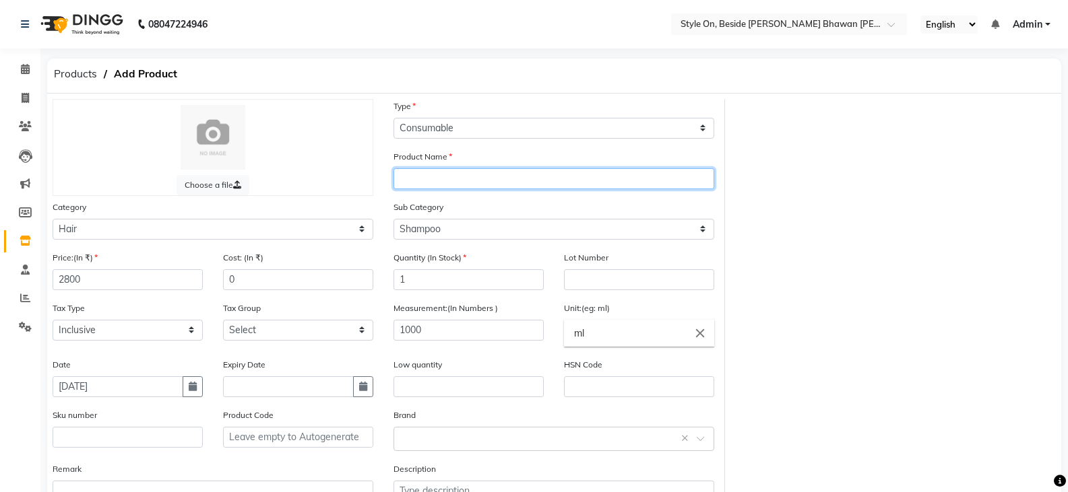
click at [427, 182] on input "text" at bounding box center [553, 178] width 321 height 21
click at [515, 179] on input "Schwarzkopf Hydrate Shapoo" at bounding box center [553, 178] width 321 height 21
click at [566, 176] on input "Schwarzkopf Hydrate Shampoo" at bounding box center [553, 178] width 321 height 21
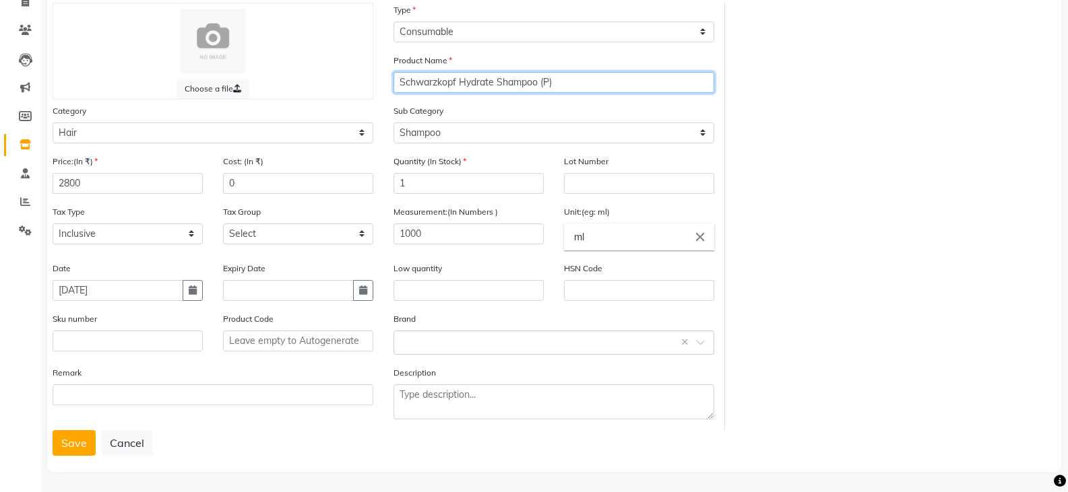
scroll to position [99, 0]
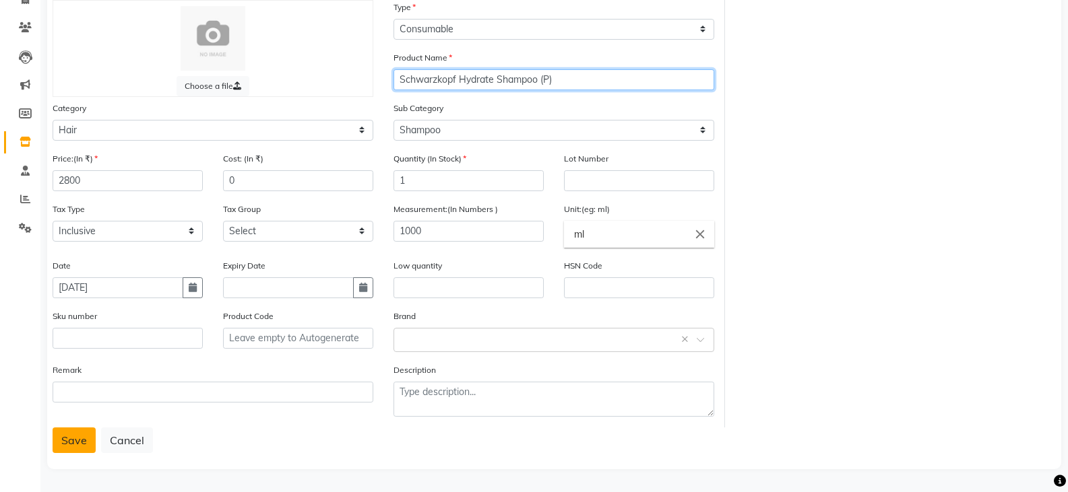
type input "Schwarzkopf Hydrate Shampoo (P)"
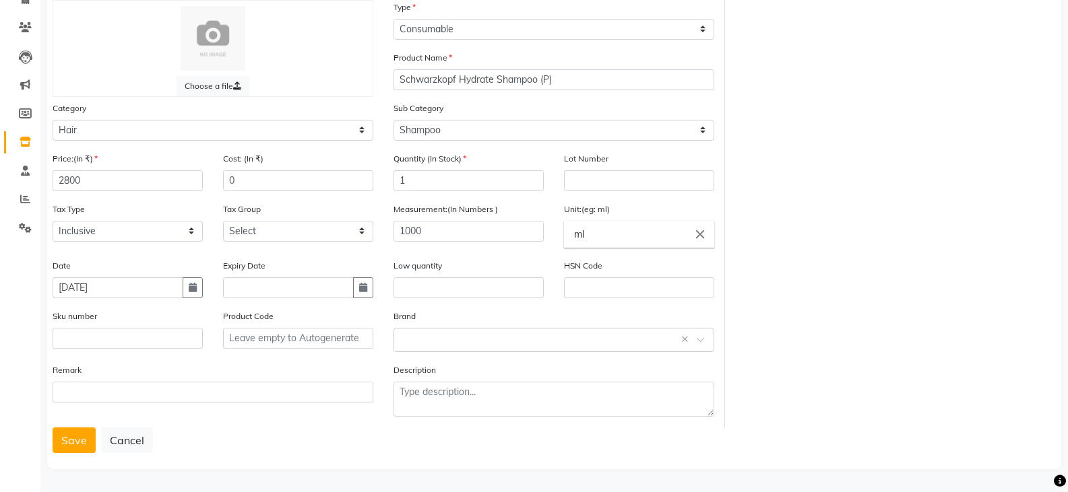
click at [69, 435] on button "Save" at bounding box center [74, 441] width 43 height 26
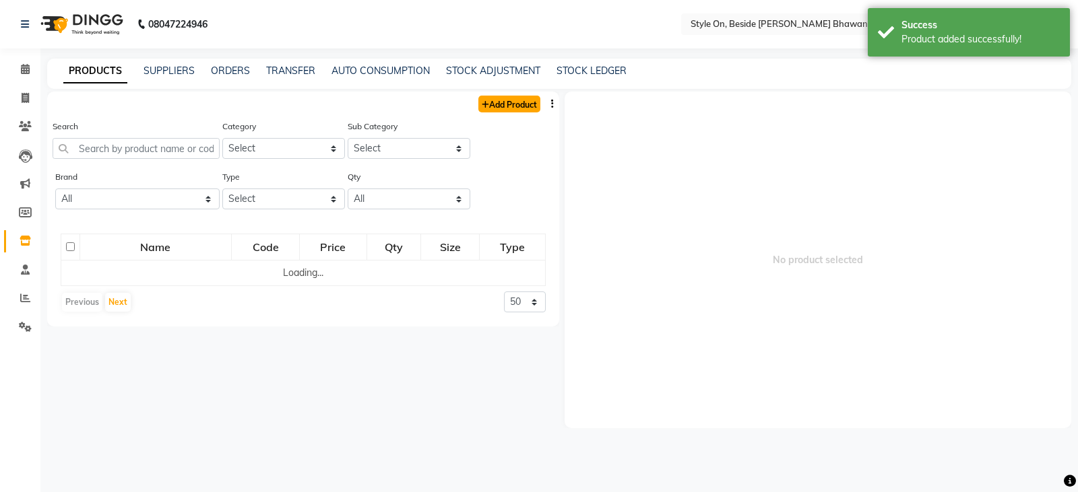
click at [501, 98] on link "Add Product" at bounding box center [509, 104] width 62 height 17
select select "true"
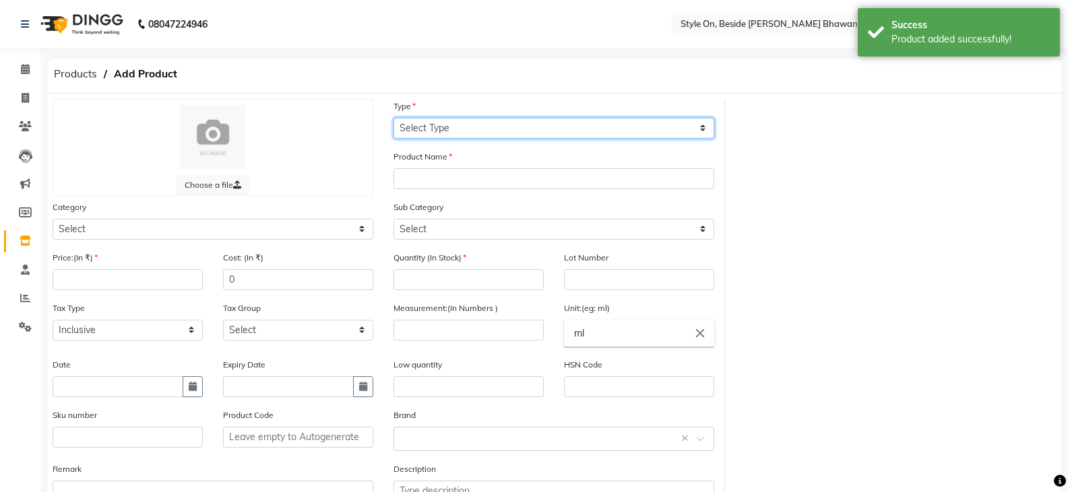
click at [429, 135] on select "Select Type Both Retail Consumable" at bounding box center [553, 128] width 321 height 21
select select "C"
click at [393, 118] on select "Select Type Both Retail Consumable" at bounding box center [553, 128] width 321 height 21
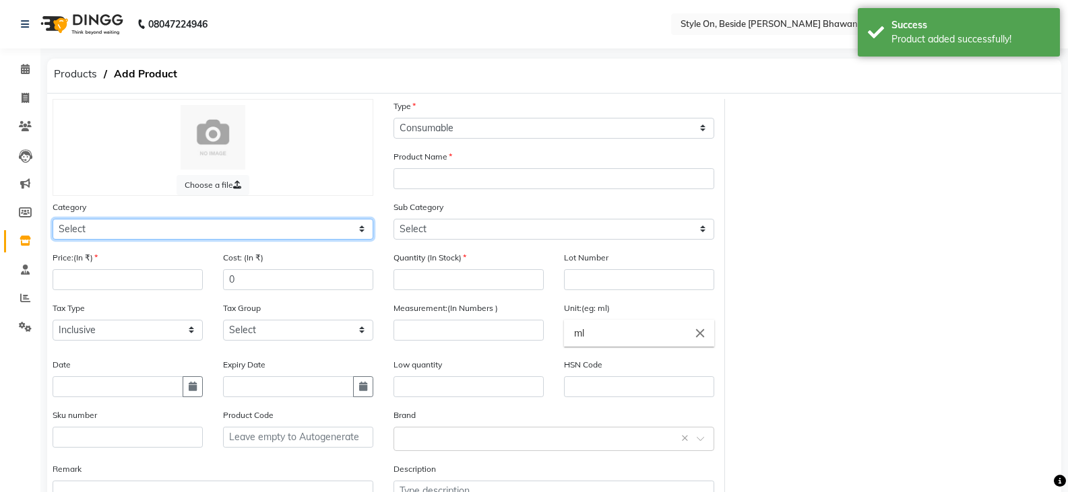
click at [68, 235] on select "Select Hair Skin Makeup Personal Care Appliances [PERSON_NAME] Waxing Disposabl…" at bounding box center [213, 229] width 321 height 21
select select "648201100"
click at [53, 219] on select "Select Hair Skin Makeup Personal Care Appliances [PERSON_NAME] Waxing Disposabl…" at bounding box center [213, 229] width 321 height 21
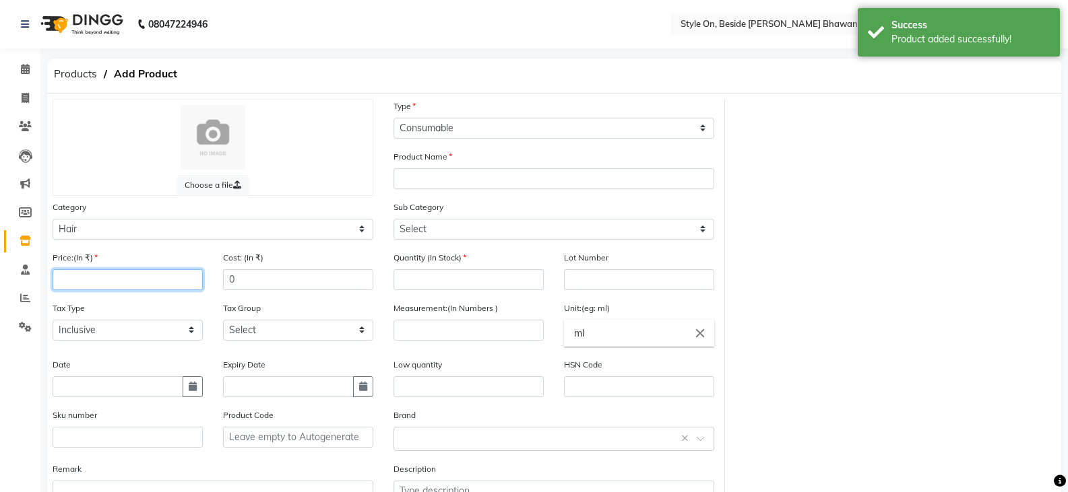
click at [115, 273] on input "number" at bounding box center [128, 279] width 150 height 21
type input "2800"
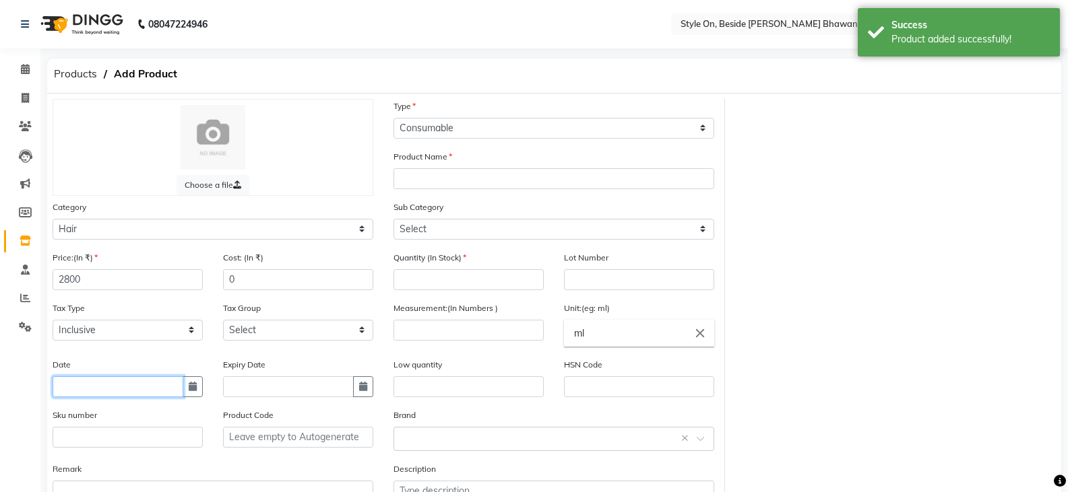
click at [121, 383] on input "text" at bounding box center [118, 387] width 131 height 21
select select "9"
select select "2025"
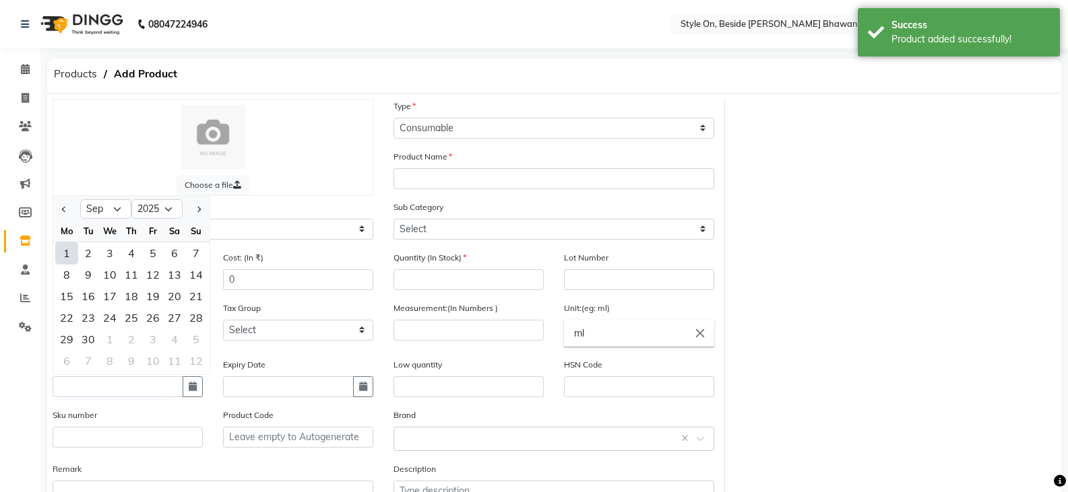
click at [58, 258] on div "1" at bounding box center [67, 253] width 22 height 22
type input "[DATE]"
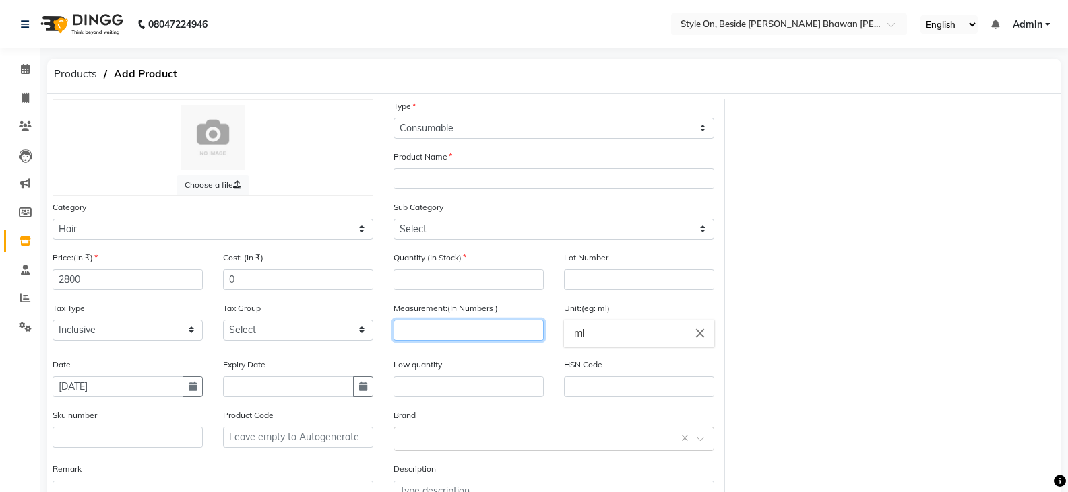
click at [452, 331] on input "number" at bounding box center [468, 330] width 150 height 21
type input "1000"
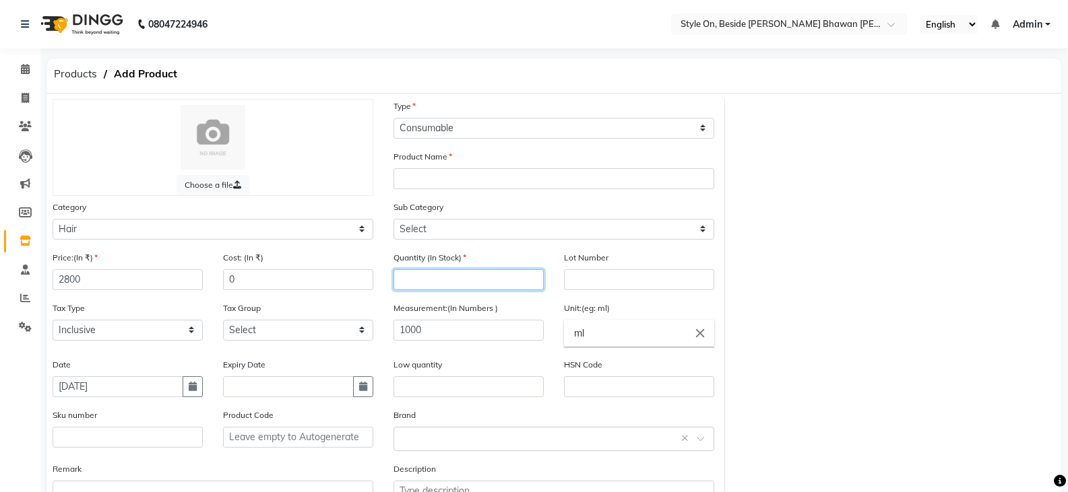
click at [444, 274] on input "number" at bounding box center [468, 279] width 150 height 21
type input "1"
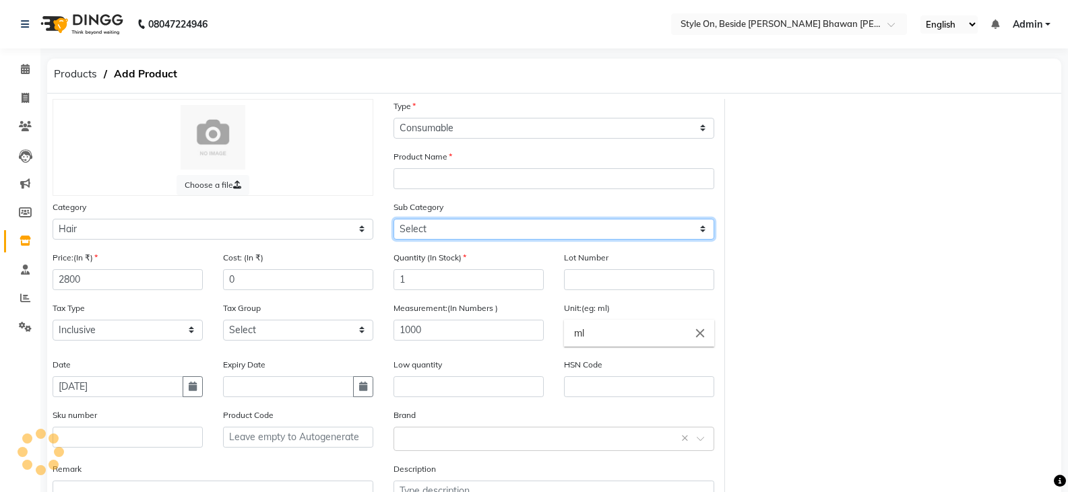
click at [423, 226] on select "Select Shampoo Conditioner Cream Mask Oil Serum Color Appliances Treatment Styl…" at bounding box center [553, 229] width 321 height 21
select select "648201101"
click at [393, 219] on select "Select Shampoo Conditioner Cream Mask Oil Serum Color Appliances Treatment Styl…" at bounding box center [553, 229] width 321 height 21
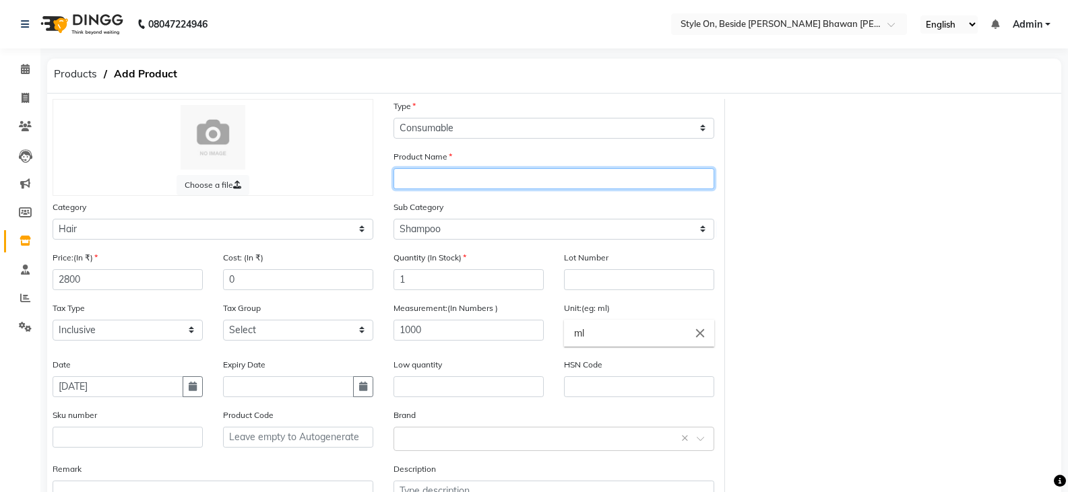
click at [420, 185] on input "text" at bounding box center [553, 178] width 321 height 21
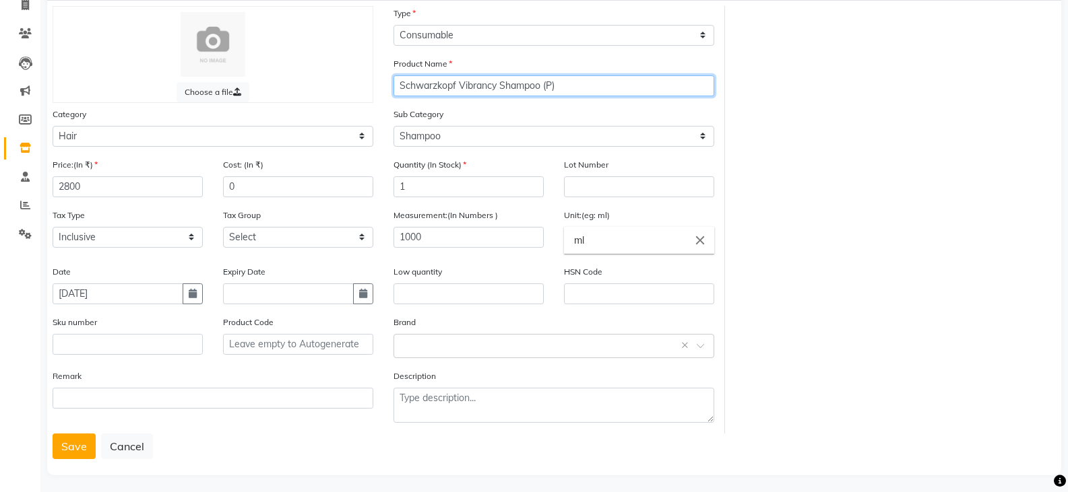
scroll to position [99, 0]
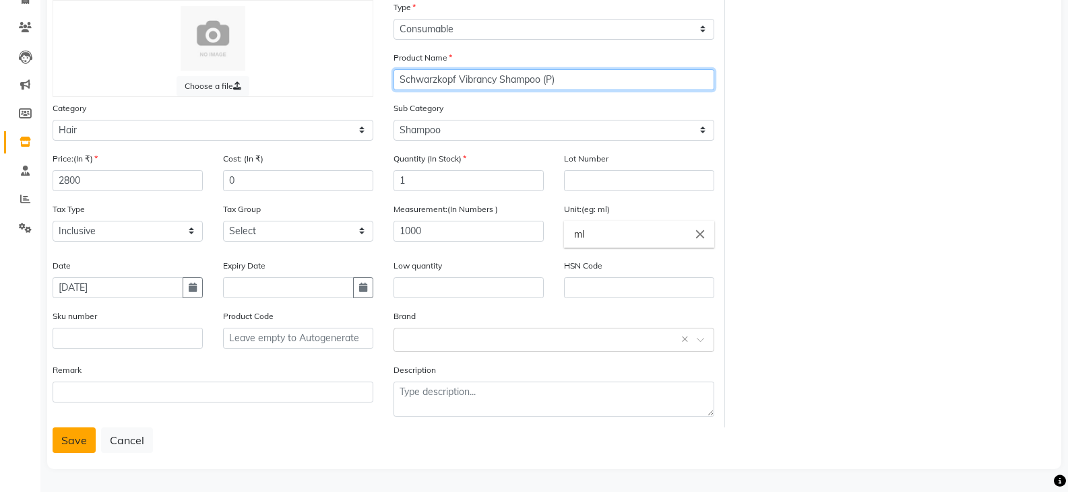
type input "Schwarzkopf Vibrancy Shampoo (P)"
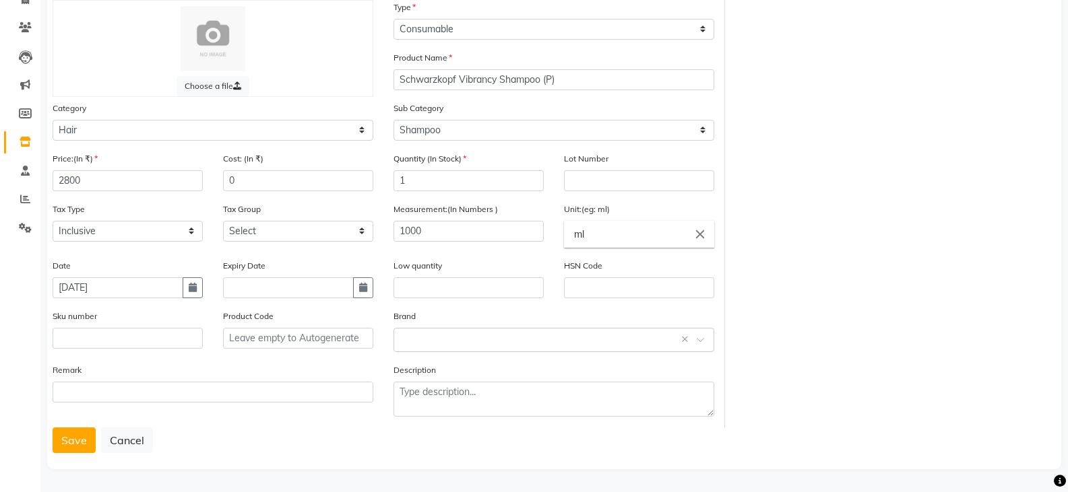
click at [74, 437] on button "Save" at bounding box center [74, 441] width 43 height 26
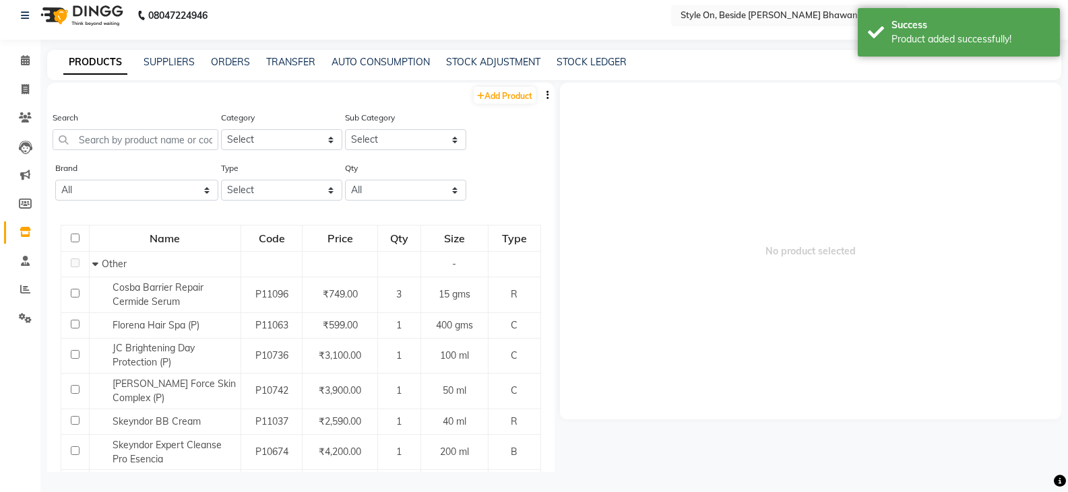
scroll to position [9, 0]
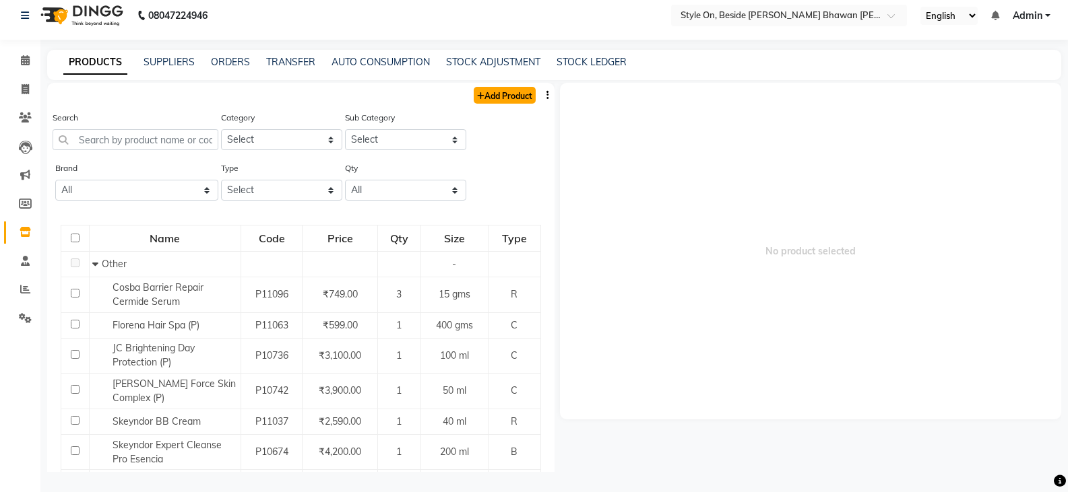
click at [497, 94] on link "Add Product" at bounding box center [504, 95] width 62 height 17
select select "true"
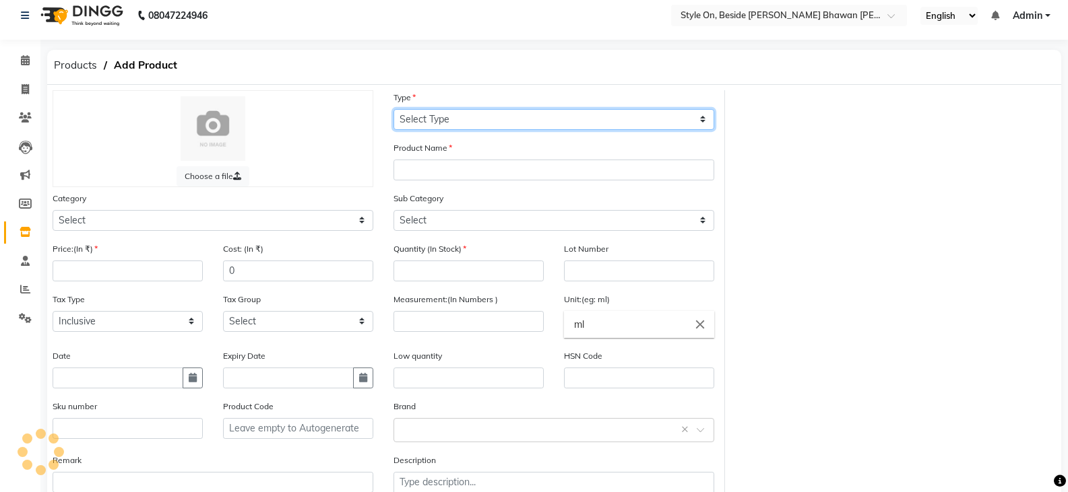
click at [425, 113] on select "Select Type Both Retail Consumable" at bounding box center [553, 119] width 321 height 21
select select "C"
click at [393, 109] on select "Select Type Both Retail Consumable" at bounding box center [553, 119] width 321 height 21
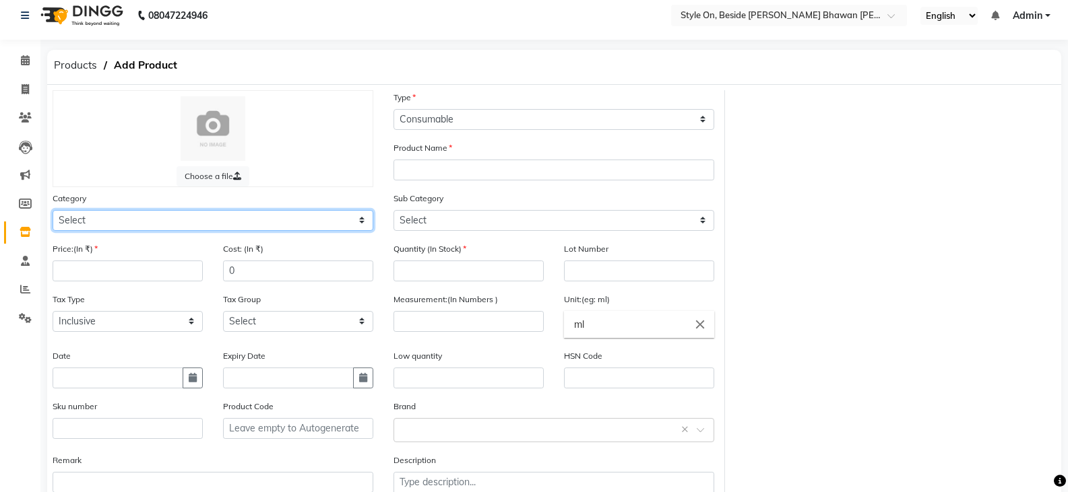
click at [60, 220] on select "Select Hair Skin Makeup Personal Care Appliances [PERSON_NAME] Waxing Disposabl…" at bounding box center [213, 220] width 321 height 21
select select "648201100"
click at [53, 210] on select "Select Hair Skin Makeup Personal Care Appliances [PERSON_NAME] Waxing Disposabl…" at bounding box center [213, 220] width 321 height 21
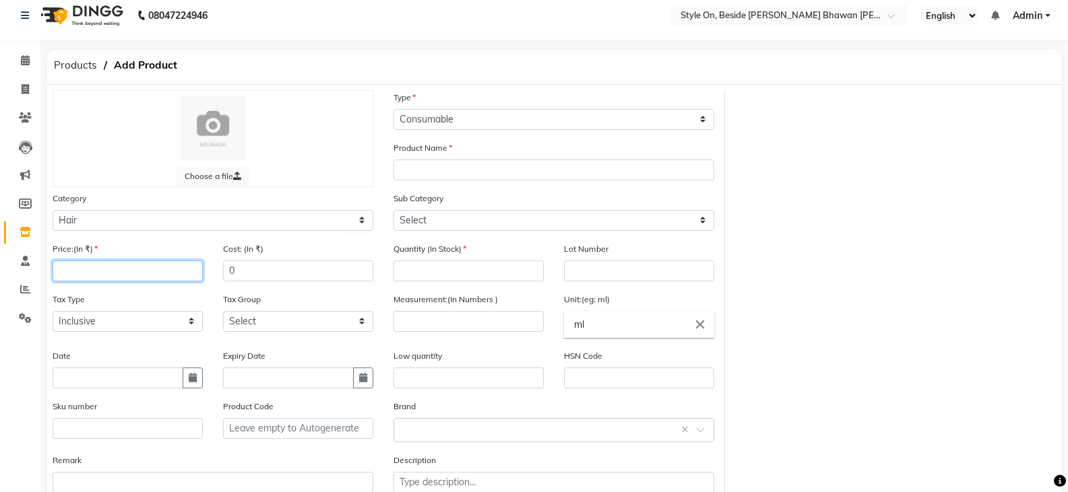
click at [117, 271] on input "number" at bounding box center [128, 271] width 150 height 21
type input "2200"
drag, startPoint x: 100, startPoint y: 397, endPoint x: 104, endPoint y: 385, distance: 13.0
click at [100, 396] on div "Date" at bounding box center [127, 374] width 170 height 51
click at [105, 385] on input "text" at bounding box center [118, 378] width 131 height 21
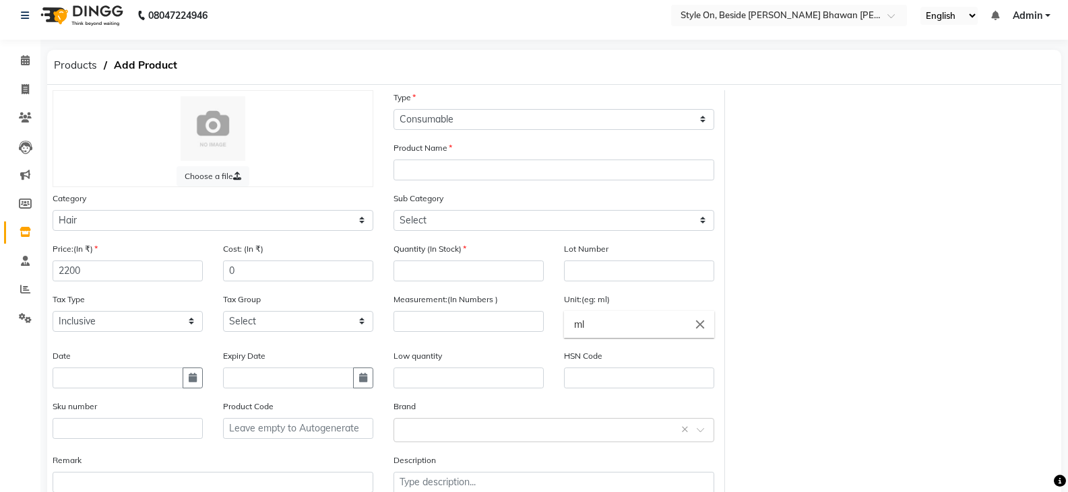
select select "9"
select select "2025"
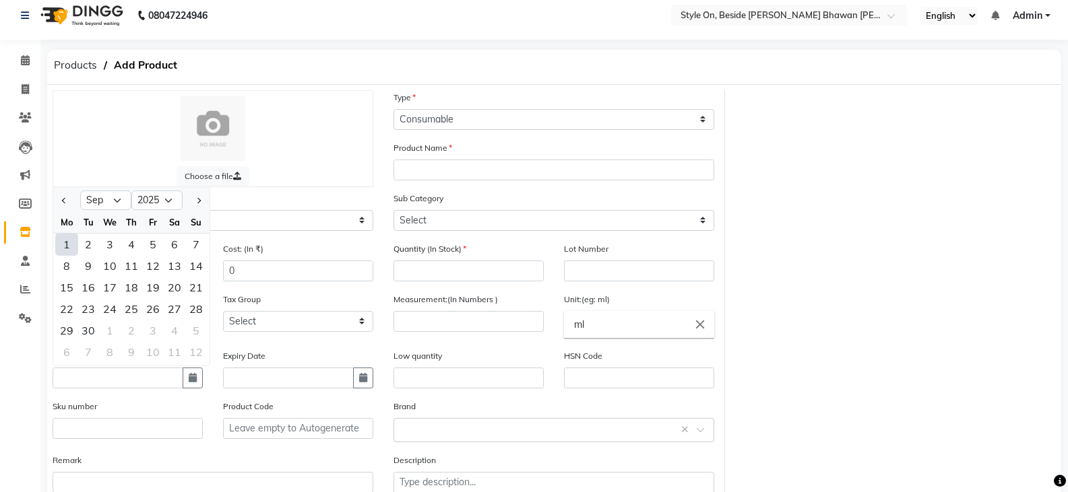
click at [67, 247] on div "1" at bounding box center [67, 245] width 22 height 22
type input "[DATE]"
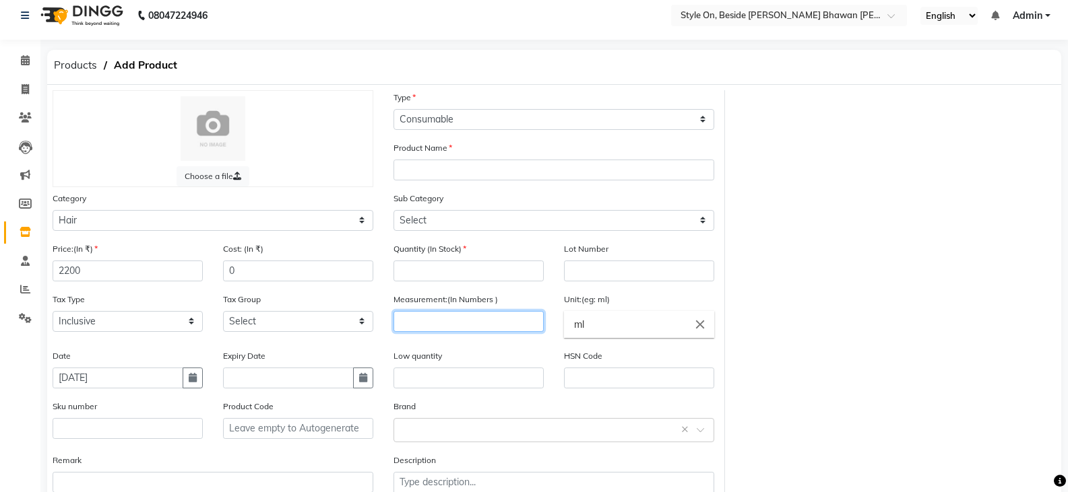
click at [436, 325] on input "number" at bounding box center [468, 321] width 150 height 21
click at [399, 272] on input "number" at bounding box center [468, 271] width 150 height 21
click at [440, 329] on input "number" at bounding box center [468, 321] width 150 height 21
type input "400"
click at [424, 275] on input "number" at bounding box center [468, 271] width 150 height 21
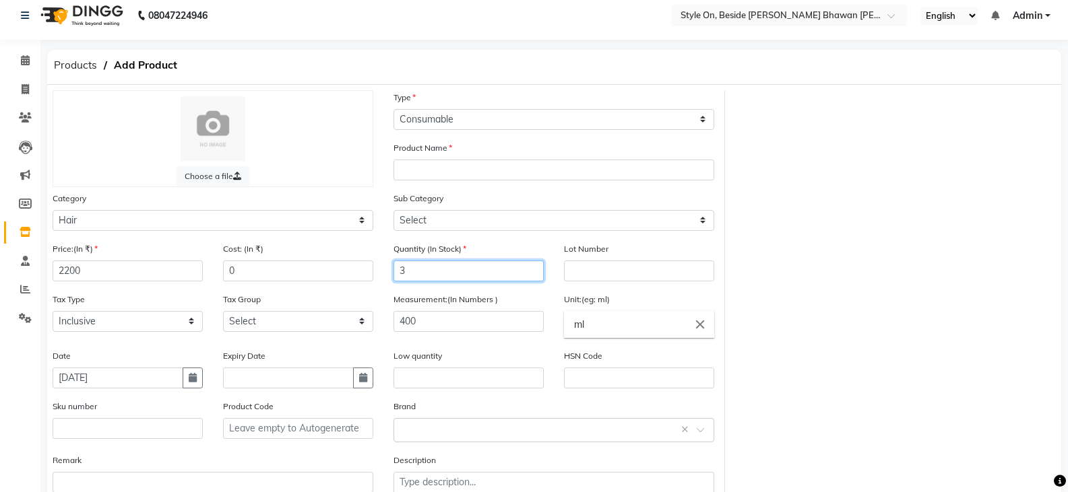
type input "3"
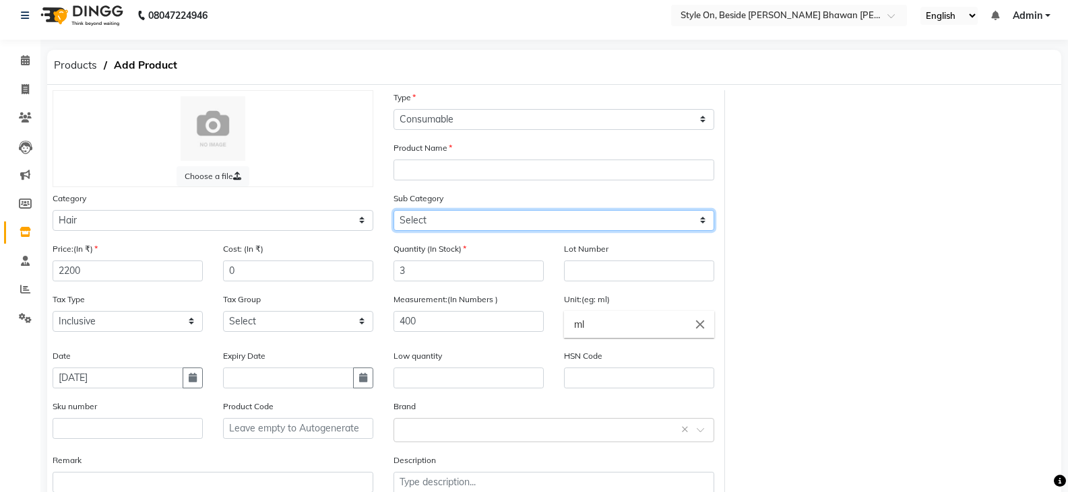
click at [435, 216] on select "Select Shampoo Conditioner Cream Mask Oil Serum Color Appliances Treatment Styl…" at bounding box center [553, 220] width 321 height 21
select select "648201109"
click at [393, 210] on select "Select Shampoo Conditioner Cream Mask Oil Serum Color Appliances Treatment Styl…" at bounding box center [553, 220] width 321 height 21
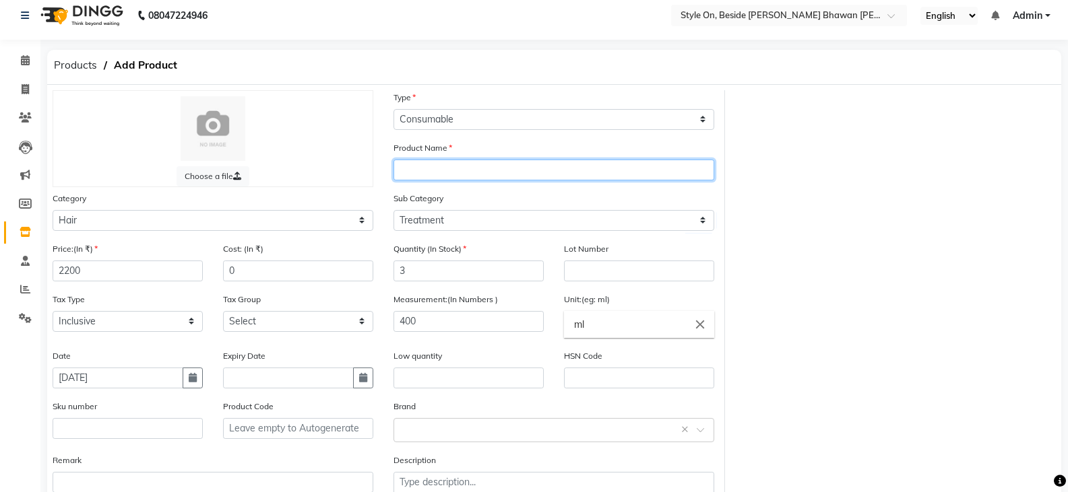
click at [422, 170] on input "text" at bounding box center [553, 170] width 321 height 21
click at [526, 170] on input "Schwarzkopf Instant Infusion Fibre Clinix)" at bounding box center [553, 170] width 321 height 21
click at [531, 172] on input "Schwarzkopf Instant Infusion Fibre Clinix)" at bounding box center [553, 170] width 321 height 21
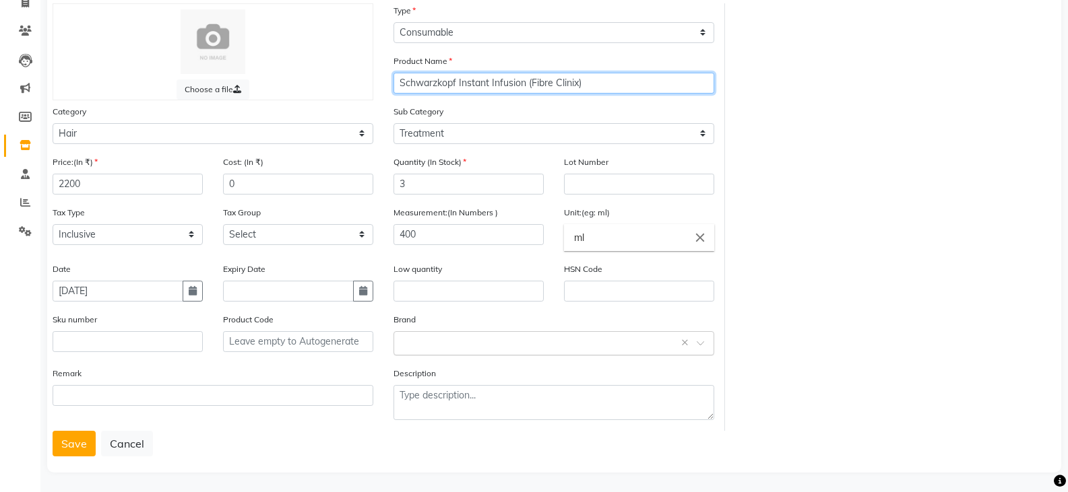
scroll to position [99, 0]
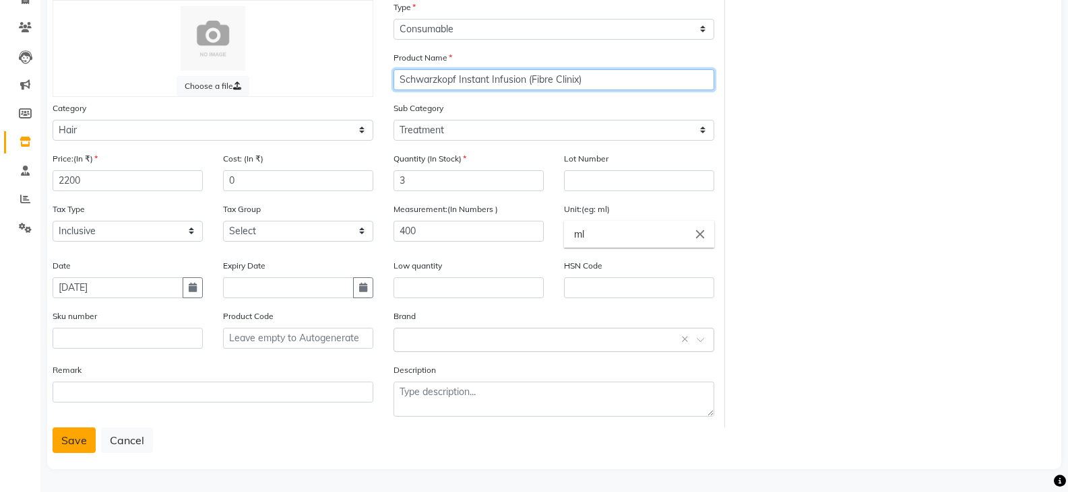
type input "Schwarzkopf Instant Infusion (Fibre Clinix)"
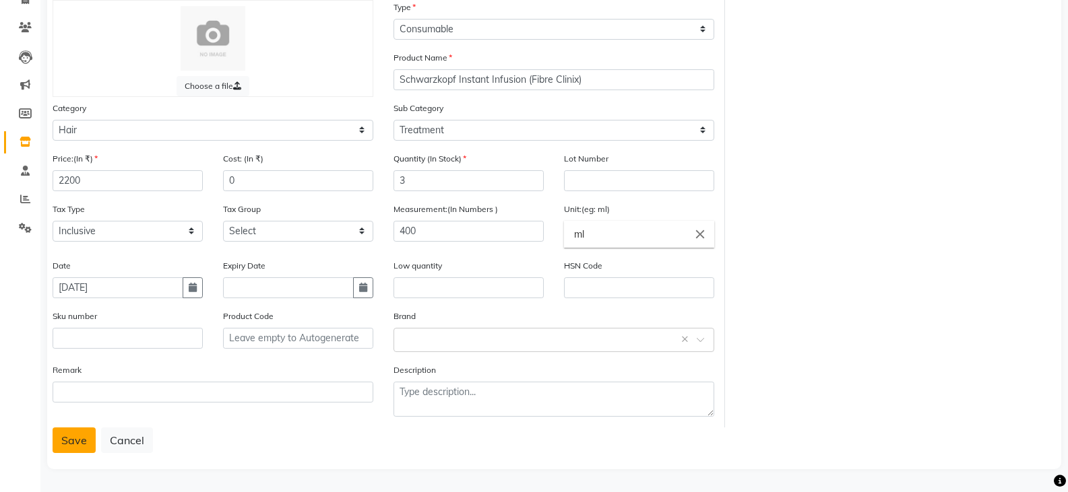
click at [72, 439] on button "Save" at bounding box center [74, 441] width 43 height 26
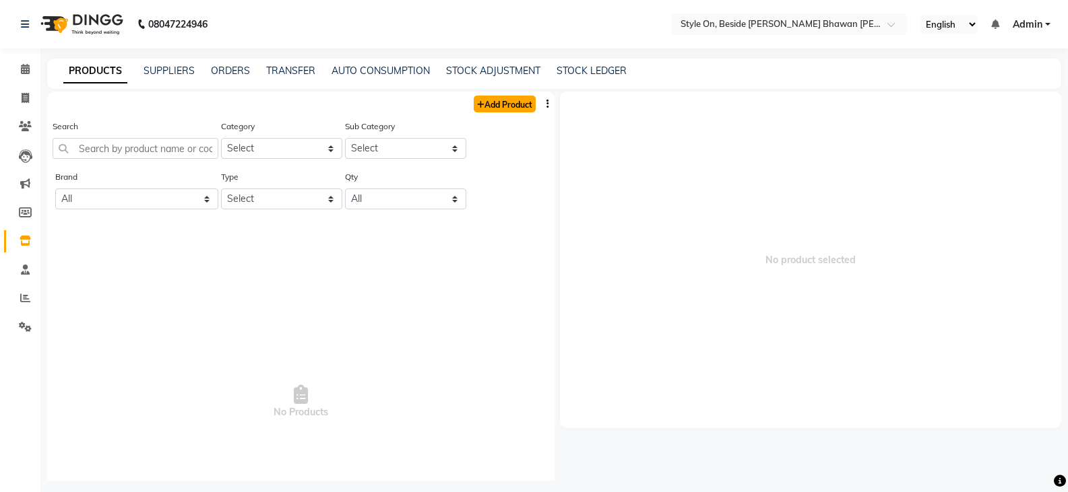
click at [486, 107] on link "Add Product" at bounding box center [504, 104] width 62 height 17
select select "true"
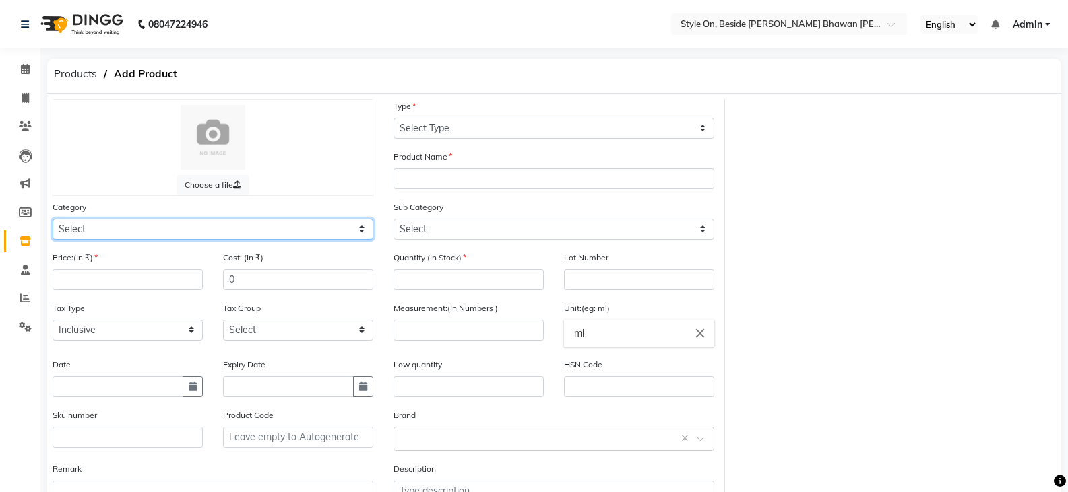
click at [67, 233] on select "Select Hair Skin Makeup Personal Care Appliances [PERSON_NAME] Waxing Disposabl…" at bounding box center [213, 229] width 321 height 21
select select "648201100"
click at [53, 219] on select "Select Hair Skin Makeup Personal Care Appliances [PERSON_NAME] Waxing Disposabl…" at bounding box center [213, 229] width 321 height 21
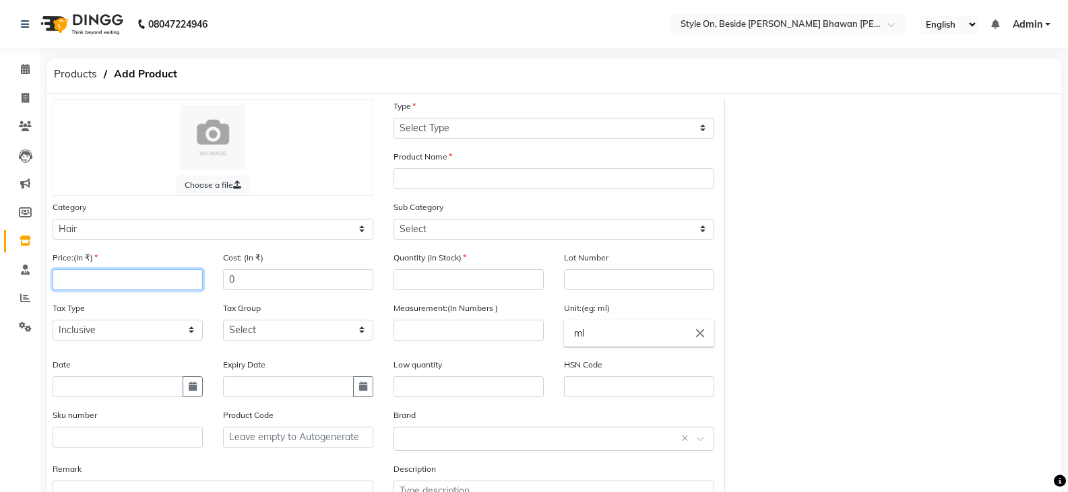
click at [80, 285] on input "number" at bounding box center [128, 279] width 150 height 21
type input "2050"
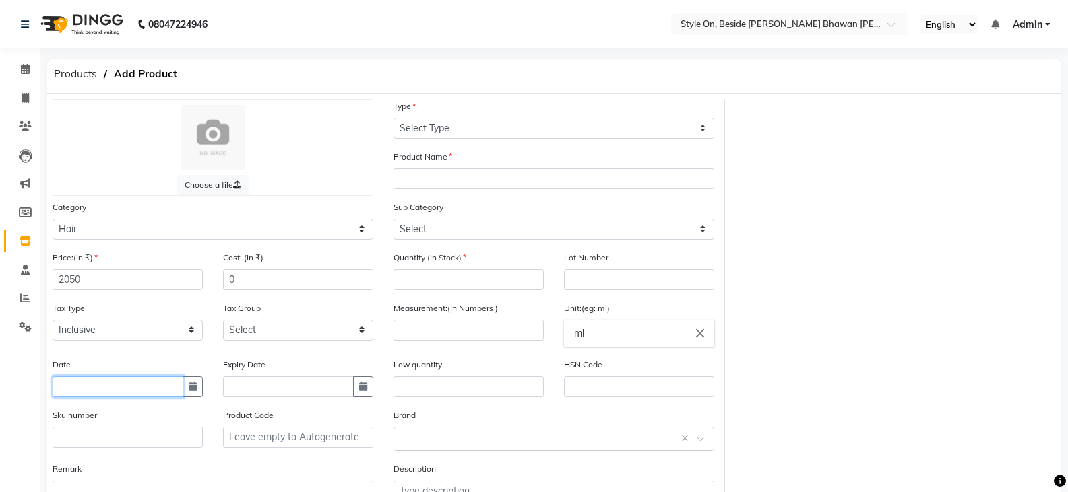
click at [125, 386] on input "text" at bounding box center [118, 387] width 131 height 21
select select "9"
select select "2025"
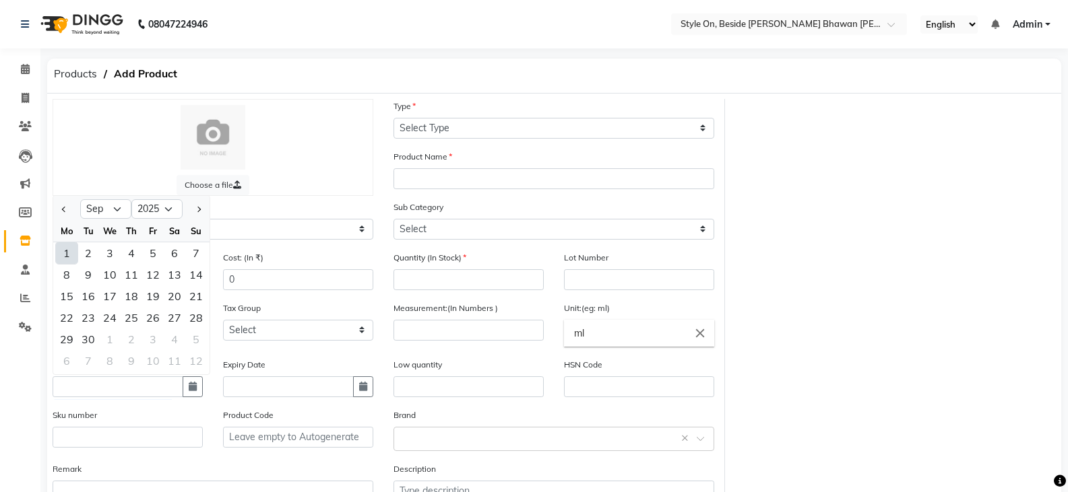
click at [69, 253] on div "1" at bounding box center [67, 253] width 22 height 22
type input "[DATE]"
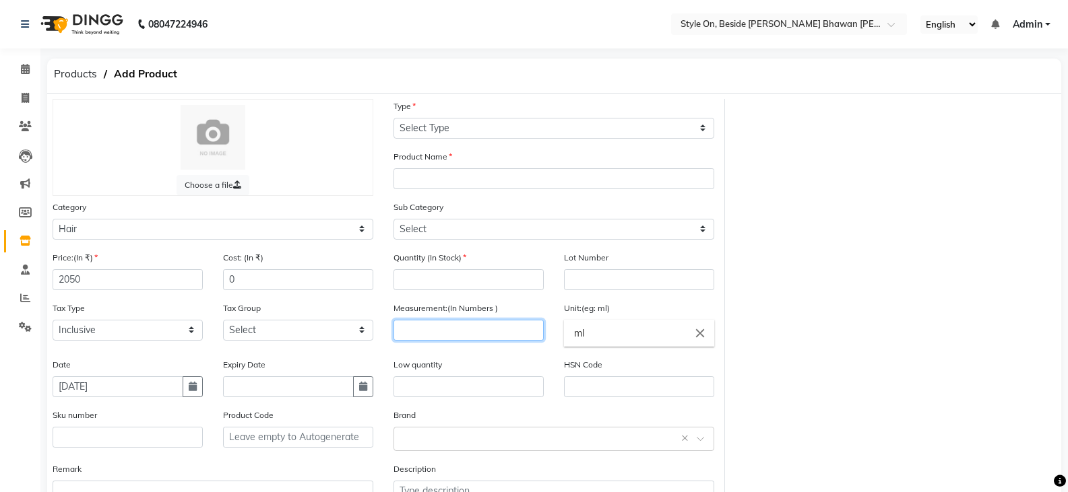
click at [434, 331] on input "number" at bounding box center [468, 330] width 150 height 21
type input "500"
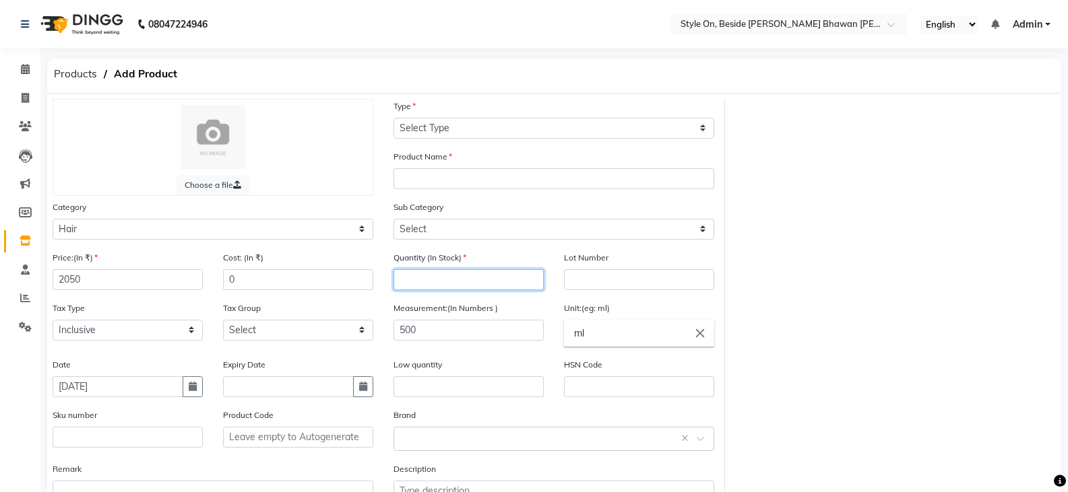
click at [427, 286] on input "number" at bounding box center [468, 279] width 150 height 21
type input "4"
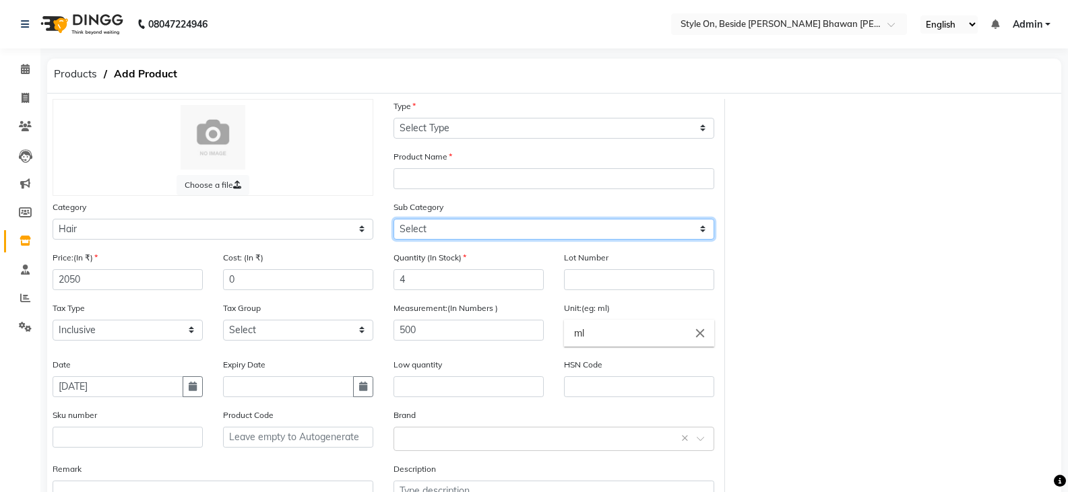
click at [410, 226] on select "Select Shampoo Conditioner Cream Mask Oil Serum Color Appliances Treatment Styl…" at bounding box center [553, 229] width 321 height 21
click at [393, 219] on select "Select Shampoo Conditioner Cream Mask Oil Serum Color Appliances Treatment Styl…" at bounding box center [553, 229] width 321 height 21
click at [426, 229] on select "Select Shampoo Conditioner Cream Mask Oil Serum Color Appliances Treatment Styl…" at bounding box center [553, 229] width 321 height 21
select select "648201104"
click at [393, 219] on select "Select Shampoo Conditioner Cream Mask Oil Serum Color Appliances Treatment Styl…" at bounding box center [553, 229] width 321 height 21
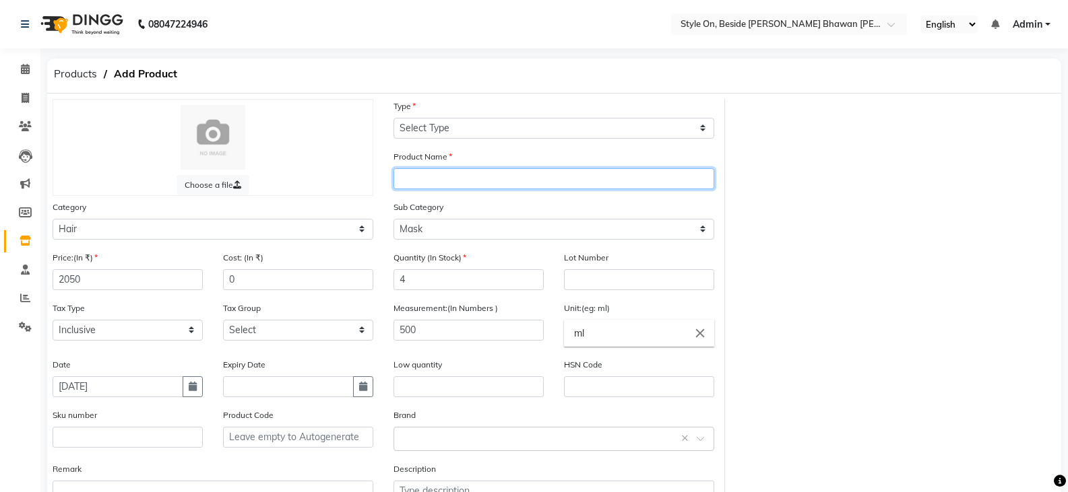
click at [429, 185] on input "text" at bounding box center [553, 178] width 321 height 21
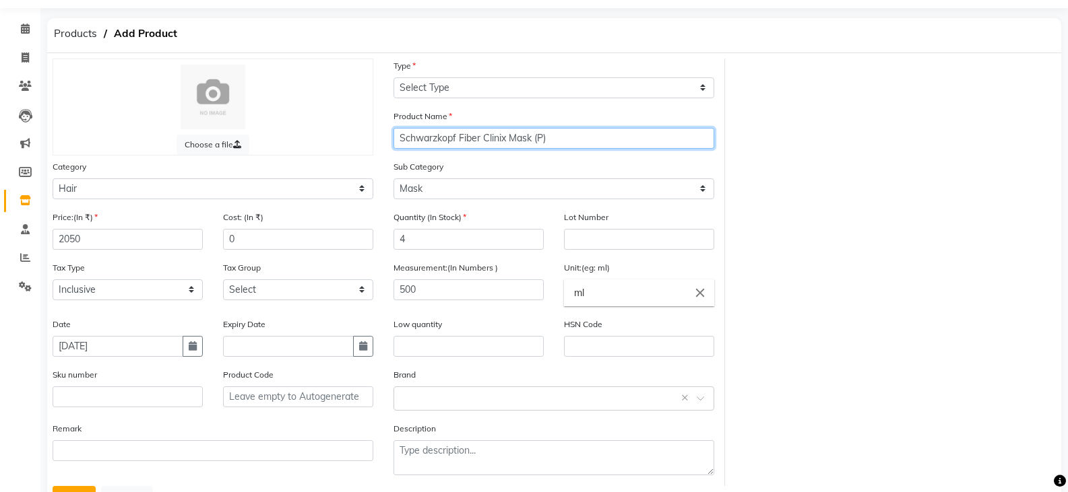
scroll to position [99, 0]
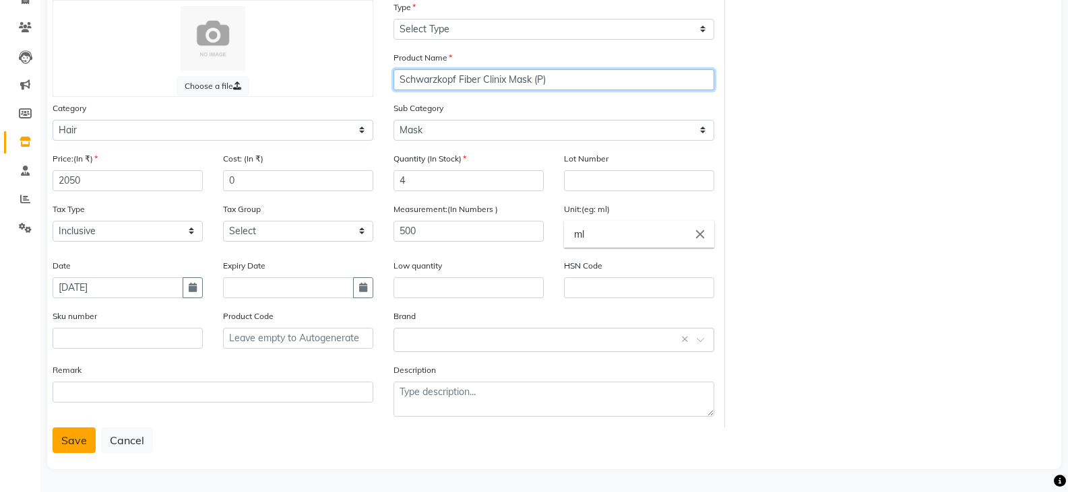
type input "Schwarzkopf Fiber Clinix Mask (P)"
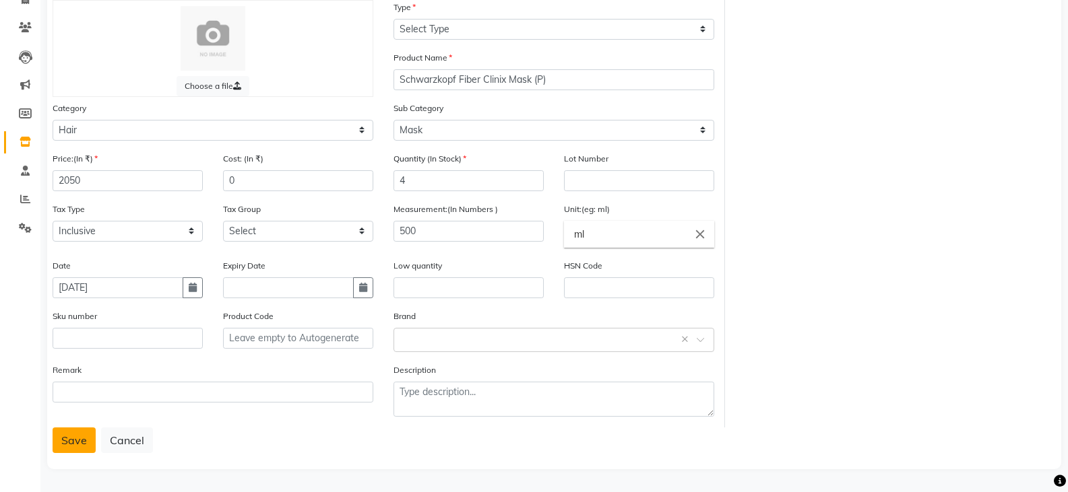
click at [70, 436] on button "Save" at bounding box center [74, 441] width 43 height 26
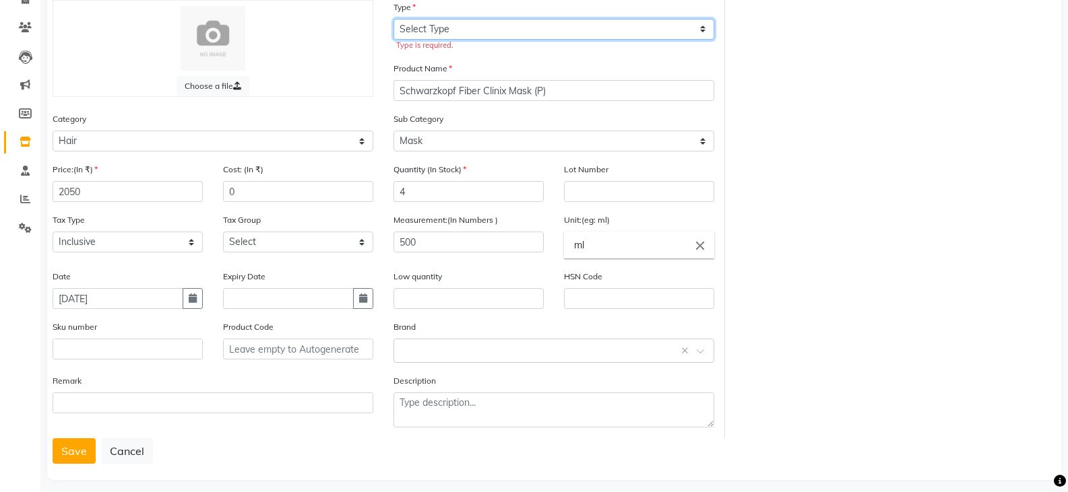
click at [413, 38] on select "Select Type Both Retail Consumable" at bounding box center [553, 29] width 321 height 21
select select "C"
click at [393, 19] on select "Select Type Both Retail Consumable" at bounding box center [553, 29] width 321 height 21
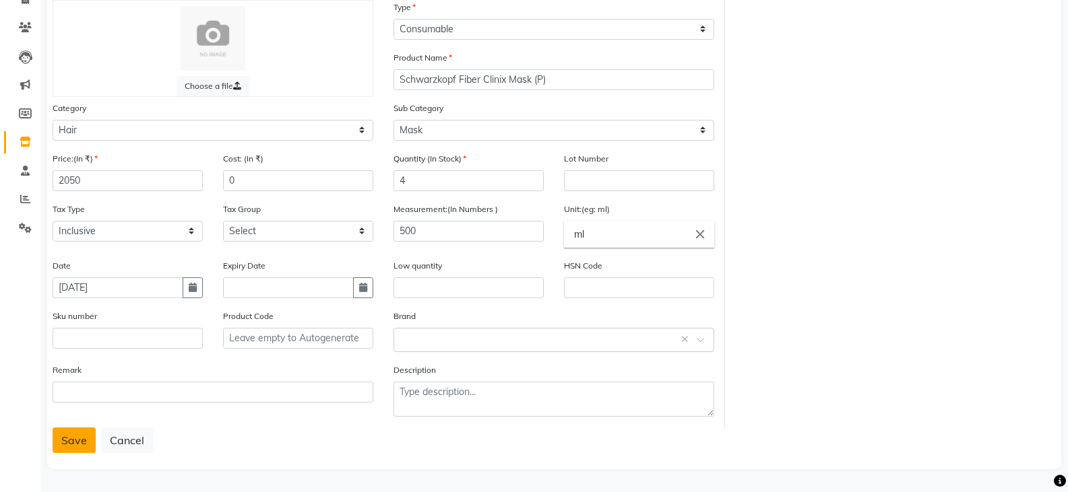
drag, startPoint x: 48, startPoint y: 447, endPoint x: 61, endPoint y: 445, distance: 13.5
click at [53, 446] on div "Choose a file Type Select Type Both Retail Consumable Product Name Schwarzkopf …" at bounding box center [554, 232] width 1014 height 475
click at [63, 445] on button "Save" at bounding box center [74, 441] width 43 height 26
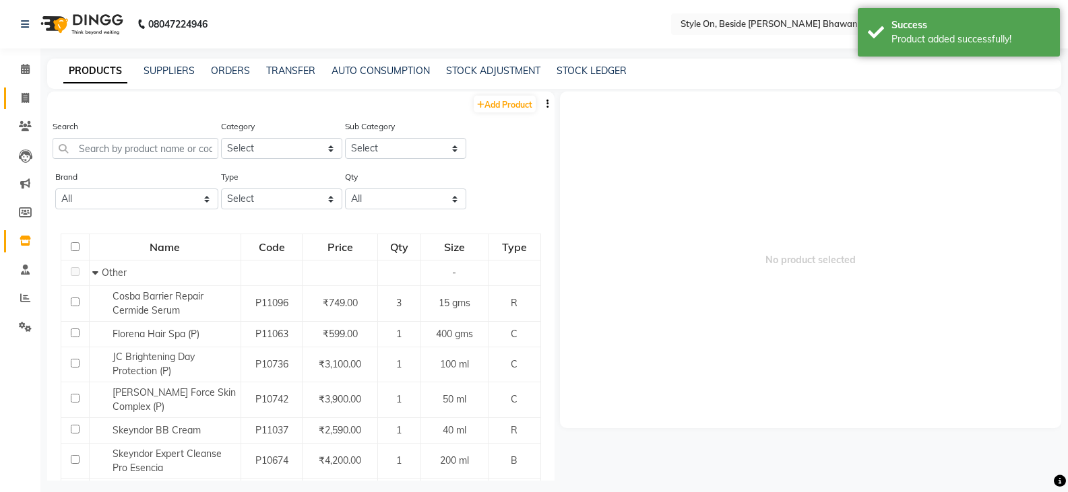
click at [26, 99] on icon at bounding box center [25, 98] width 7 height 10
select select "service"
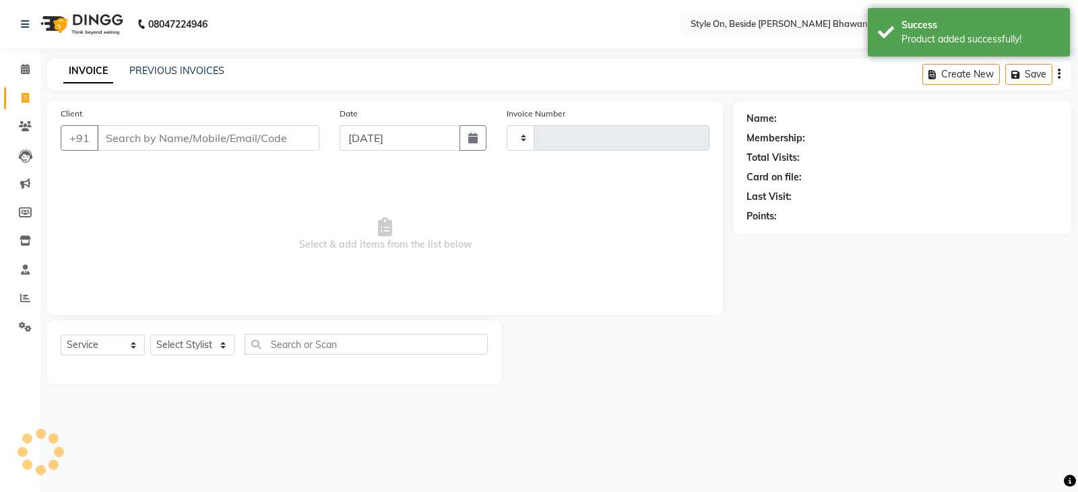
type input "0733"
select select "4700"
